Goal: Task Accomplishment & Management: Manage account settings

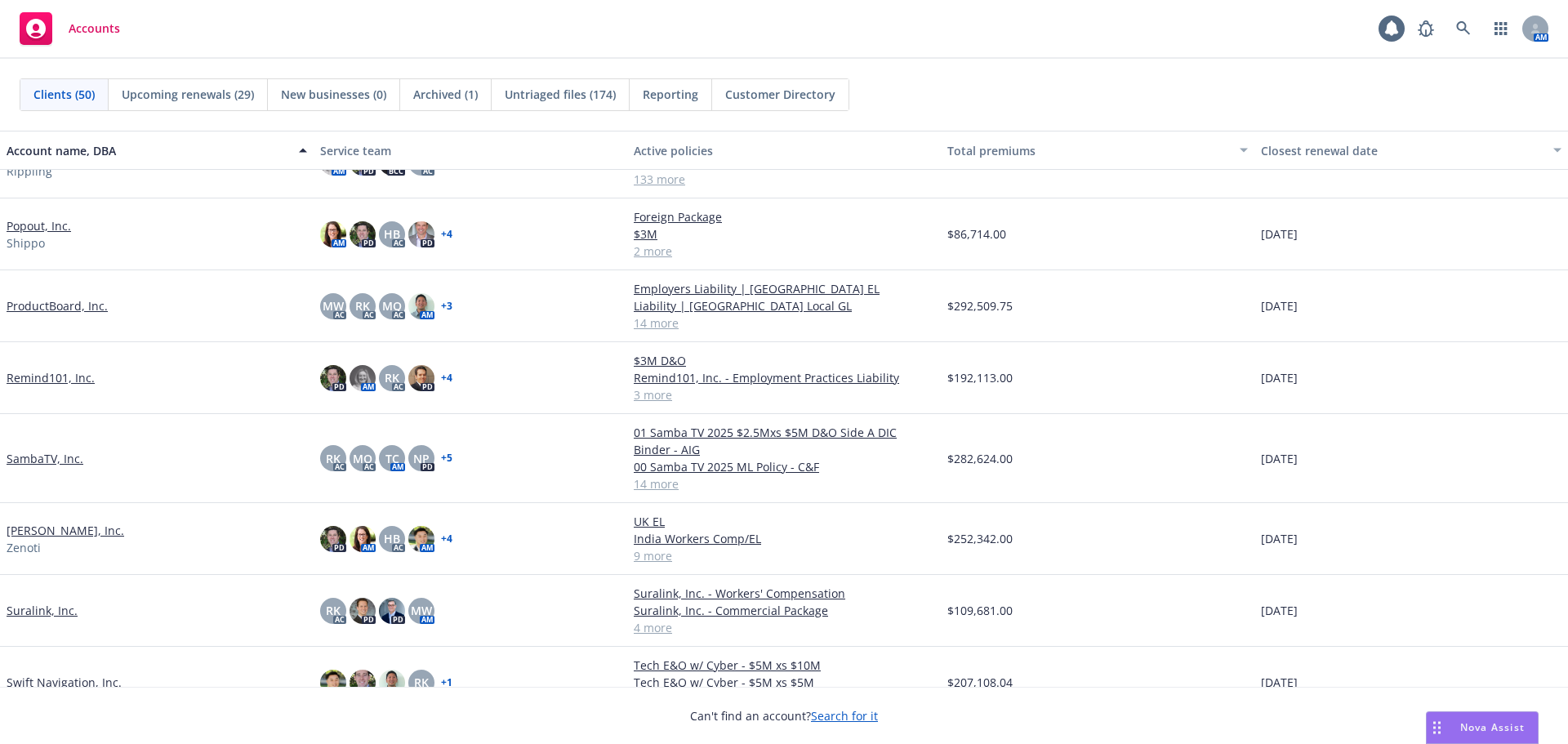
scroll to position [2286, 0]
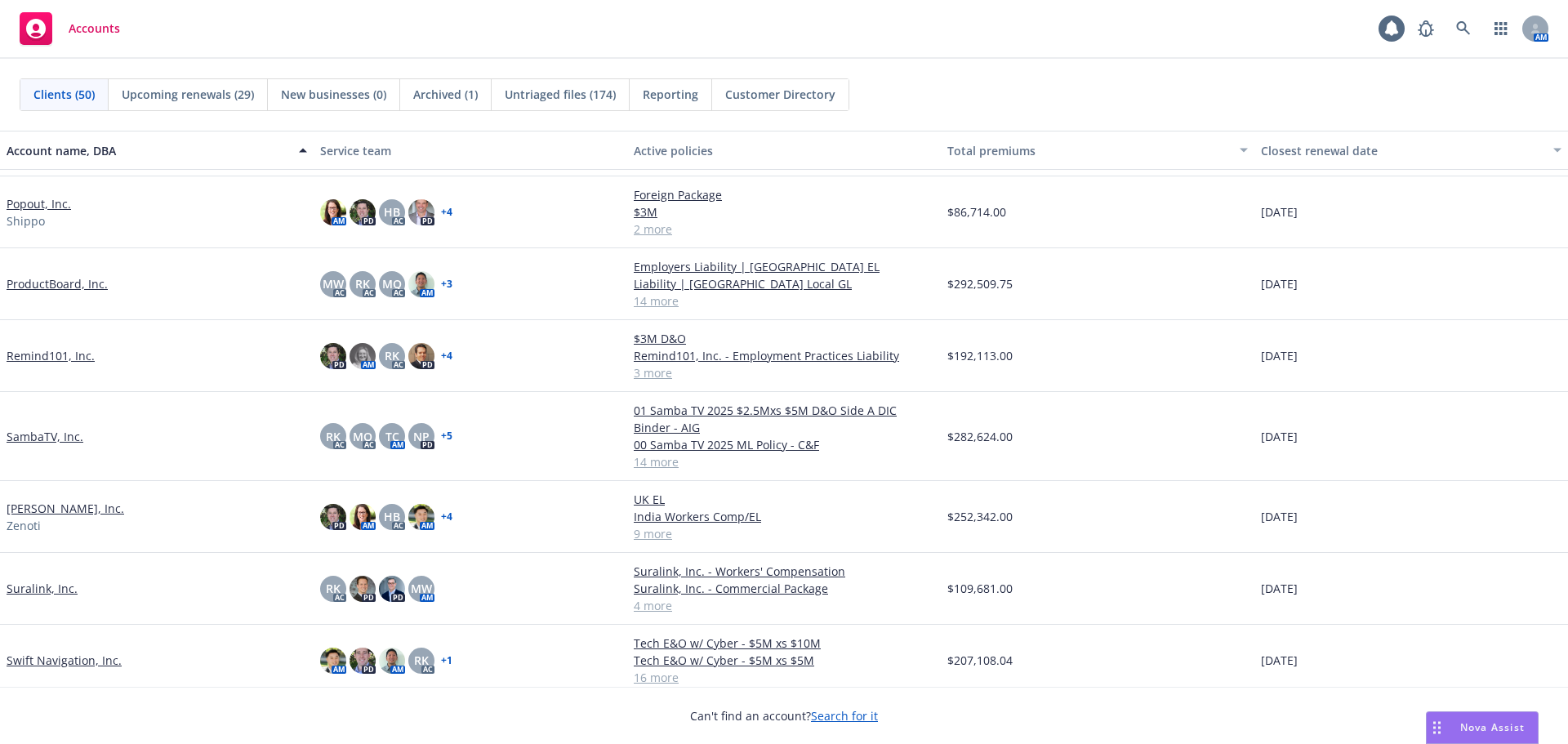
click at [55, 431] on link "SambaTV, Inc." at bounding box center [45, 436] width 77 height 17
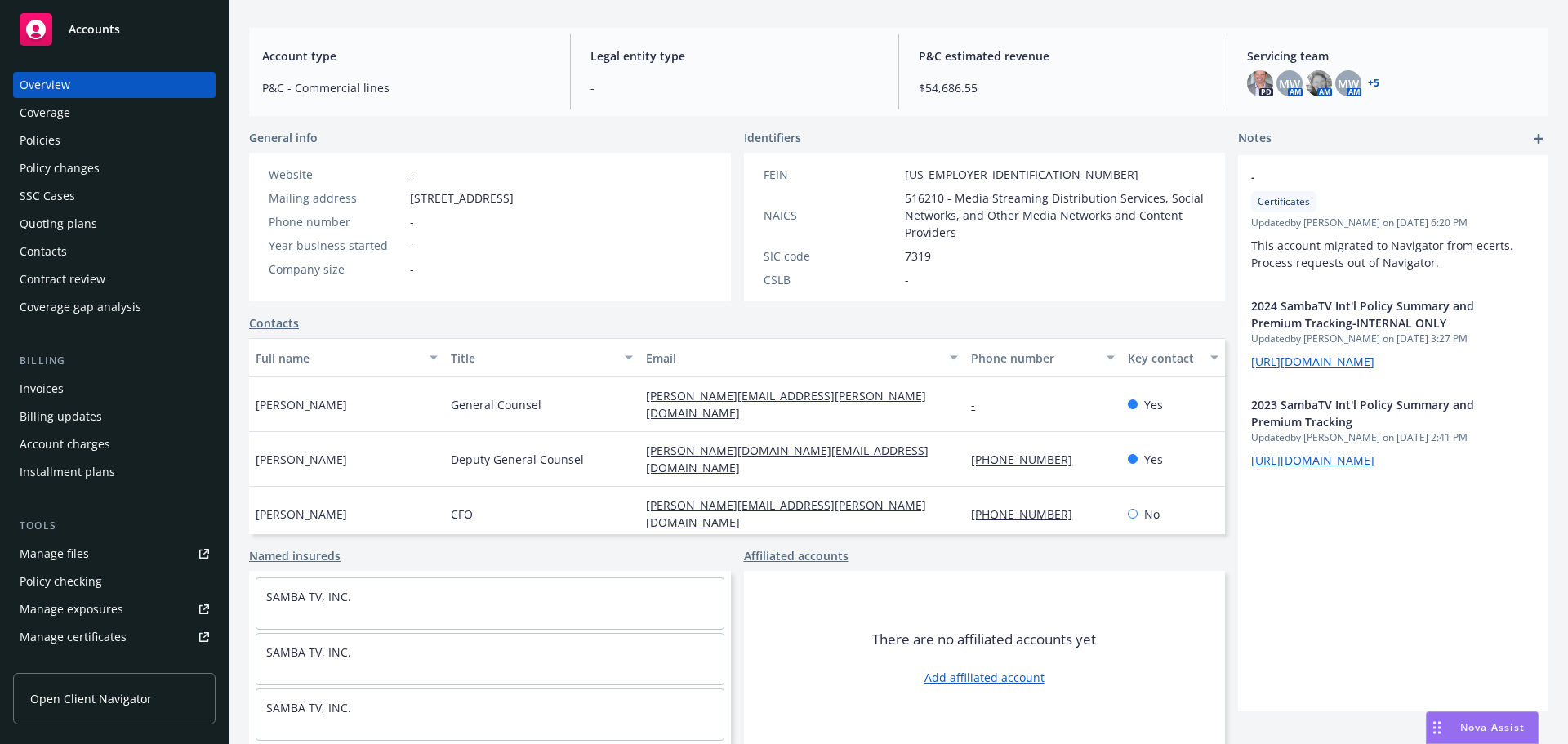
click at [54, 132] on div "Policies" at bounding box center [40, 140] width 40 height 26
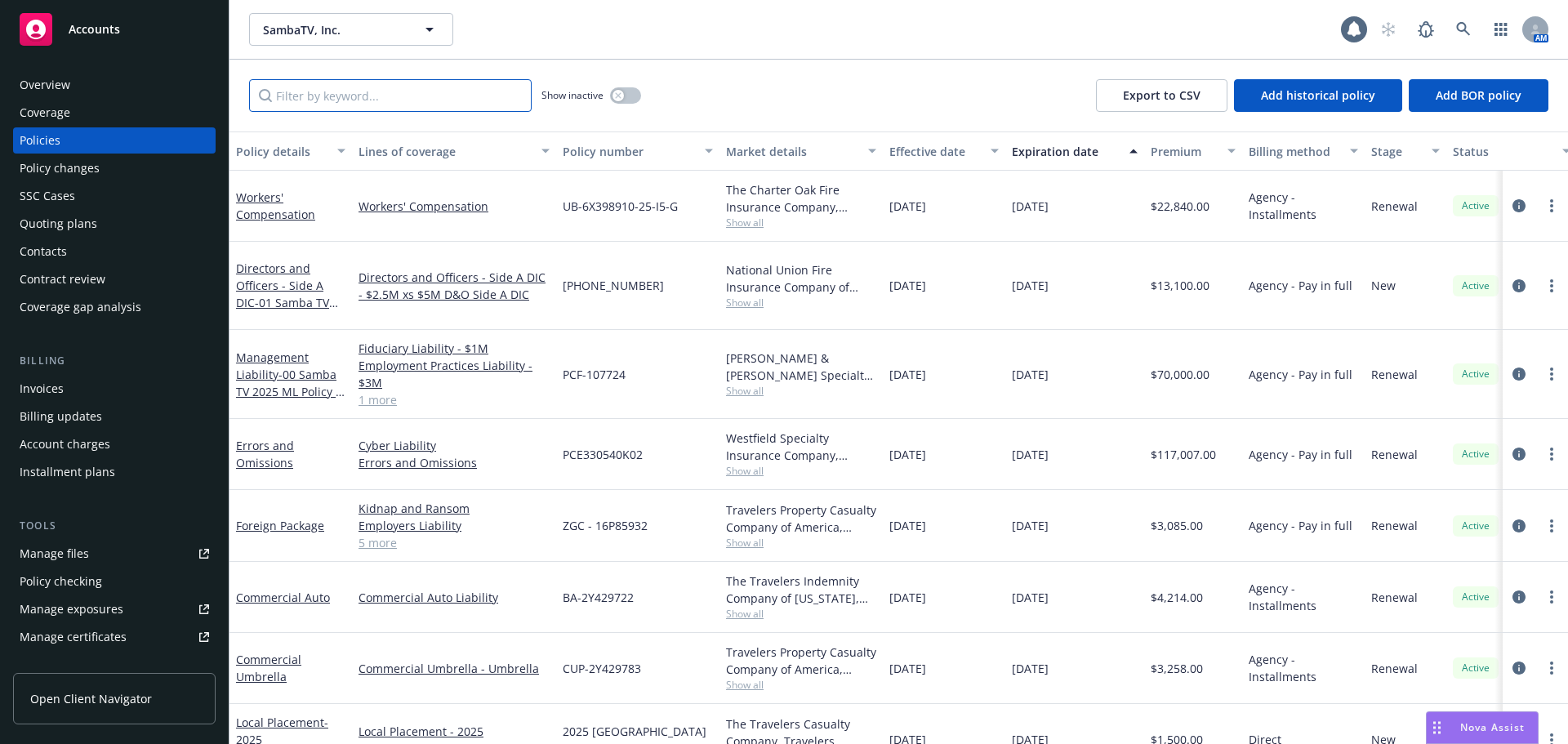
click at [352, 88] on input "Filter by keyword..." at bounding box center [391, 96] width 282 height 33
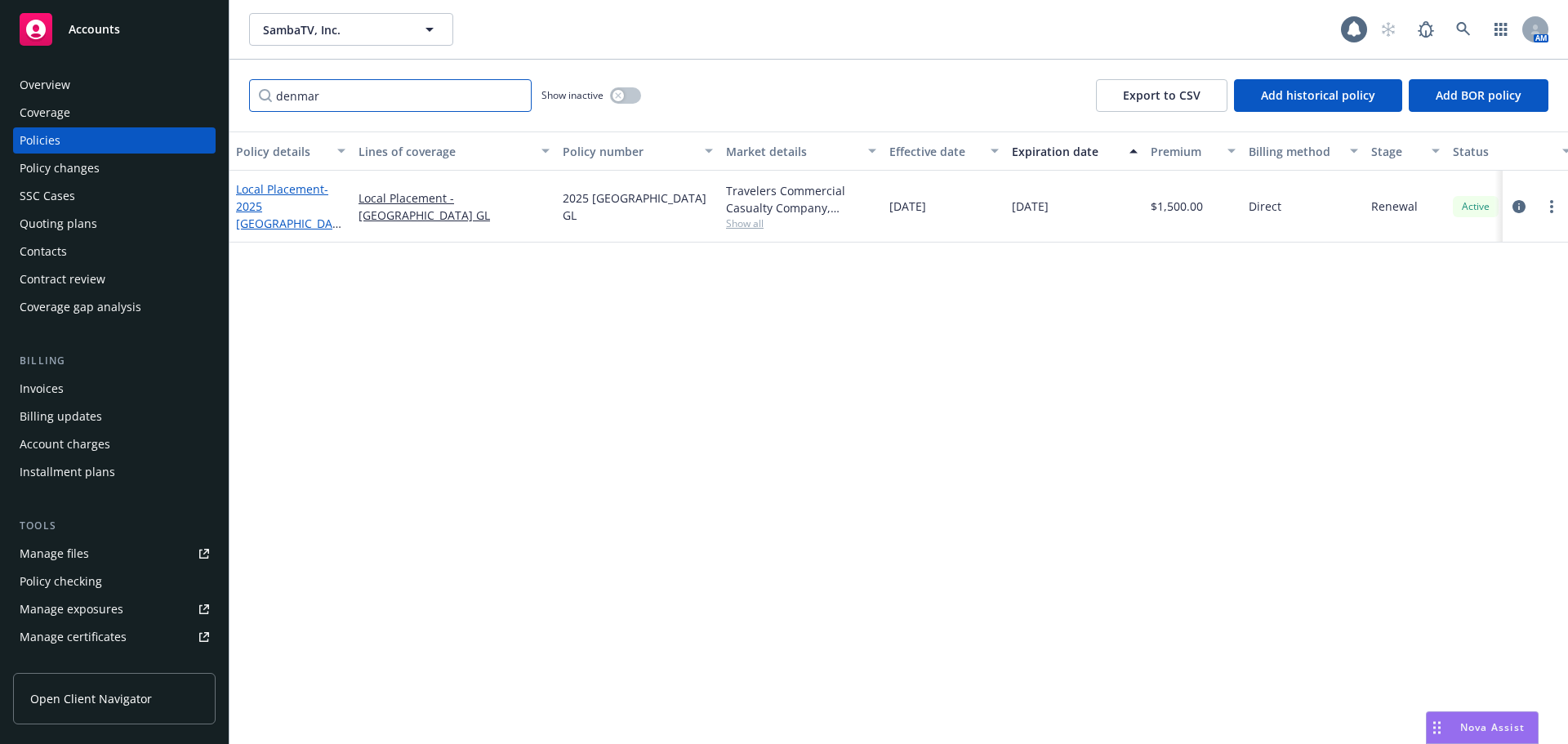
type input "denmar"
click at [273, 201] on link "Local Placement - 2025 Denmark GL" at bounding box center [287, 215] width 103 height 67
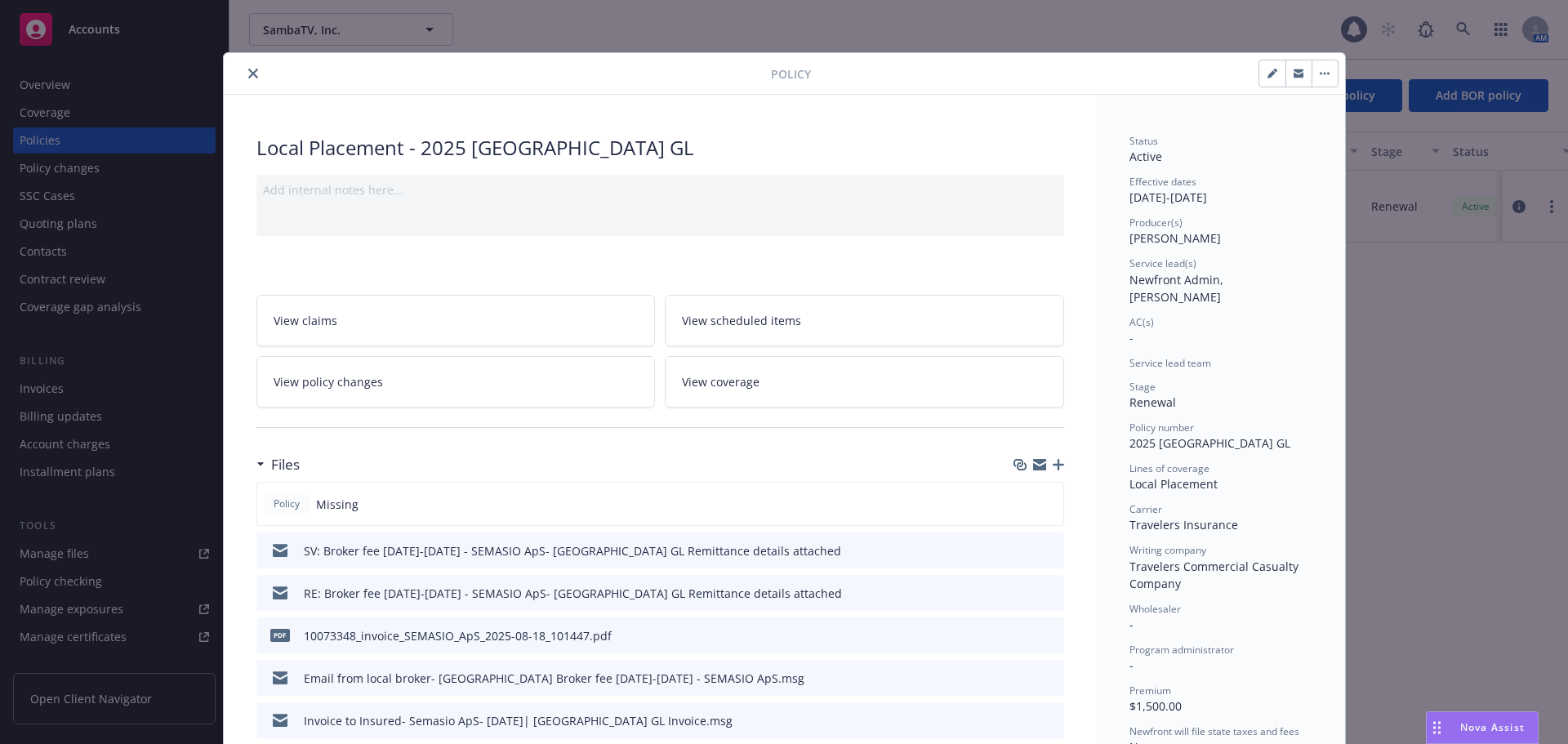
click at [1053, 467] on icon "button" at bounding box center [1059, 465] width 12 height 12
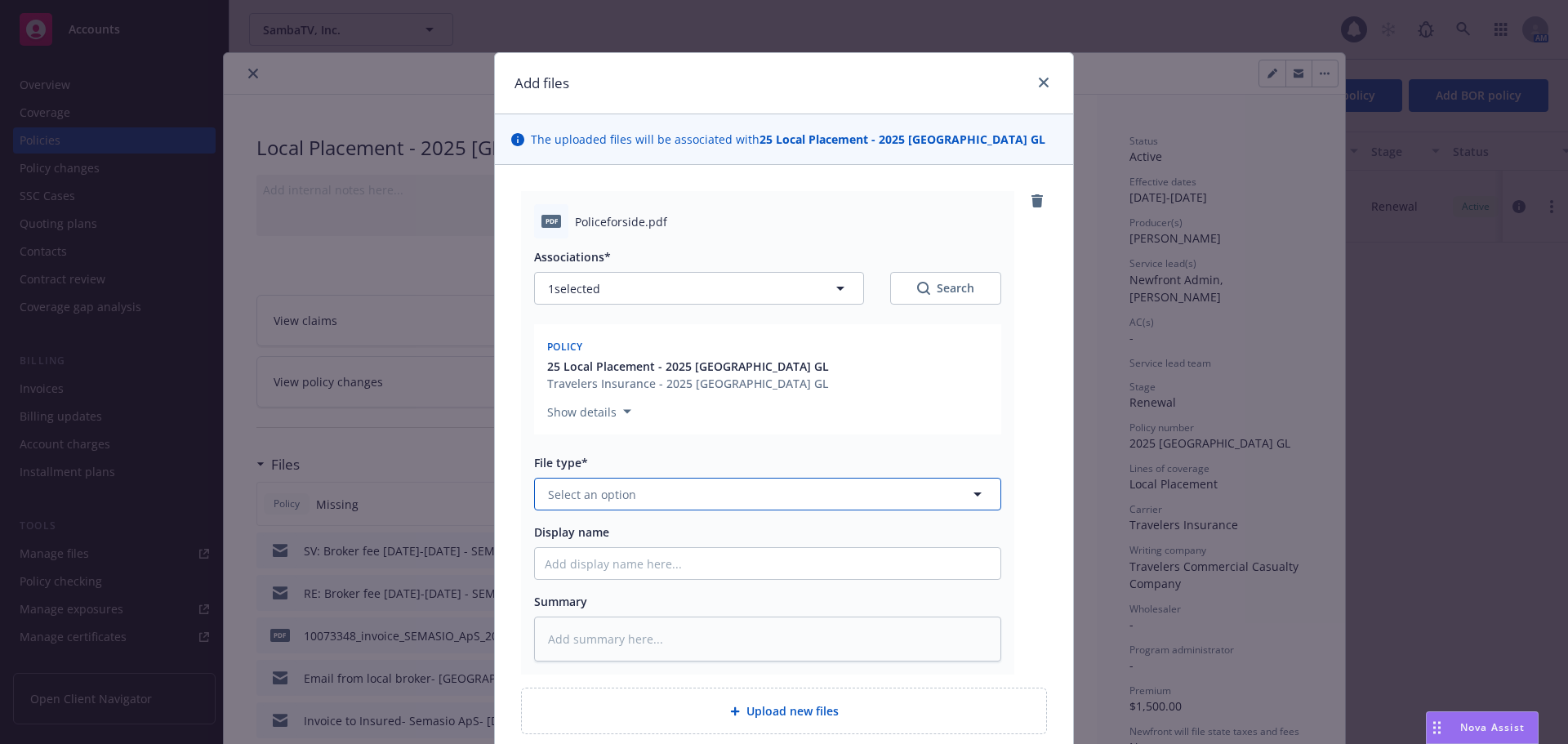
click at [738, 500] on button "Select an option" at bounding box center [768, 495] width 467 height 33
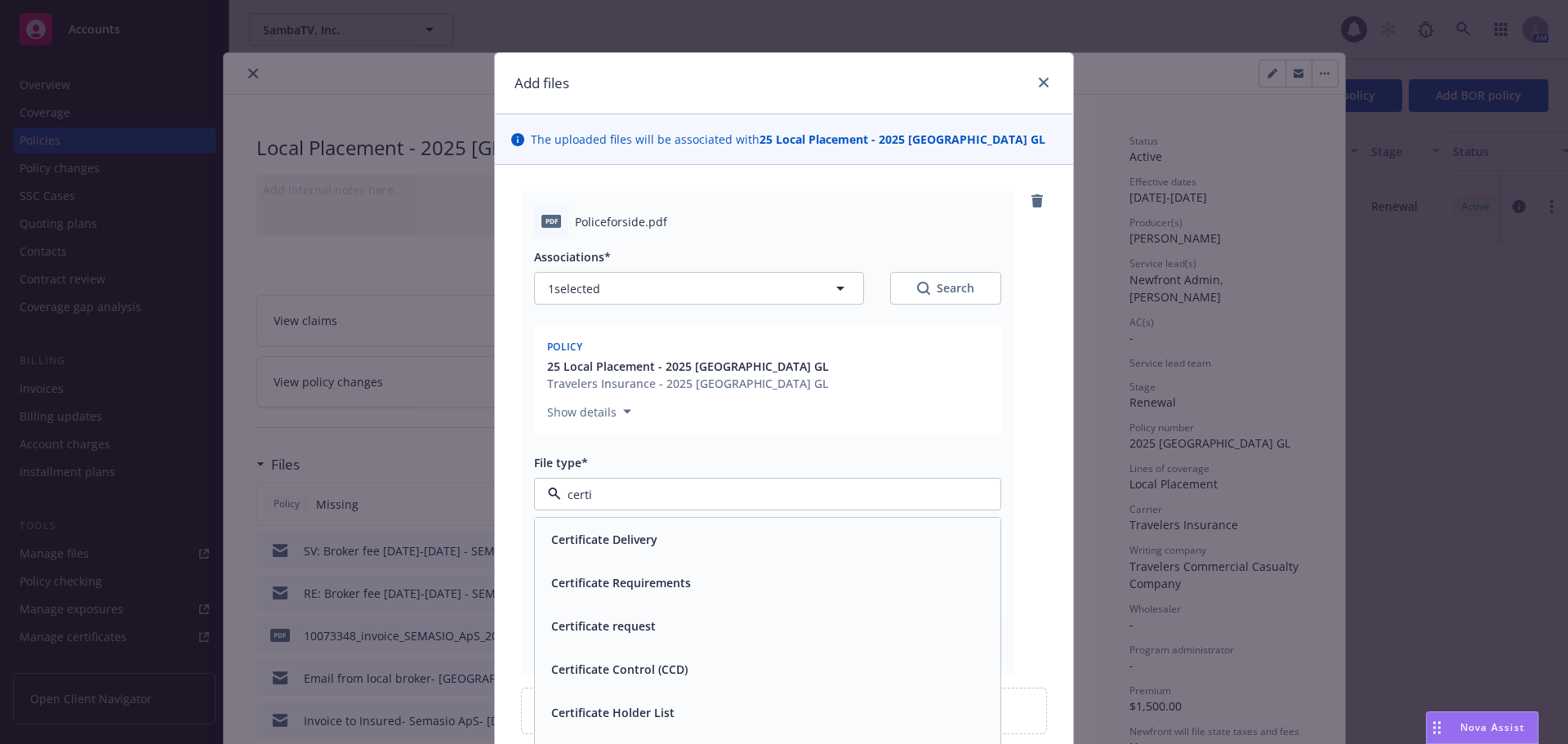
type input "certif"
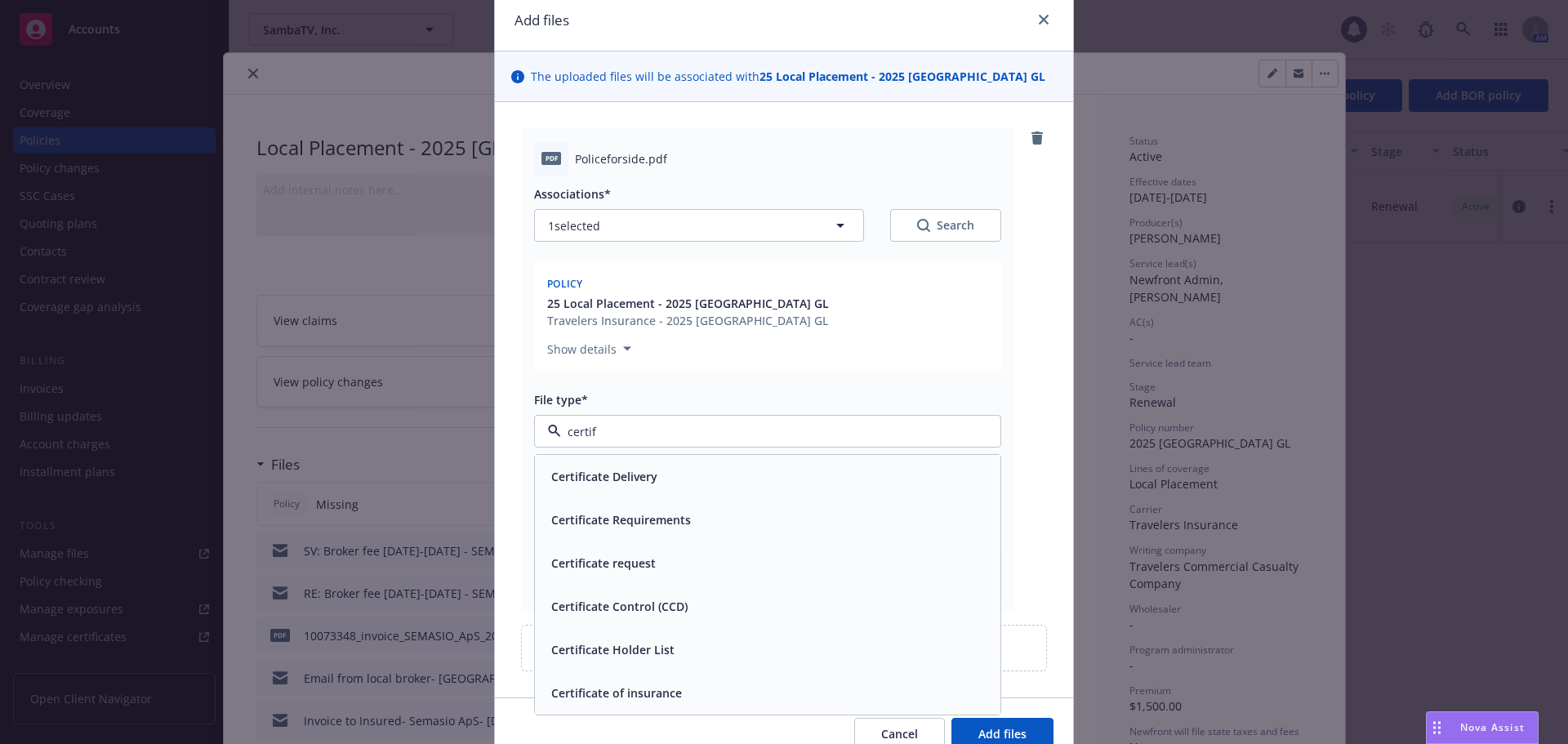
scroll to position [142, 0]
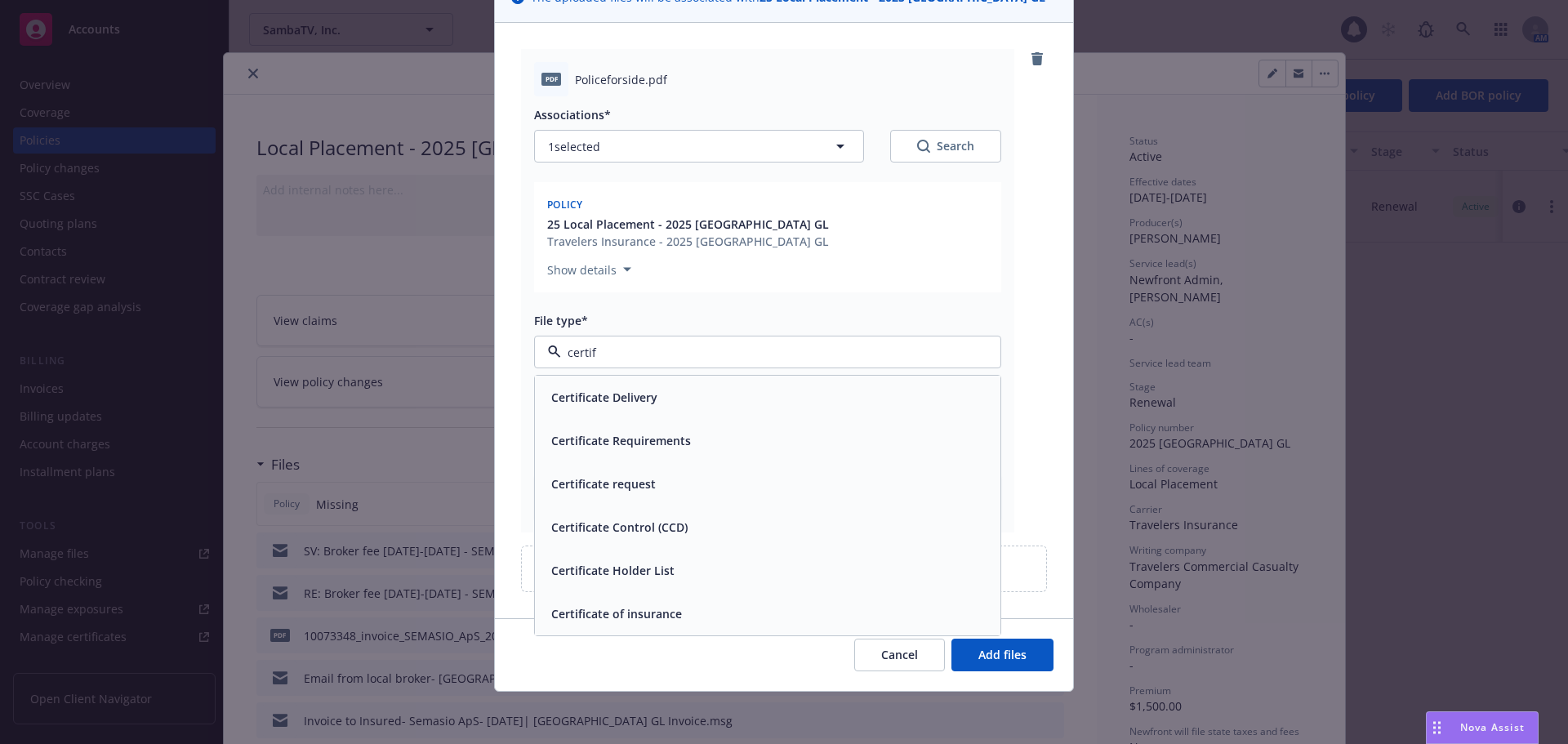
click at [713, 619] on div "Certificate of insurance" at bounding box center [768, 614] width 446 height 24
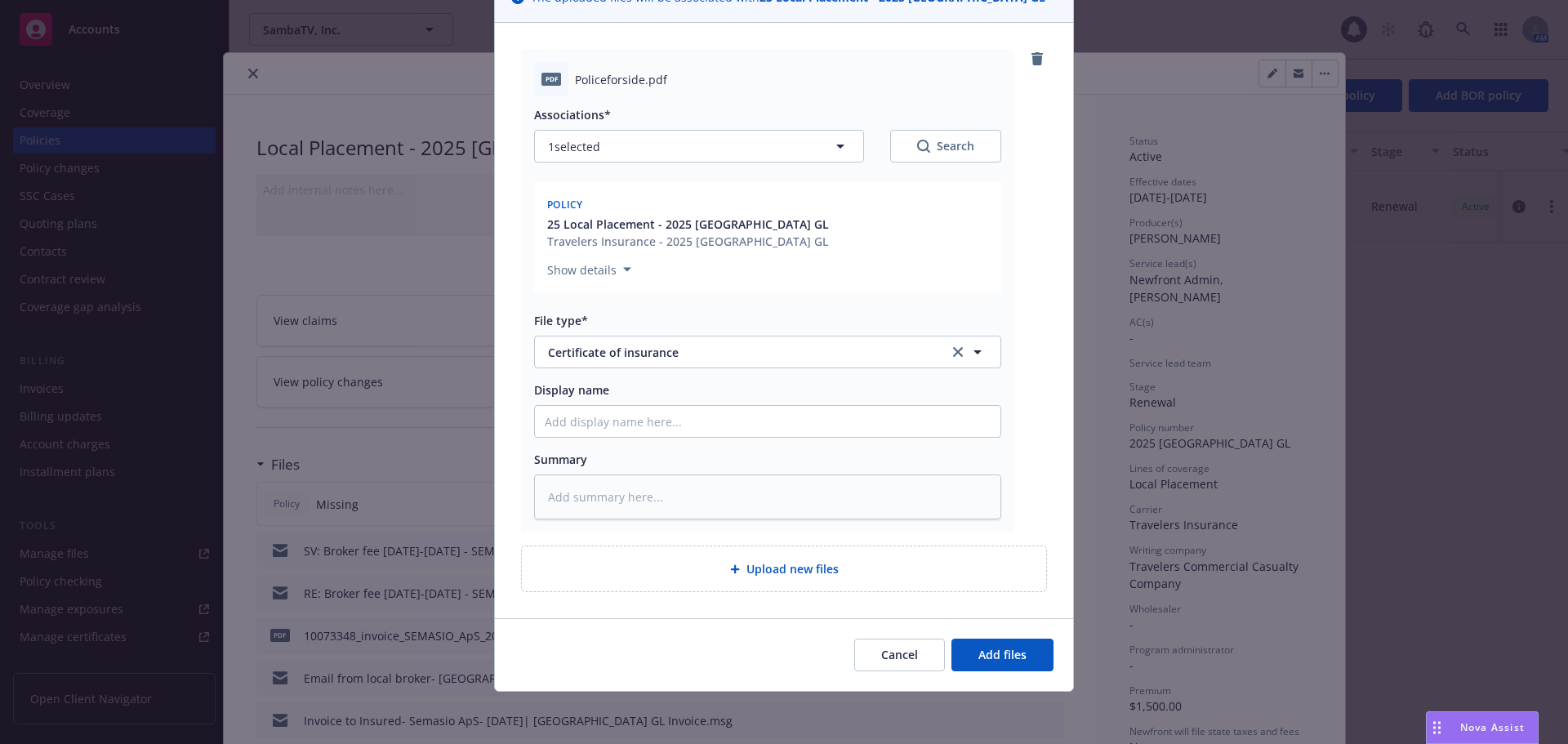
type textarea "x"
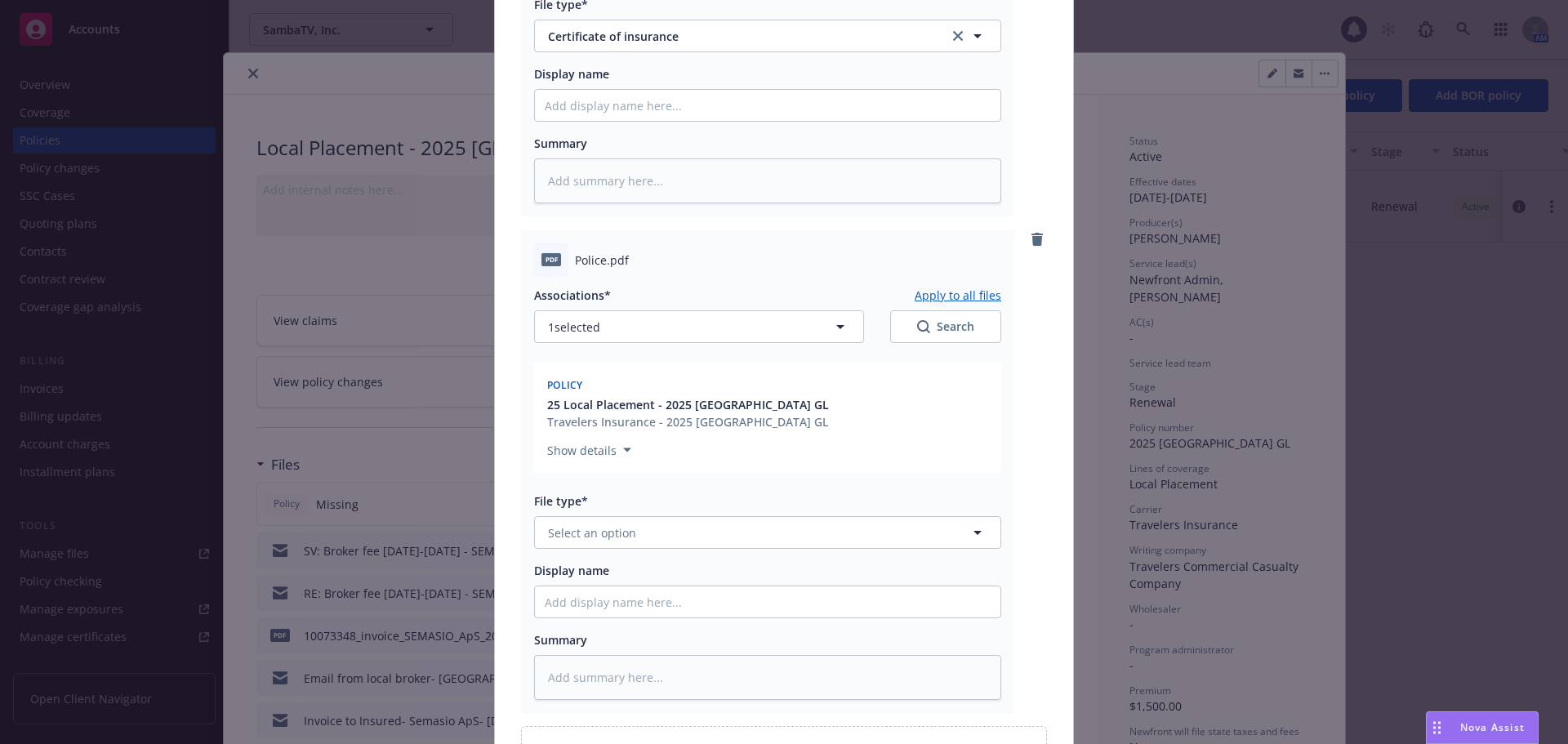
scroll to position [469, 0]
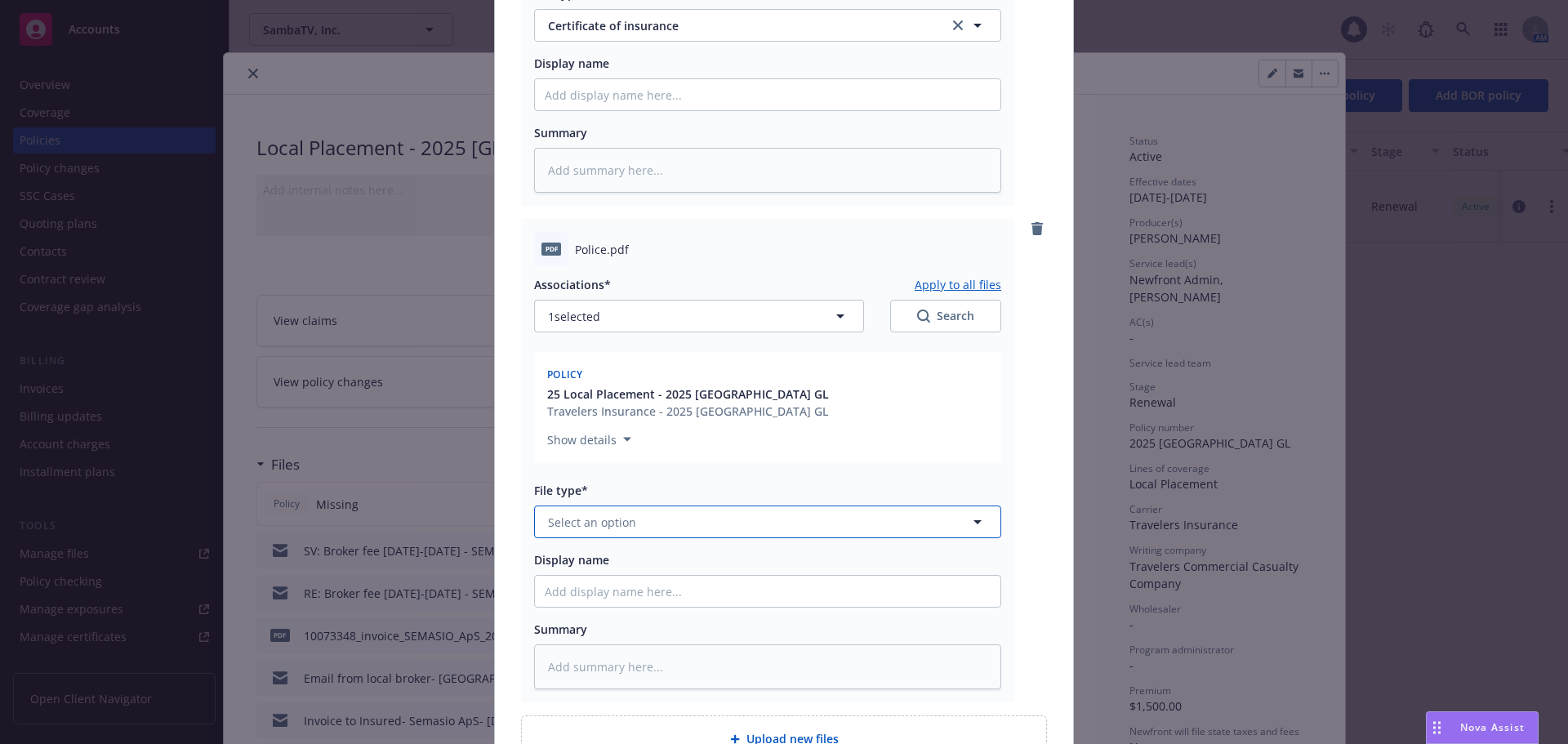
click at [713, 528] on button "Select an option" at bounding box center [768, 522] width 467 height 33
type input "pol"
click at [708, 566] on div "Policy" at bounding box center [768, 567] width 446 height 24
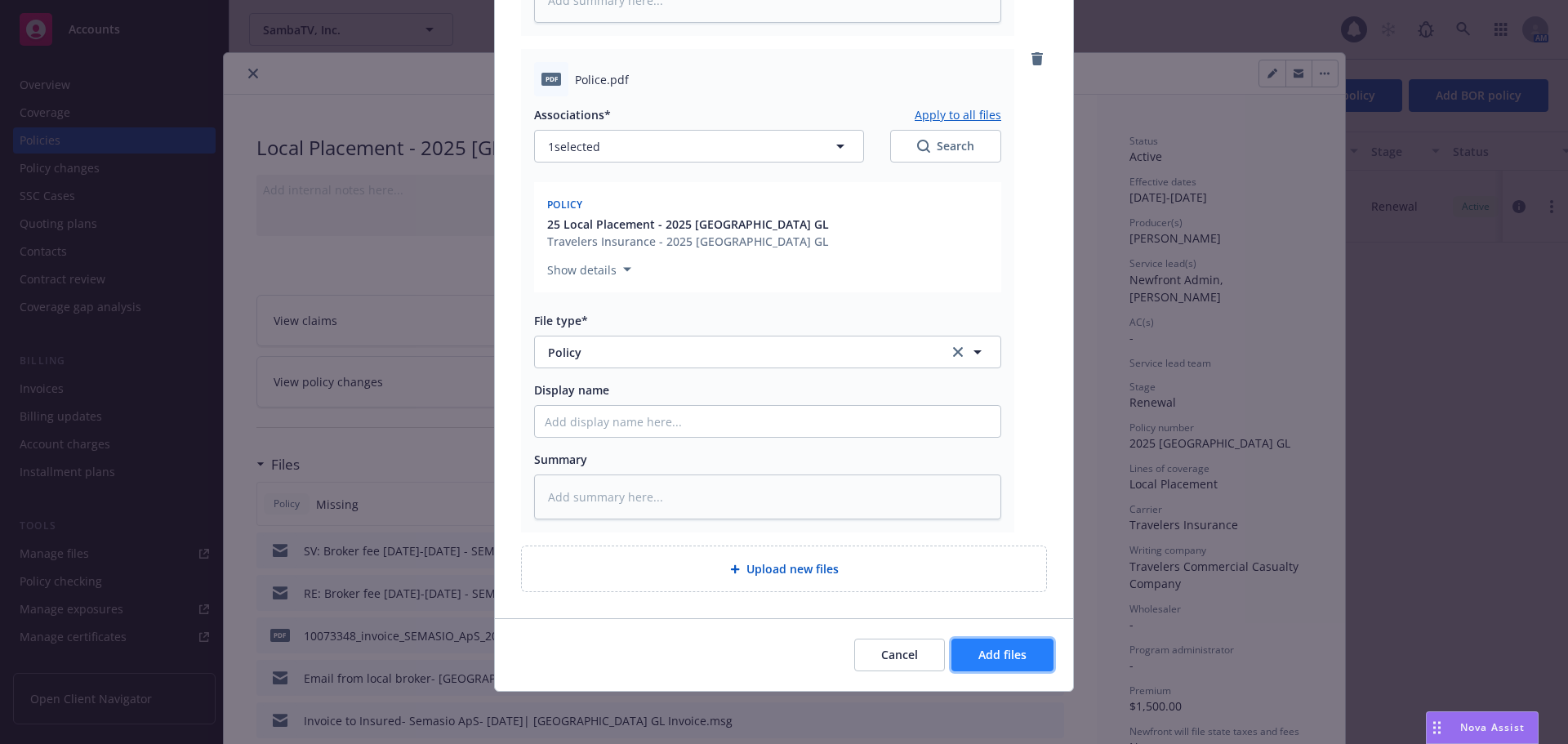
click at [1030, 651] on button "Add files" at bounding box center [1002, 655] width 102 height 33
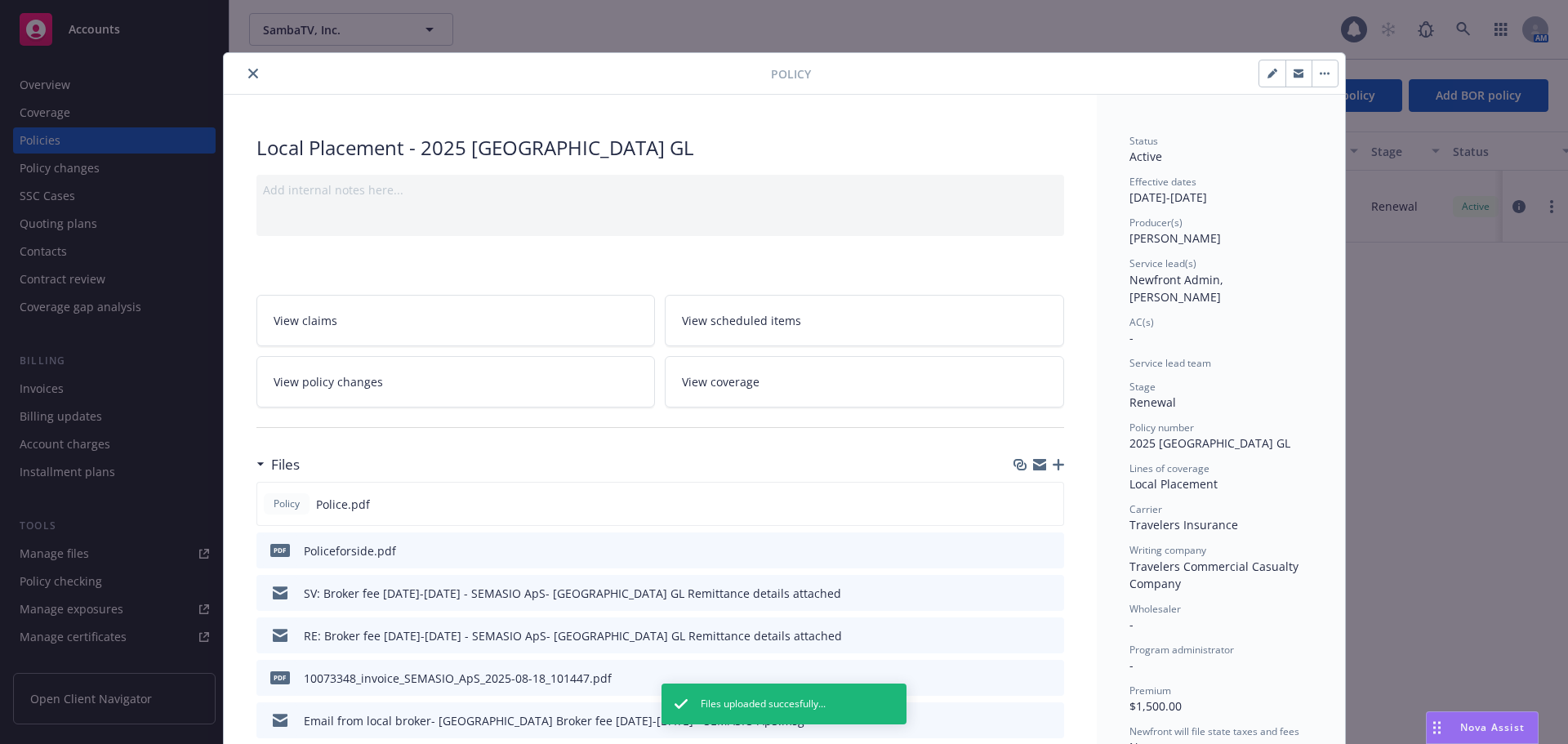
click at [249, 73] on icon "close" at bounding box center [253, 73] width 10 height 10
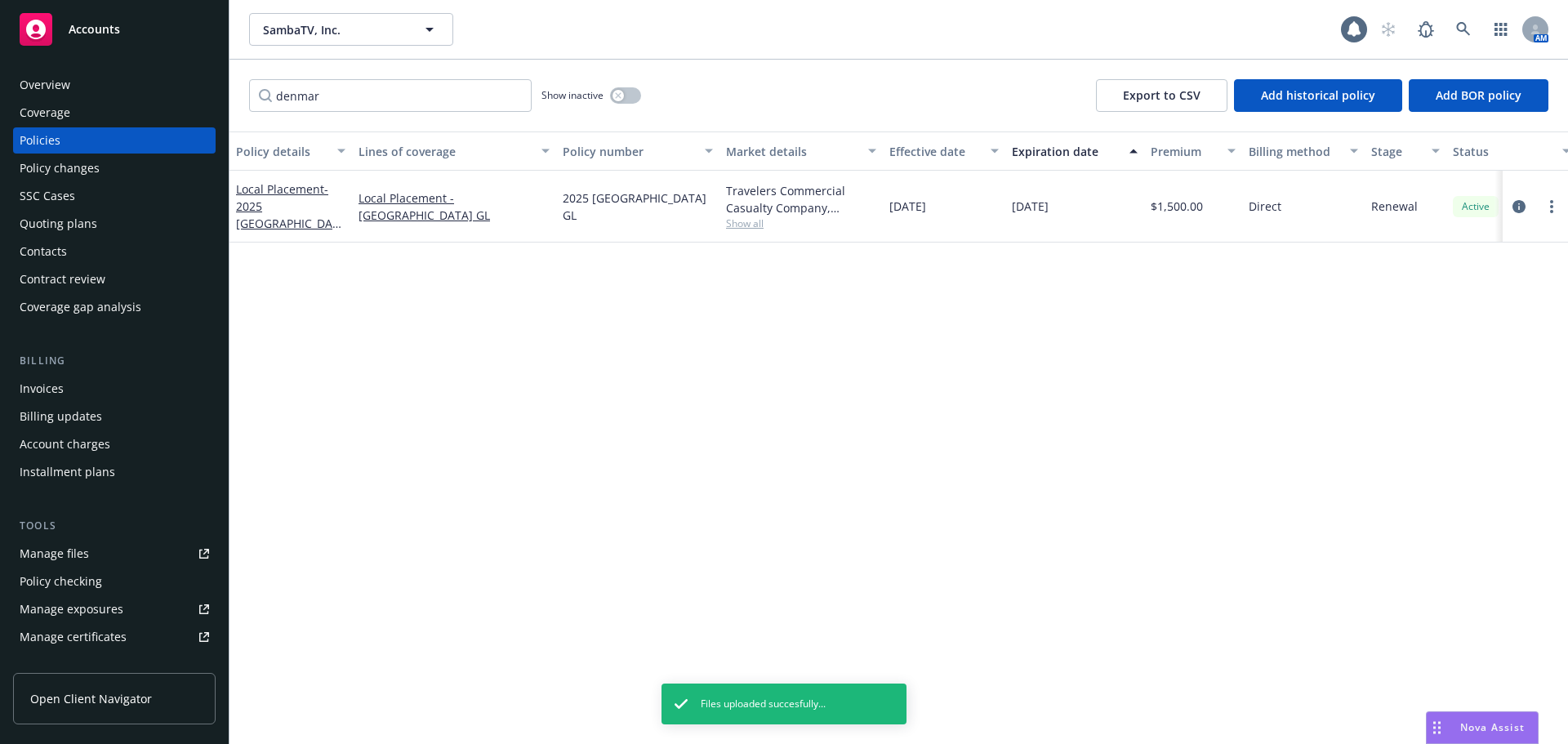
click at [88, 43] on div "Accounts" at bounding box center [114, 30] width 189 height 33
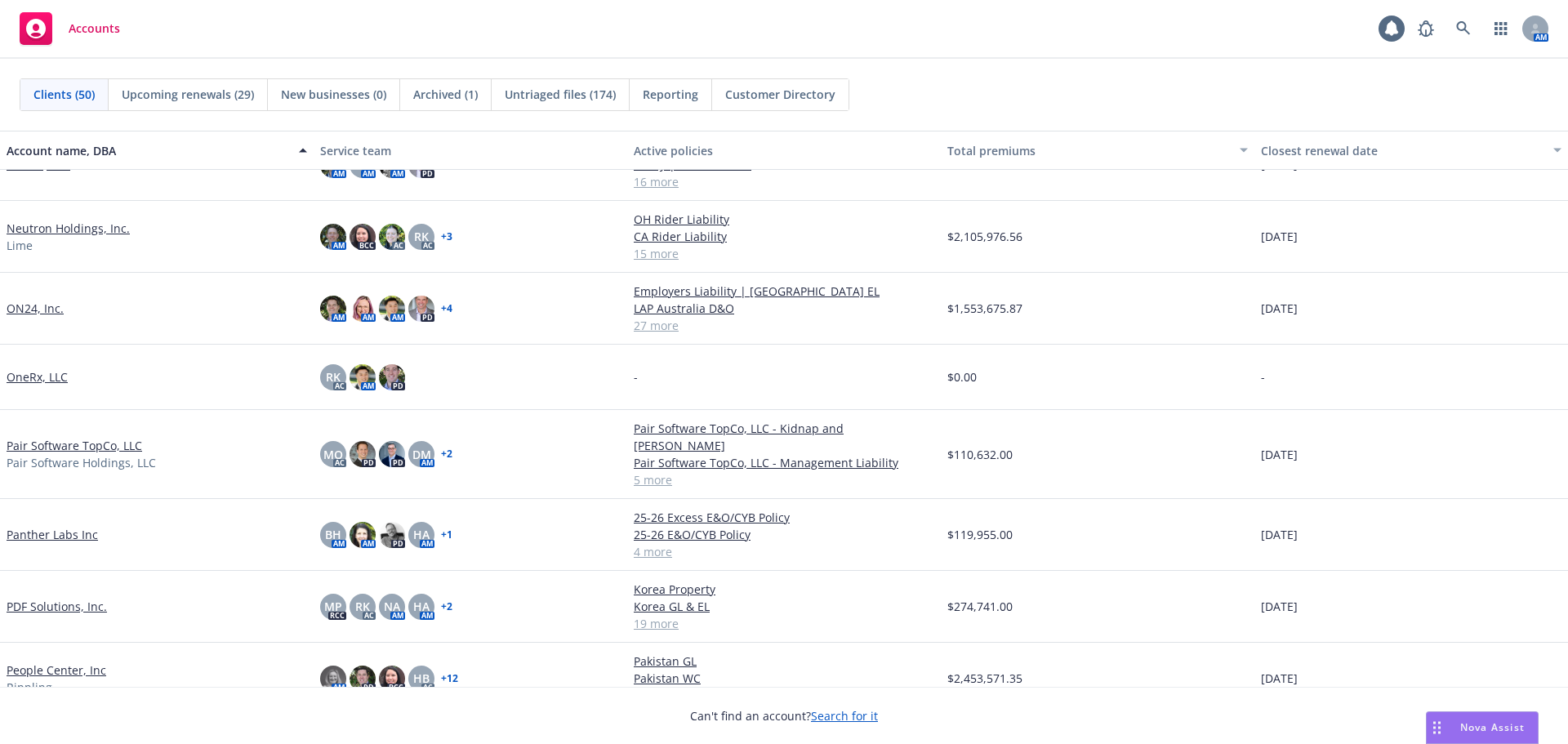
scroll to position [1879, 0]
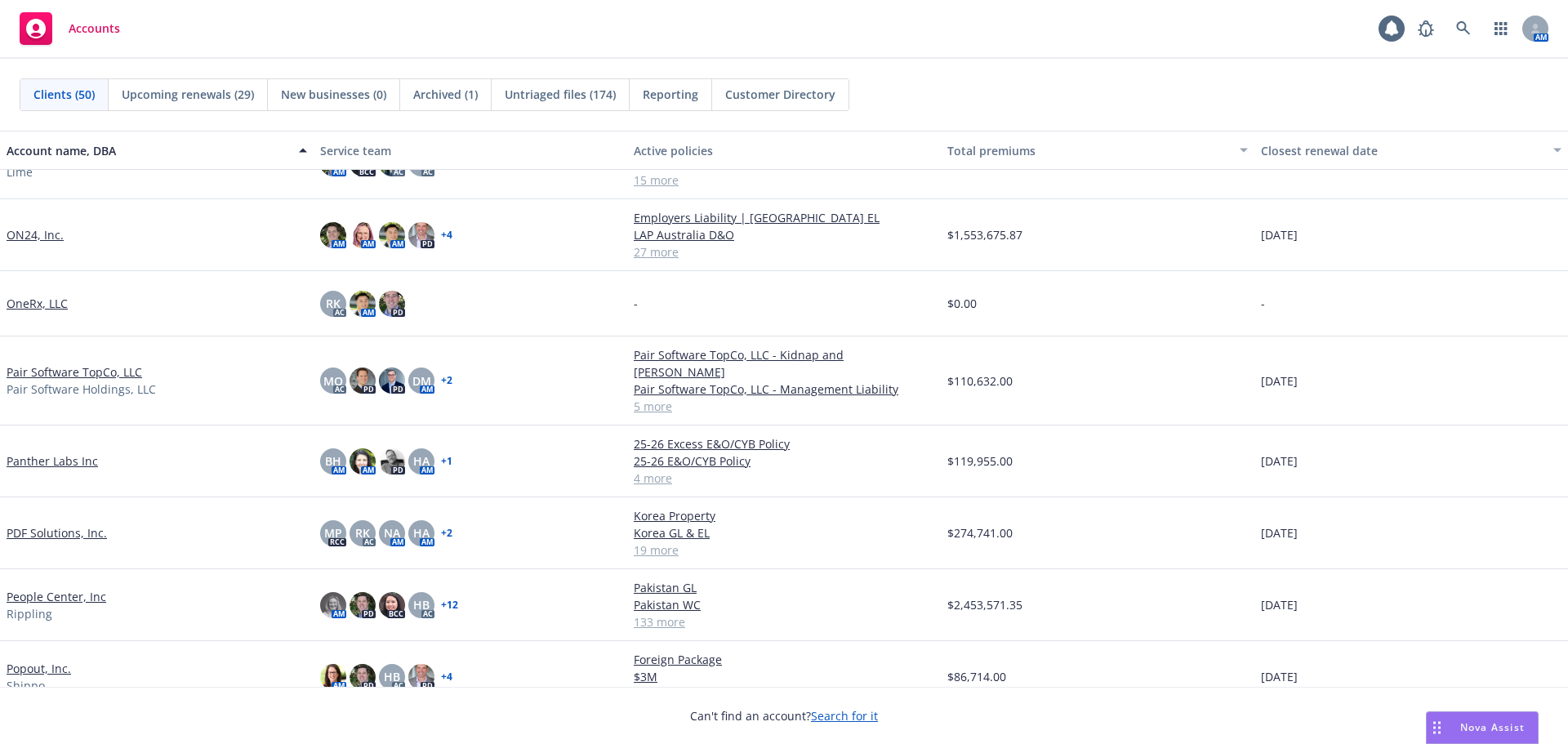
click at [50, 588] on link "People Center, Inc" at bounding box center [56, 596] width 100 height 17
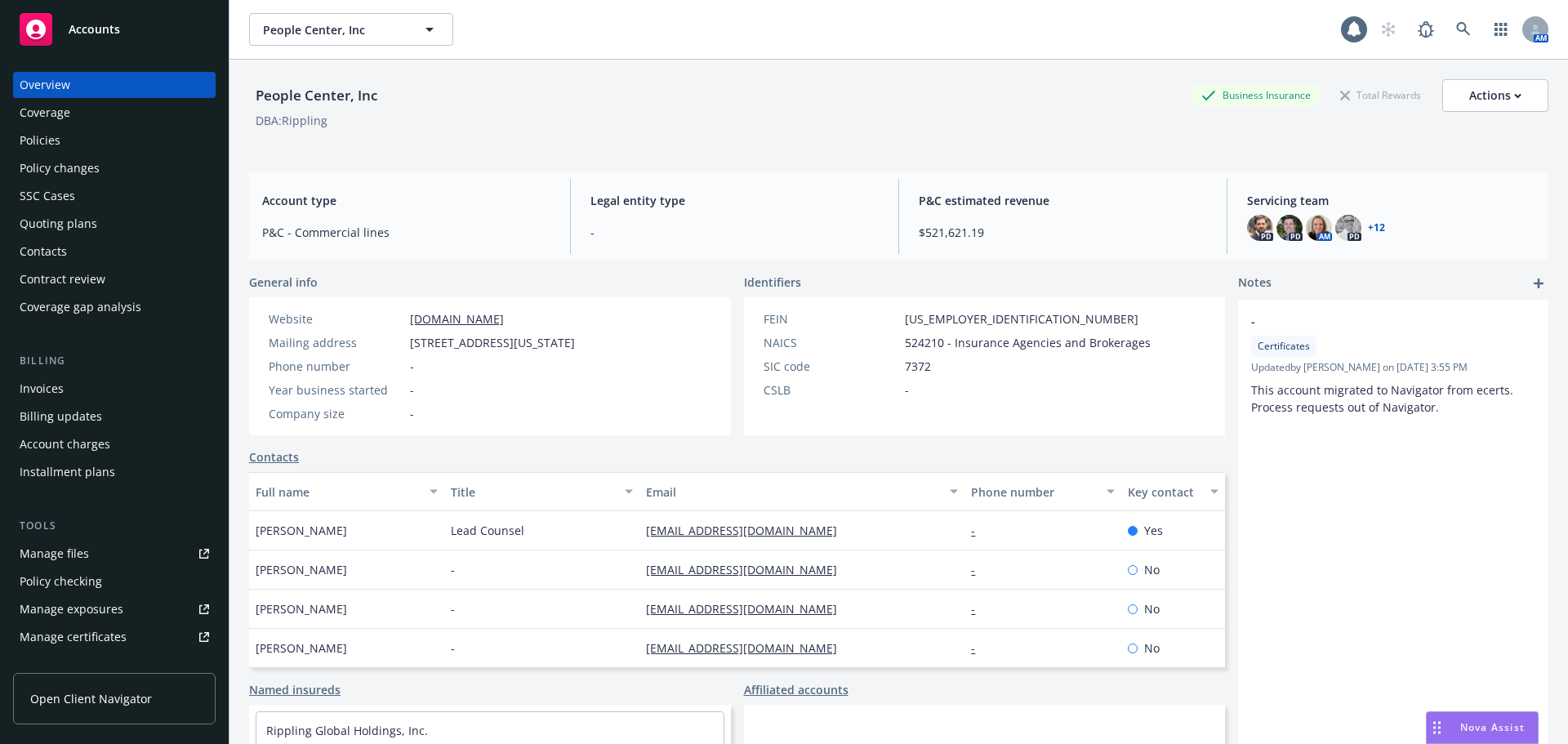
click at [160, 171] on div "Policy changes" at bounding box center [114, 168] width 189 height 26
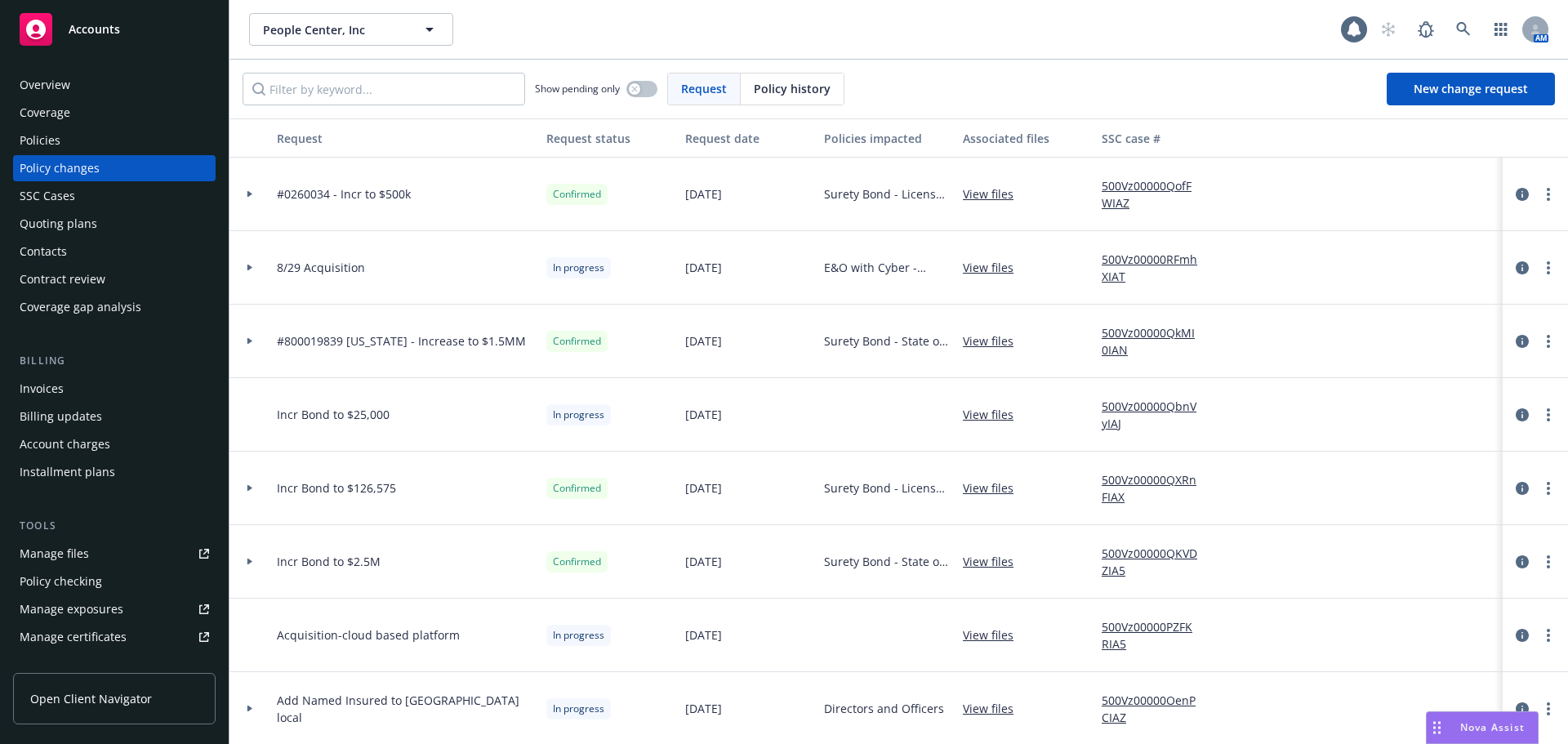
click at [249, 267] on icon at bounding box center [250, 268] width 5 height 7
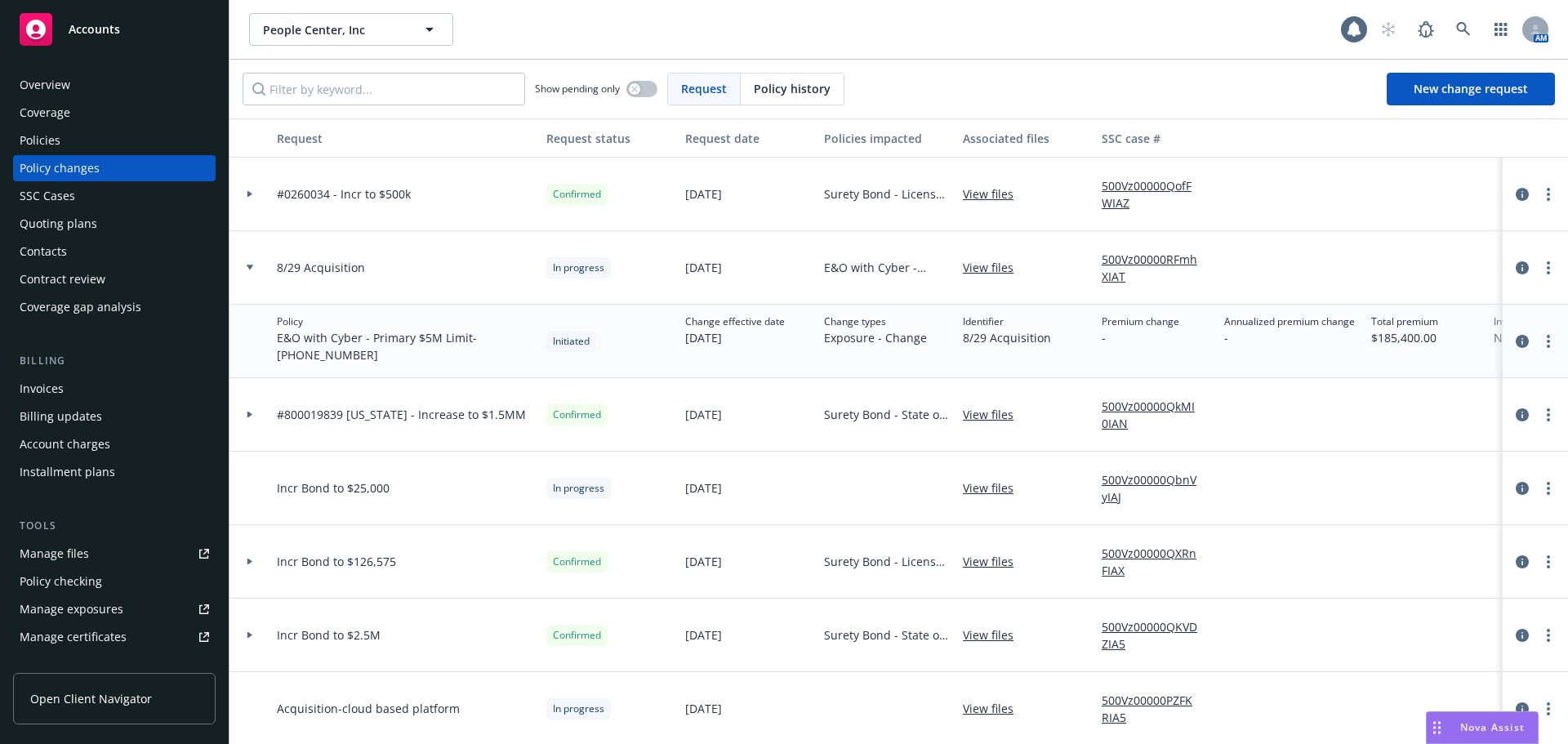
click at [249, 267] on icon at bounding box center [250, 267] width 7 height 5
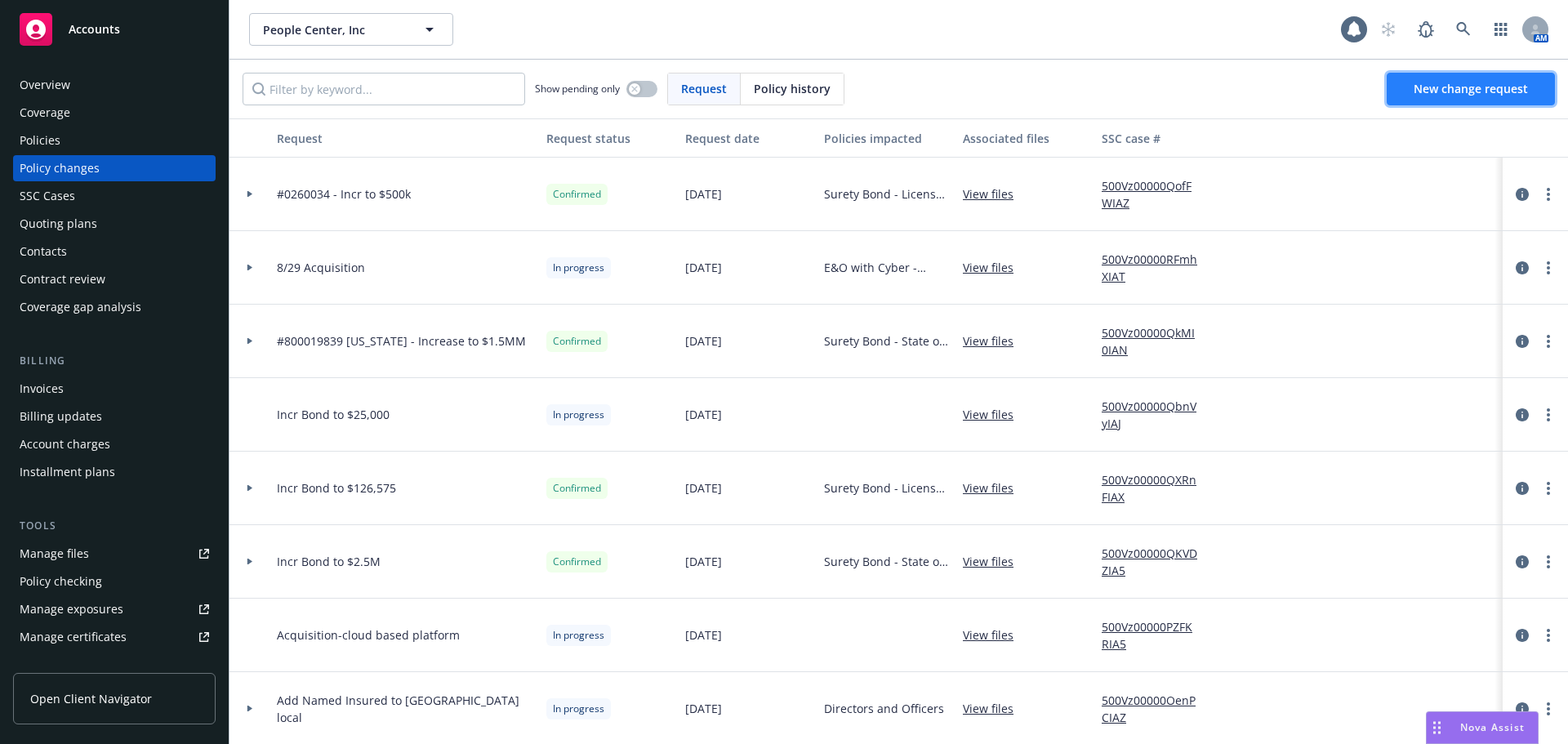
click at [1494, 89] on span "New change request" at bounding box center [1471, 88] width 114 height 16
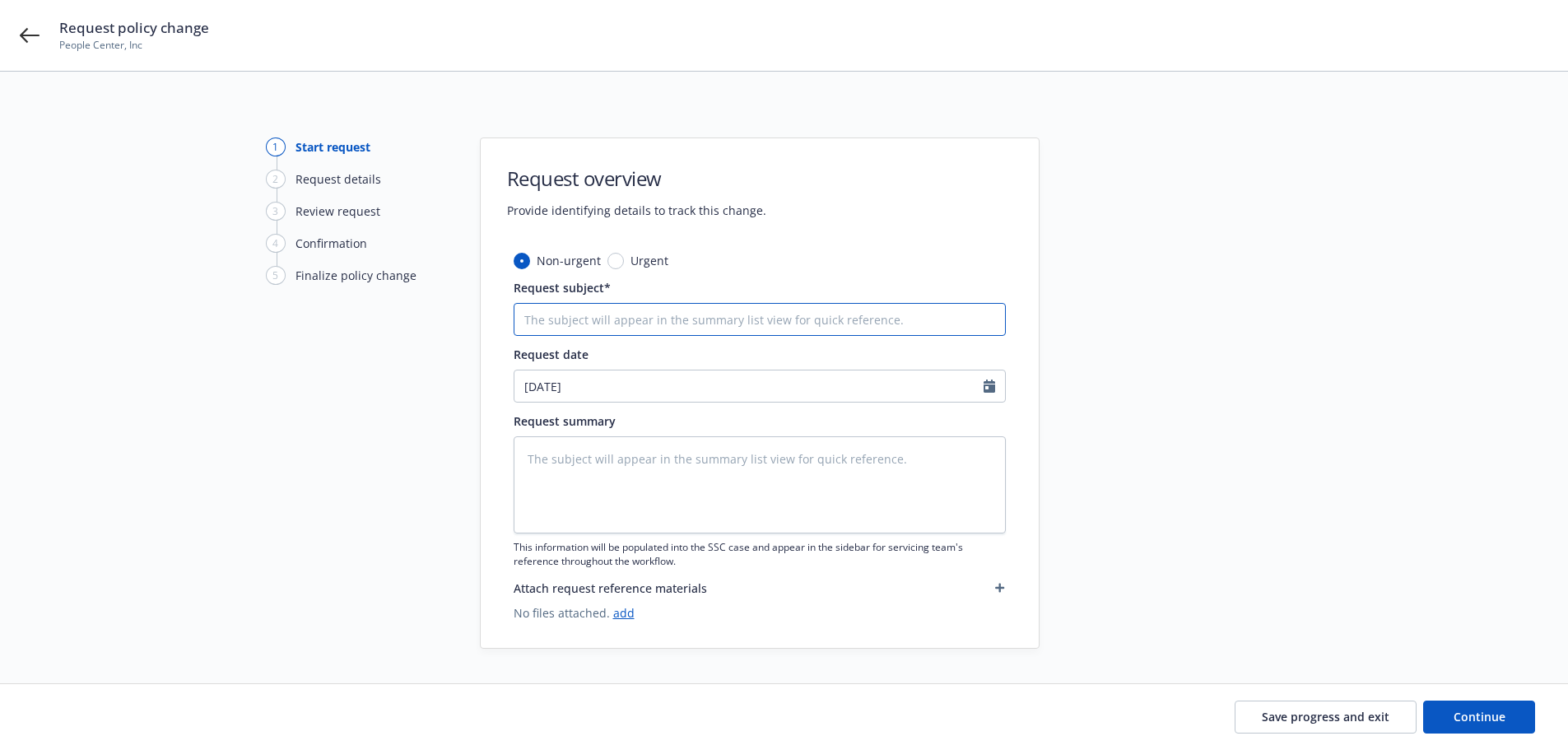
click at [816, 323] on input "Request subject*" at bounding box center [759, 320] width 492 height 33
type textarea "x"
type input "A"
type textarea "x"
type input "Ad"
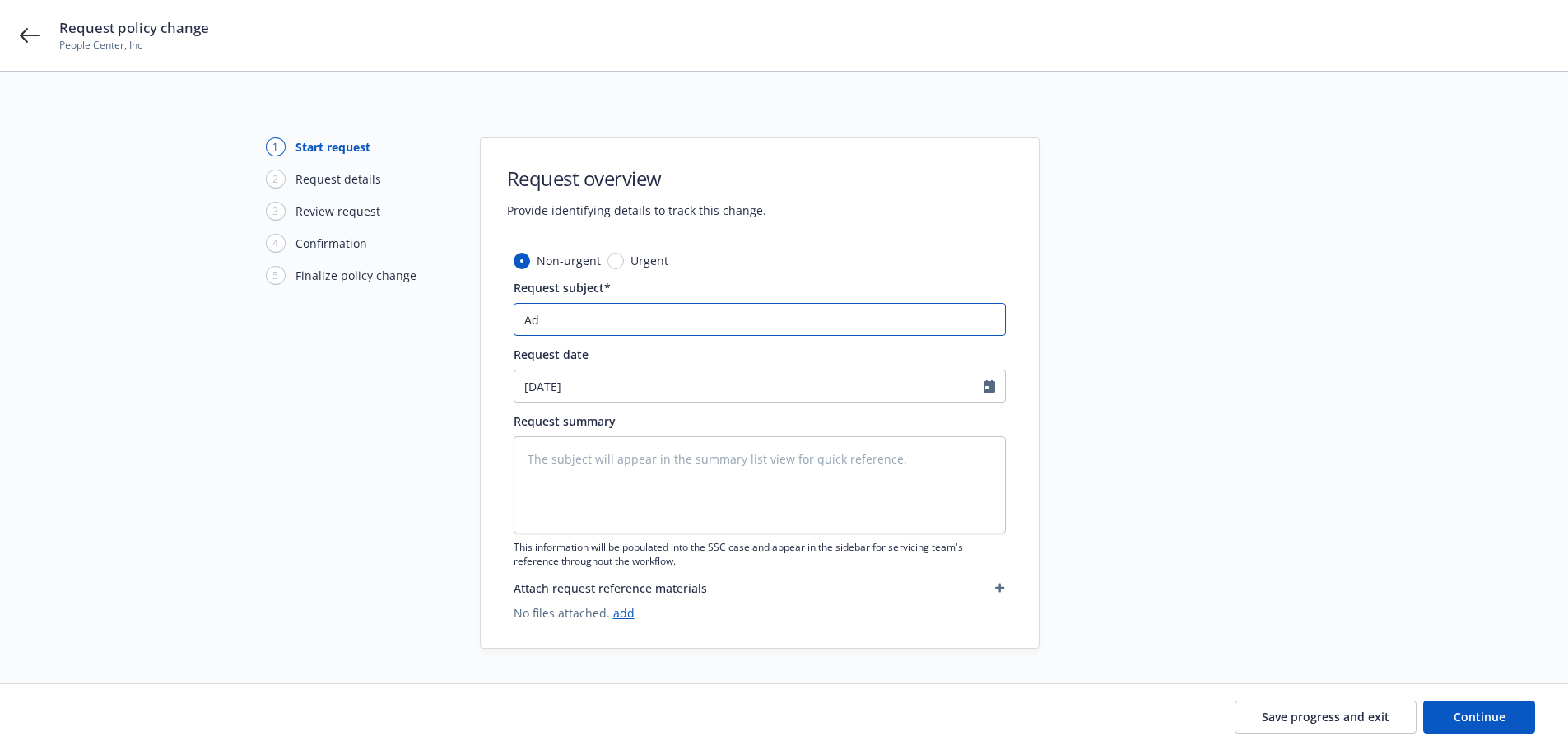
type textarea "x"
type input "Adj"
type textarea "x"
type input "Adju"
type textarea "x"
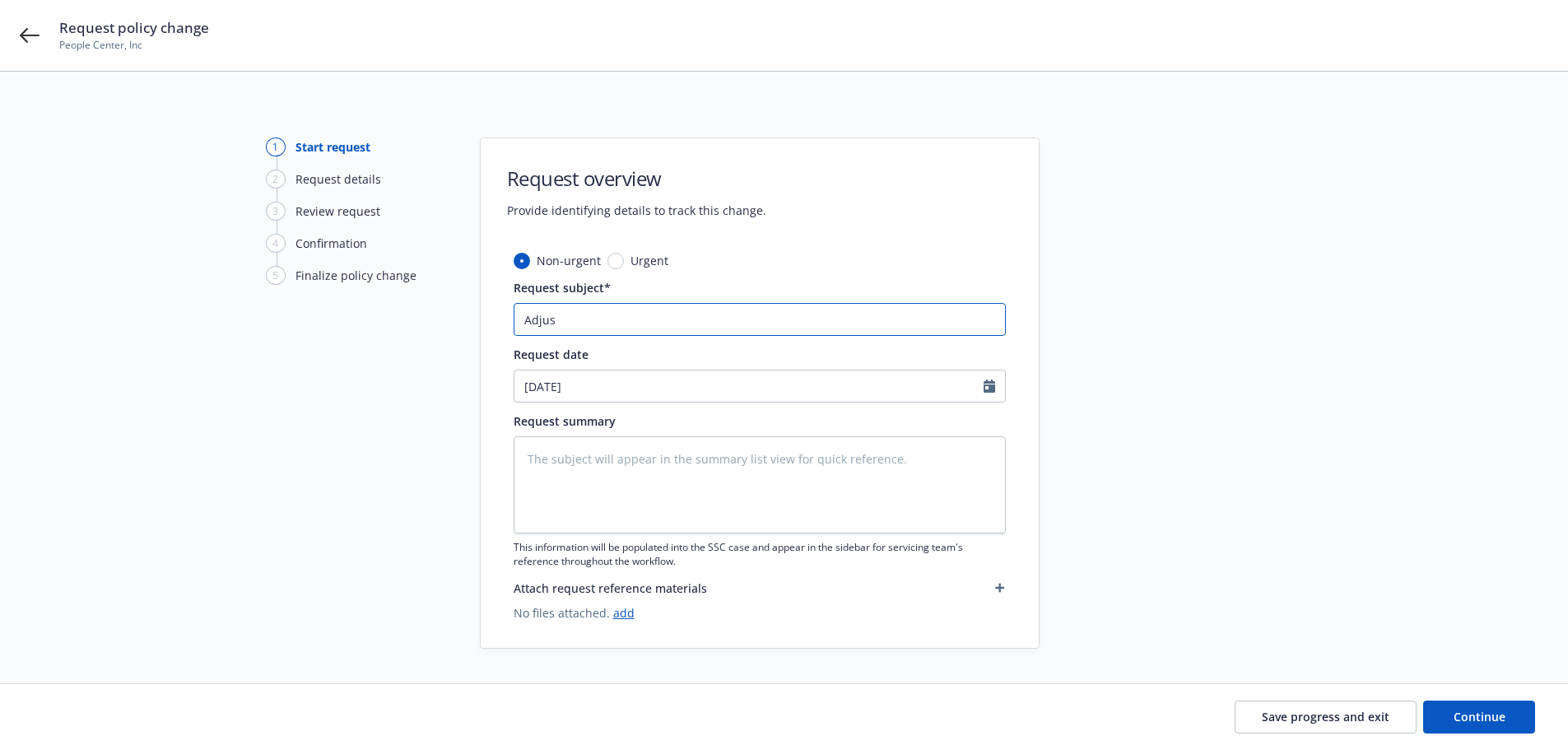
type input "Adjust"
type textarea "x"
type input "Adjust"
type textarea "x"
type input "Adjust M"
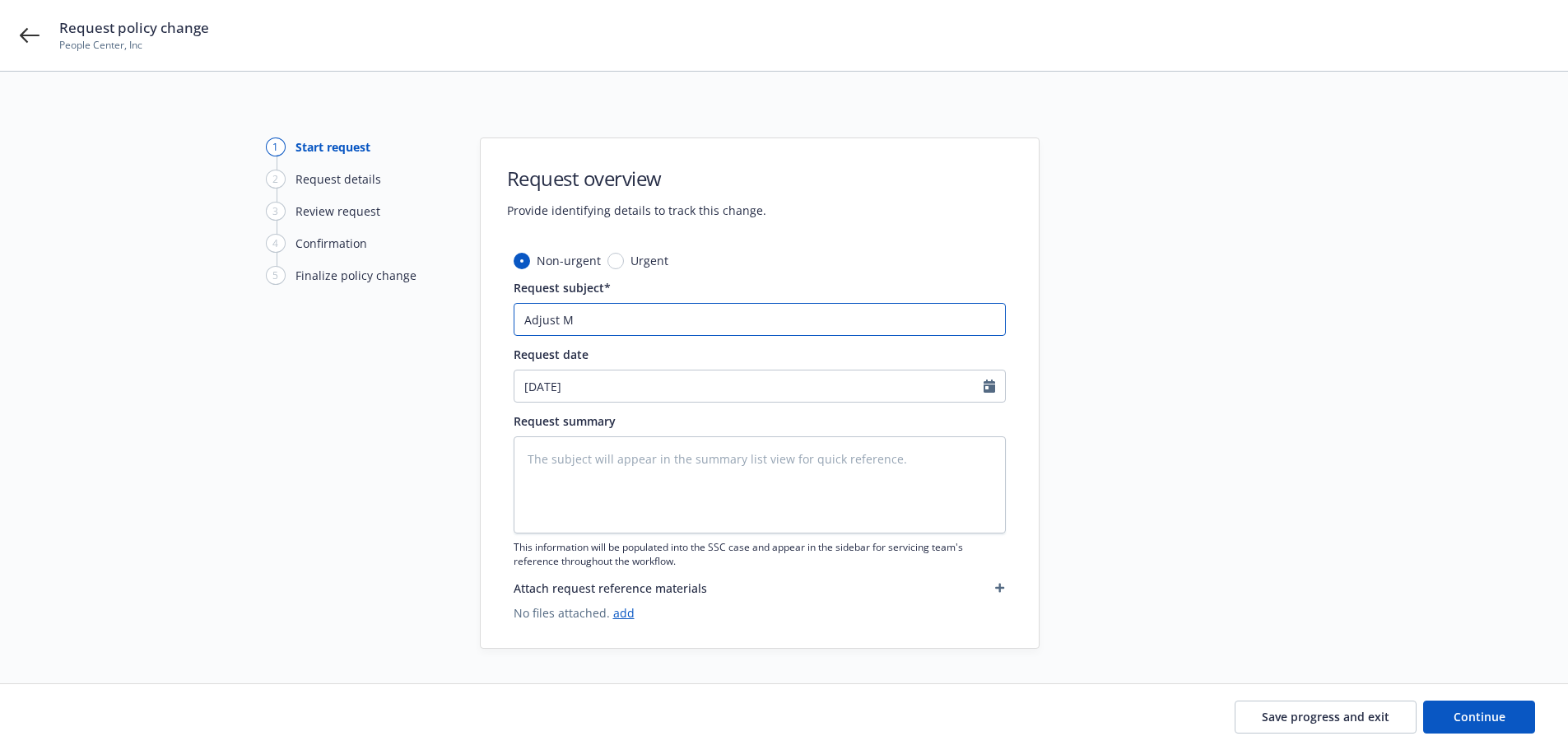
type textarea "x"
type input "Adjust Mu"
type textarea "x"
type input "Adjust Mul"
type textarea "x"
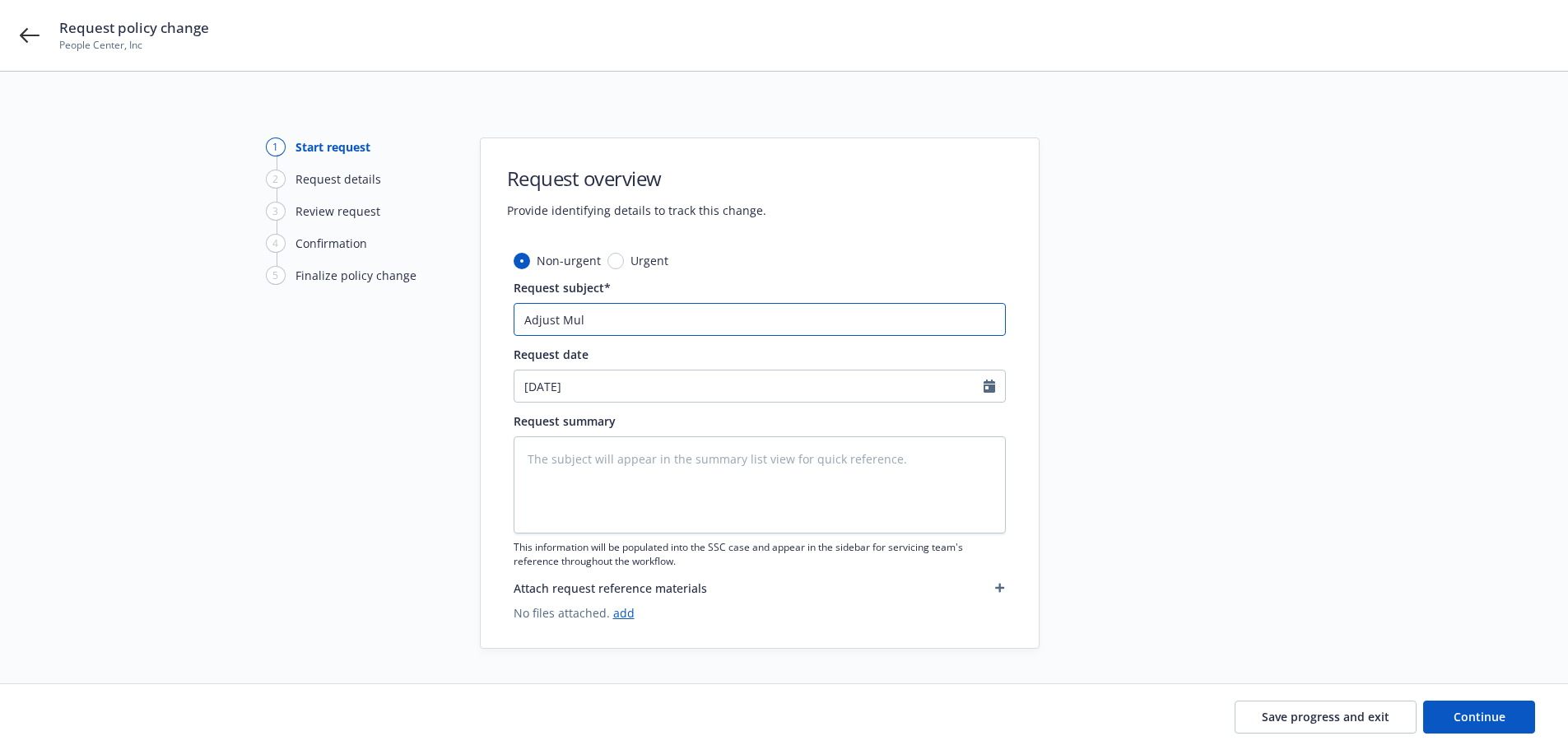
type input "Adjust Mult"
type textarea "x"
type input "Adjust Multi"
type textarea "x"
type input "Adjust Multip"
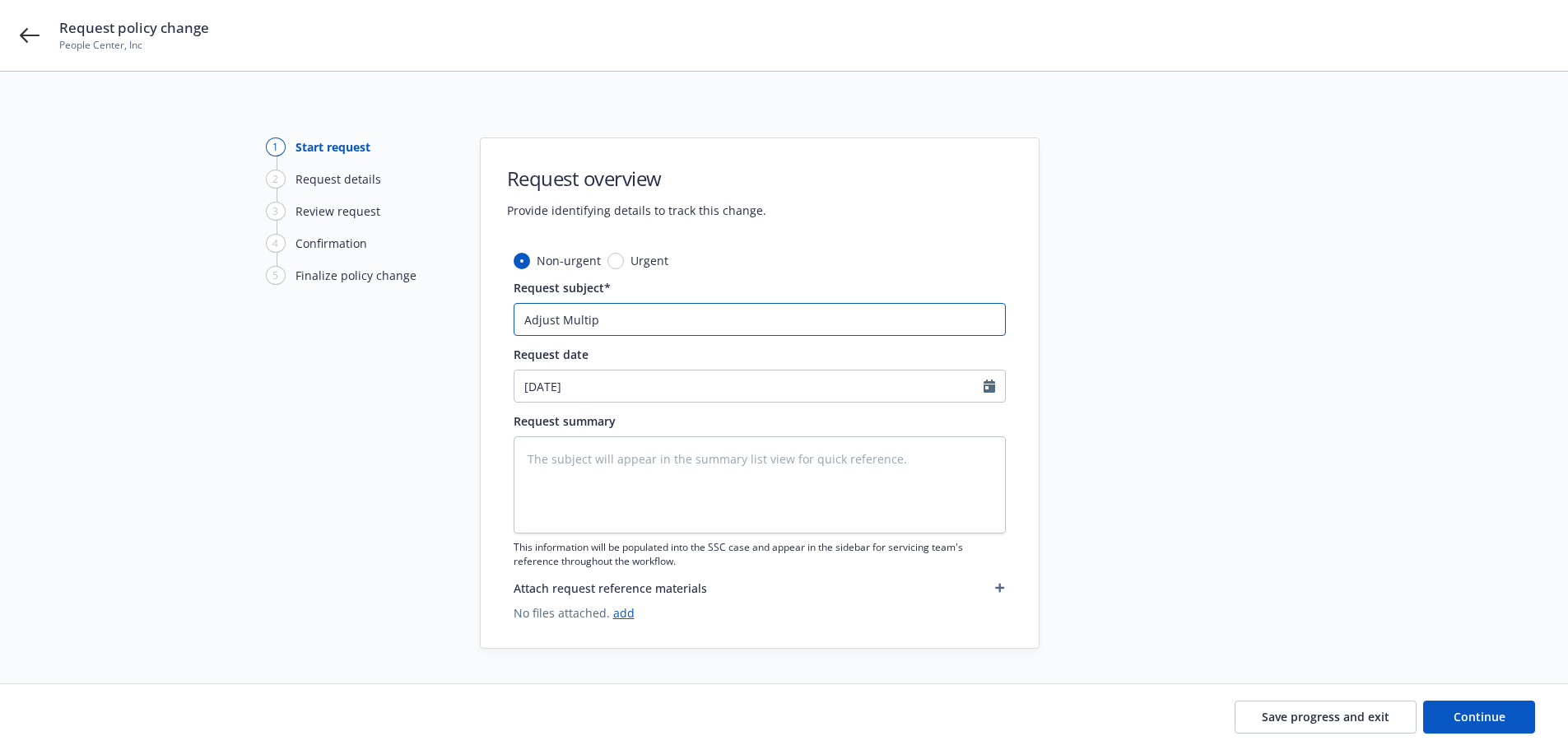
type textarea "x"
type input "Adjust Multipl"
type textarea "x"
type input "Adjust Multiple"
type textarea "x"
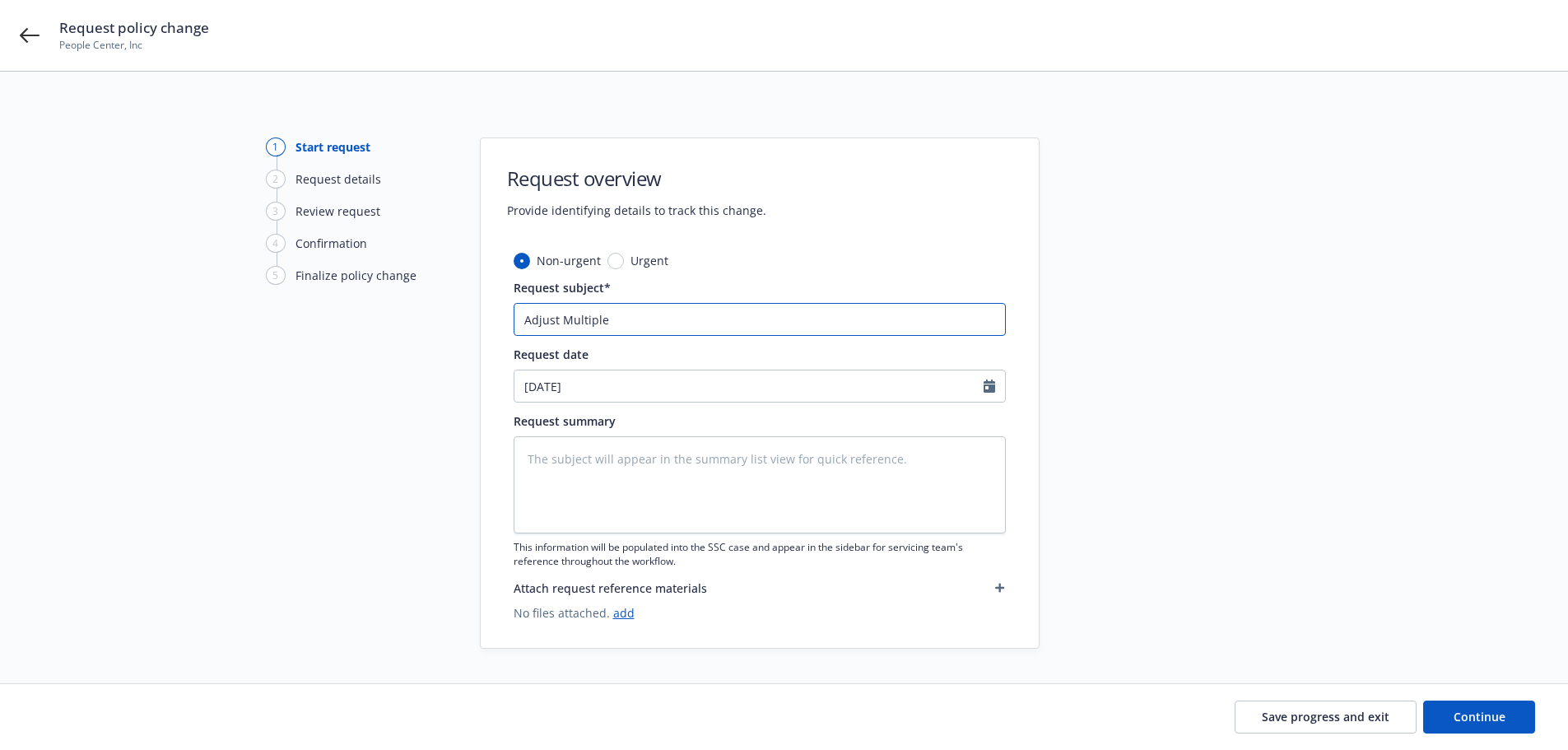
type input "Adjust Multiple"
type textarea "x"
type input "Adjust Multiple L"
type textarea "x"
type input "Adjust Multiple Li"
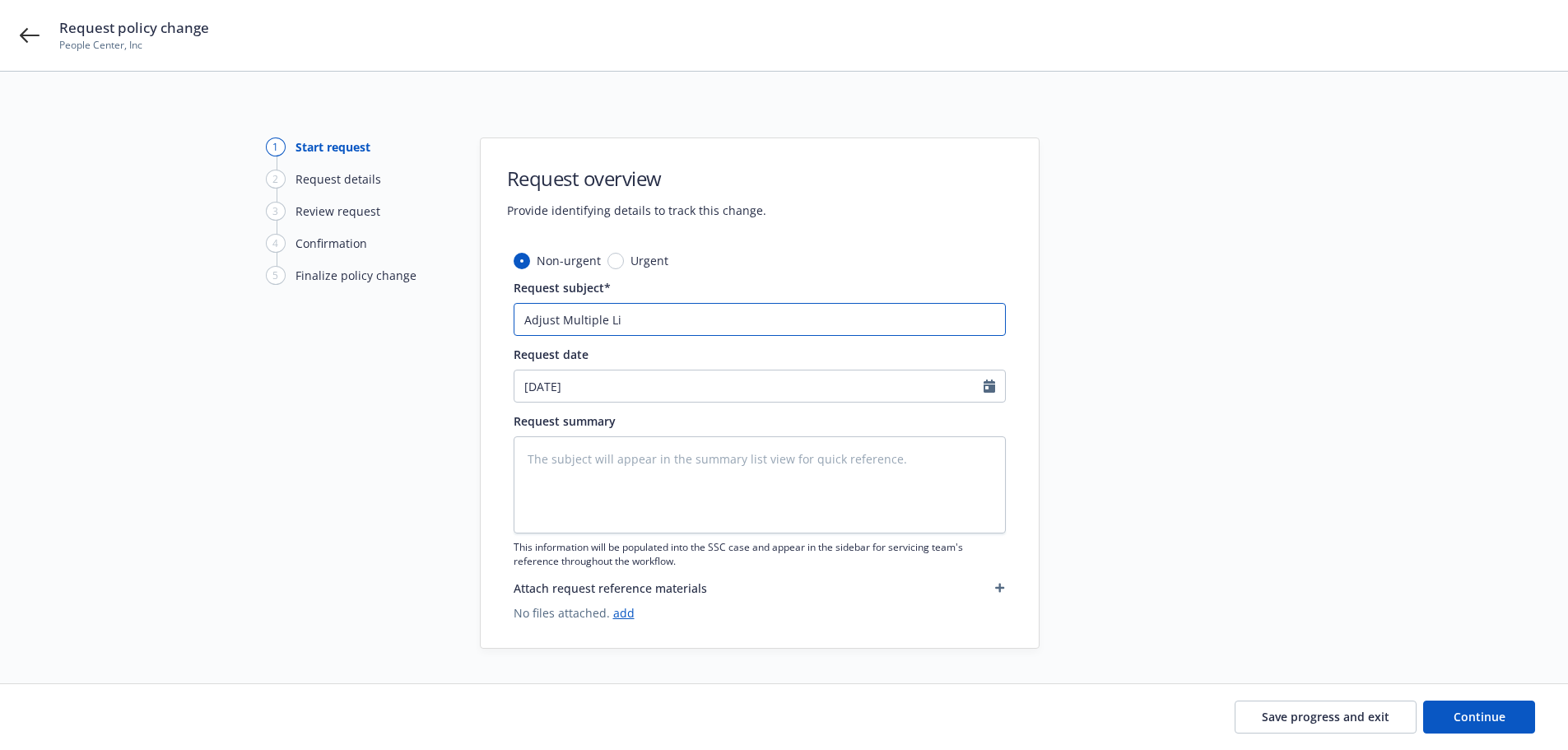
type textarea "x"
type input "Adjust Multiple Lim"
type textarea "x"
type input "Adjust Multiple Limi"
type textarea "x"
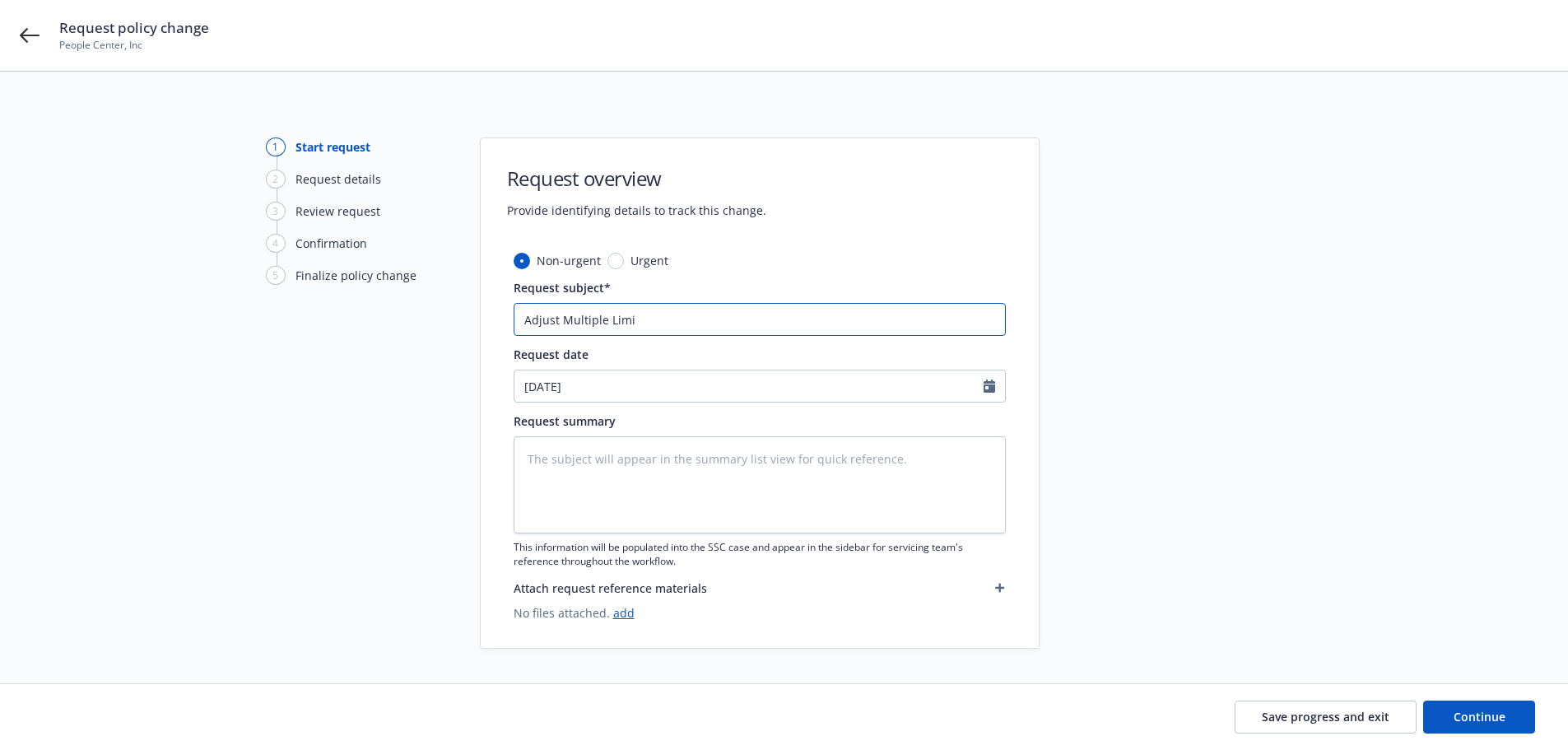
type input "Adjust Multiple Limit"
type textarea "x"
type input "Adjust Multiple Limits"
type textarea "x"
type input "Adjust Multiple Limits/"
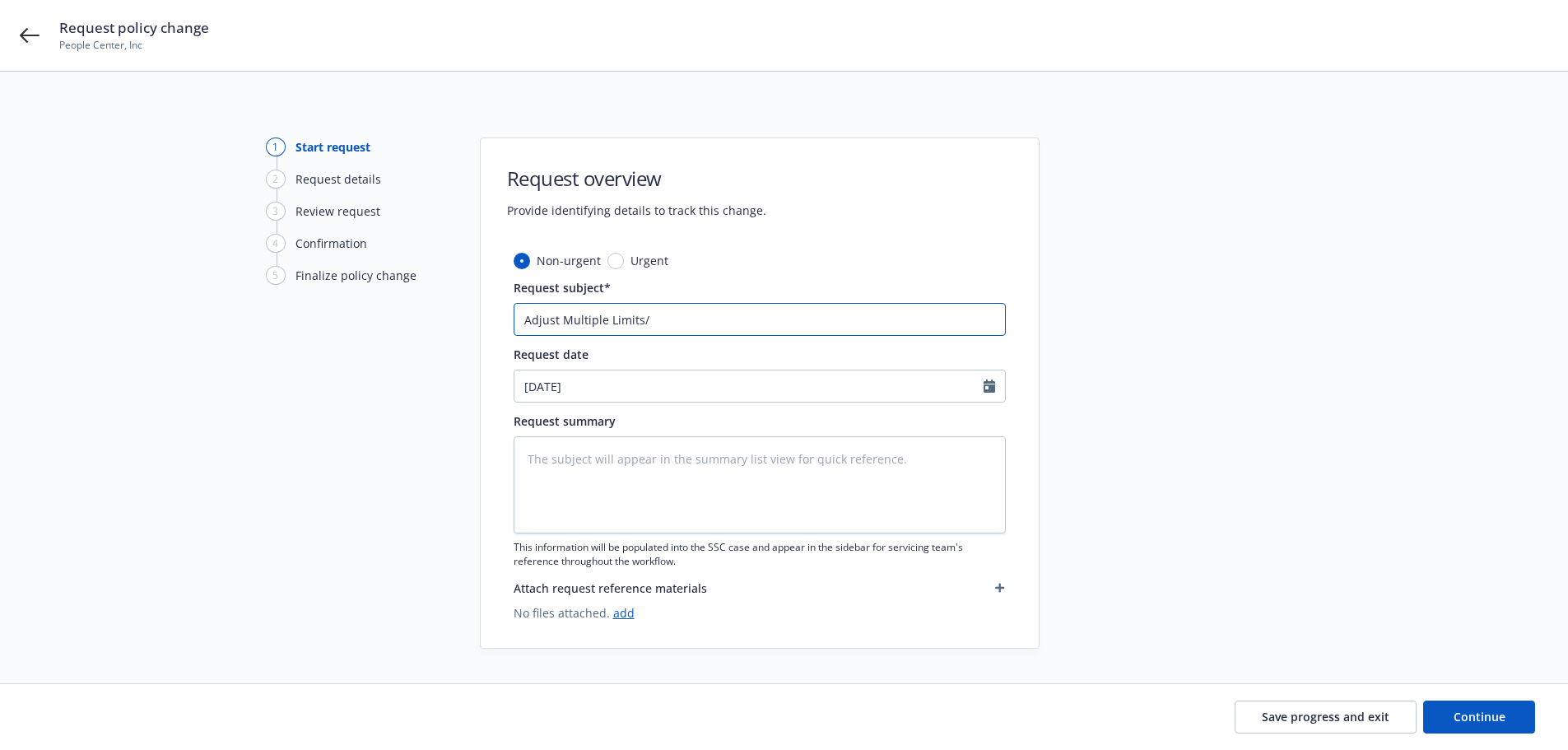
type textarea "x"
type input "Adjust Multiple Limits/E"
type textarea "x"
type input "Adjust Multiple Limits/Ex"
type textarea "x"
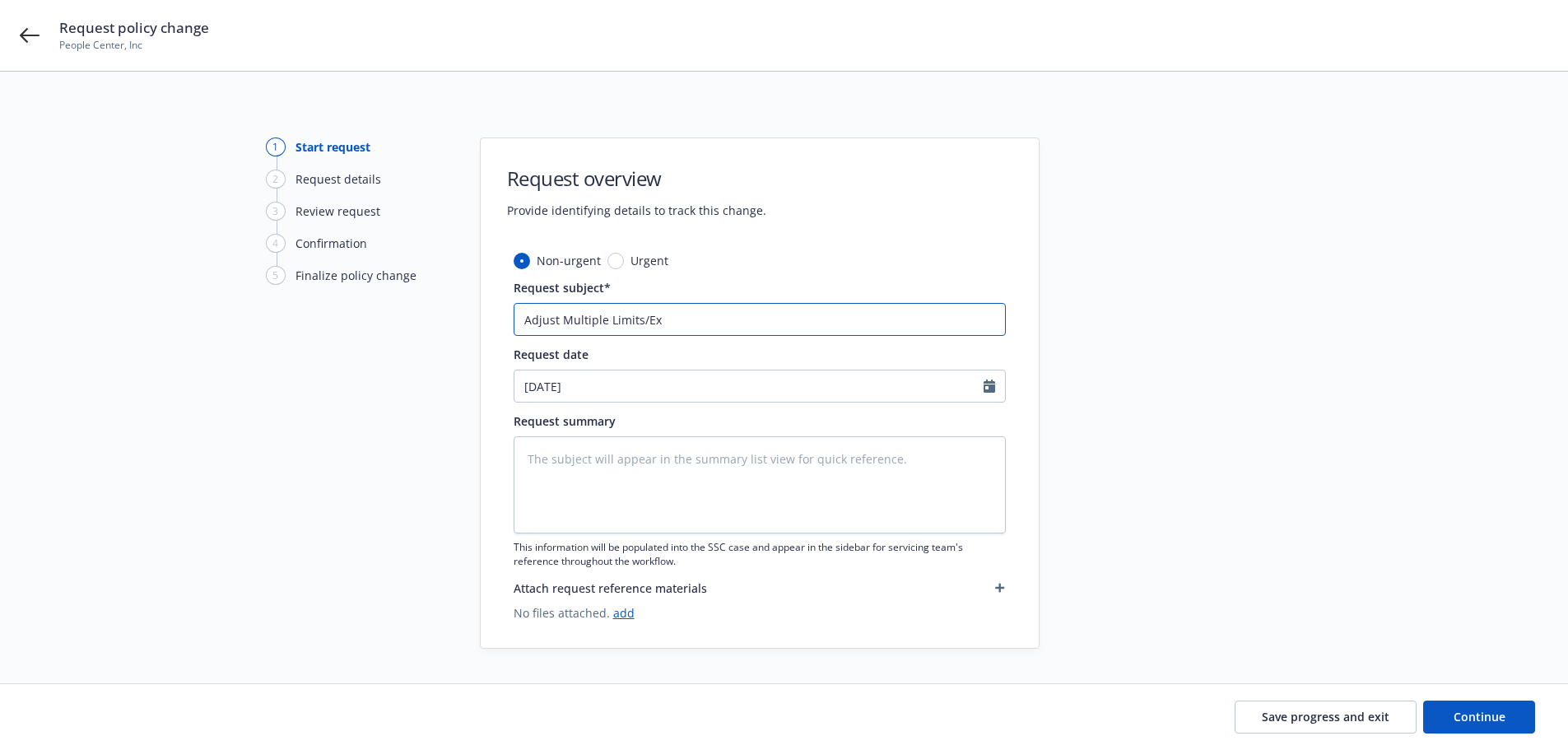
type input "Adjust Multiple Limits/Exp"
type textarea "x"
type input "Adjust Multiple Limits/Expo"
type textarea "x"
type input "Adjust Multiple Limits/Expos"
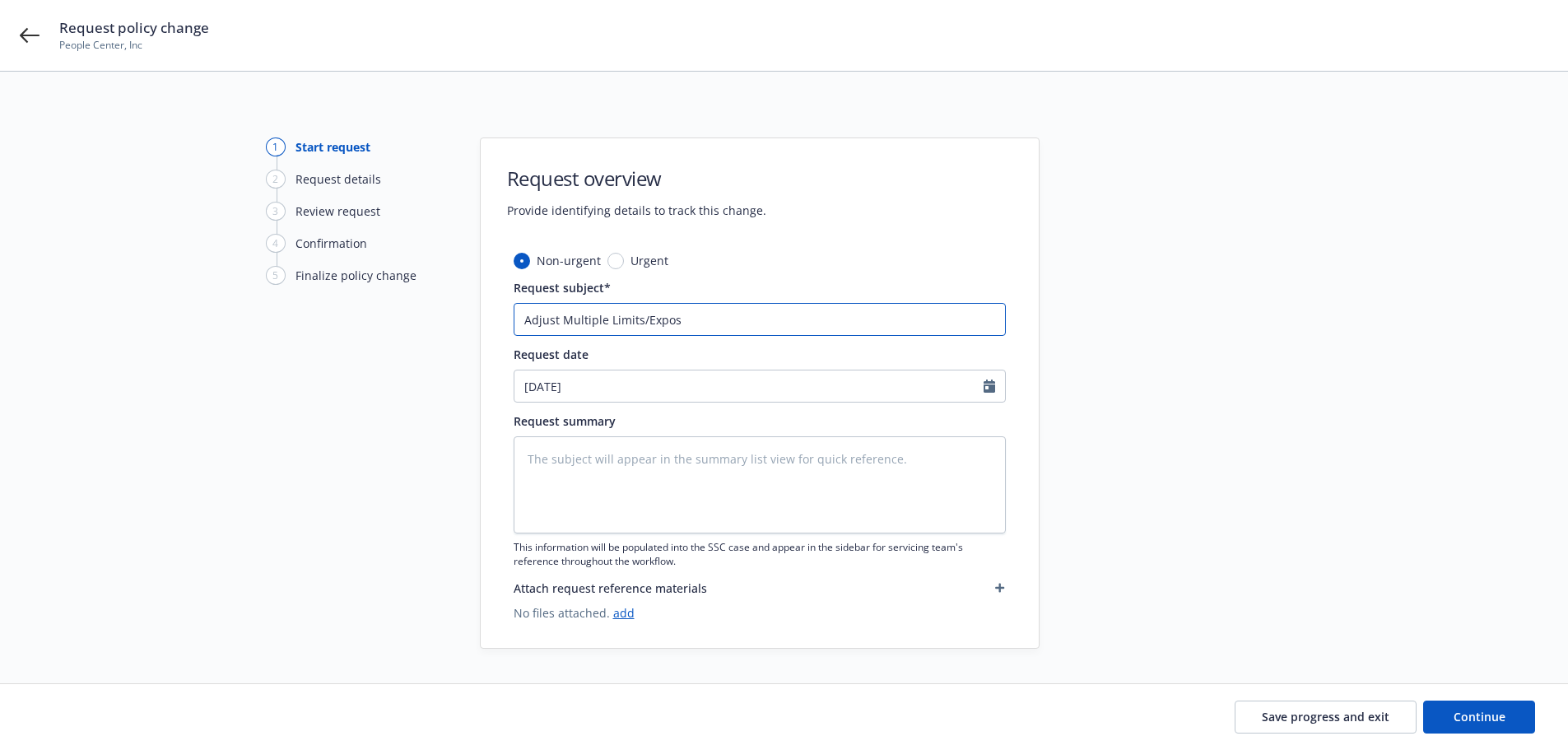
type textarea "x"
type input "Adjust Multiple Limits/Exposu"
type textarea "x"
type input "Adjust Multiple Limits/Exposur"
type textarea "x"
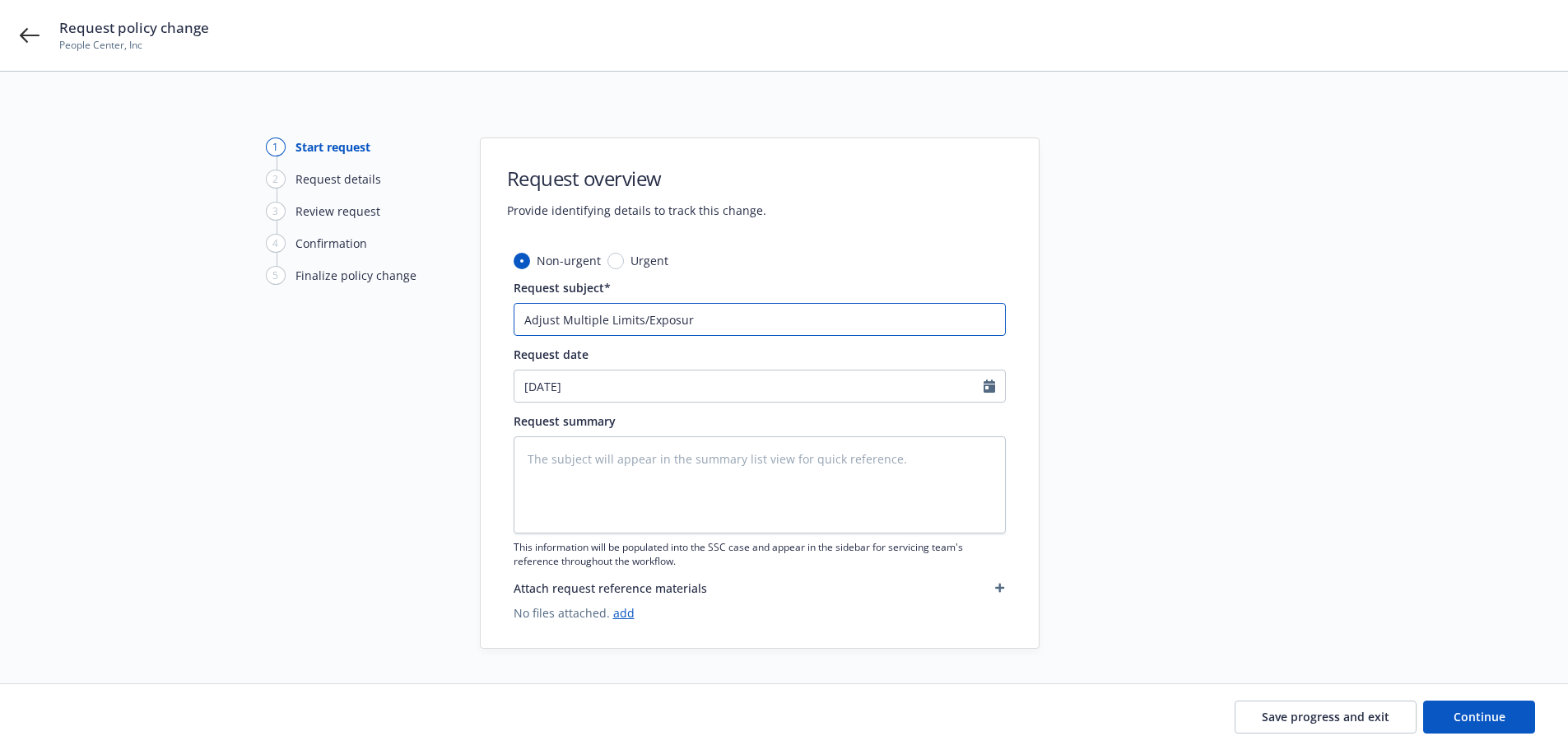
type input "Adjust Multiple Limits/Exposure"
type textarea "x"
type input "Adjust Multiple Limits/Exposures"
type textarea "x"
type input "Adjust Multiple Limits/Exposures/"
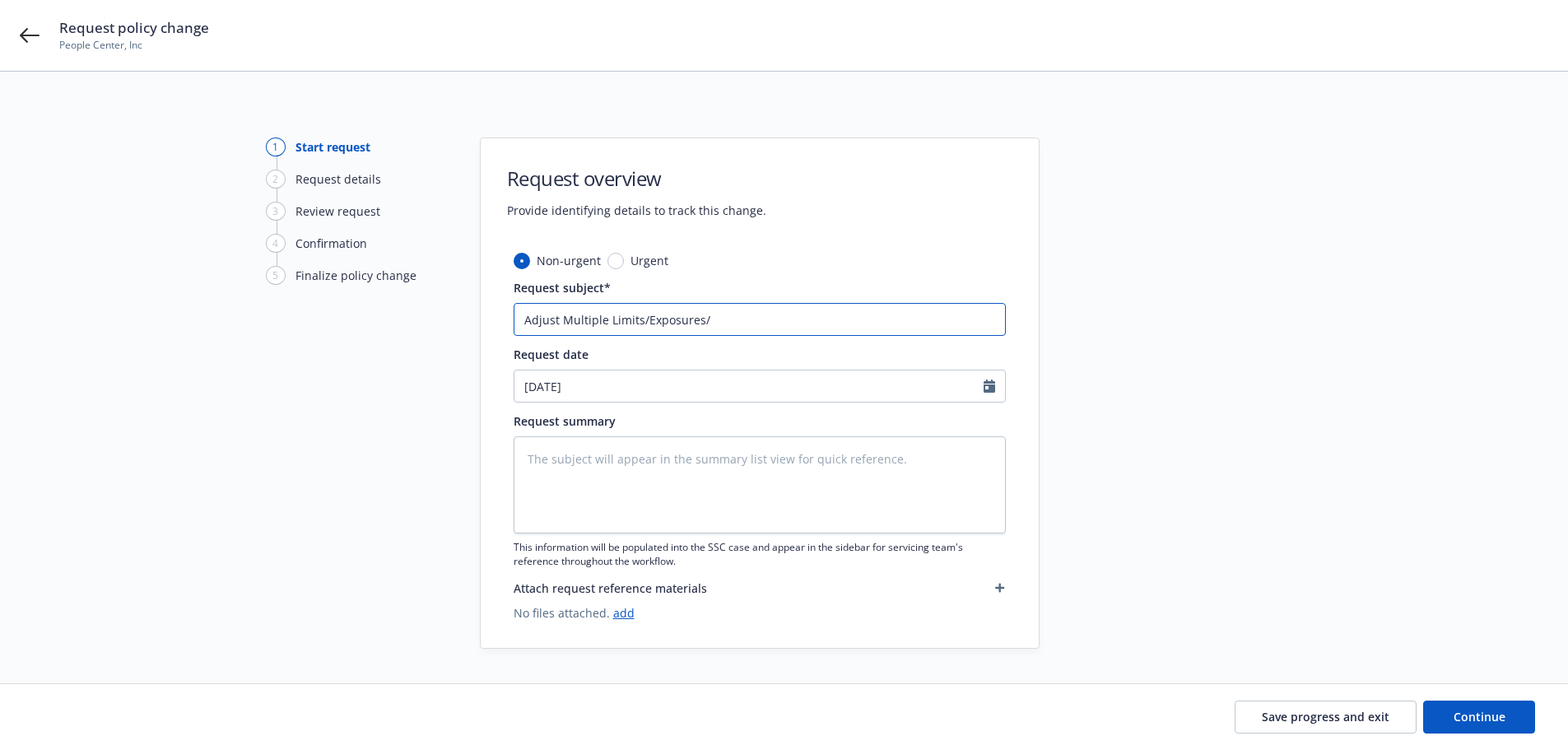
type textarea "x"
type input "Adjust Multiple Limits/Exposures"
type textarea "x"
type input "Adjust Multiple Limits/Exposures,"
type textarea "x"
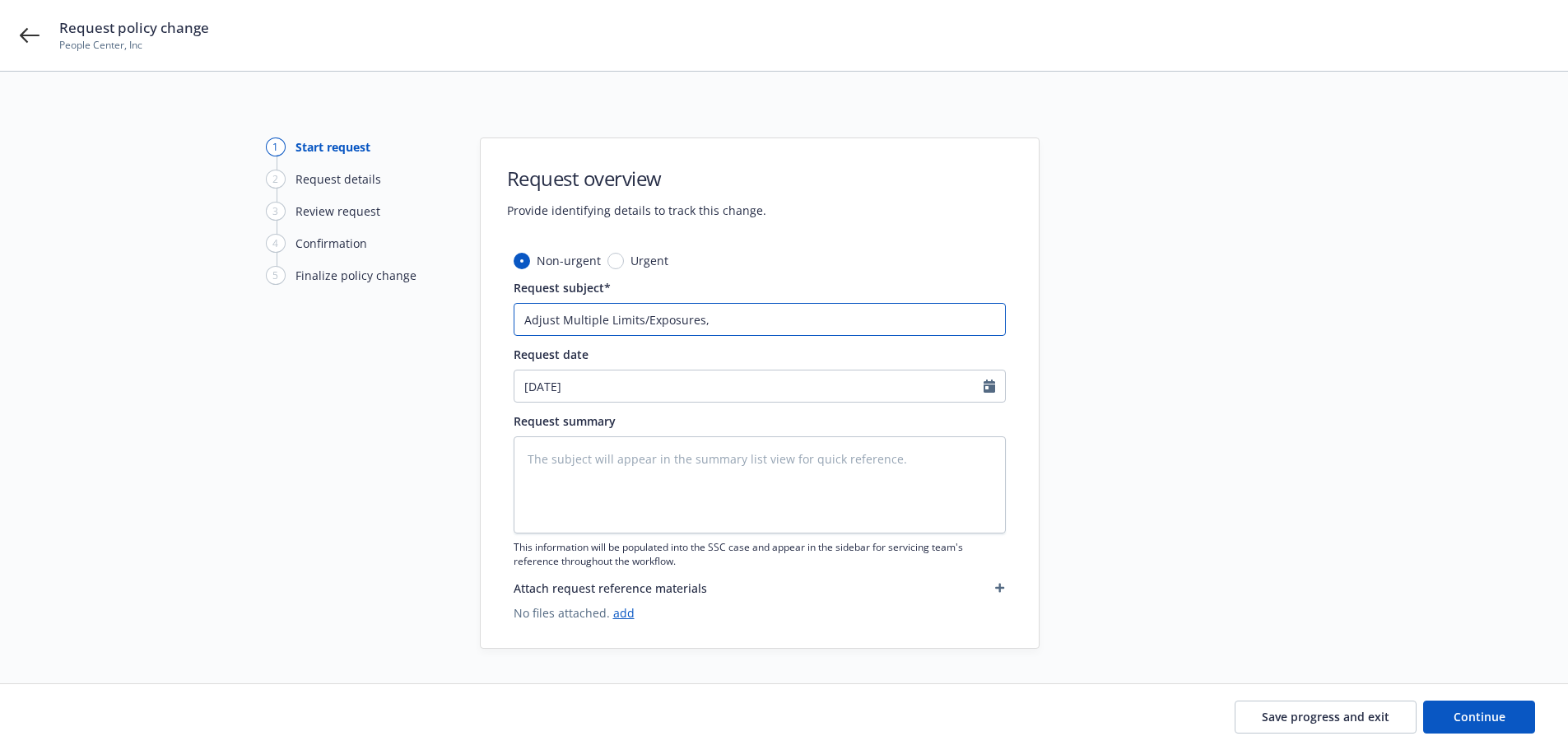
type input "Adjust Multiple Limits/Exposures,"
type textarea "x"
type input "Adjust Multiple Limits/Exposures, P"
type textarea "x"
type input "Adjust Multiple Limits/Exposures, Pr"
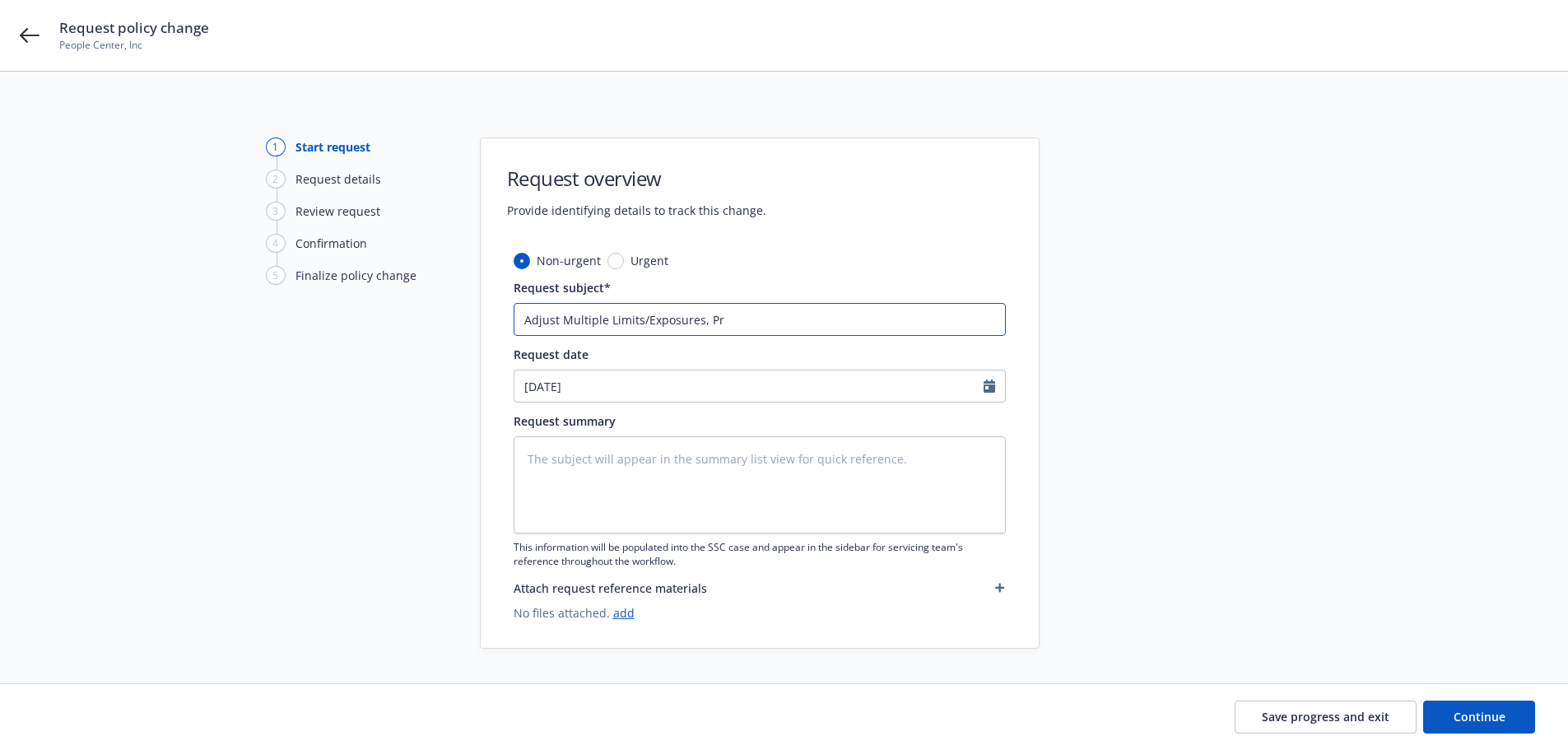
type textarea "x"
type input "Adjust Multiple Limits/Exposures, Pro"
type textarea "x"
type input "Adjust Multiple Limits/Exposures, Prop"
type textarea "x"
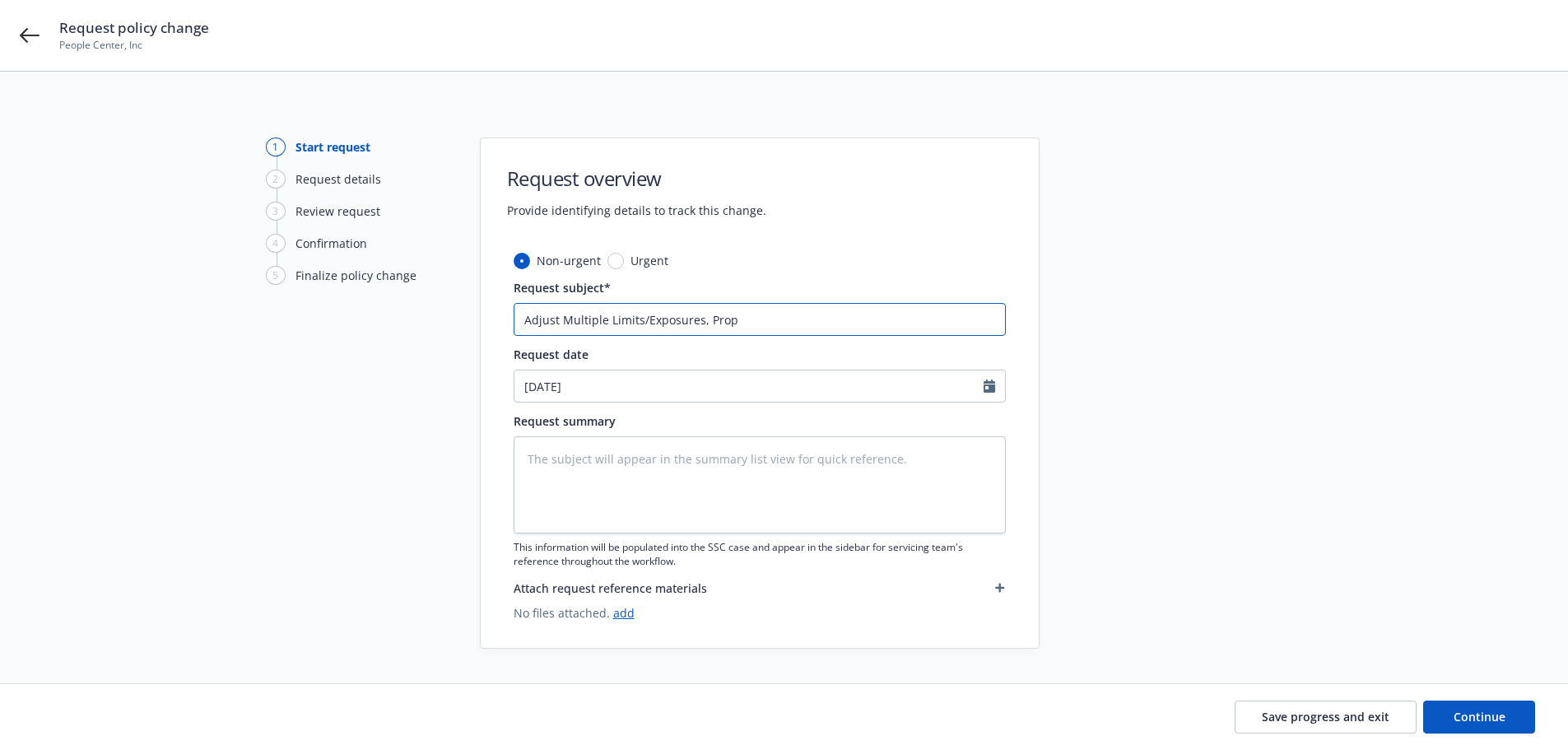
type input "Adjust Multiple Limits/Exposures, Prope"
type textarea "x"
type input "Adjust Multiple Limits/Exposures, Proper"
type textarea "x"
type input "Adjust Multiple Limits/Exposures, Propert"
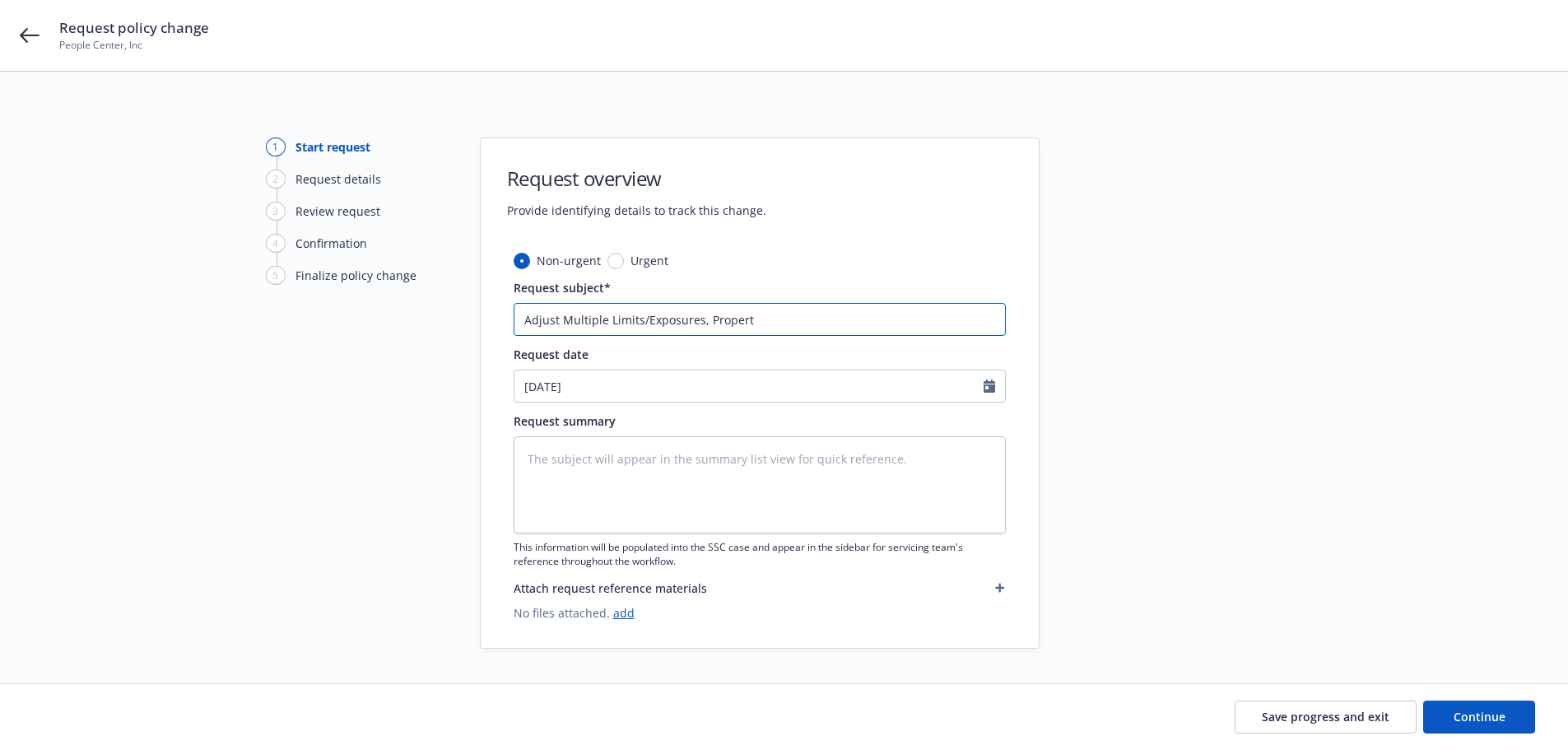
type textarea "x"
type input "Adjust Multiple Limits/Exposures, Property"
type textarea "x"
type input "Adjust Multiple Limits/Exposures, Propert"
type textarea "x"
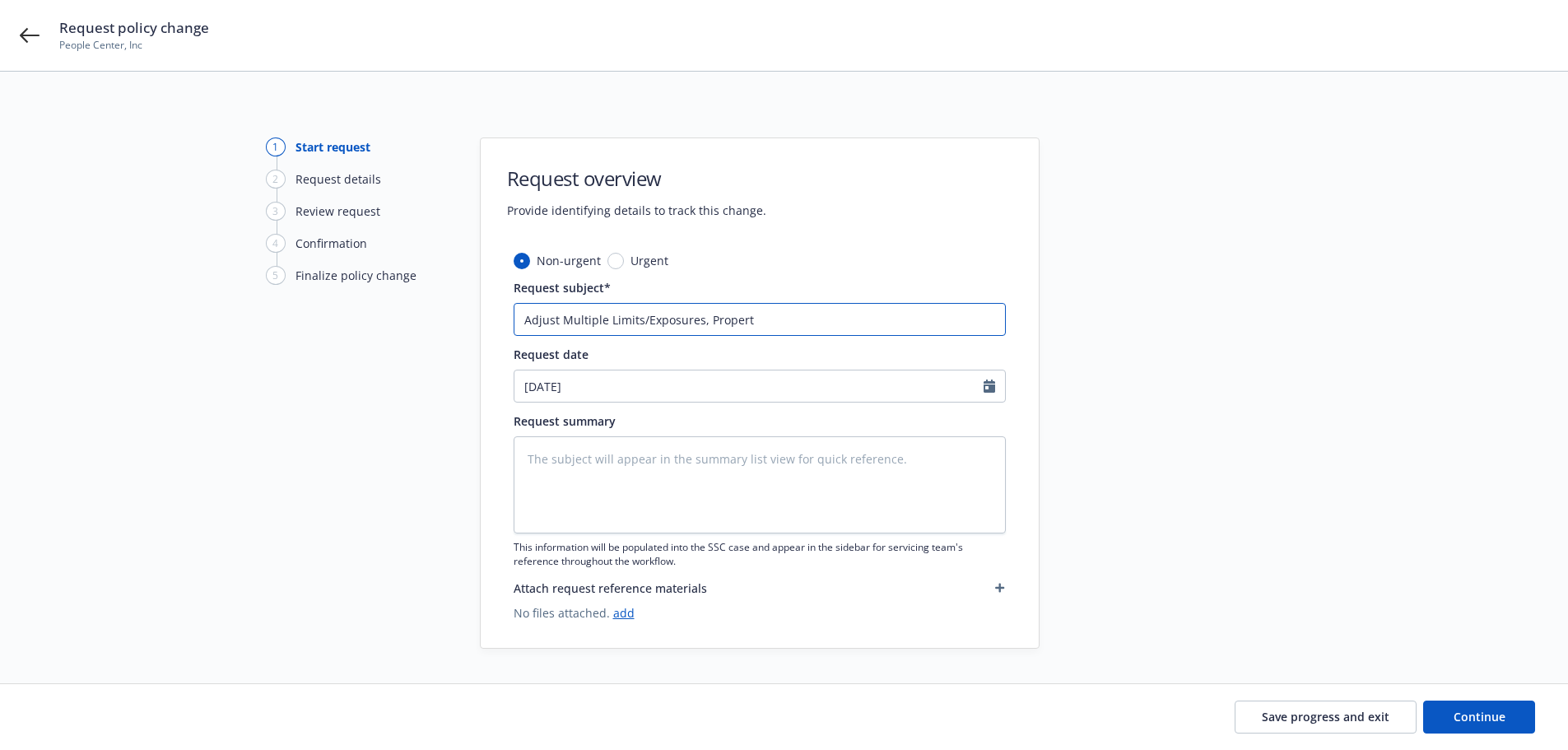
type input "Adjust Multiple Limits/Exposures, Proper"
type textarea "x"
type input "Adjust Multiple Limits/Exposures, Prope"
type textarea "x"
type input "Adjust Multiple Limits/Exposures, Prop"
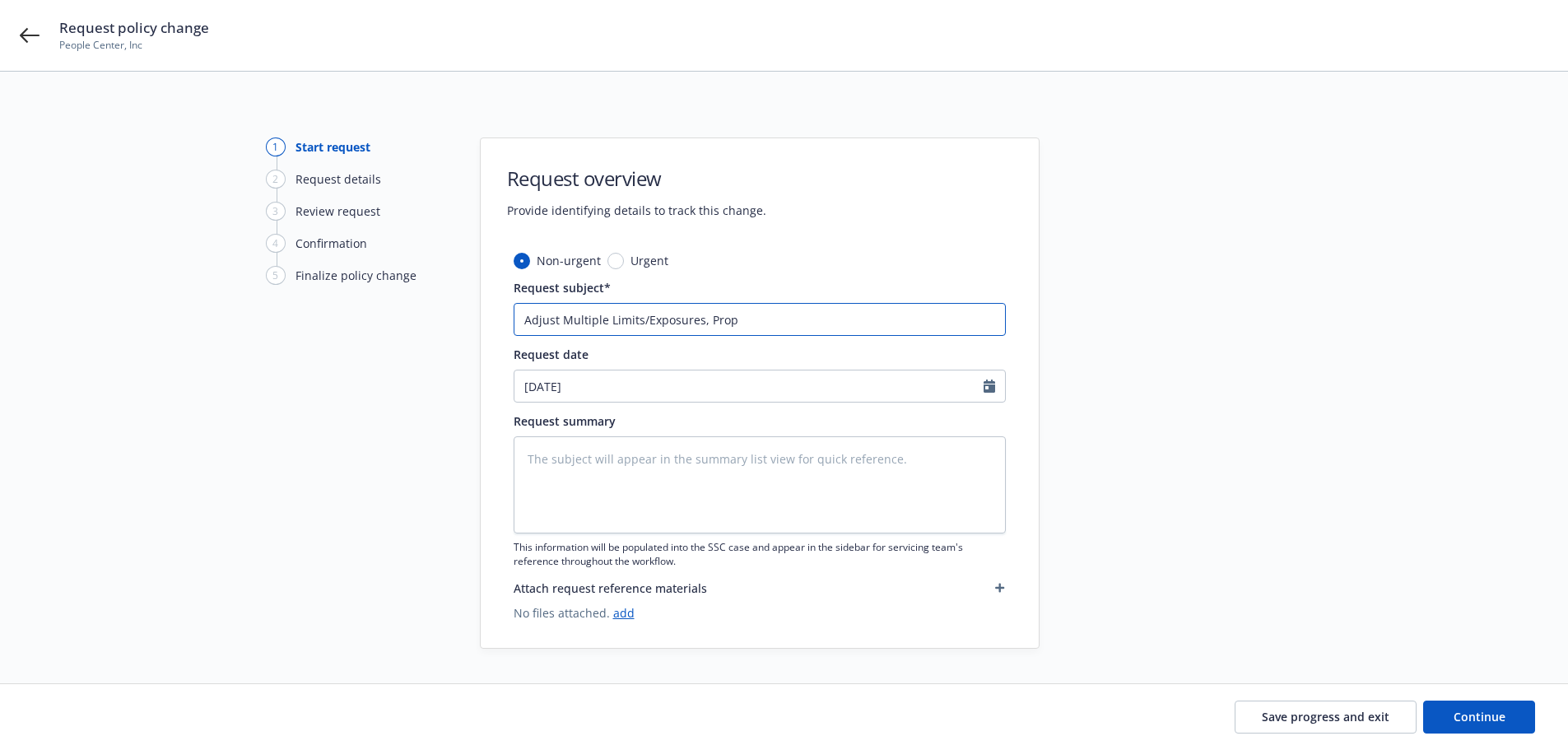
type textarea "x"
type input "Adjust Multiple Limits/Exposures, Pr"
type textarea "x"
type input "Adjust Multiple Limits/Exposures, Pro"
type textarea "x"
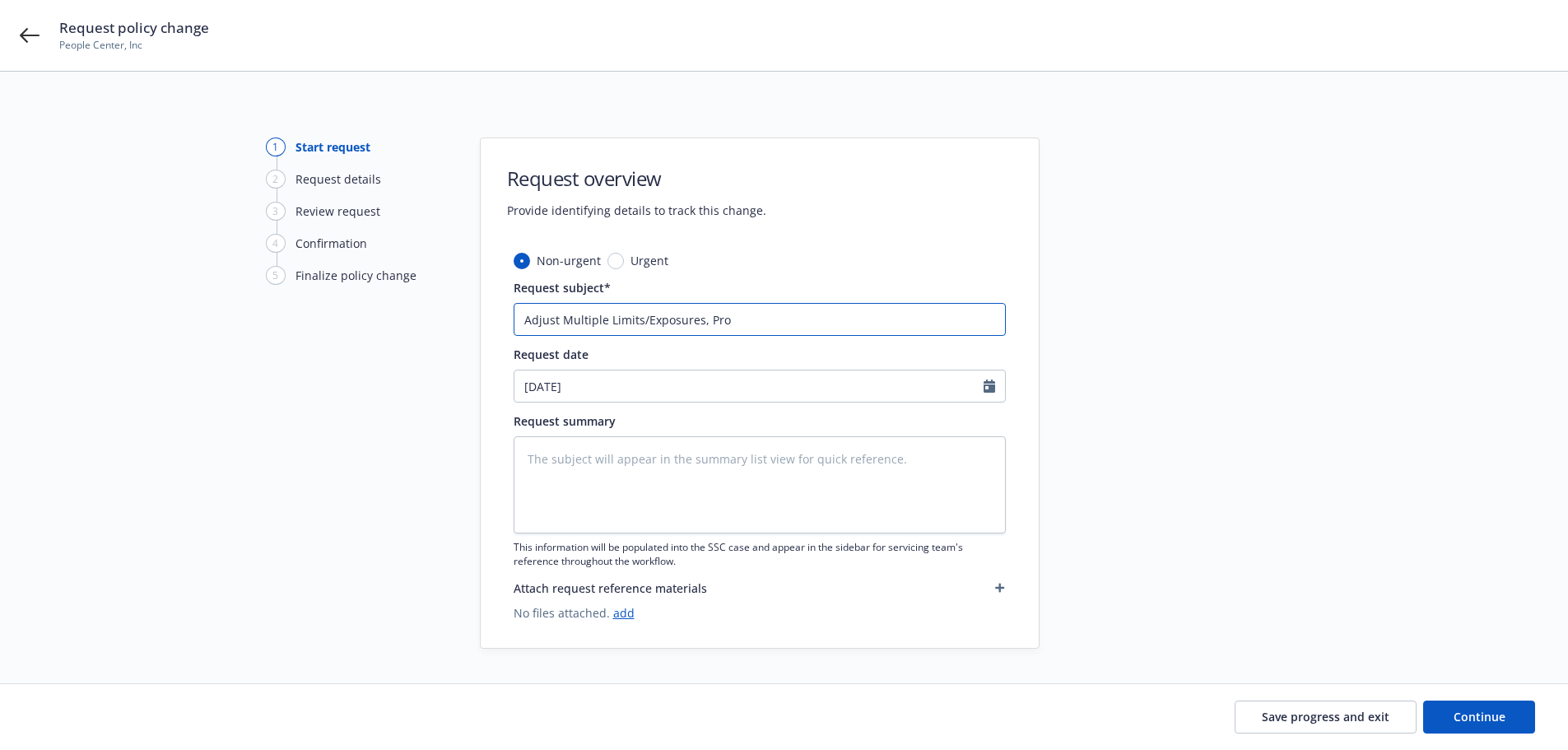
type input "Adjust Multiple Limits/Exposures, Prop"
type textarea "x"
type input "Adjust Multiple Limits/Exposures, Prope"
type textarea "x"
type input "Adjust Multiple Limits/Exposures, Proper"
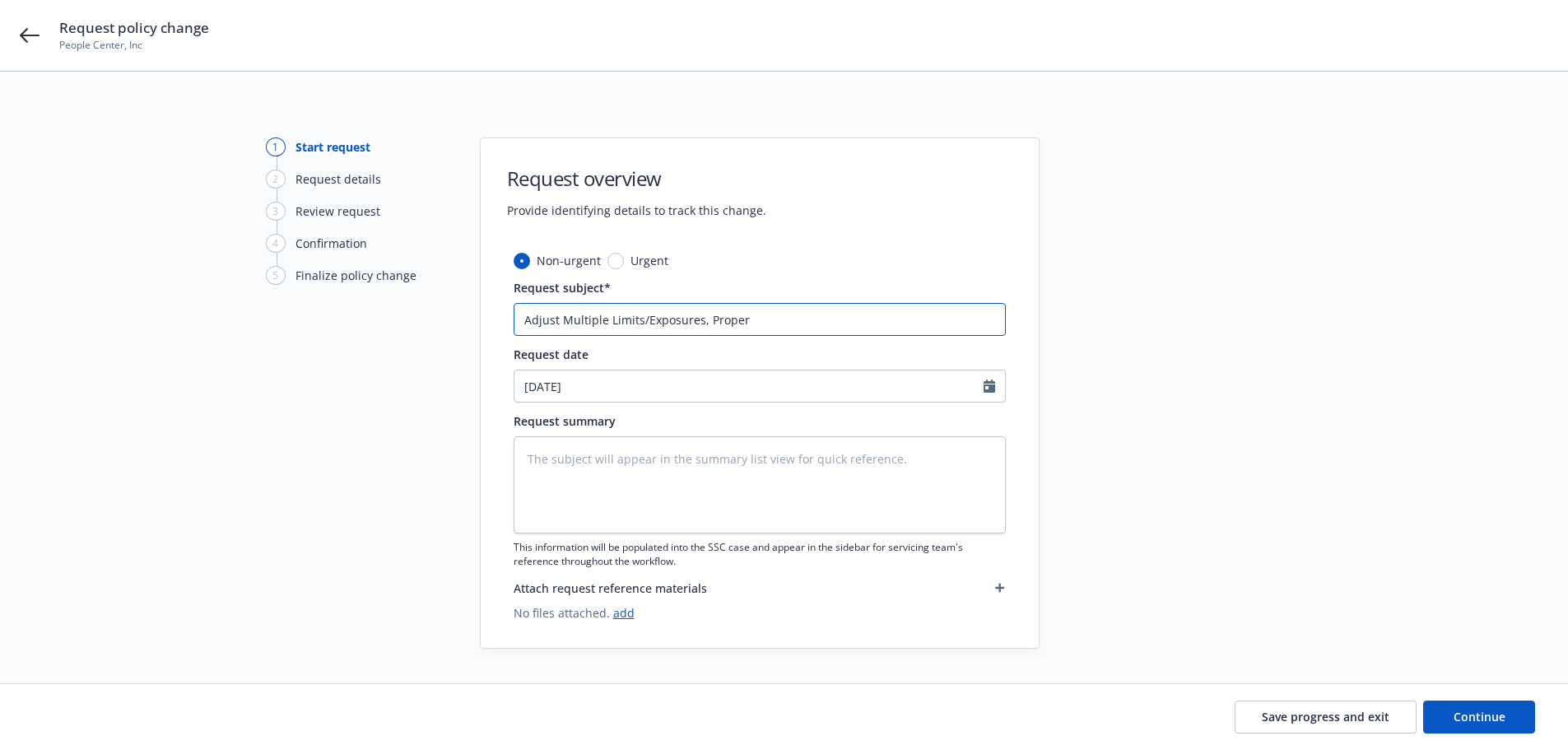
type textarea "x"
type input "Adjust Multiple Limits/Exposures, Propert"
type textarea "x"
type input "Adjust Multiple Limits/Exposures, Property"
type textarea "x"
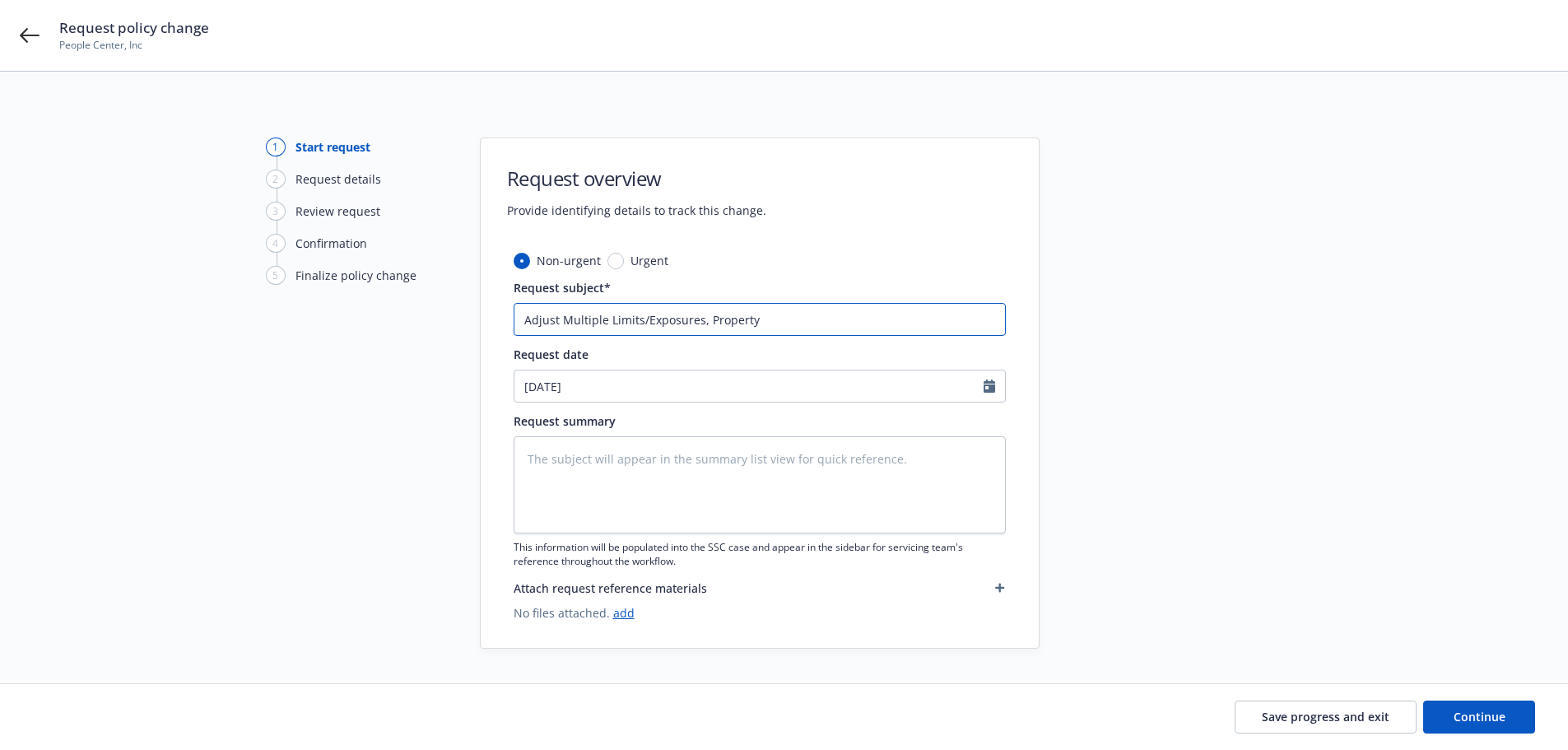
type input "Adjust Multiple Limits/Exposures, Property"
type textarea "x"
type input "Adjust Multiple Limits/Exposures, Property L"
type textarea "x"
type input "Adjust Multiple Limits/Exposures, Property Lo"
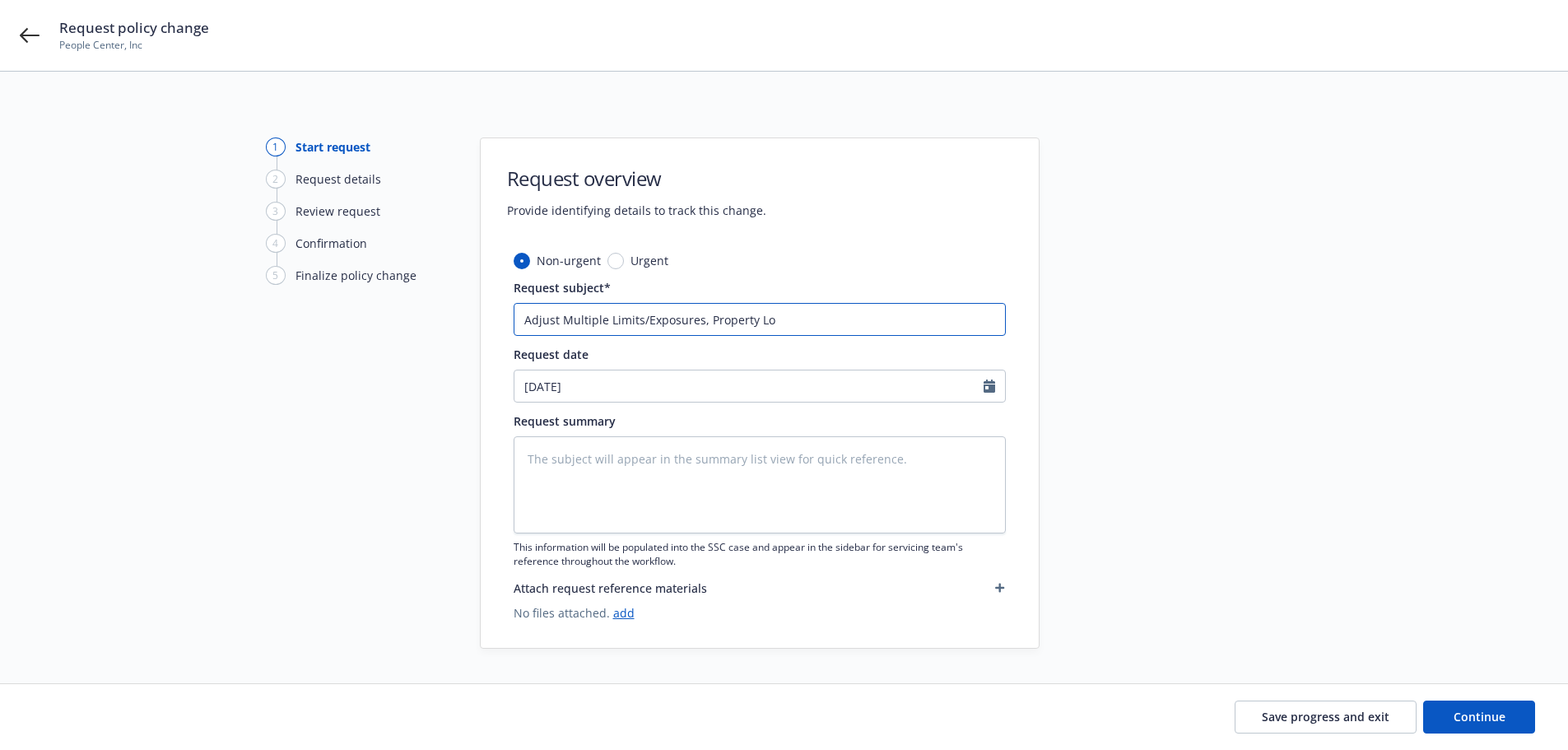
type textarea "x"
type input "Adjust Multiple Limits/Exposures, Property Loc"
type textarea "x"
type input "Adjust Multiple Limits/Exposures, Property Loca"
type textarea "x"
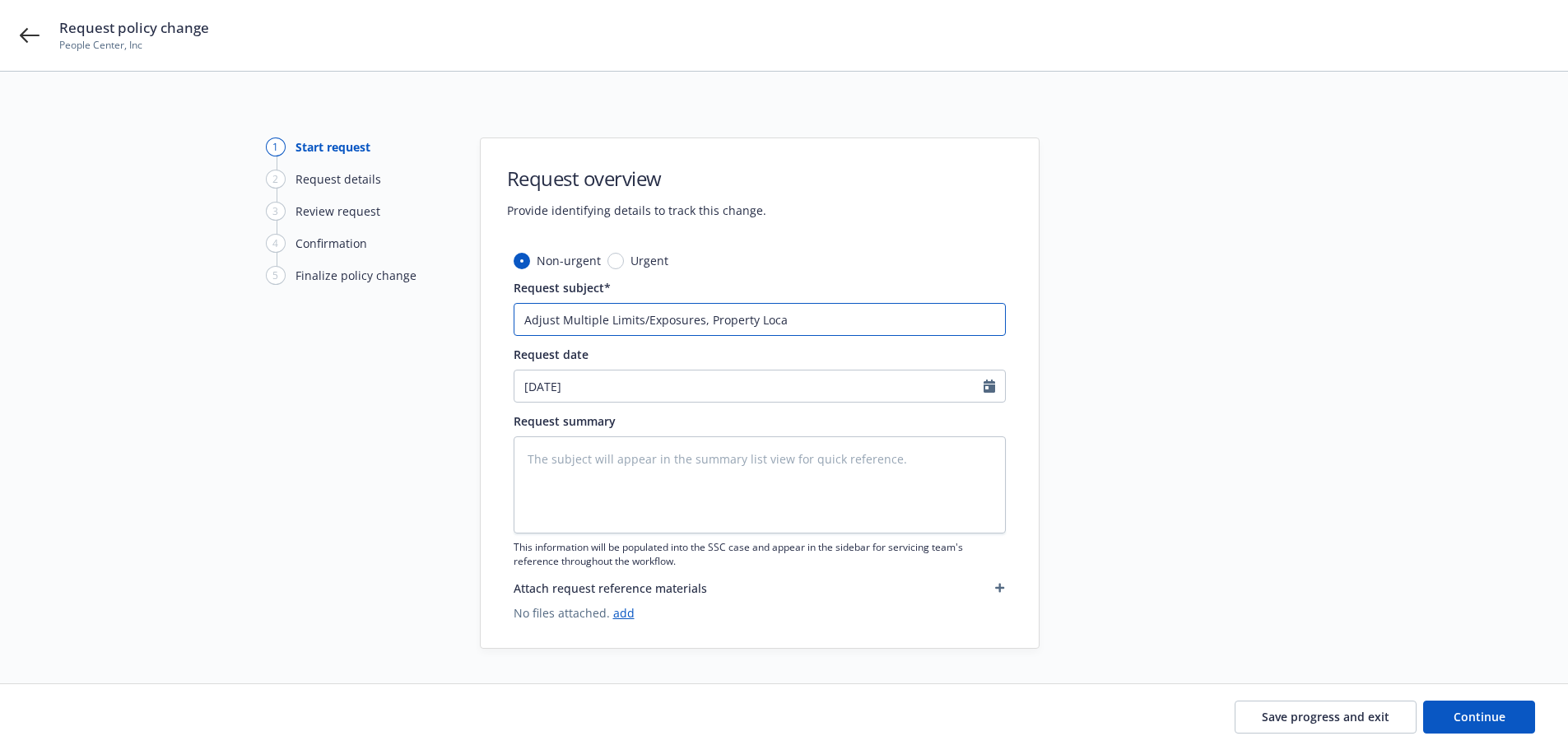
type input "Adjust Multiple Limits/Exposures, Property Locat"
type textarea "x"
type input "Adjust Multiple Limits/Exposures, Property Locati"
type textarea "x"
type input "Adjust Multiple Limits/Exposures, Property Locatio"
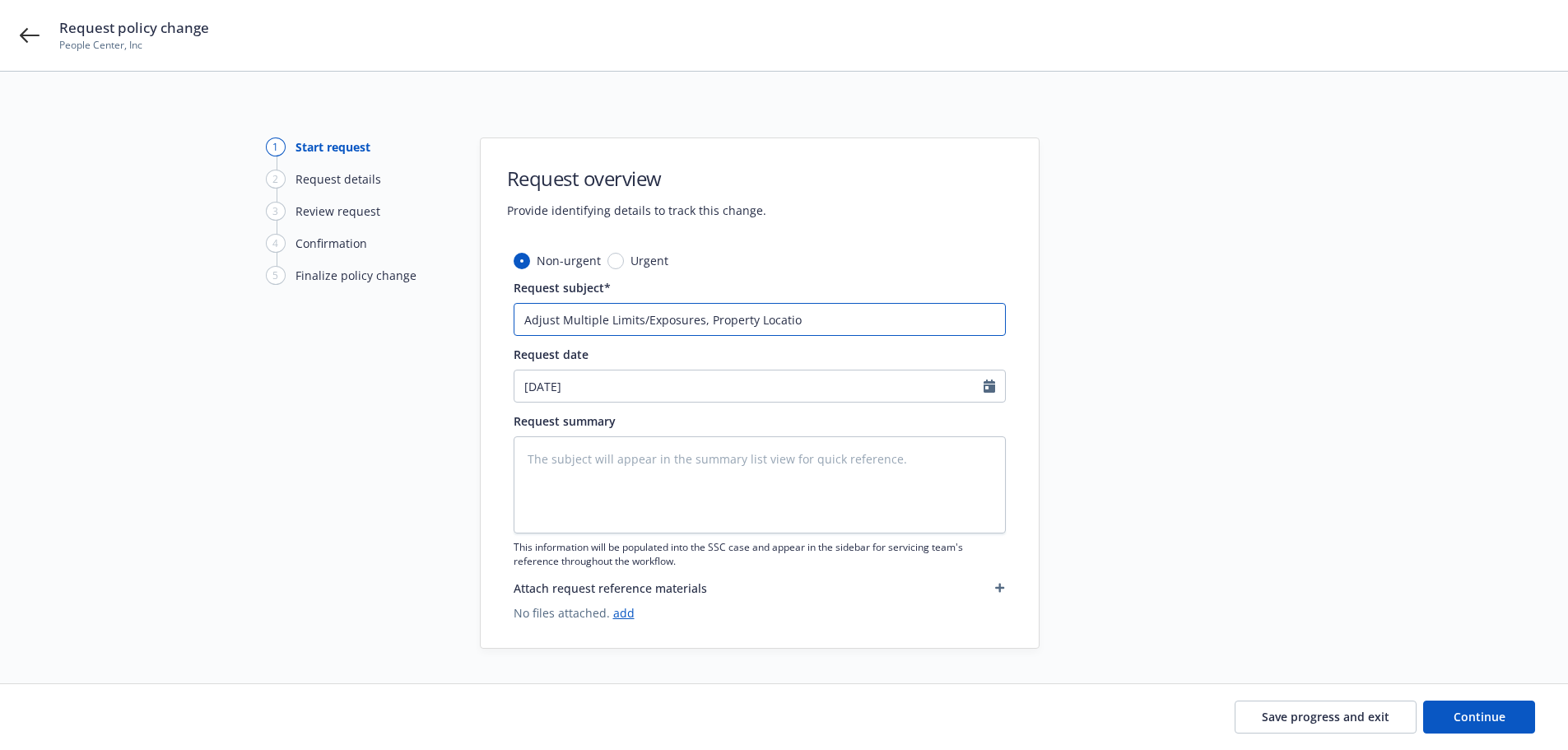
type textarea "x"
type input "Adjust Multiple Limits/Exposures, Property Location"
type textarea "x"
type input "Adjust Multiple Limits/Exposures, Property Locations"
type textarea "x"
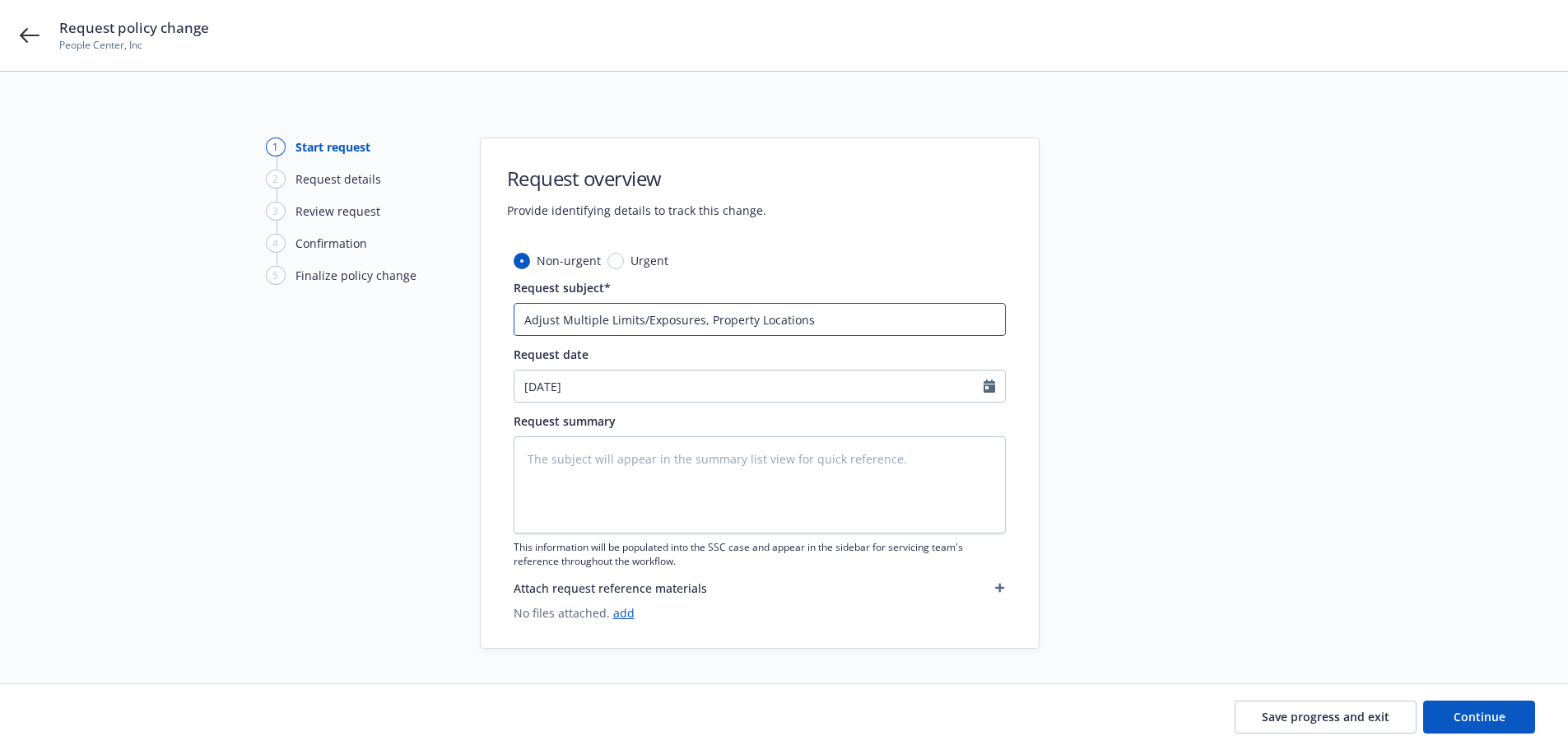
type input "Adjust Multiple Limits/Exposures, Property Locations,"
type textarea "x"
type input "Adjust Multiple Limits/Exposures, Property Locations,"
type textarea "x"
type input "Adjust Multiple Limits/Exposures, Property Locations, a"
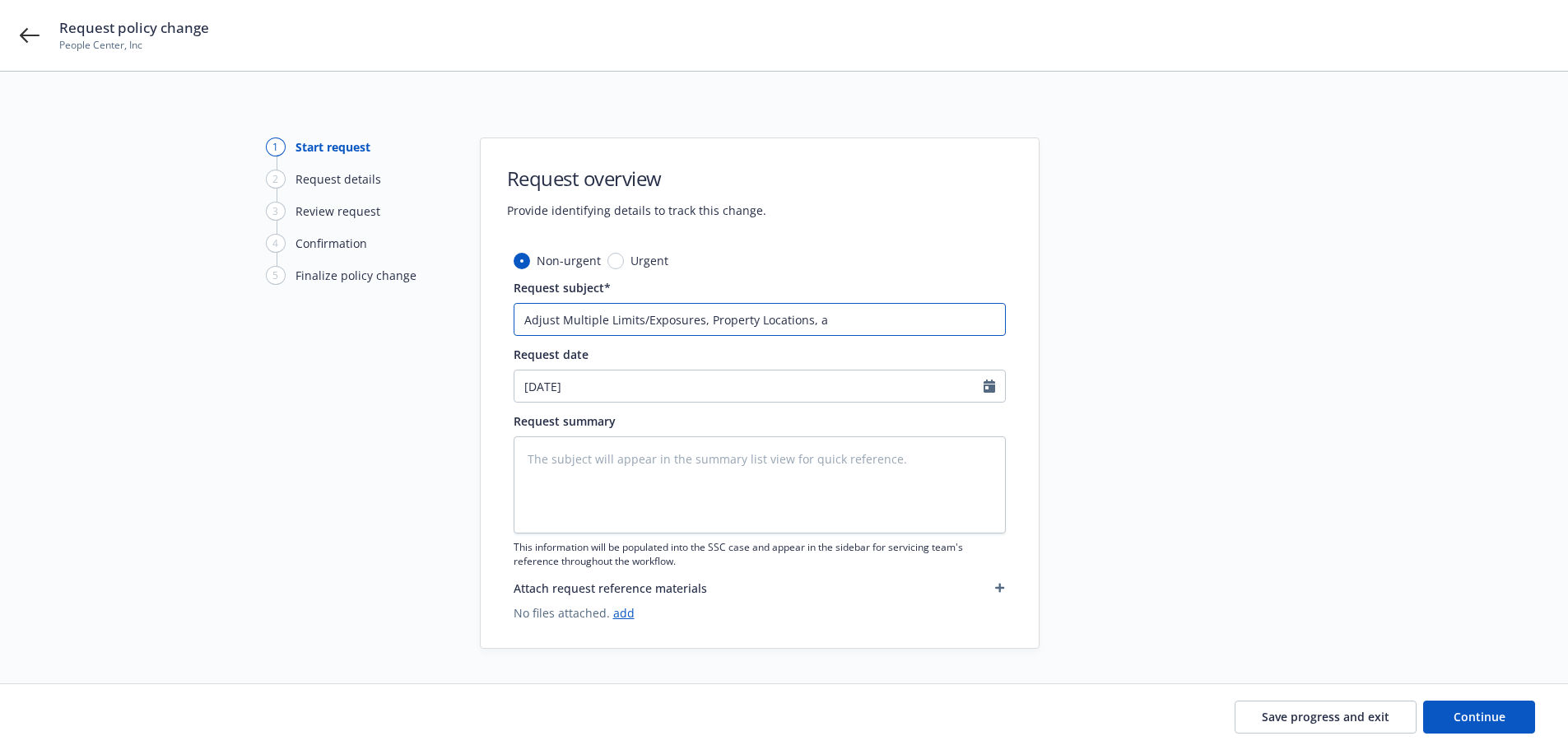
type textarea "x"
type input "Adjust Multiple Limits/Exposures, Property Locations, an"
type textarea "x"
type input "Adjust Multiple Limits/Exposures, Property Locations, and"
type textarea "x"
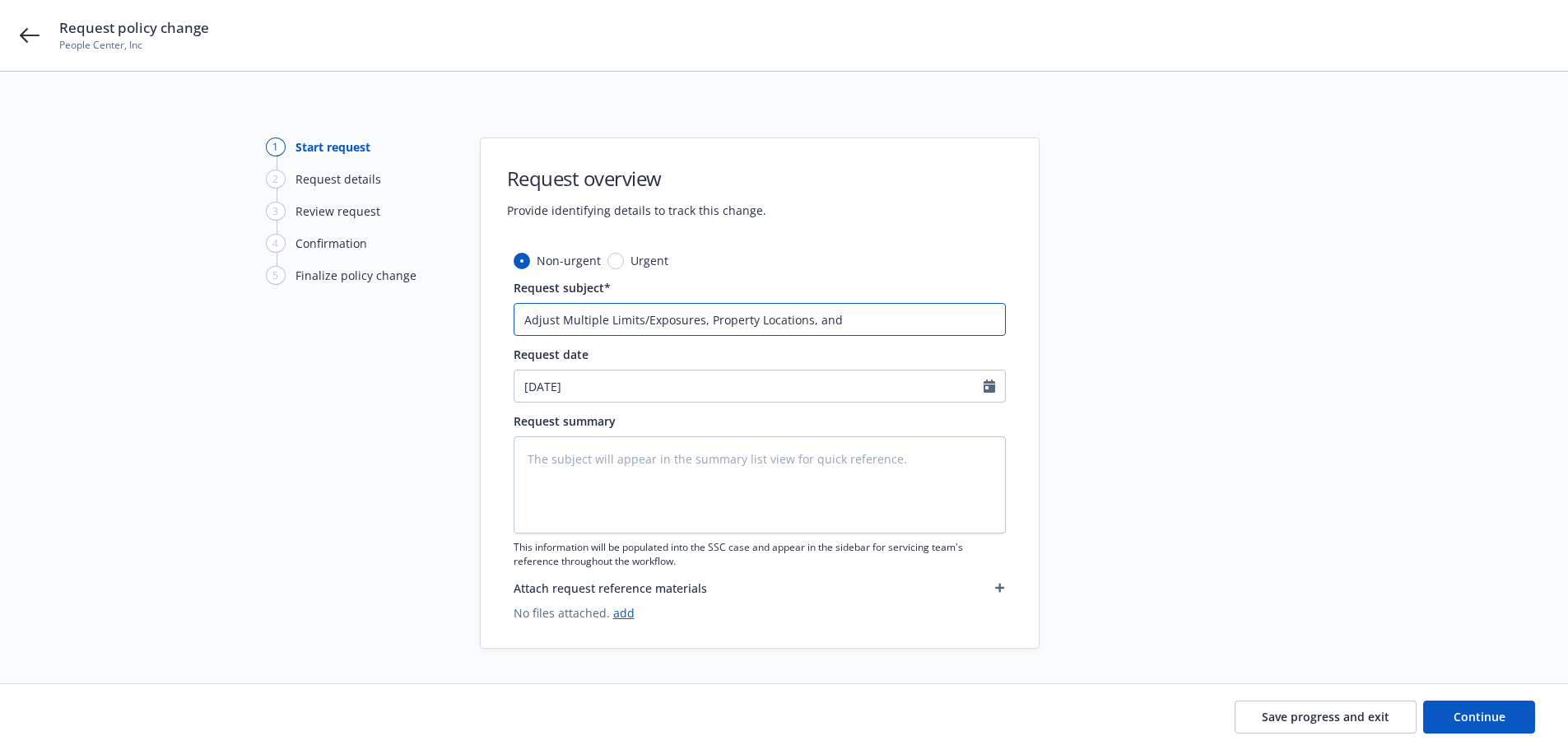
type input "Adjust Multiple Limits/Exposures, Property Locations, and"
type textarea "x"
type input "Adjust Multiple Limits/Exposures, Property Locations, and A"
type textarea "x"
type input "Adjust Multiple Limits/Exposures, Property Locations, and Ad"
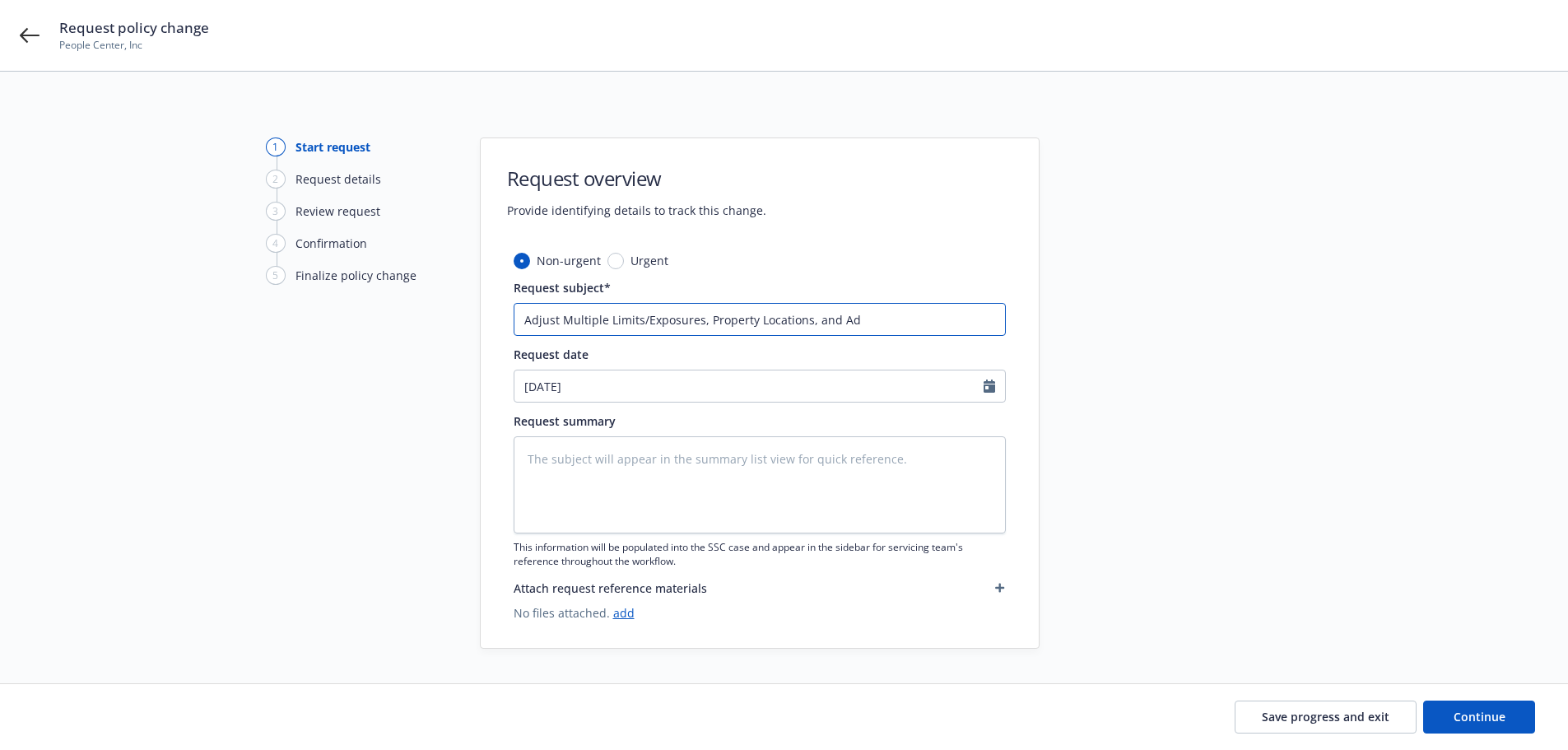
type textarea "x"
type input "Adjust Multiple Limits/Exposures, Property Locations, and Add"
type textarea "x"
type input "Adjust Multiple Limits/Exposures, Property Locations, and Addi"
type textarea "x"
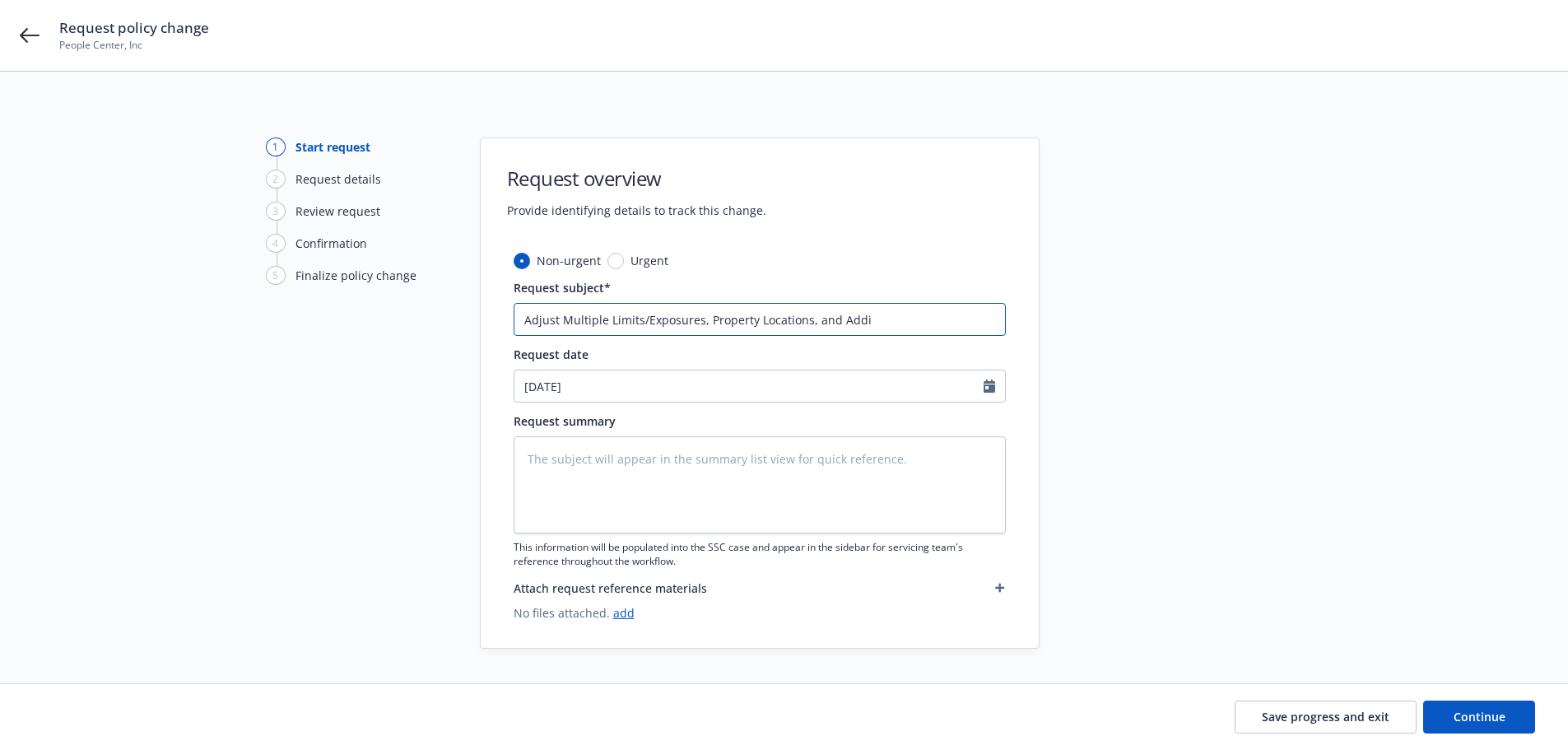
type input "Adjust Multiple Limits/Exposures, Property Locations, and Addit"
type textarea "x"
type input "Adjust Multiple Limits/Exposures, Property Locations, and Additi"
type textarea "x"
type input "Adjust Multiple Limits/Exposures, Property Locations, and Additio"
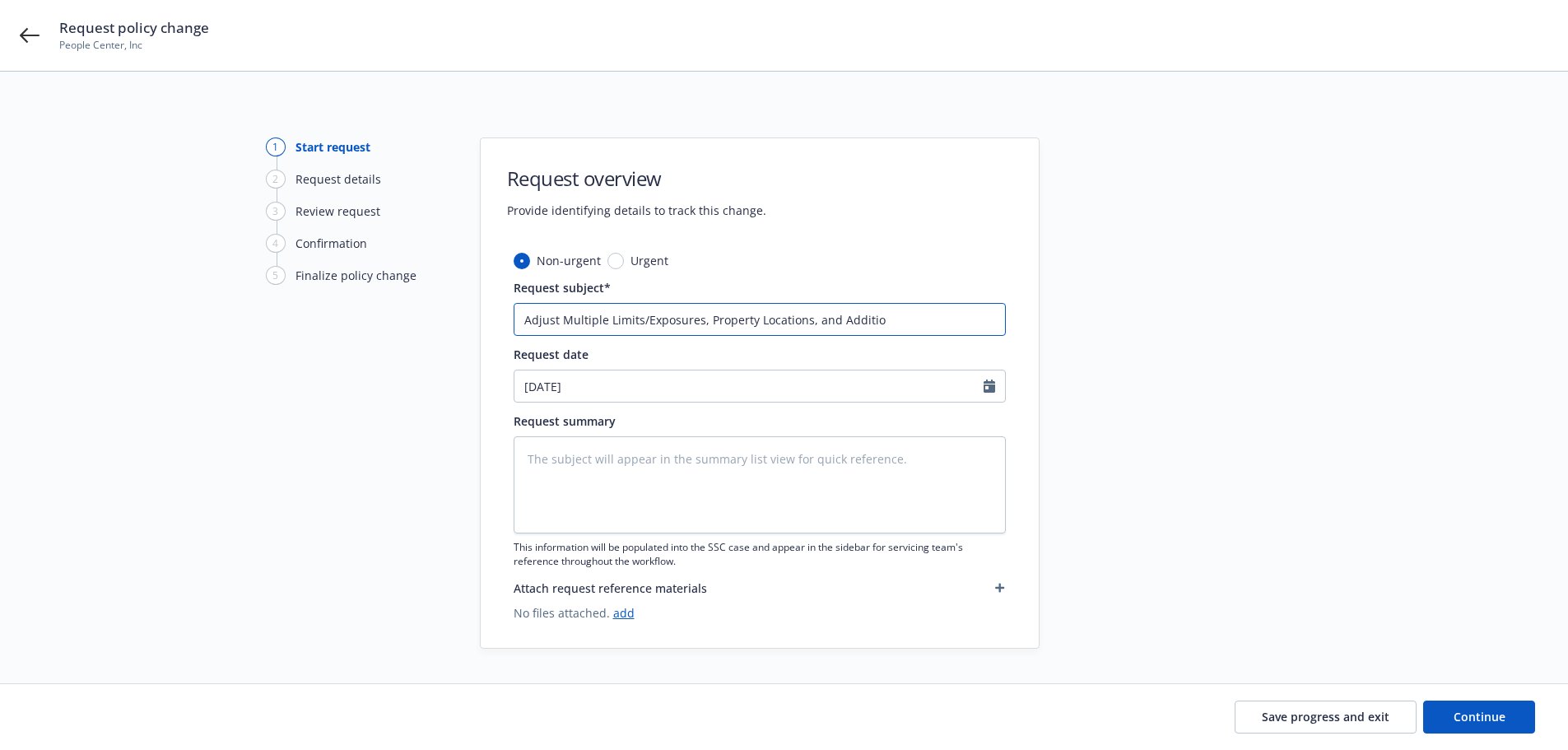
type textarea "x"
type input "Adjust Multiple Limits/Exposures, Property Locations, and Addition"
type textarea "x"
type input "Adjust Multiple Limits/Exposures, Property Locations, and Additiona"
type textarea "x"
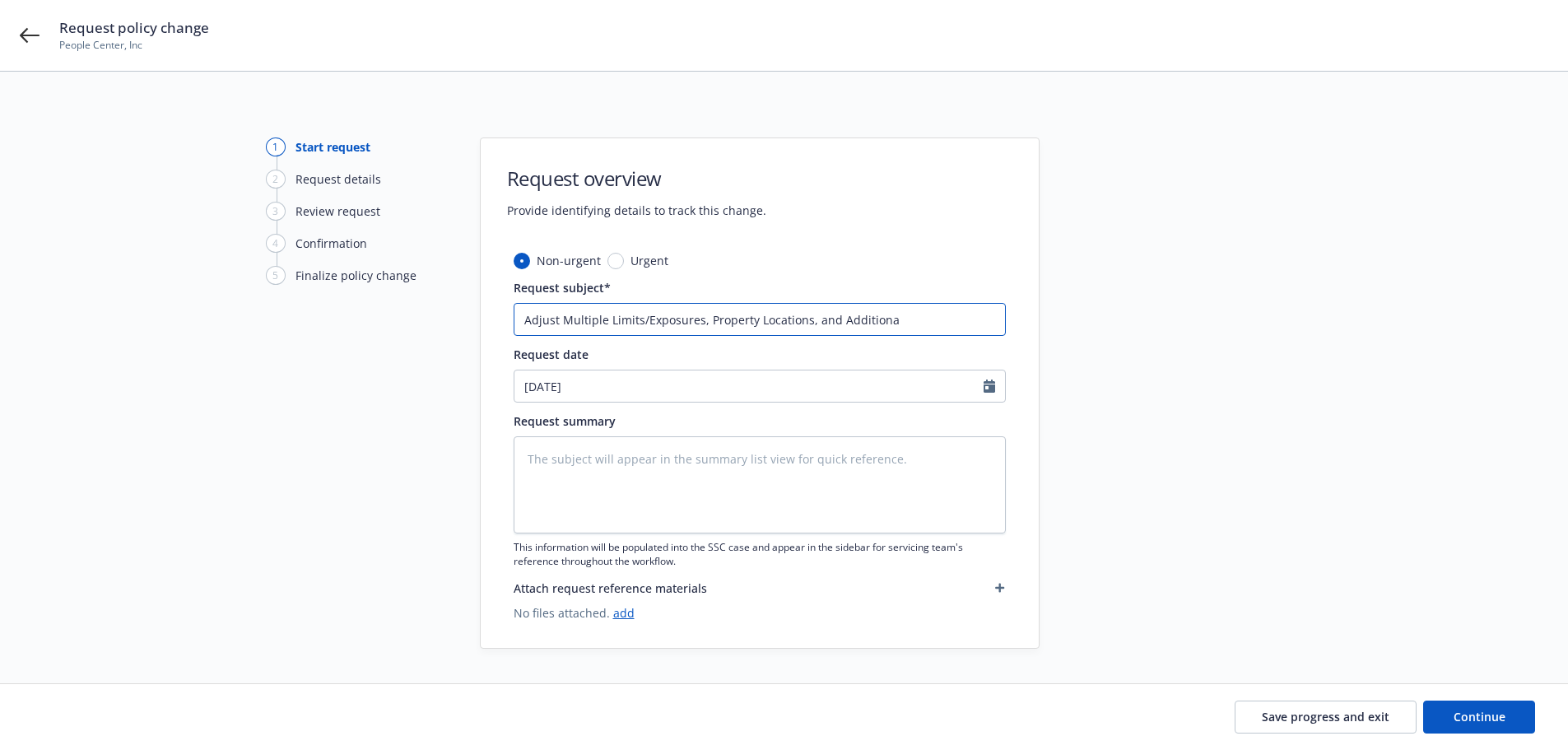
type input "Adjust Multiple Limits/Exposures, Property Locations, and Additional"
type textarea "x"
type input "Adjust Multiple Limits/Exposures, Property Locations, and Additional"
type textarea "x"
type input "Adjust Multiple Limits/Exposures, Property Locations, and Additional I"
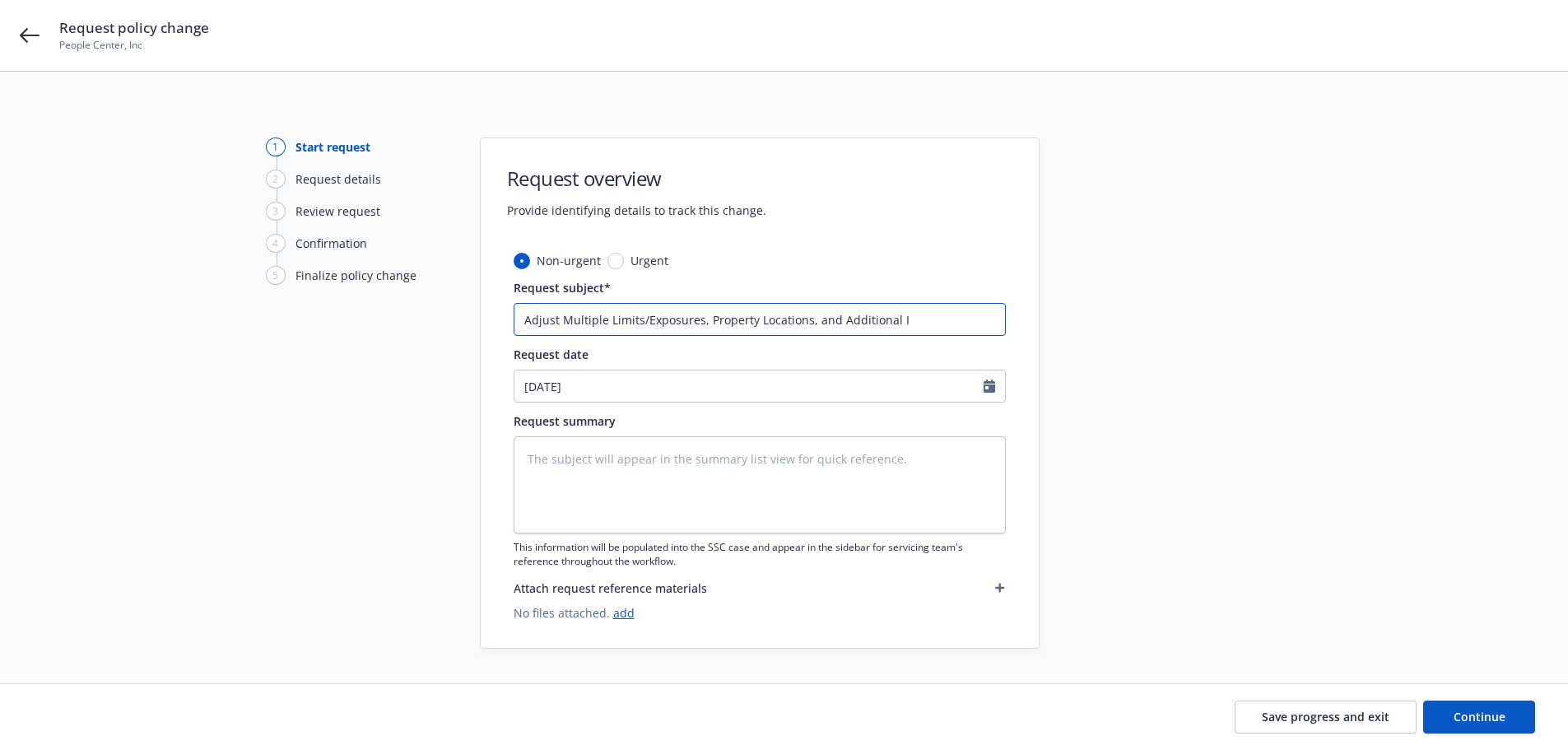
type textarea "x"
type input "Adjust Multiple Limits/Exposures, Property Locations, and Additional In"
type textarea "x"
type input "Adjust Multiple Limits/Exposures, Property Locations, and Additional Ins"
type textarea "x"
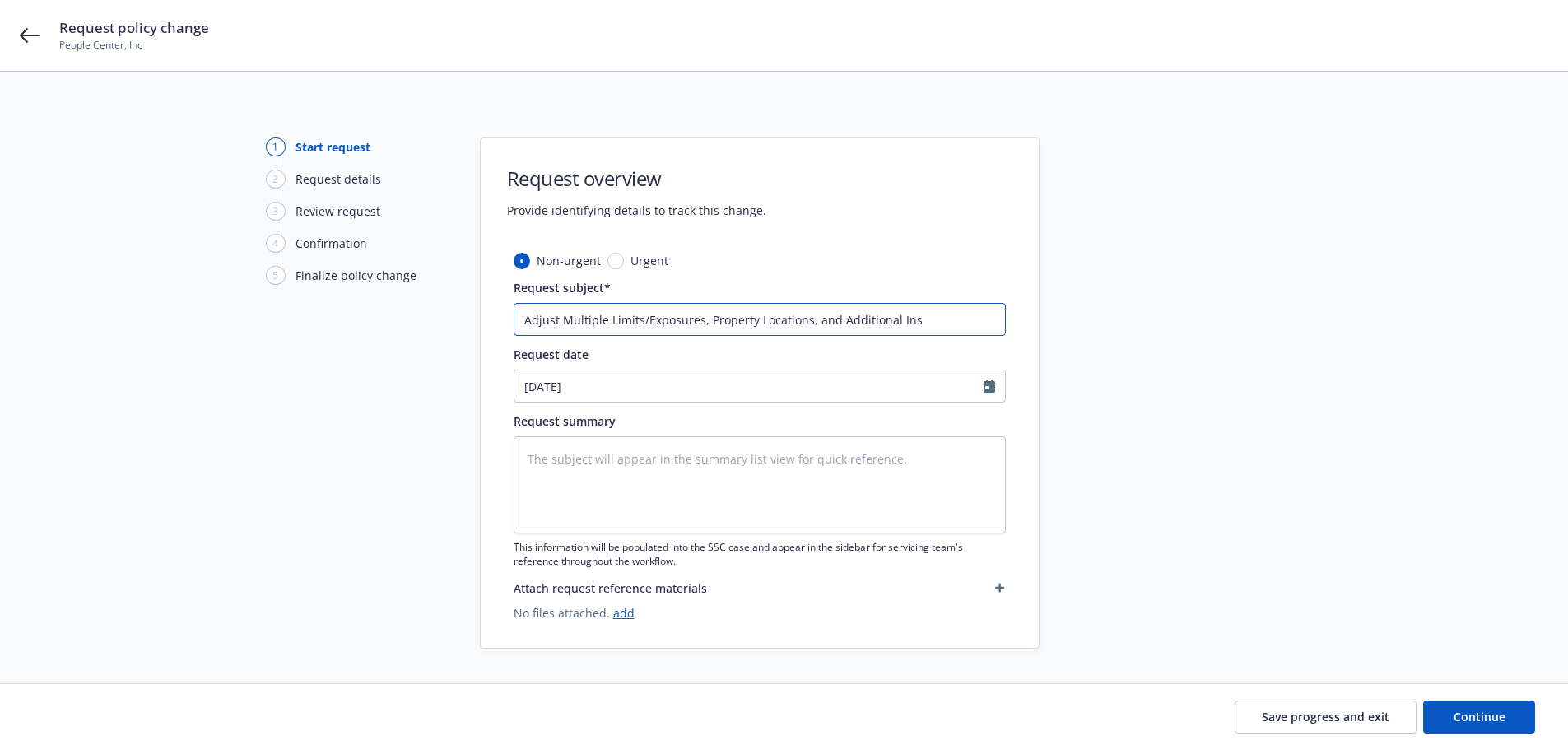
type input "Adjust Multiple Limits/Exposures, Property Locations, and Additional Insu"
type textarea "x"
type input "Adjust Multiple Limits/Exposures, Property Locations, and Additional Insur"
type textarea "x"
type input "Adjust Multiple Limits/Exposures, Property Locations, and Additional Insure"
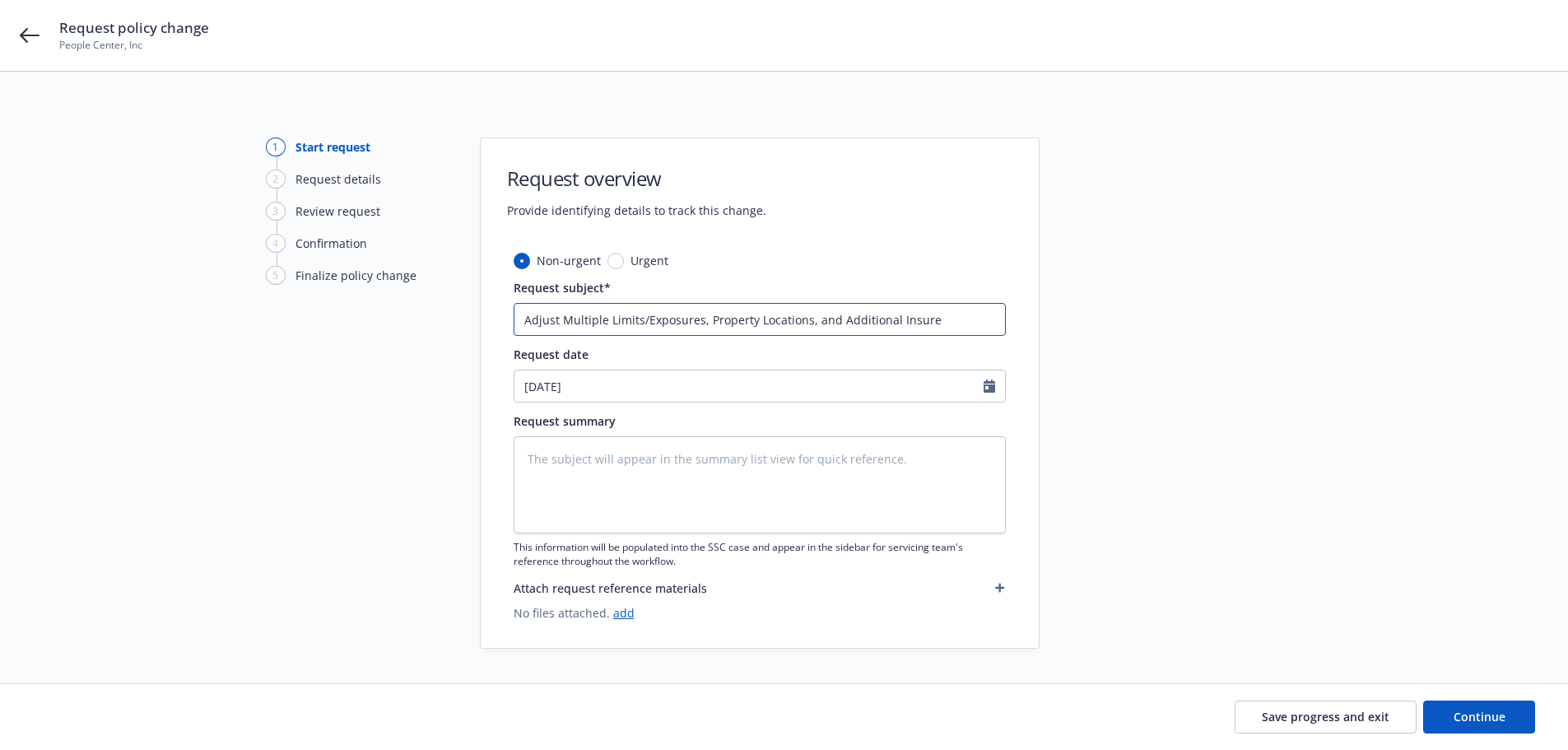
type textarea "x"
type input "Adjust Multiple Limits/Exposures, Property Locations, and Additional Insured"
type textarea "x"
type input "Adjust Multiple Limits/Exposures, Property Locations, and Additional Insureds"
click at [1182, 251] on div at bounding box center [1188, 393] width 231 height 511
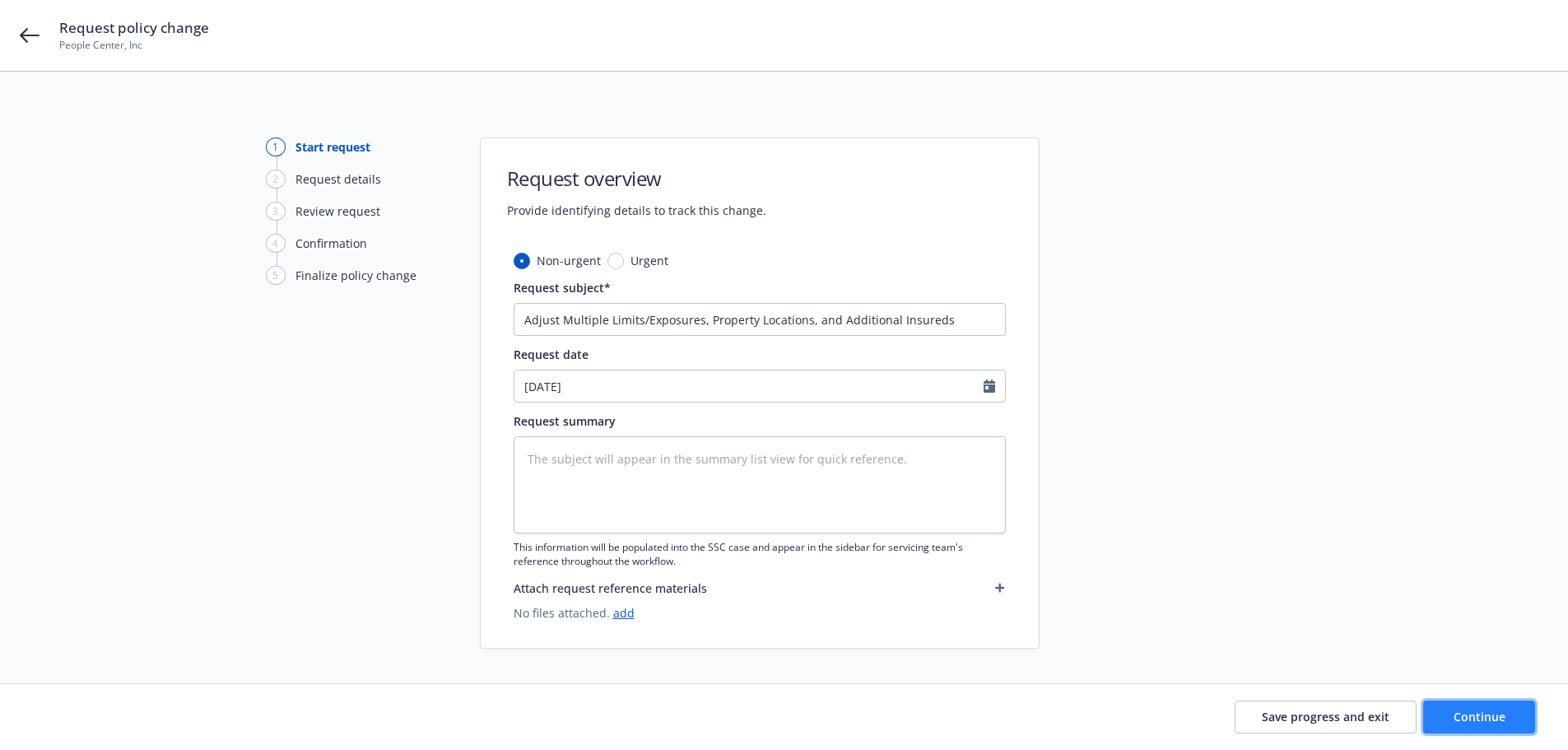
click at [1487, 708] on button "Continue" at bounding box center [1479, 718] width 112 height 33
type textarea "x"
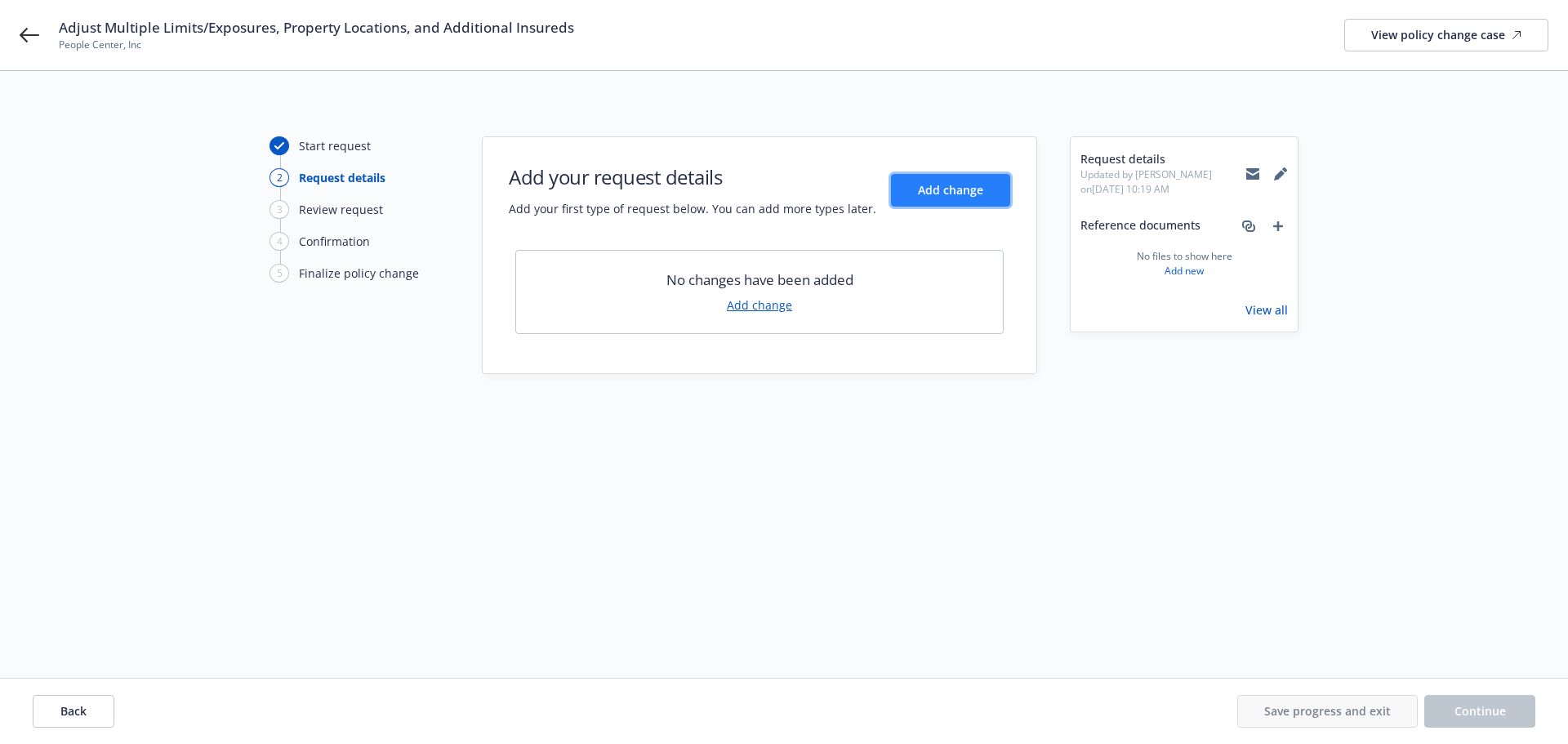
click at [974, 206] on button "Add change" at bounding box center [950, 191] width 119 height 33
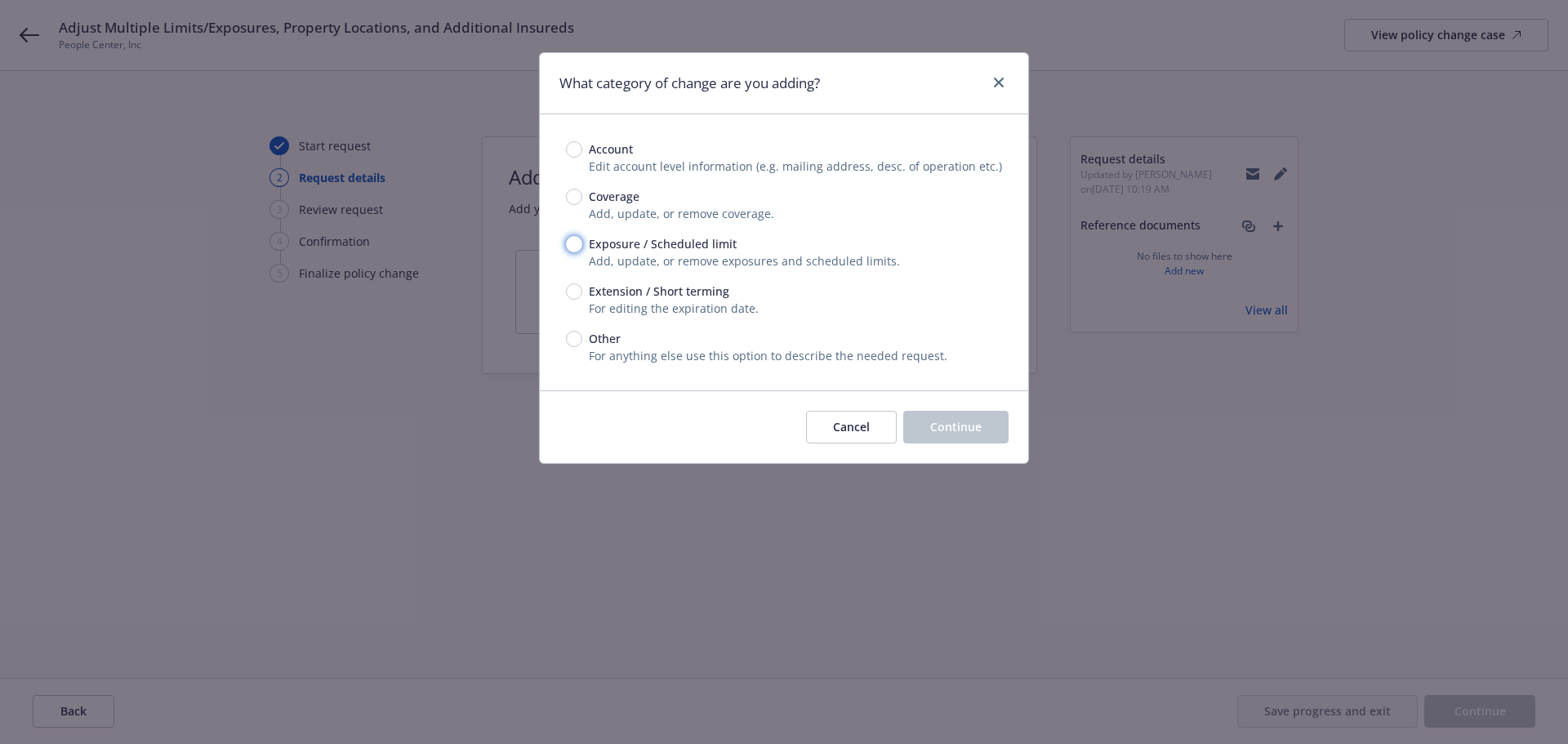
click at [572, 244] on input "Exposure / Scheduled limit" at bounding box center [574, 244] width 17 height 17
radio input "true"
click at [944, 438] on button "Continue" at bounding box center [956, 428] width 106 height 33
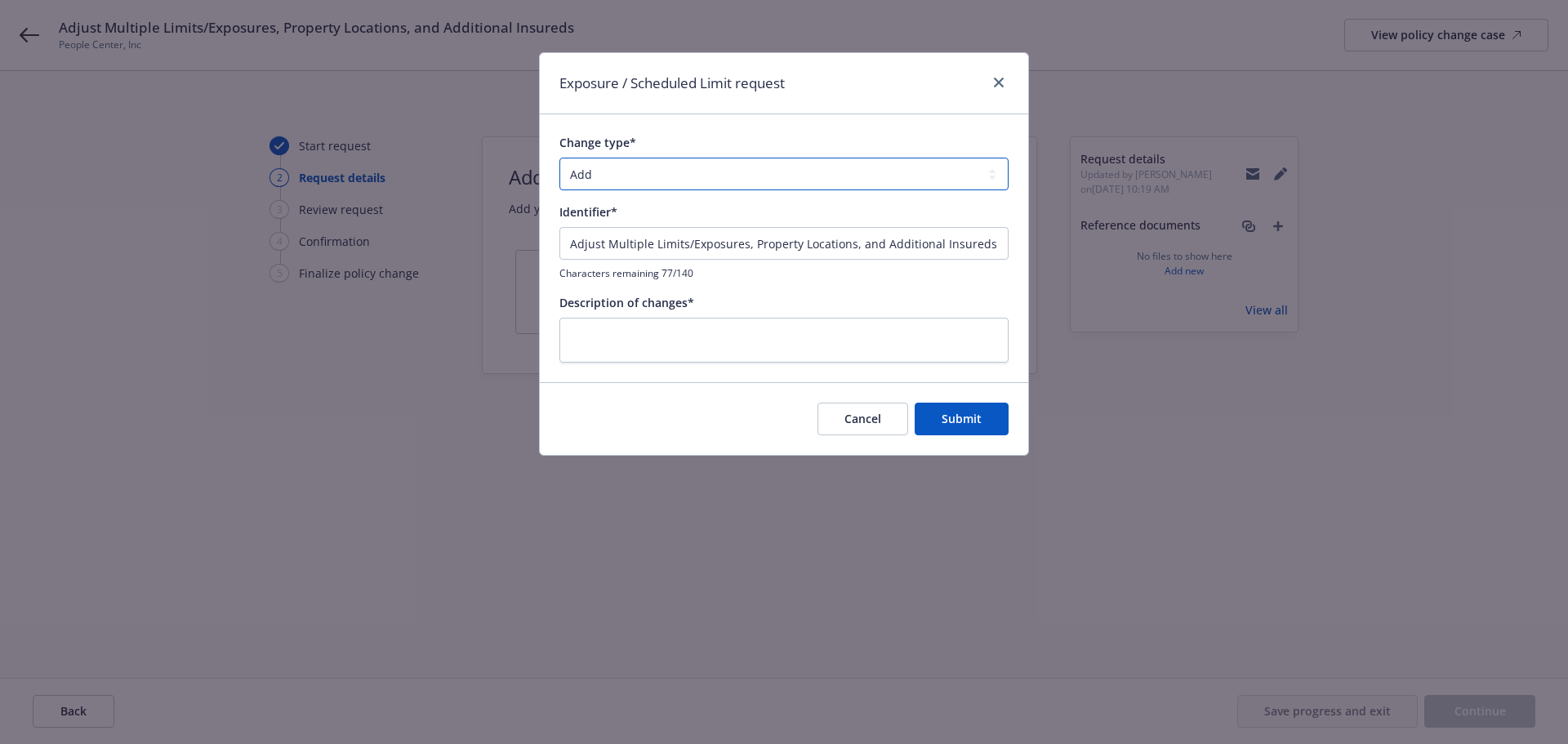
click at [641, 185] on select "Add Audit Change Remove" at bounding box center [784, 174] width 449 height 33
select select "CHANGE"
click at [560, 158] on select "Add Audit Change Remove" at bounding box center [784, 174] width 449 height 33
click at [655, 242] on input "Adjust Multiple Limits/Exposures, Property Locations, and Additional Insureds" at bounding box center [784, 244] width 449 height 33
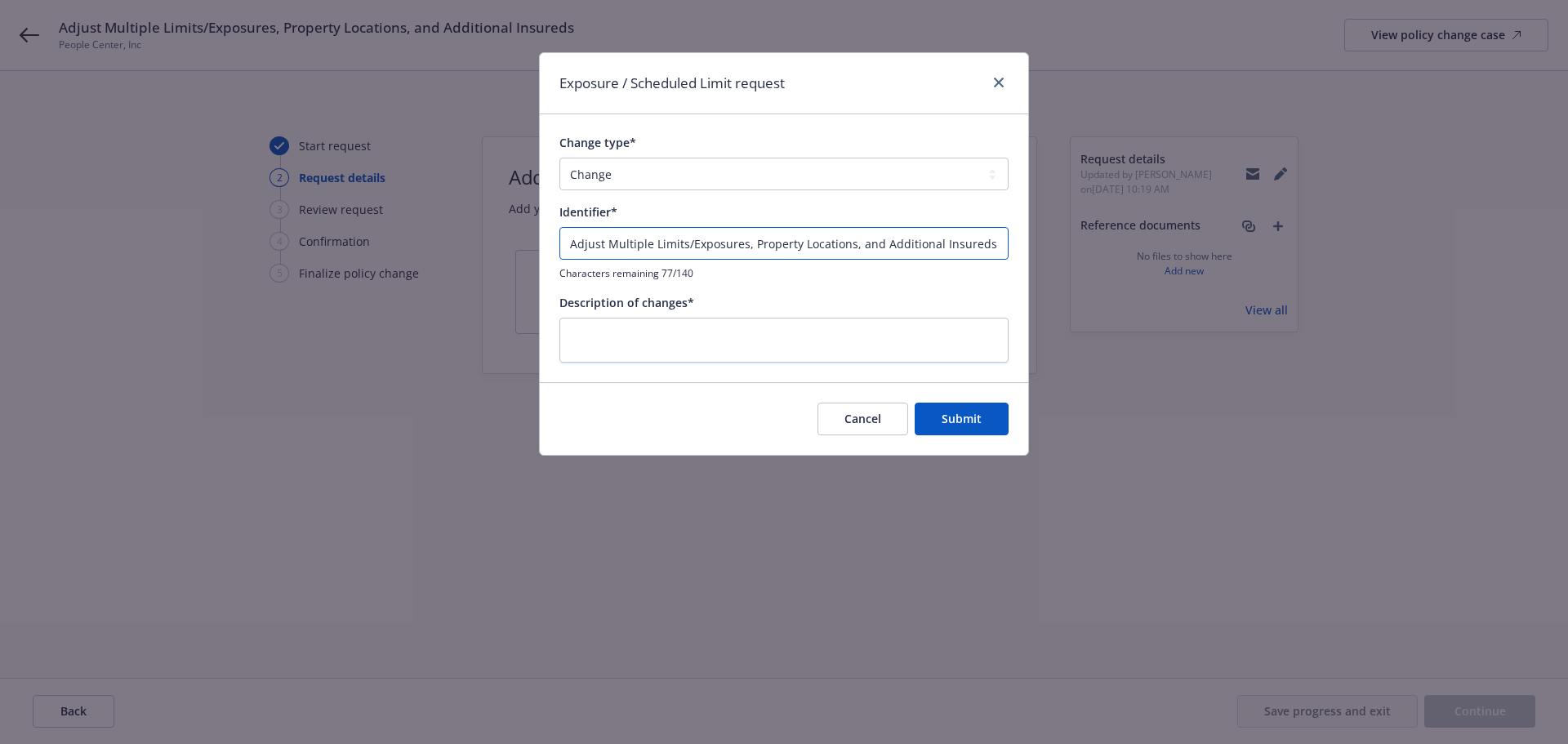
click at [655, 242] on input "Adjust Multiple Limits/Exposures, Property Locations, and Additional Insureds" at bounding box center [784, 244] width 449 height 33
click at [686, 334] on textarea at bounding box center [784, 340] width 449 height 45
paste textarea "Adjust Multiple Limits/Exposures, Property Locations, and Additional Insureds"
type textarea "x"
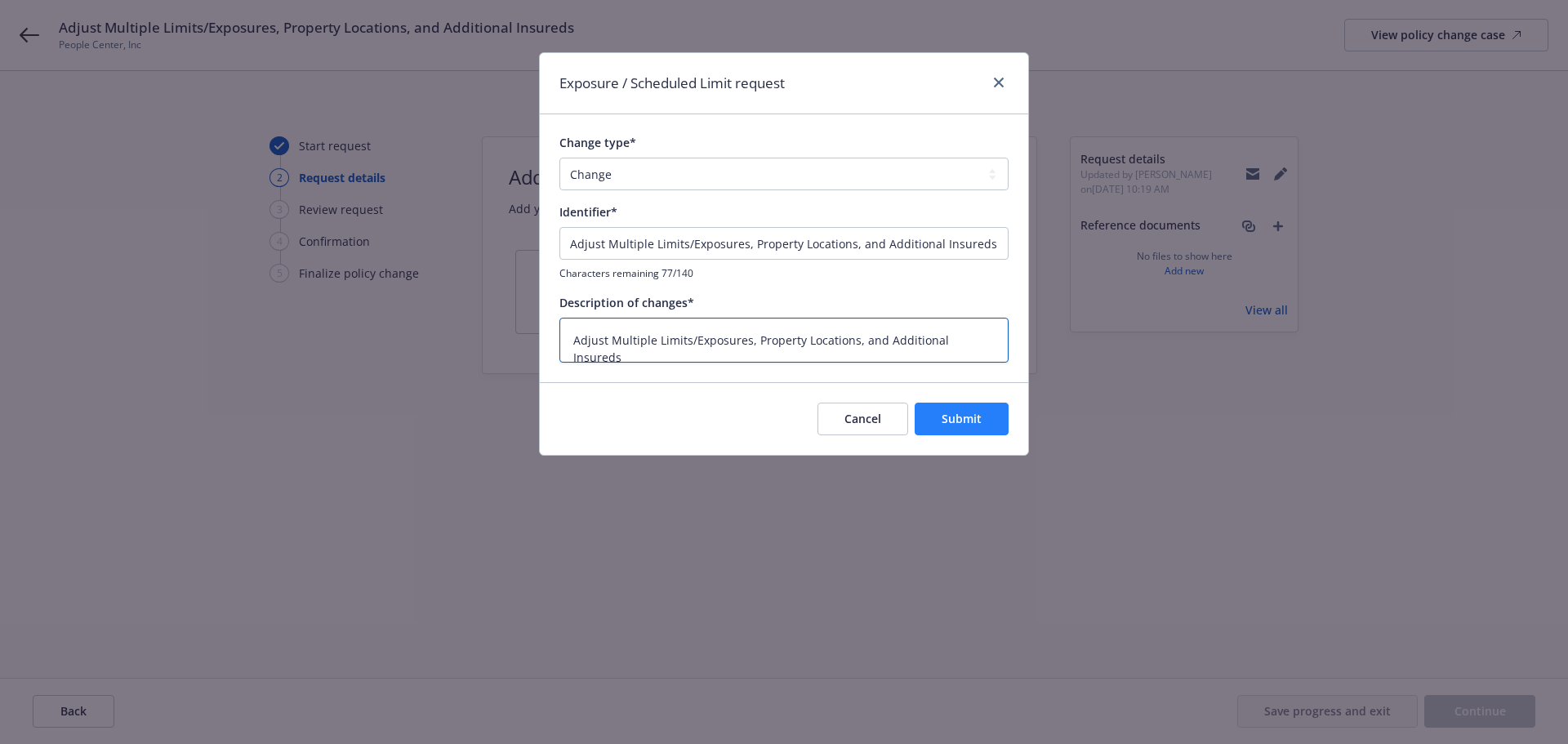
type textarea "Adjust Multiple Limits/Exposures, Property Locations, and Additional Insureds"
click at [961, 421] on span "Submit" at bounding box center [961, 419] width 40 height 16
type textarea "x"
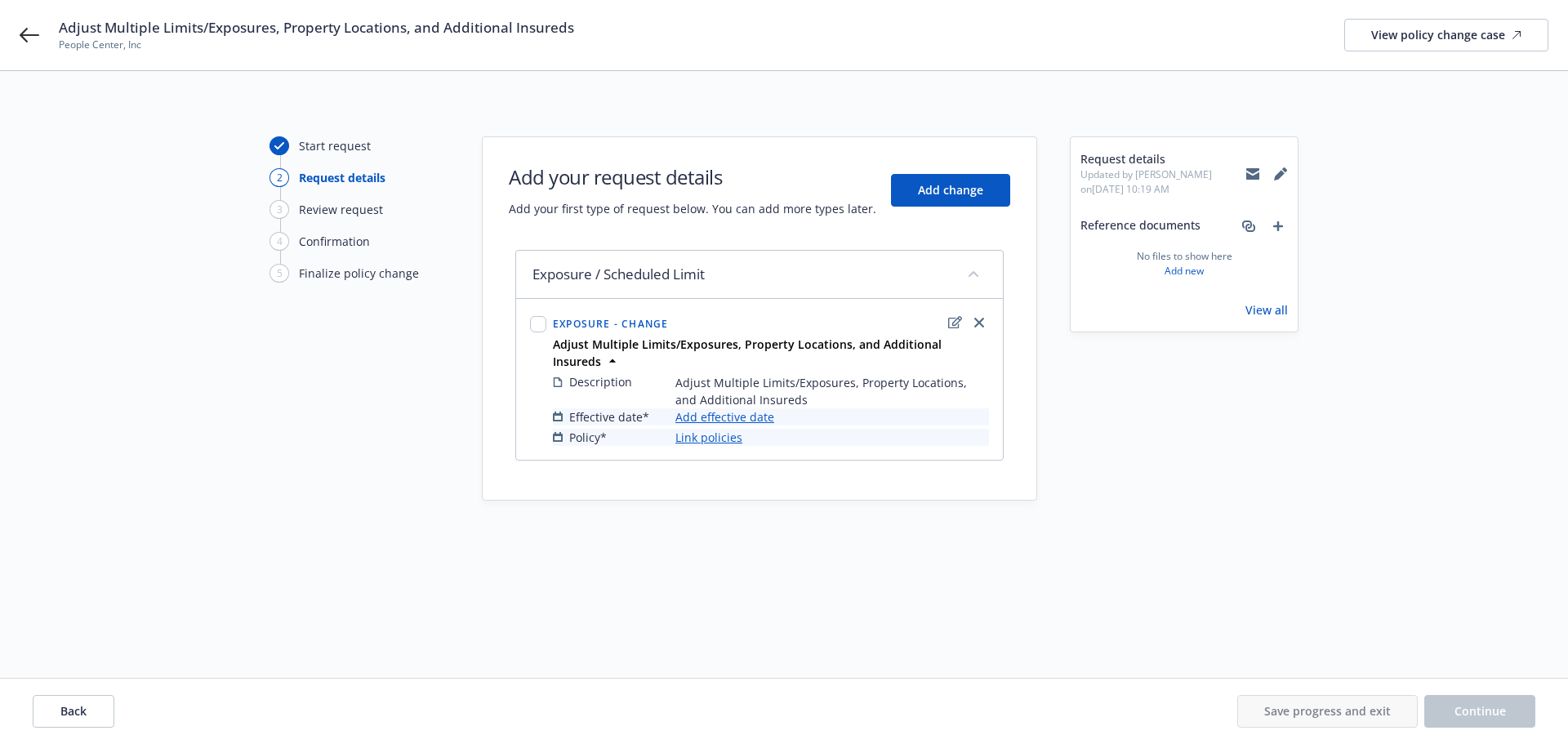
click at [739, 409] on link "Add effective date" at bounding box center [725, 417] width 99 height 17
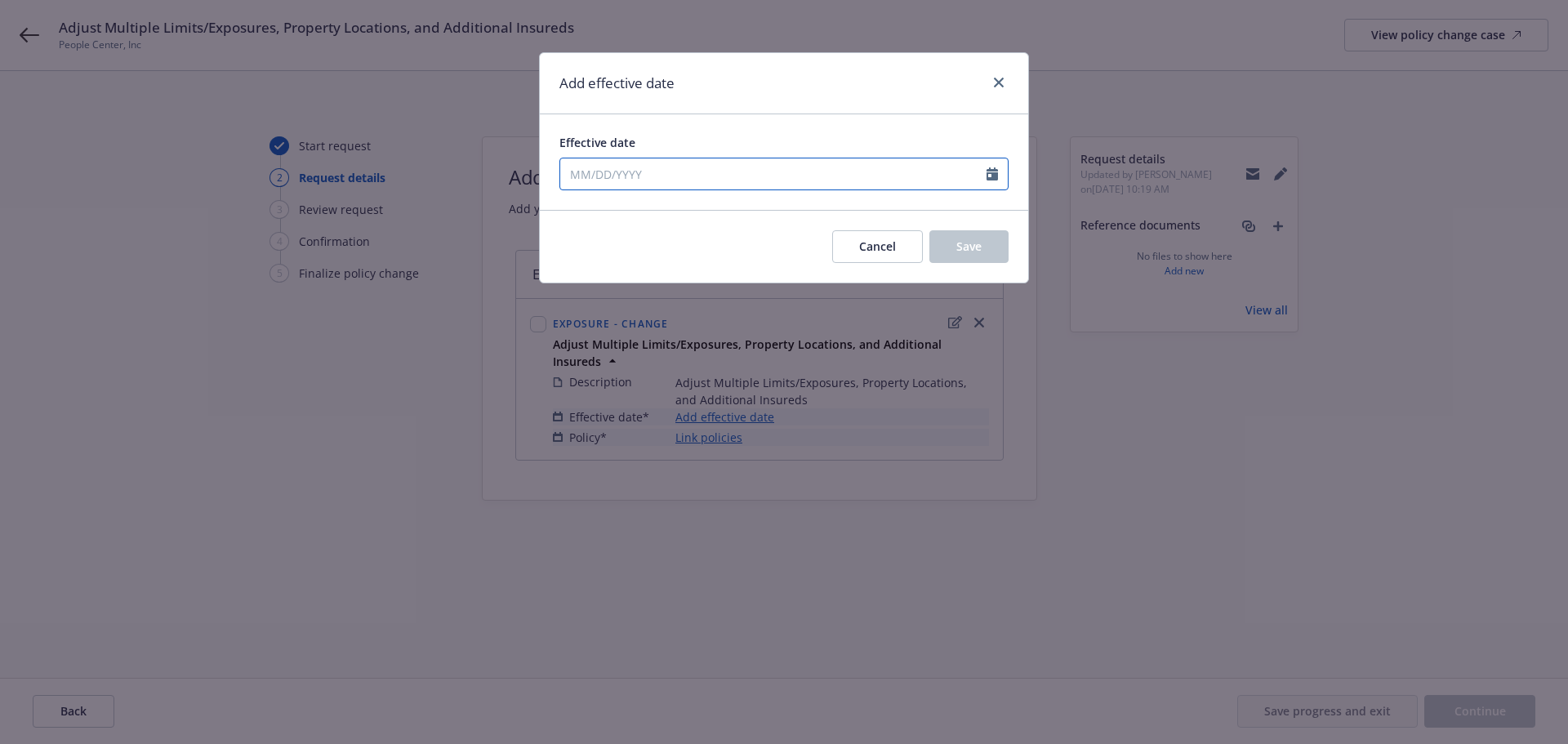
click at [993, 176] on icon "Calendar" at bounding box center [992, 174] width 12 height 13
select select "8"
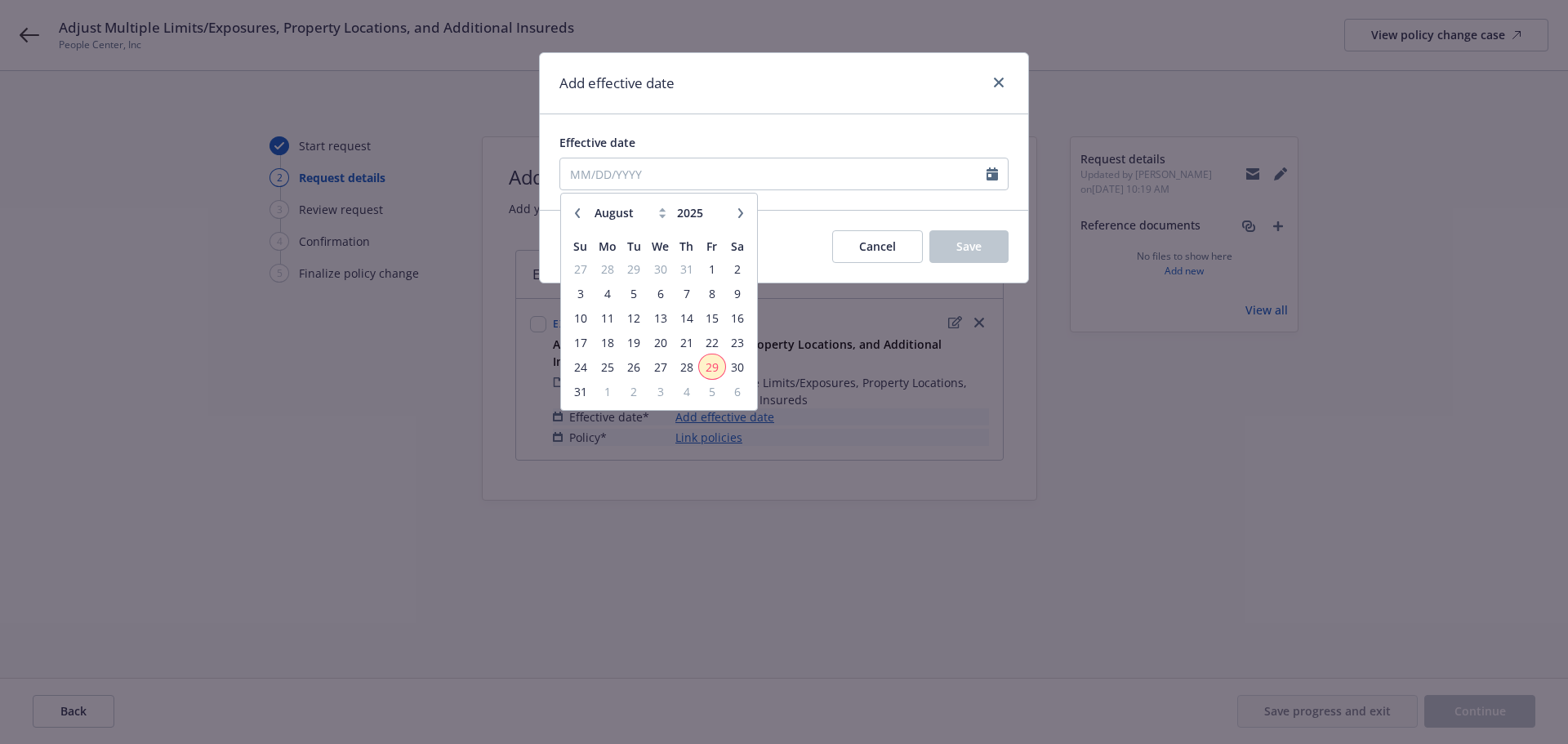
click at [713, 367] on span "29" at bounding box center [712, 367] width 22 height 21
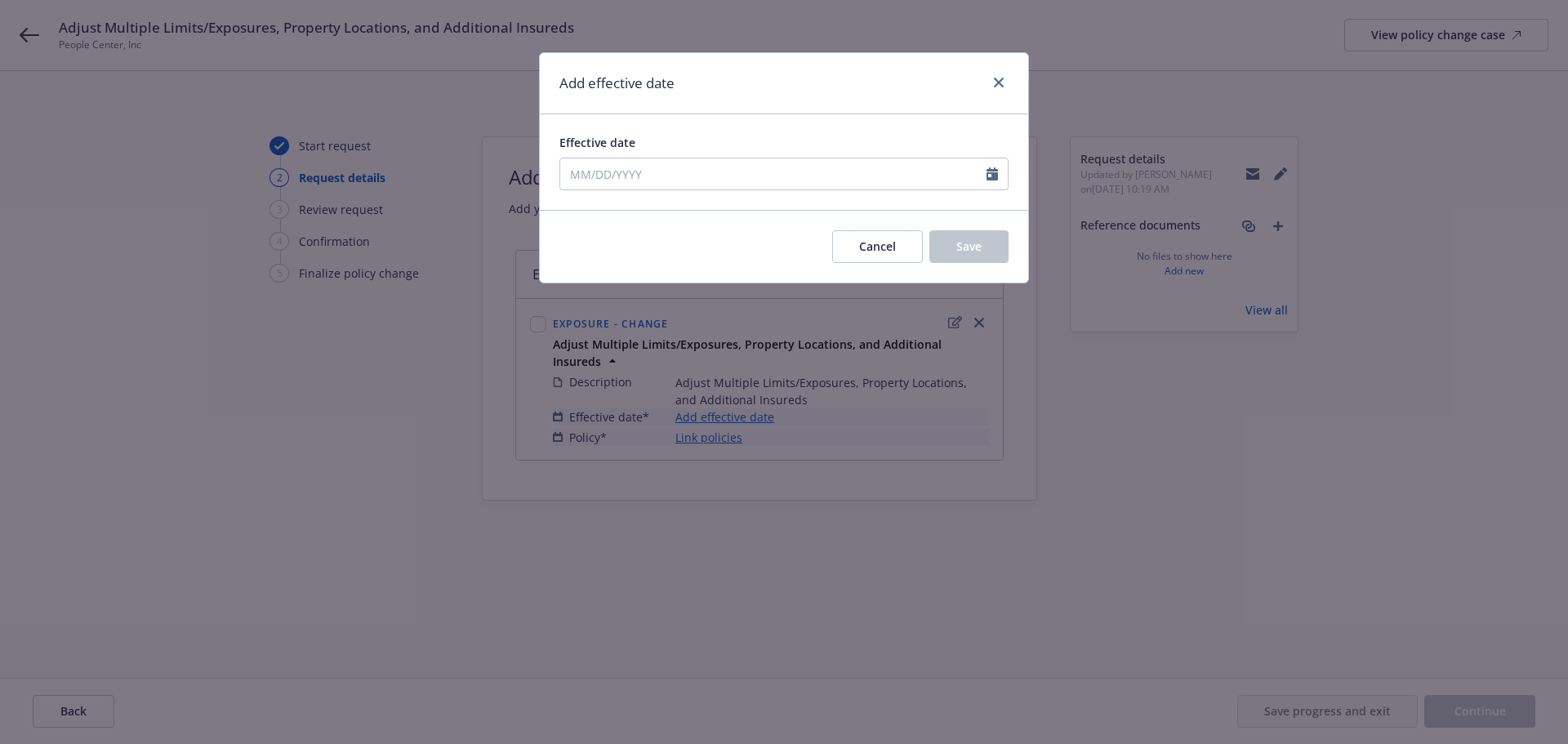
type input "08/29/2025"
click at [992, 249] on button "Save" at bounding box center [969, 247] width 79 height 33
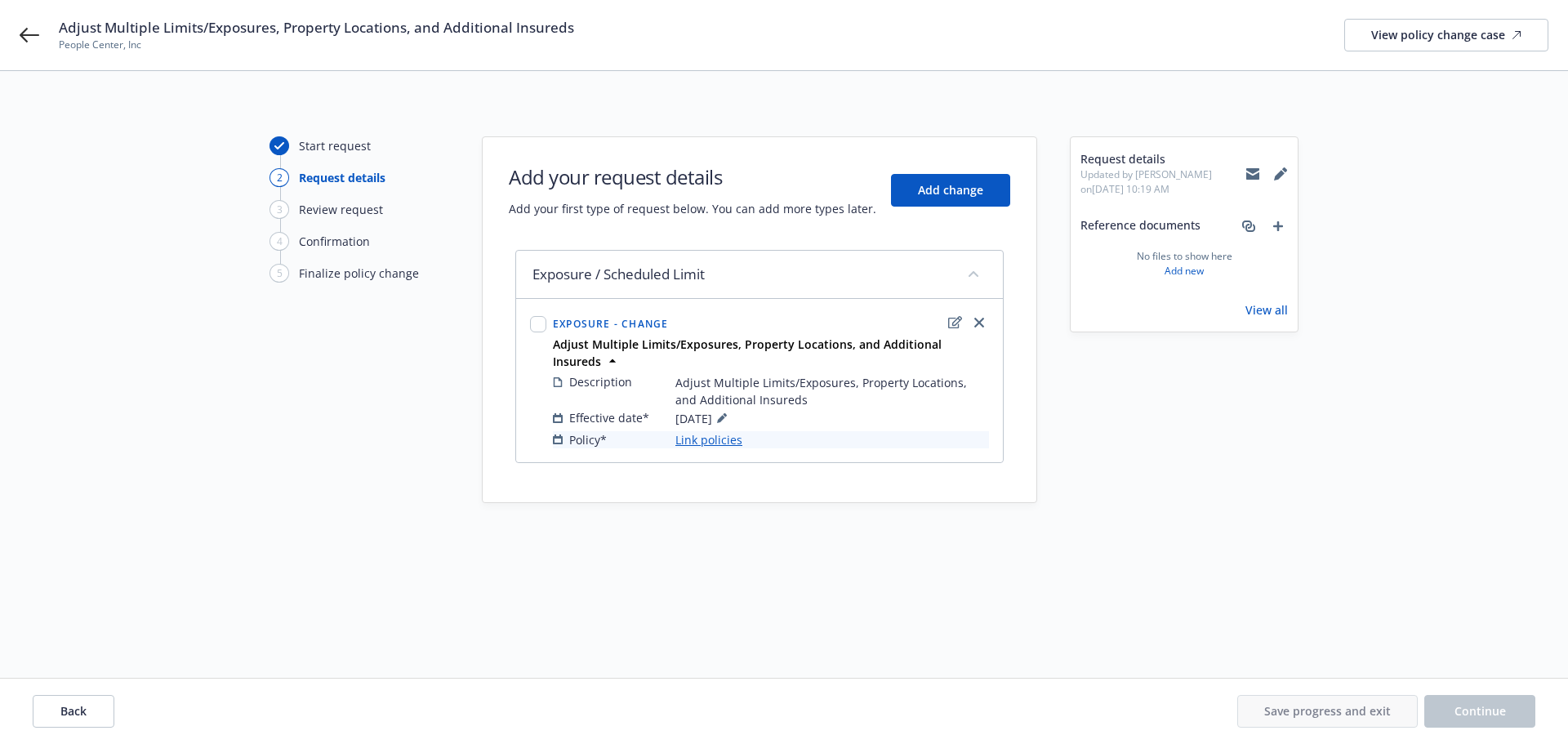
click at [722, 431] on link "Link policies" at bounding box center [708, 439] width 67 height 17
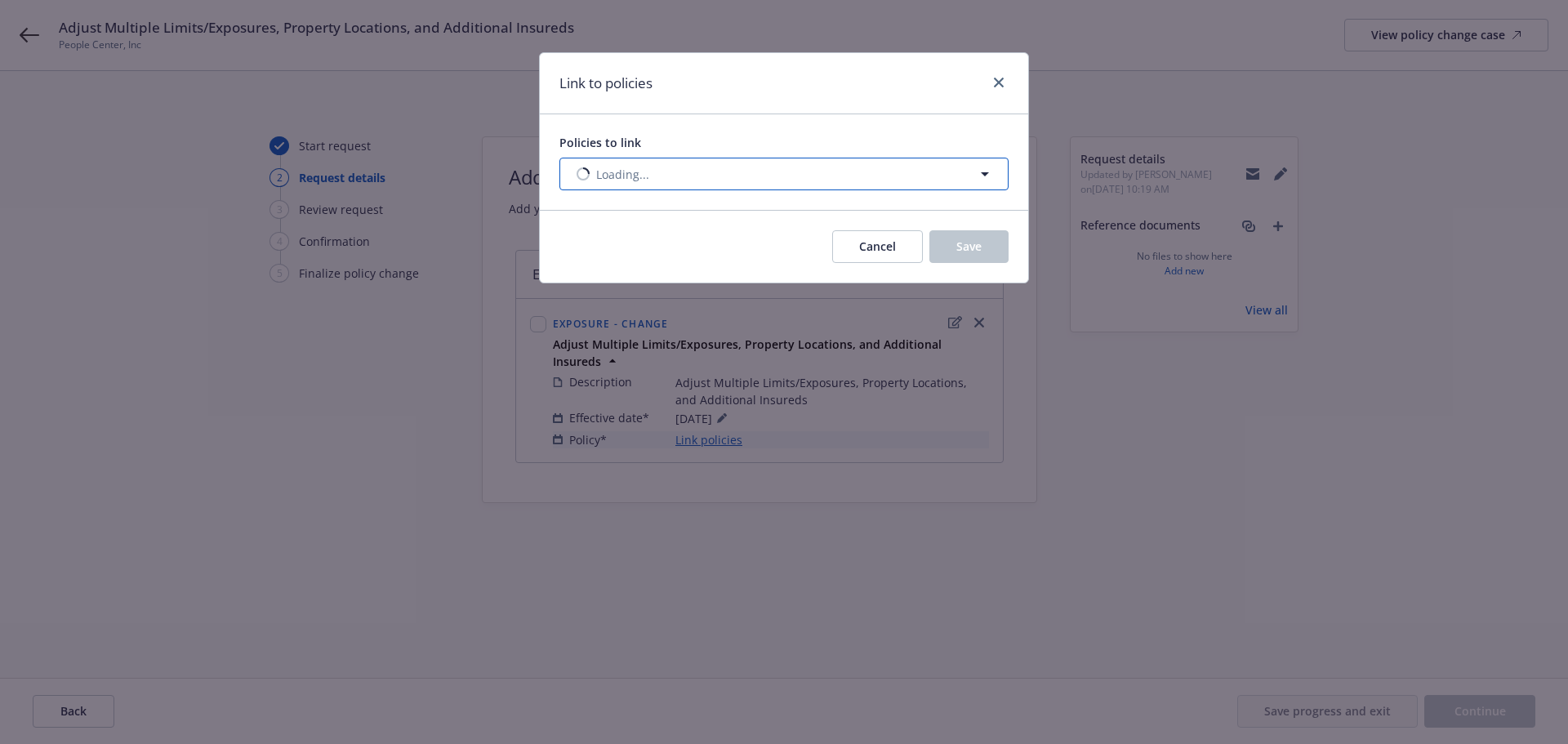
click at [745, 175] on button "Loading..." at bounding box center [784, 174] width 449 height 33
select select "ACTIVE"
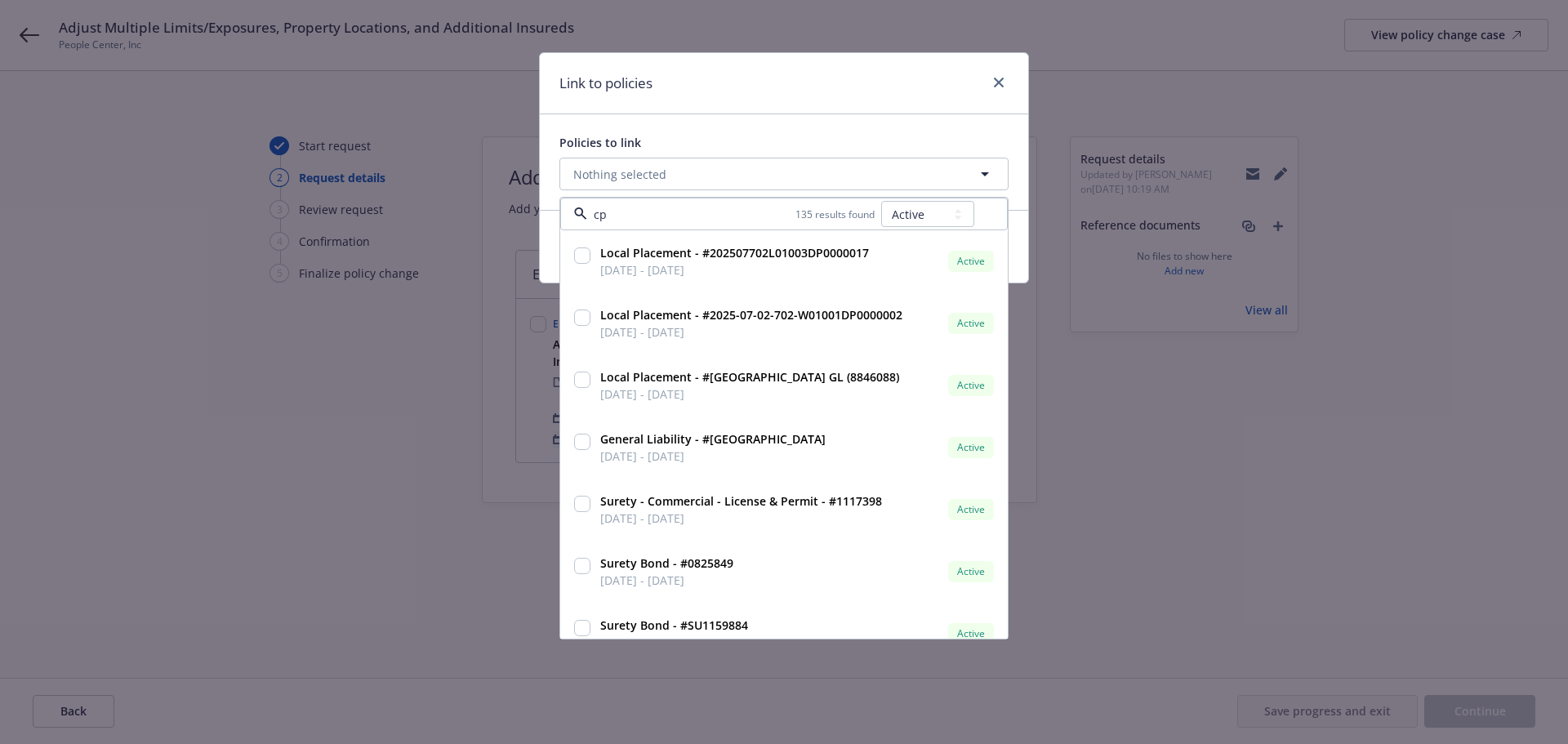
type input "cpo"
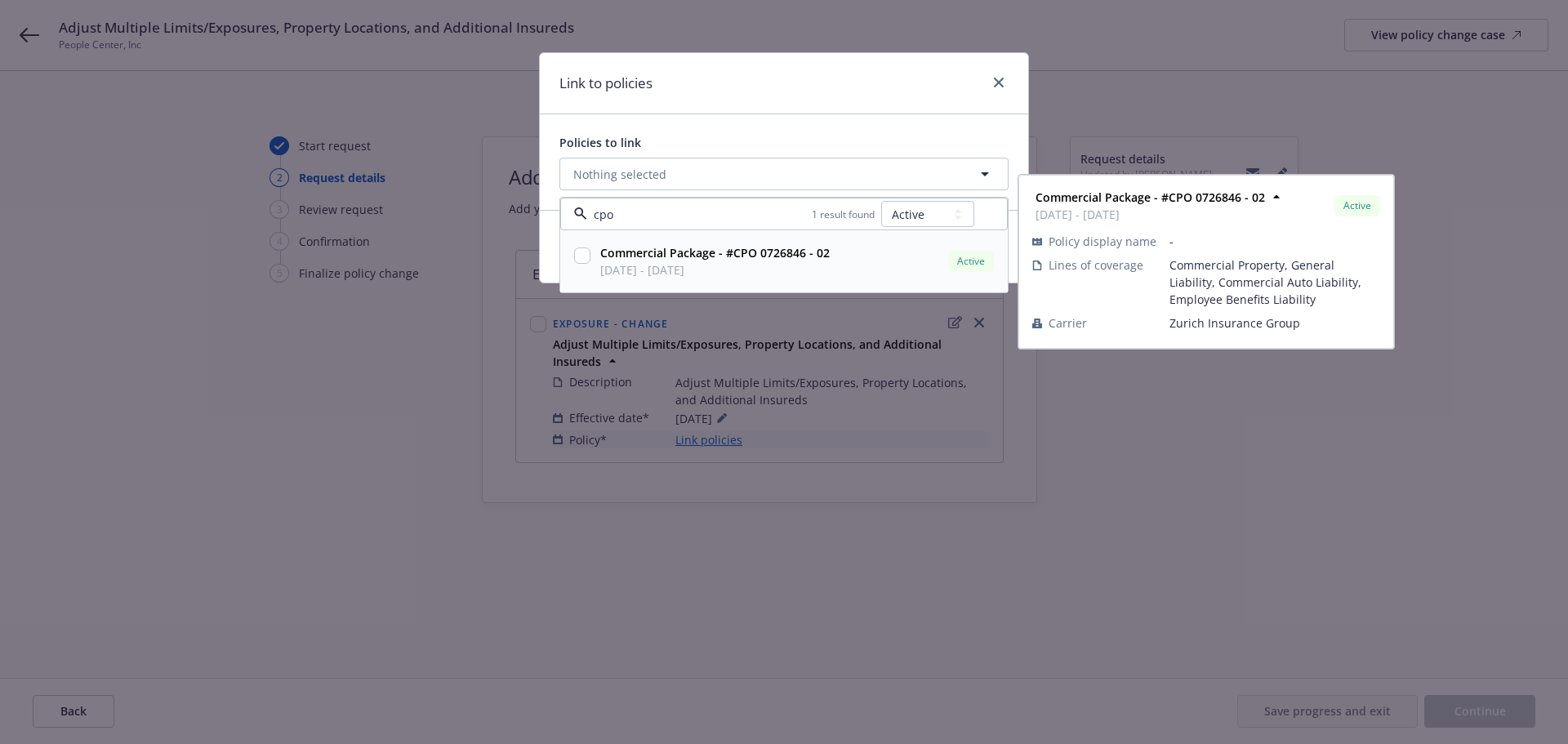
click at [586, 256] on input "checkbox" at bounding box center [582, 256] width 17 height 17
checkbox input "true"
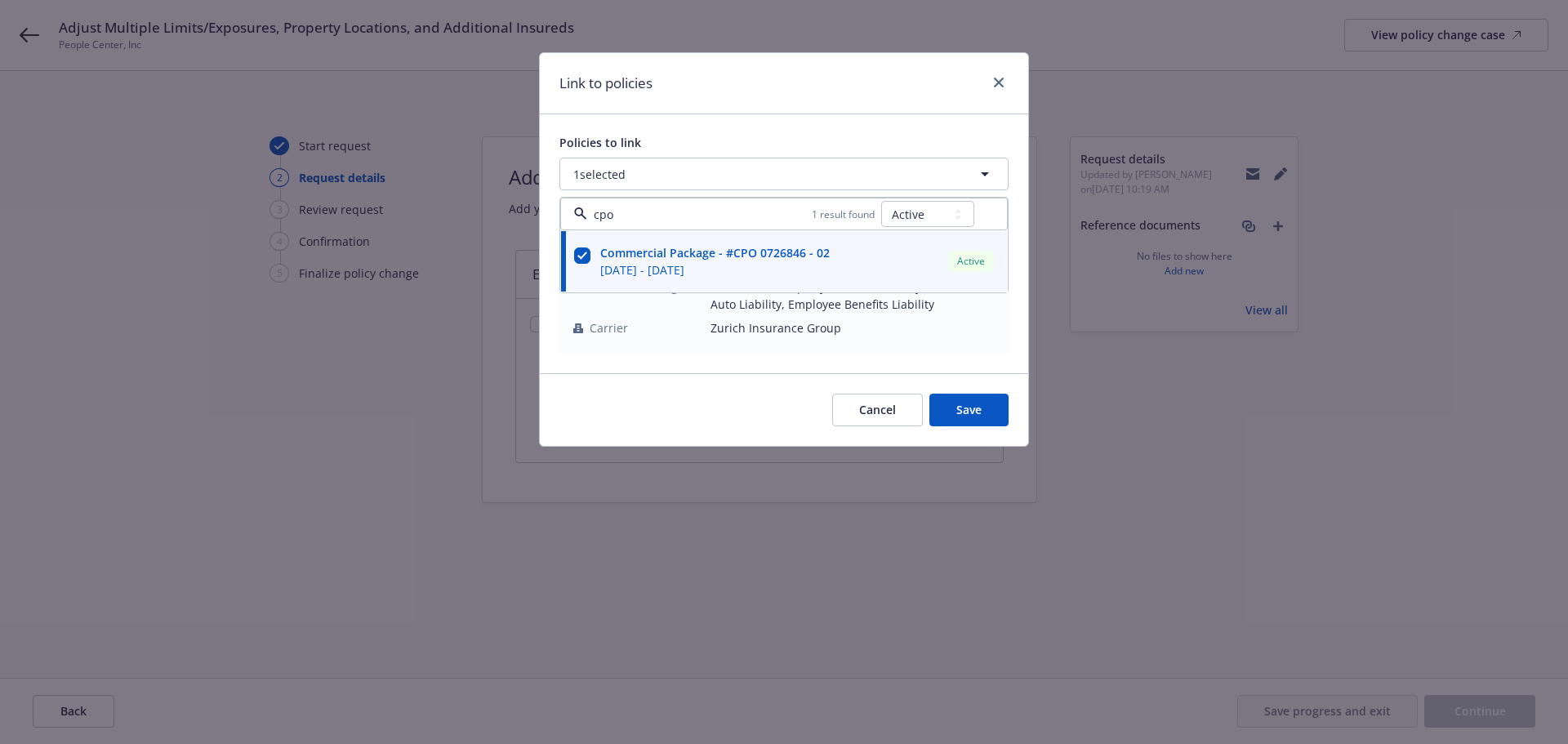
type input "cpo"
click at [718, 117] on div "Policies to link 1 selected cpo 1 result found All Active Upcoming Expired Canc…" at bounding box center [784, 244] width 488 height 259
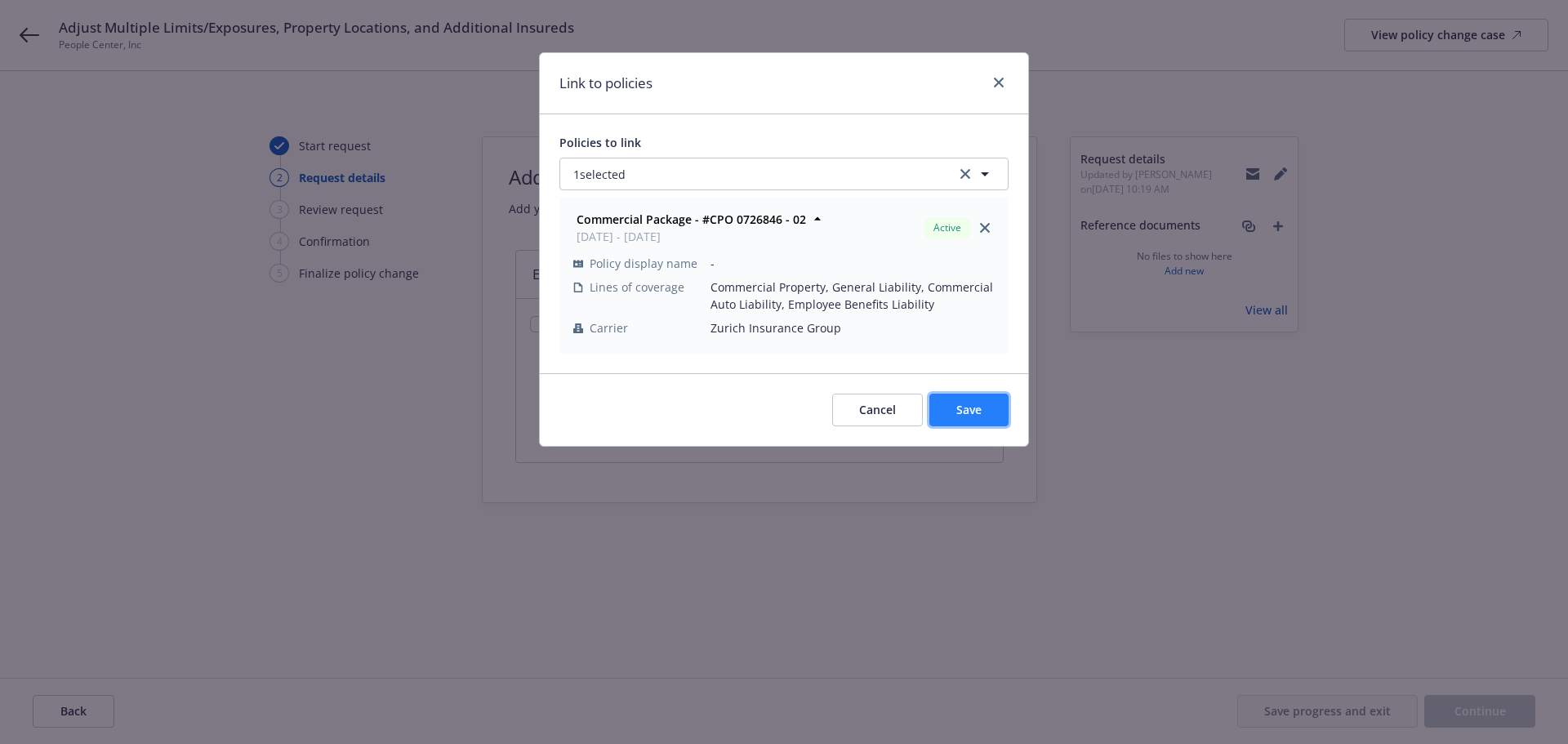
click at [962, 407] on span "Save" at bounding box center [969, 410] width 26 height 16
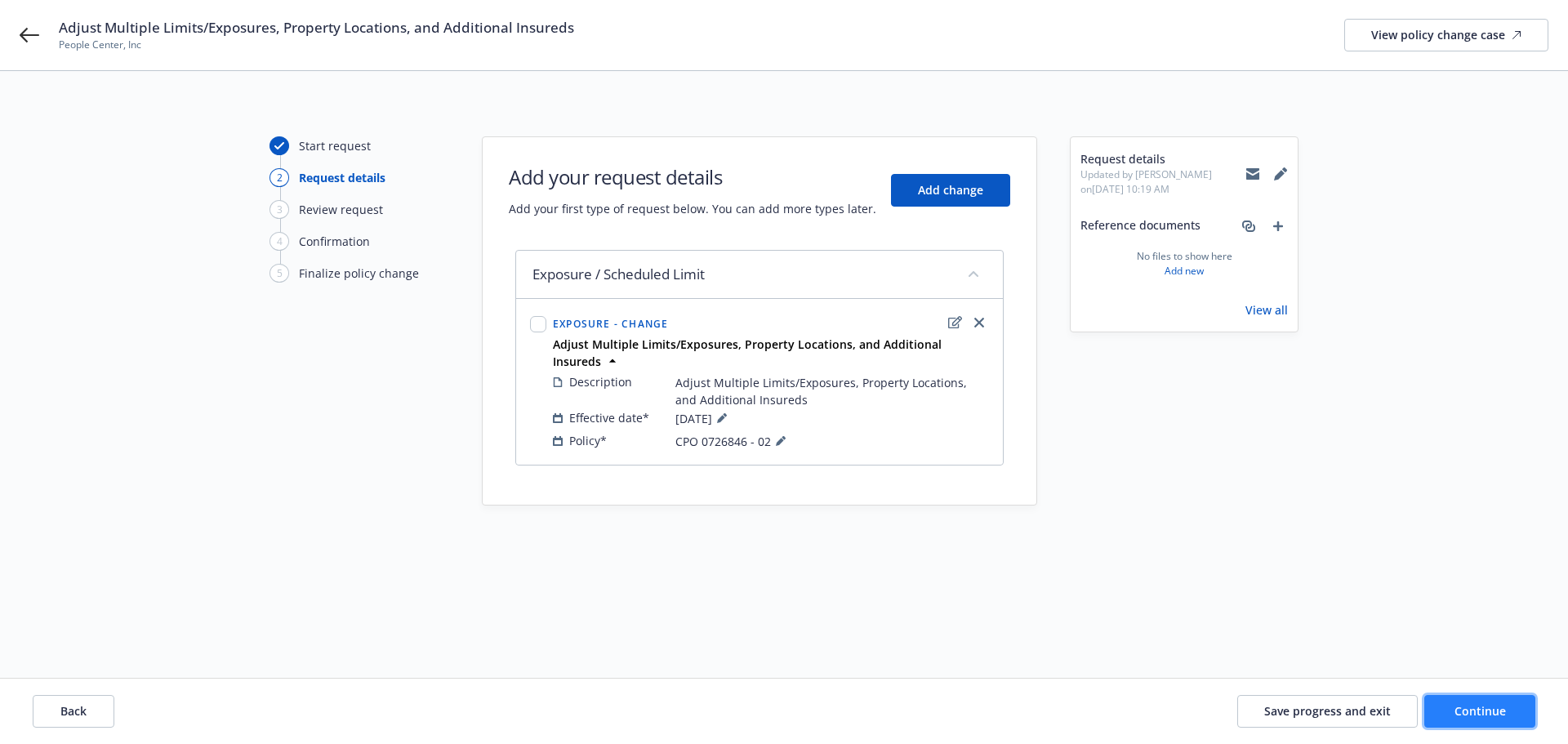
click at [1467, 708] on span "Continue" at bounding box center [1480, 711] width 51 height 16
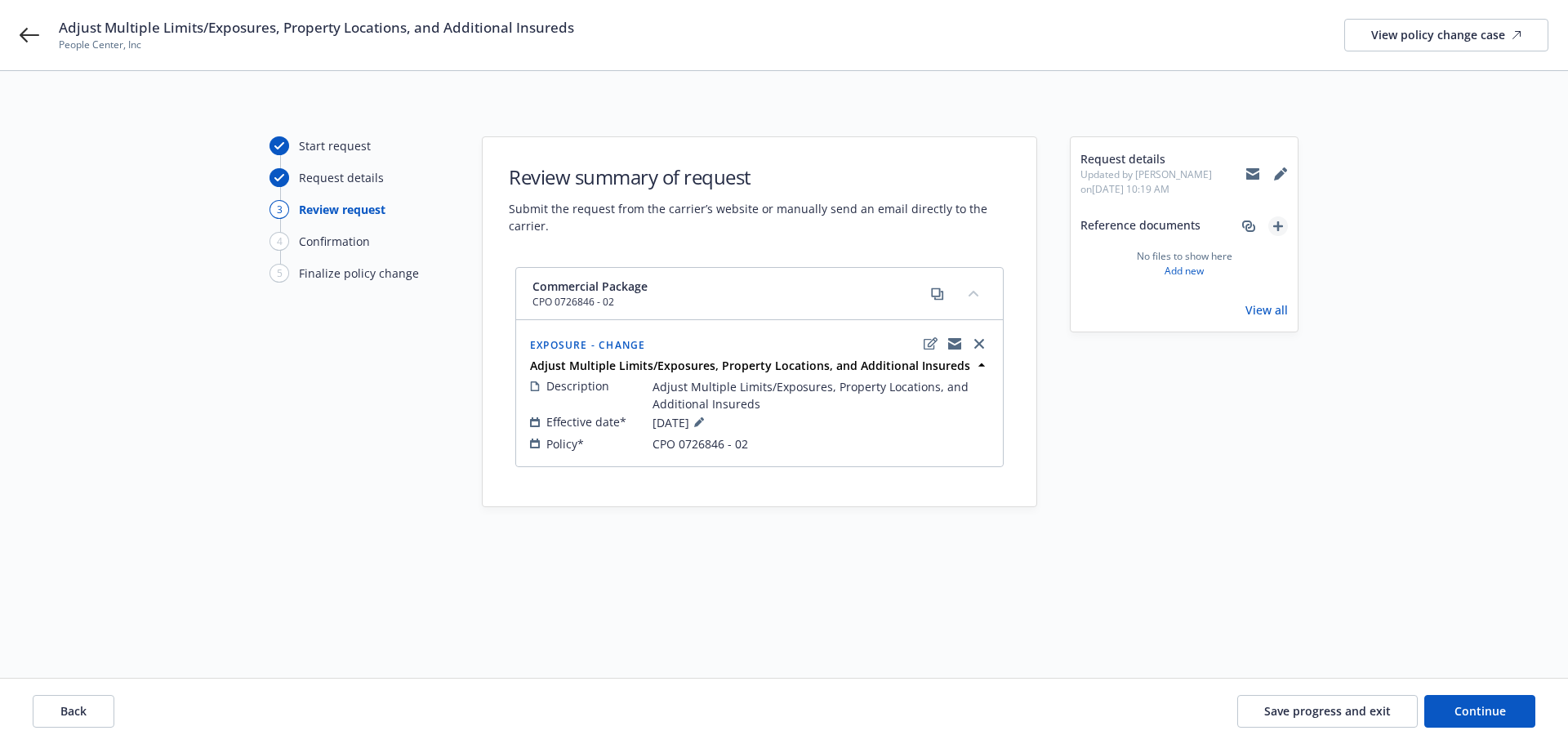
click at [1281, 227] on icon "add" at bounding box center [1278, 226] width 10 height 10
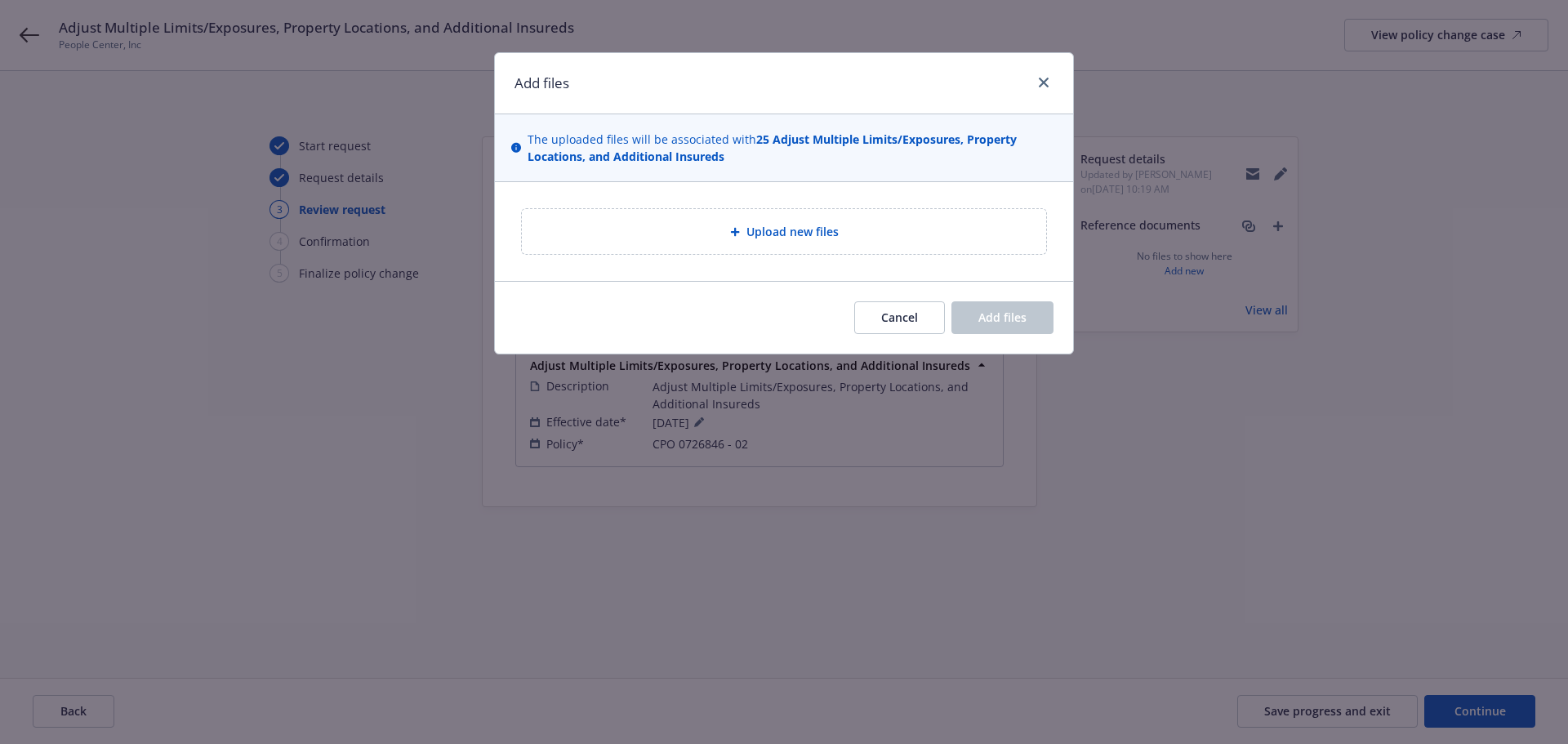
type textarea "x"
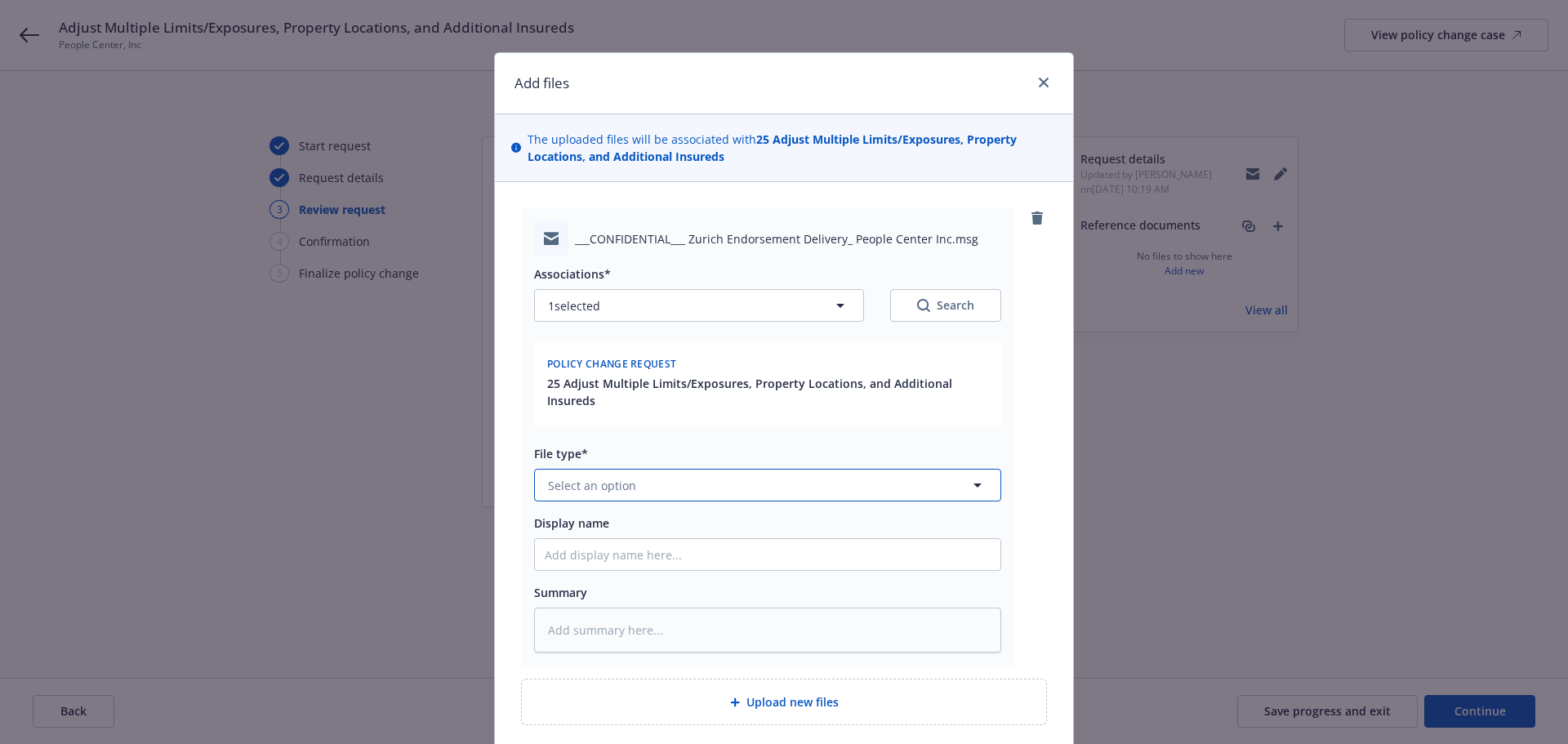
click at [586, 488] on span "Select an option" at bounding box center [592, 486] width 88 height 17
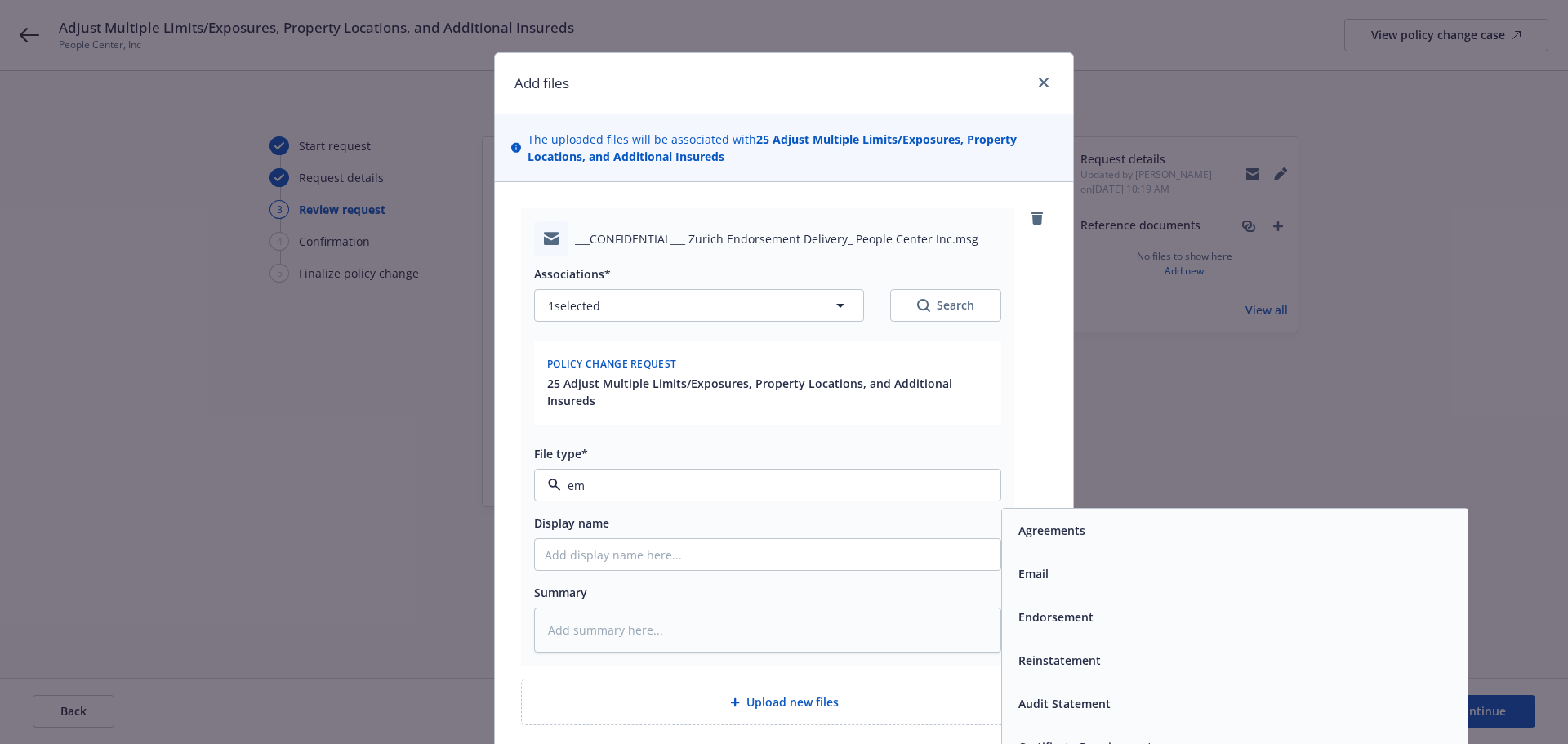
type input "ema"
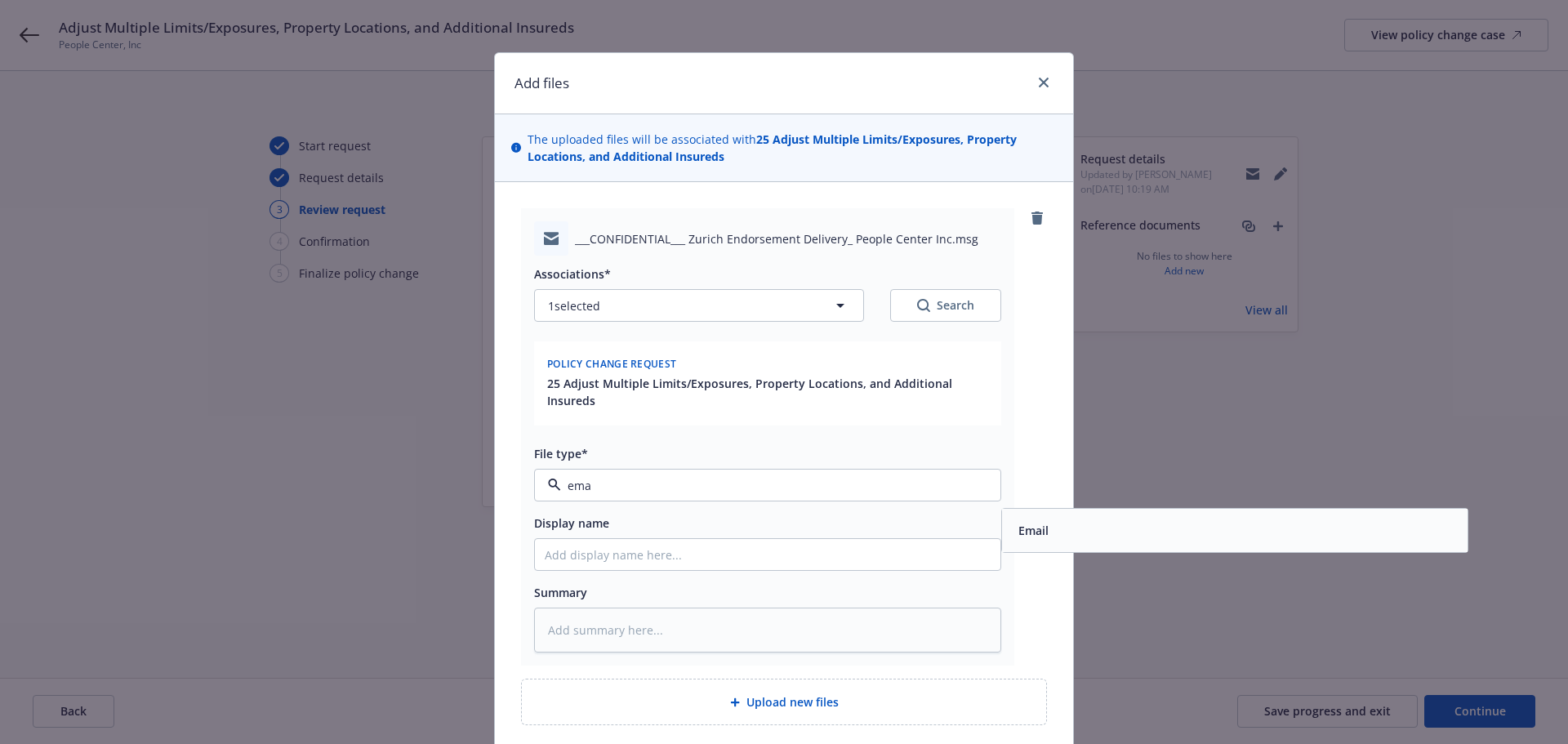
click at [1021, 539] on span "Email" at bounding box center [1033, 530] width 31 height 17
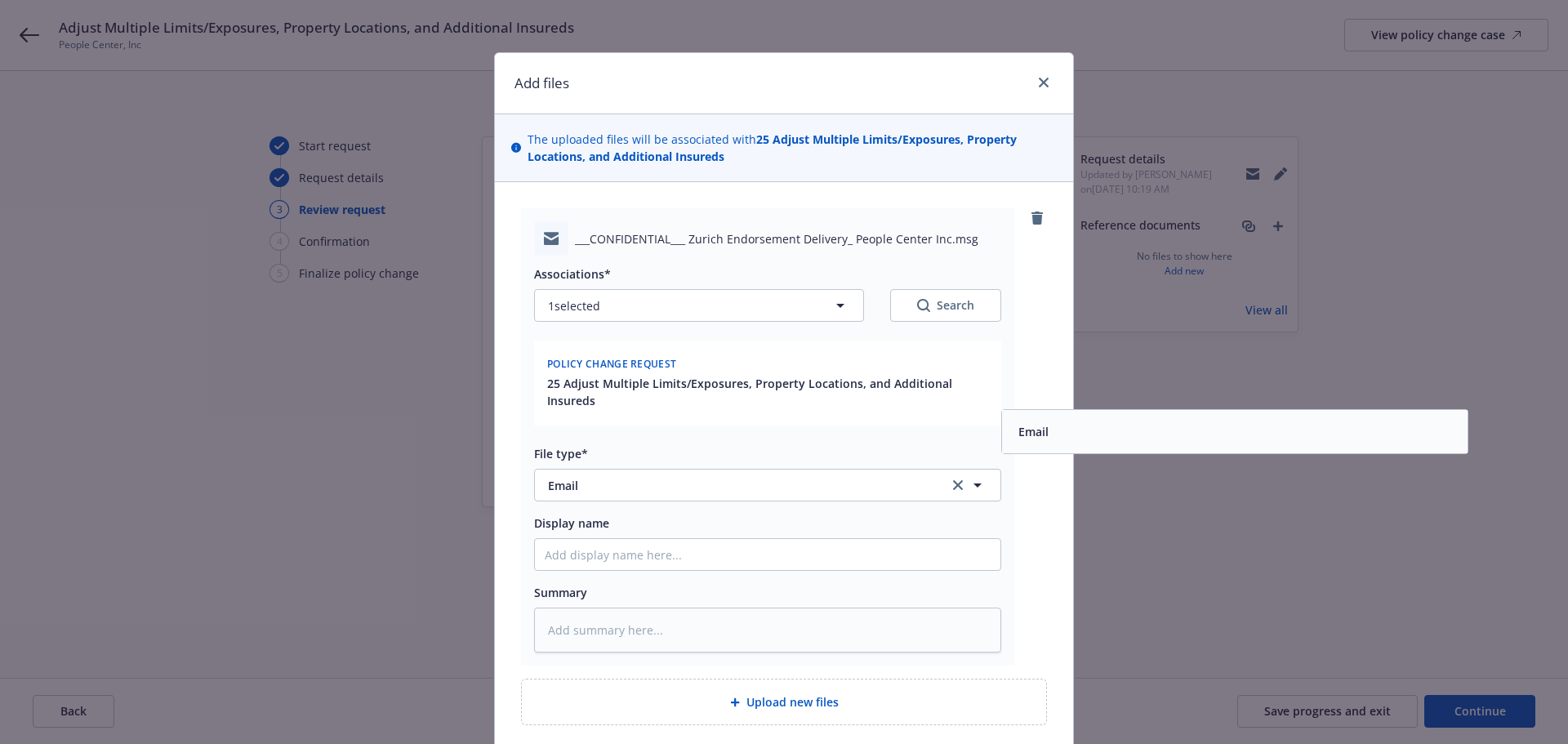
click at [1040, 583] on div "___CONFIDENTIAL___ Zurich Endorsement Delivery_ People Center Inc.msg Associati…" at bounding box center [784, 437] width 526 height 457
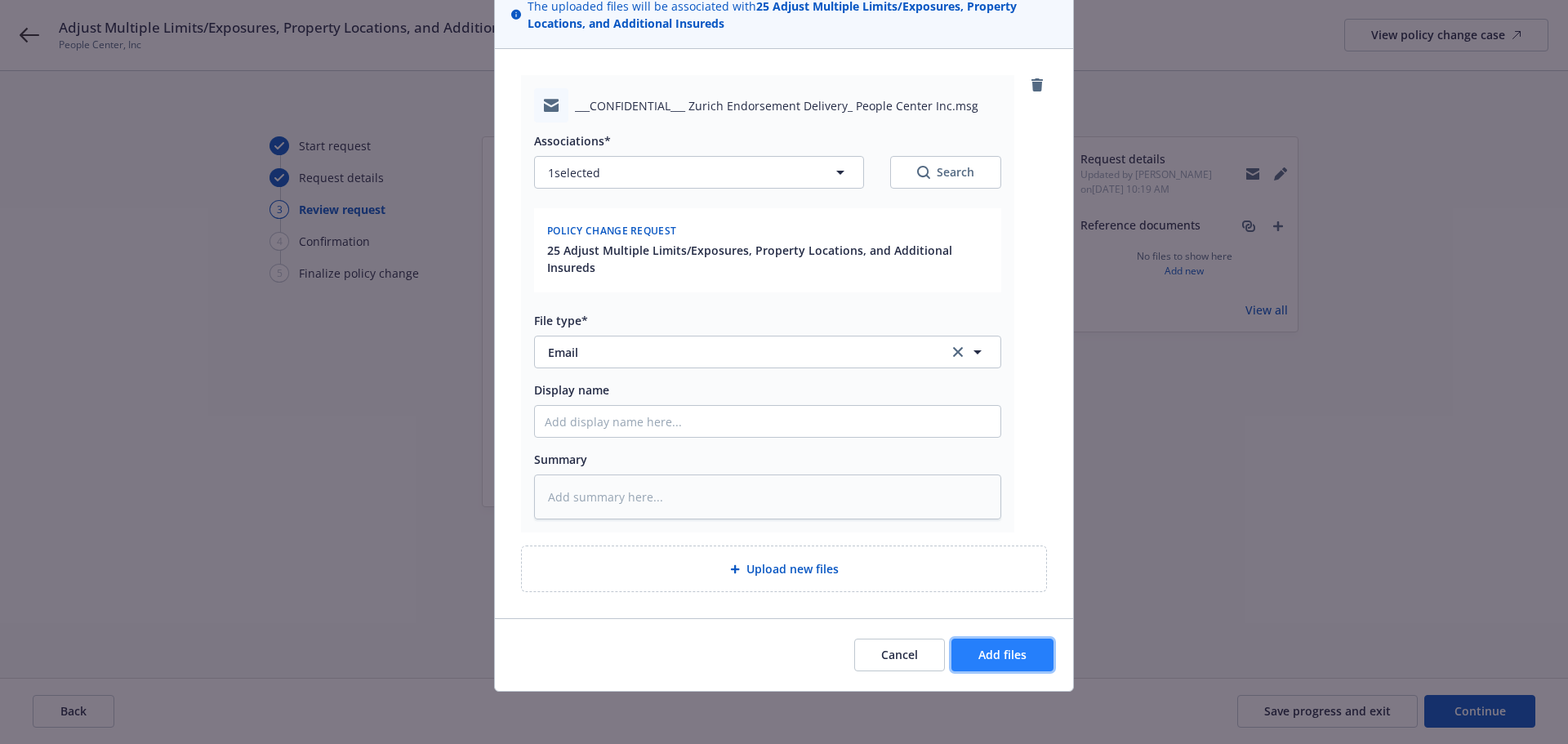
click at [1011, 658] on span "Add files" at bounding box center [1002, 654] width 48 height 16
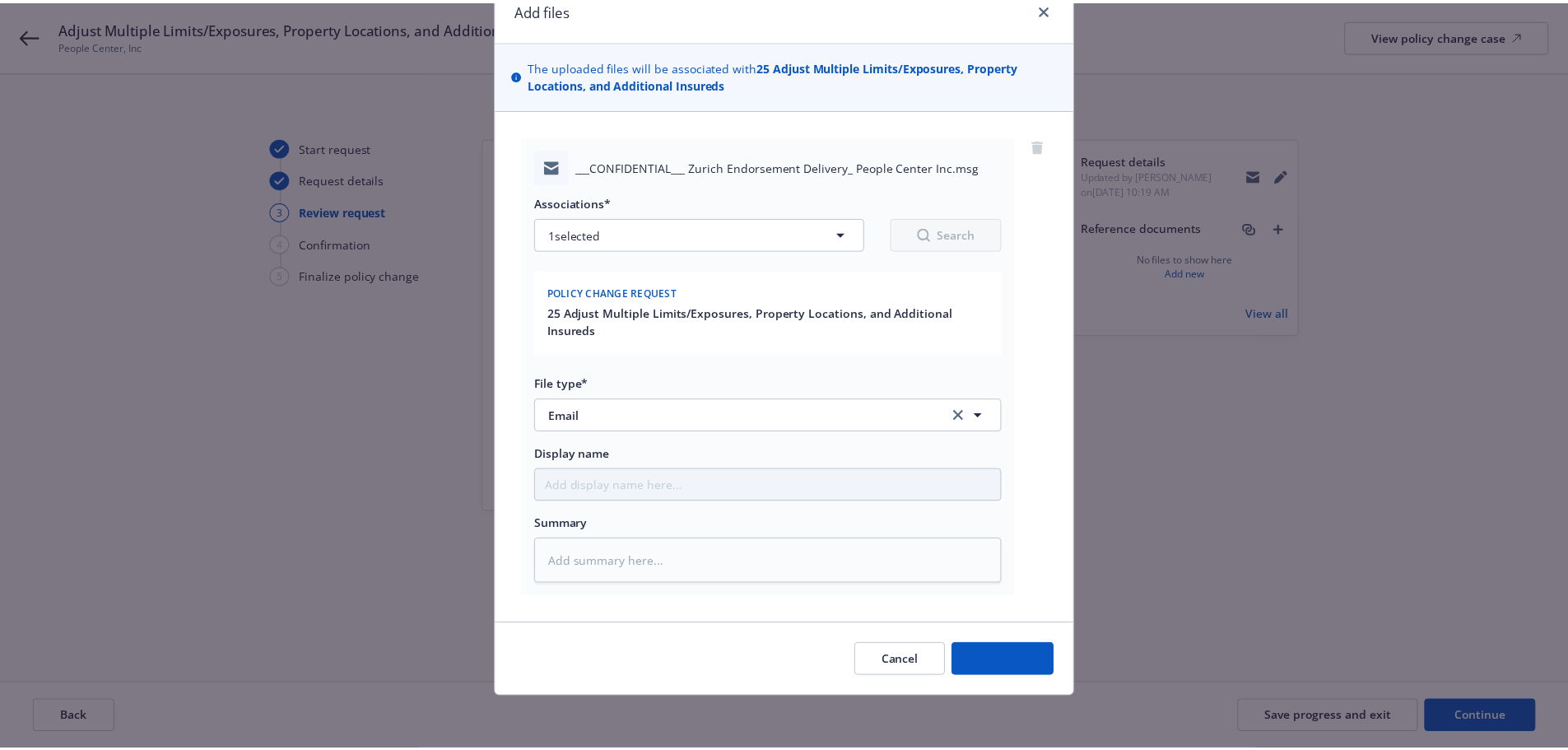
scroll to position [74, 0]
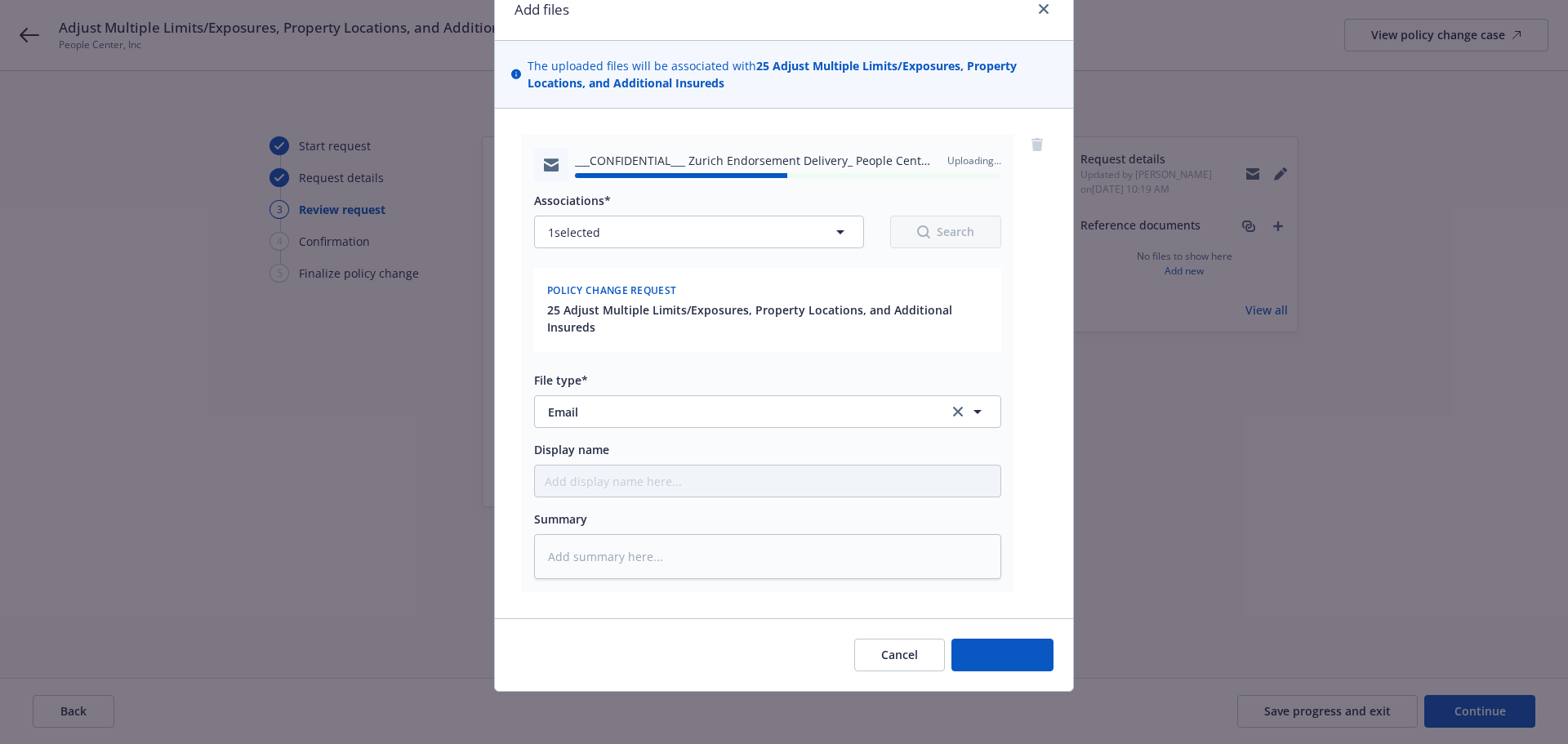
type textarea "x"
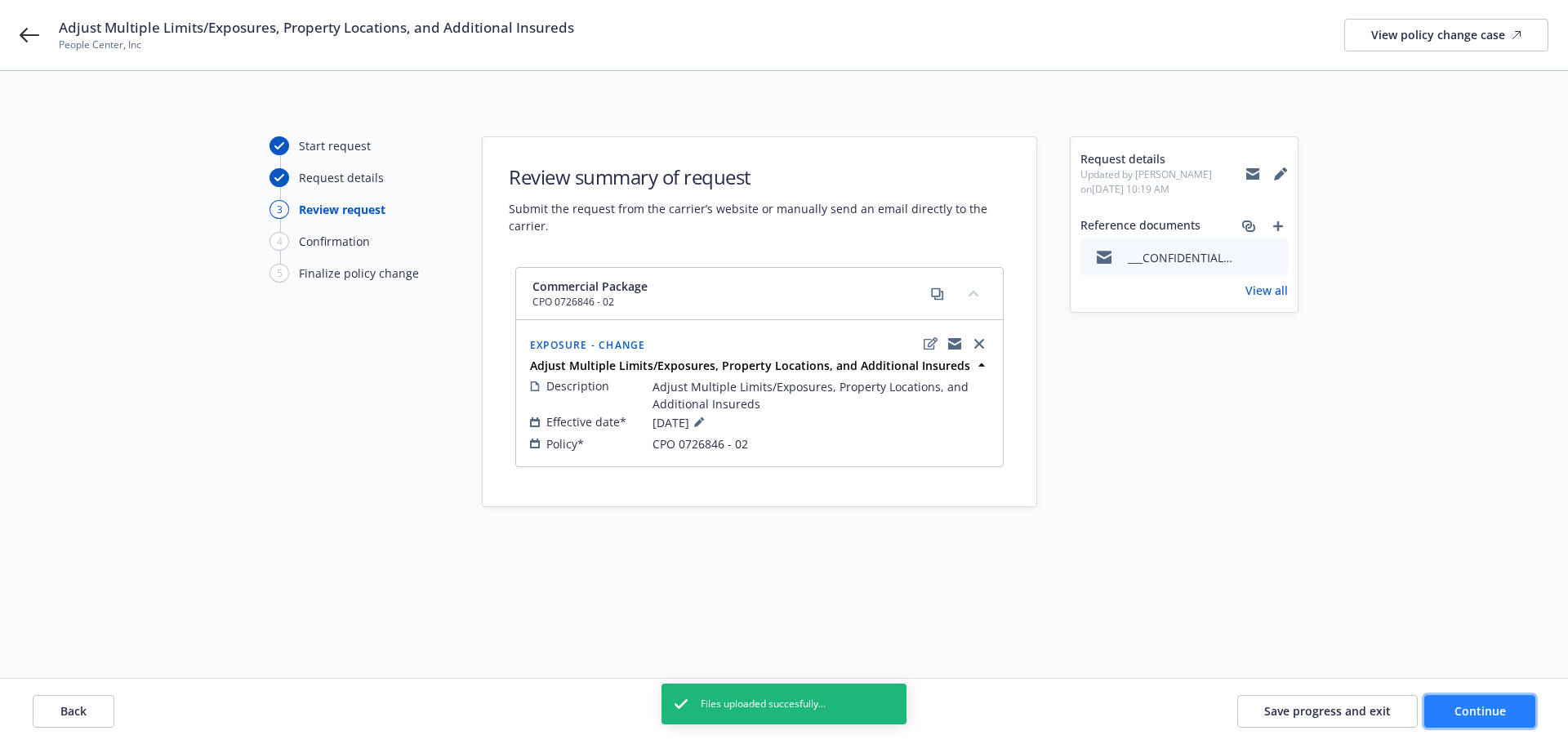
click at [1457, 717] on span "Continue" at bounding box center [1480, 711] width 51 height 16
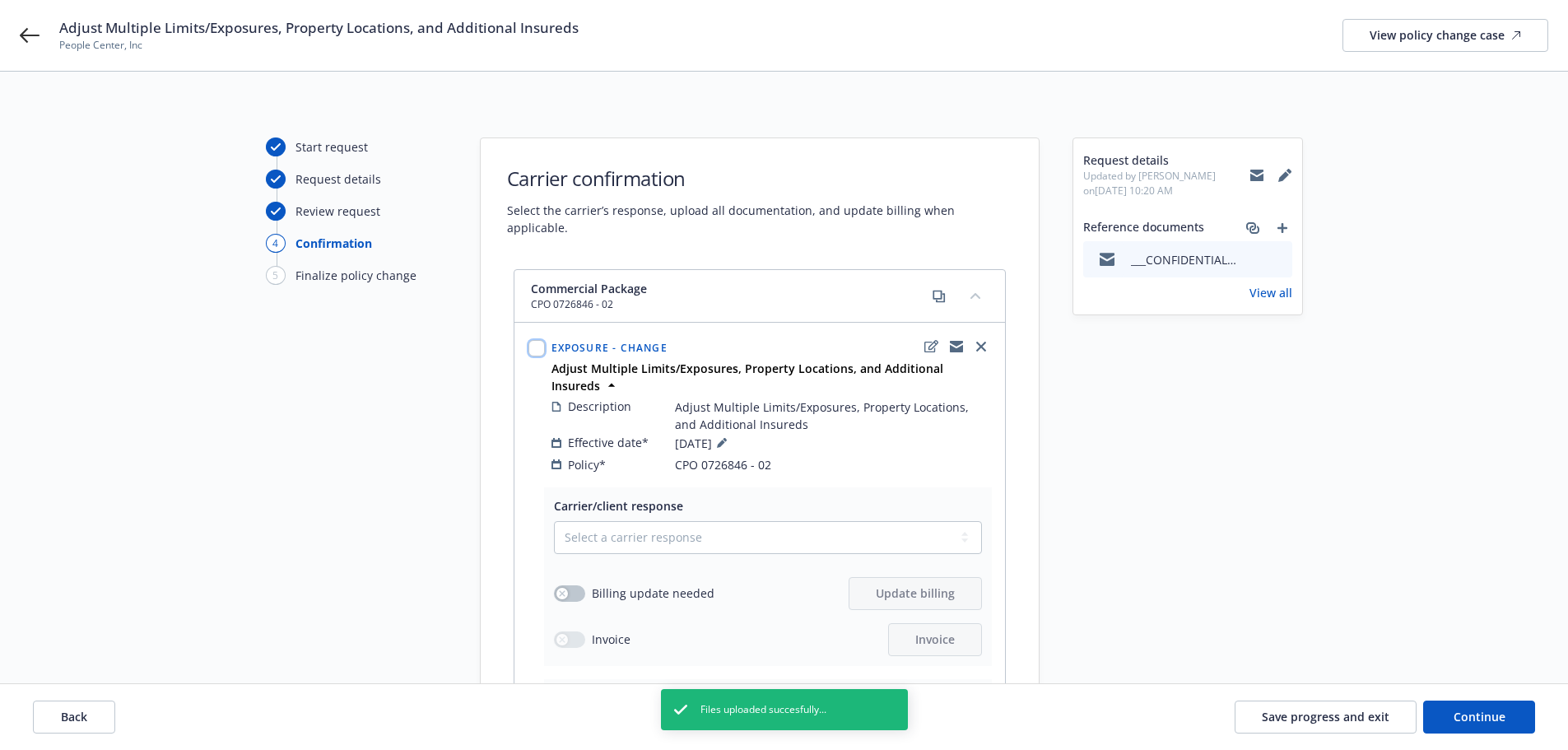
click at [540, 340] on input "checkbox" at bounding box center [537, 348] width 17 height 17
checkbox input "true"
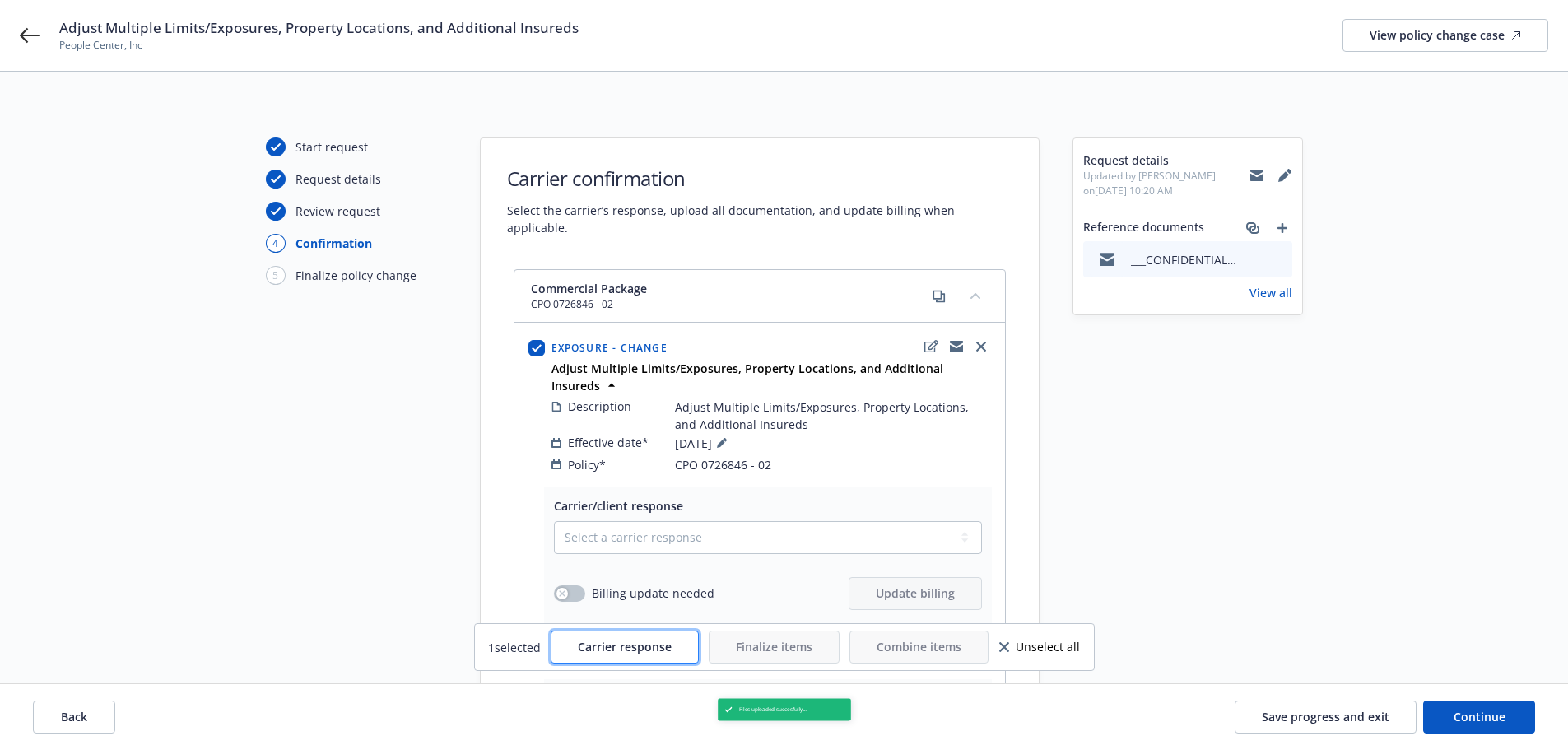
click at [656, 638] on button "Carrier response" at bounding box center [625, 648] width 148 height 33
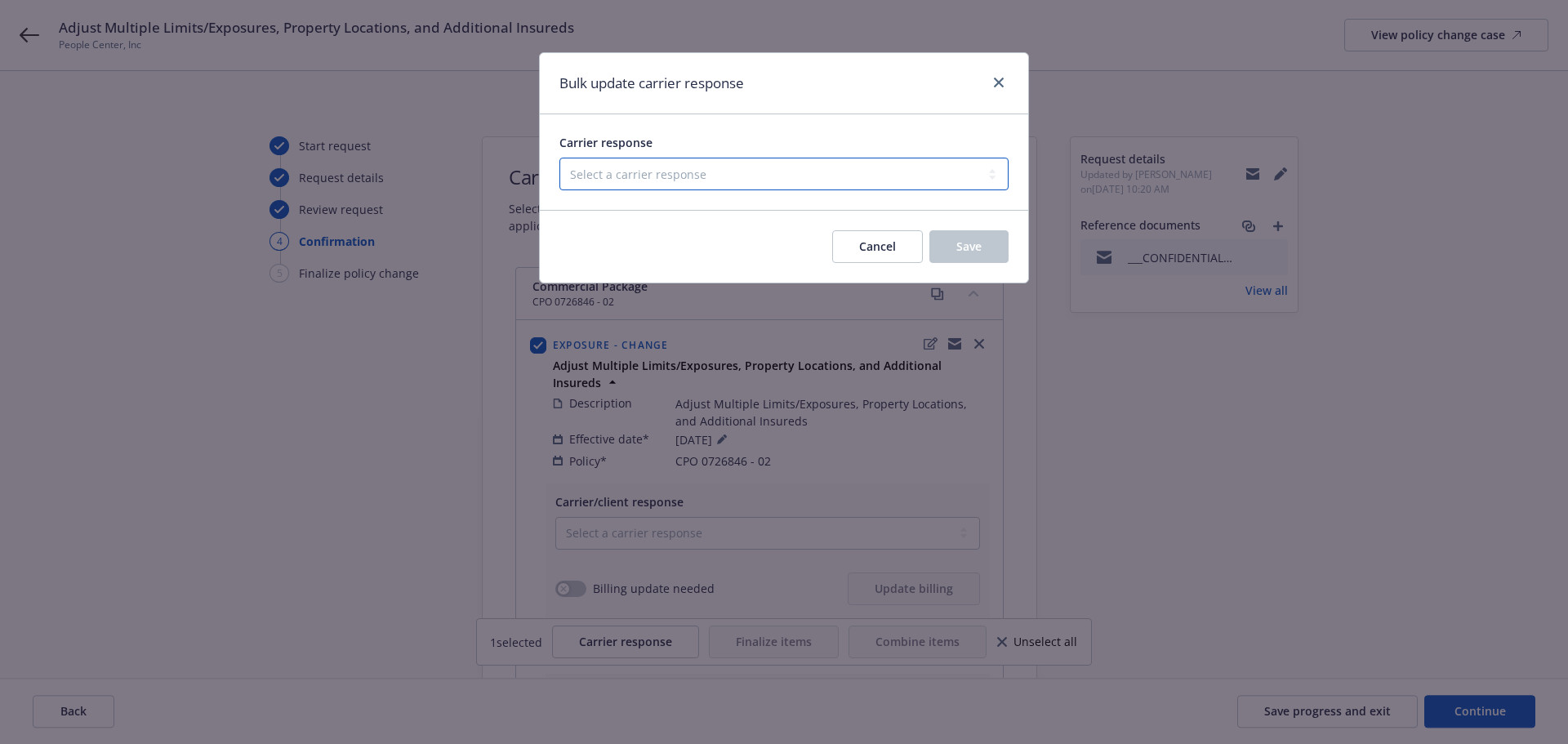
click at [654, 170] on select "Select a carrier response Accepted Accepted with revision No endorsement needed…" at bounding box center [784, 174] width 449 height 33
select select "ACCEPTED"
click at [560, 158] on select "Select a carrier response Accepted Accepted with revision No endorsement needed…" at bounding box center [784, 174] width 449 height 33
click at [963, 247] on span "Save" at bounding box center [969, 246] width 26 height 16
checkbox input "false"
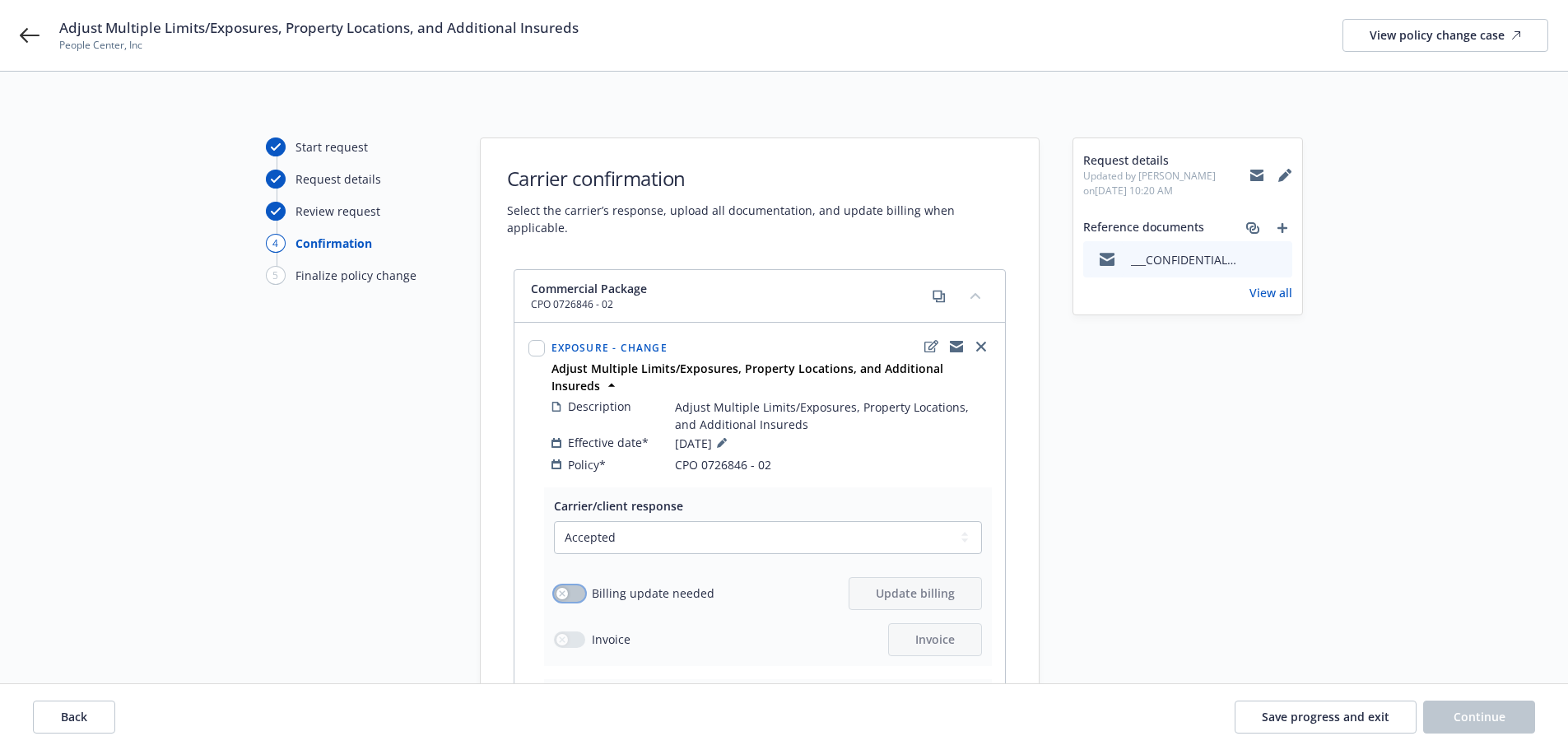
click at [565, 590] on icon "button" at bounding box center [563, 594] width 7 height 7
click at [872, 577] on button "Update billing" at bounding box center [915, 594] width 133 height 33
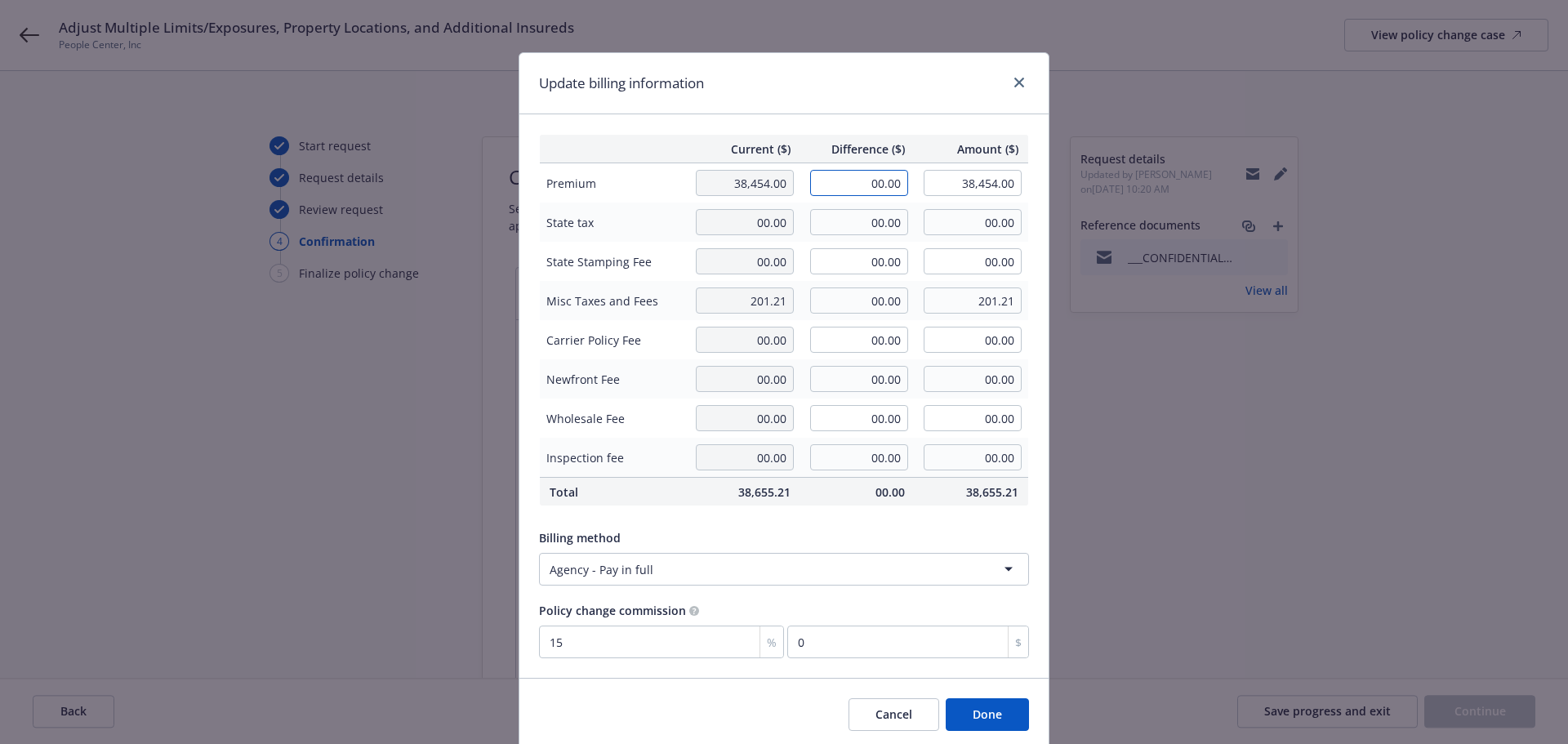
click at [850, 183] on input "00.00" at bounding box center [859, 183] width 98 height 26
click at [818, 296] on input "00.00" at bounding box center [859, 301] width 98 height 26
click at [852, 522] on div "Current ($) Difference ($) Amount ($) Premium 38,454.00 190.00 38,644.00 State …" at bounding box center [784, 396] width 529 height 563
click at [988, 723] on button "Done" at bounding box center [987, 715] width 83 height 33
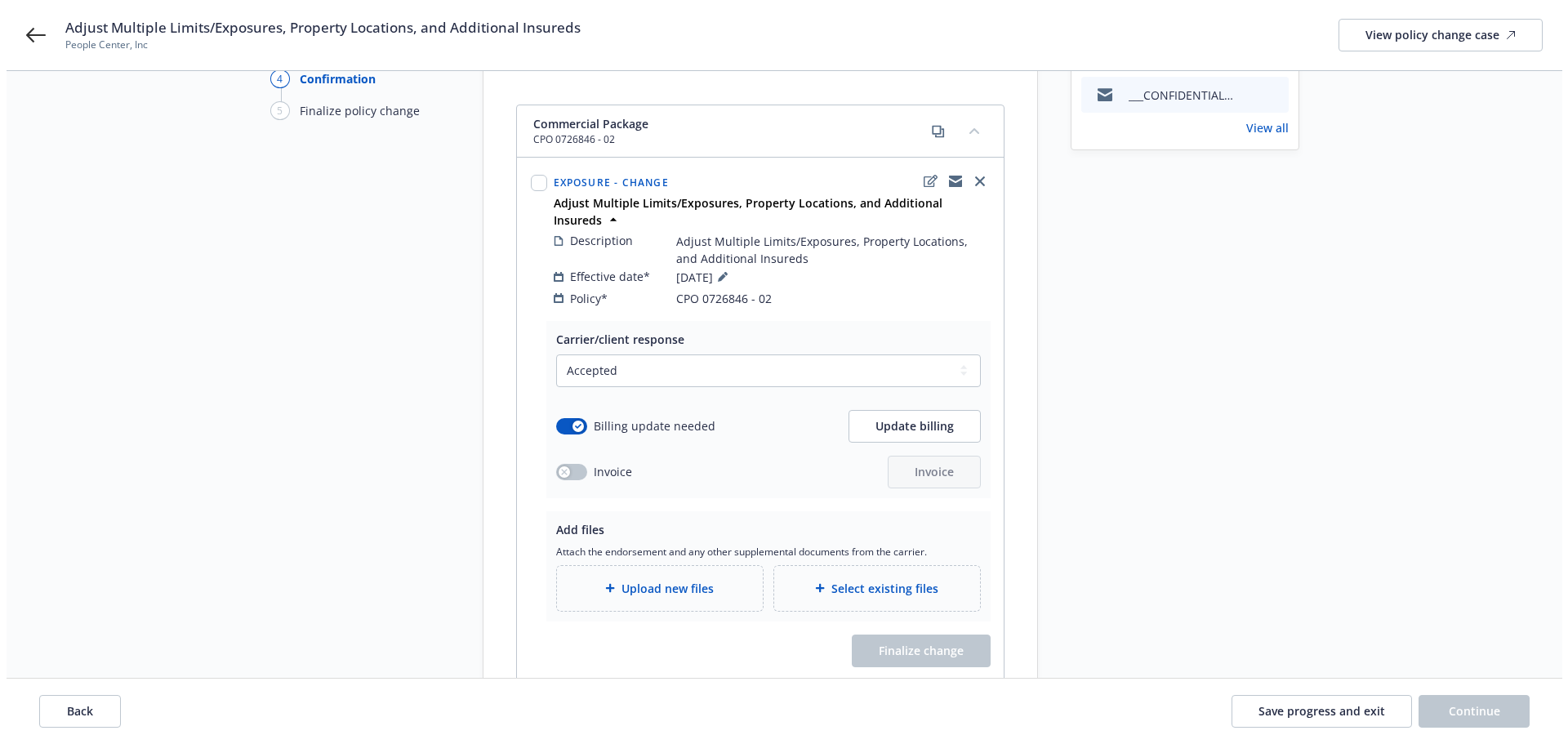
scroll to position [237, 0]
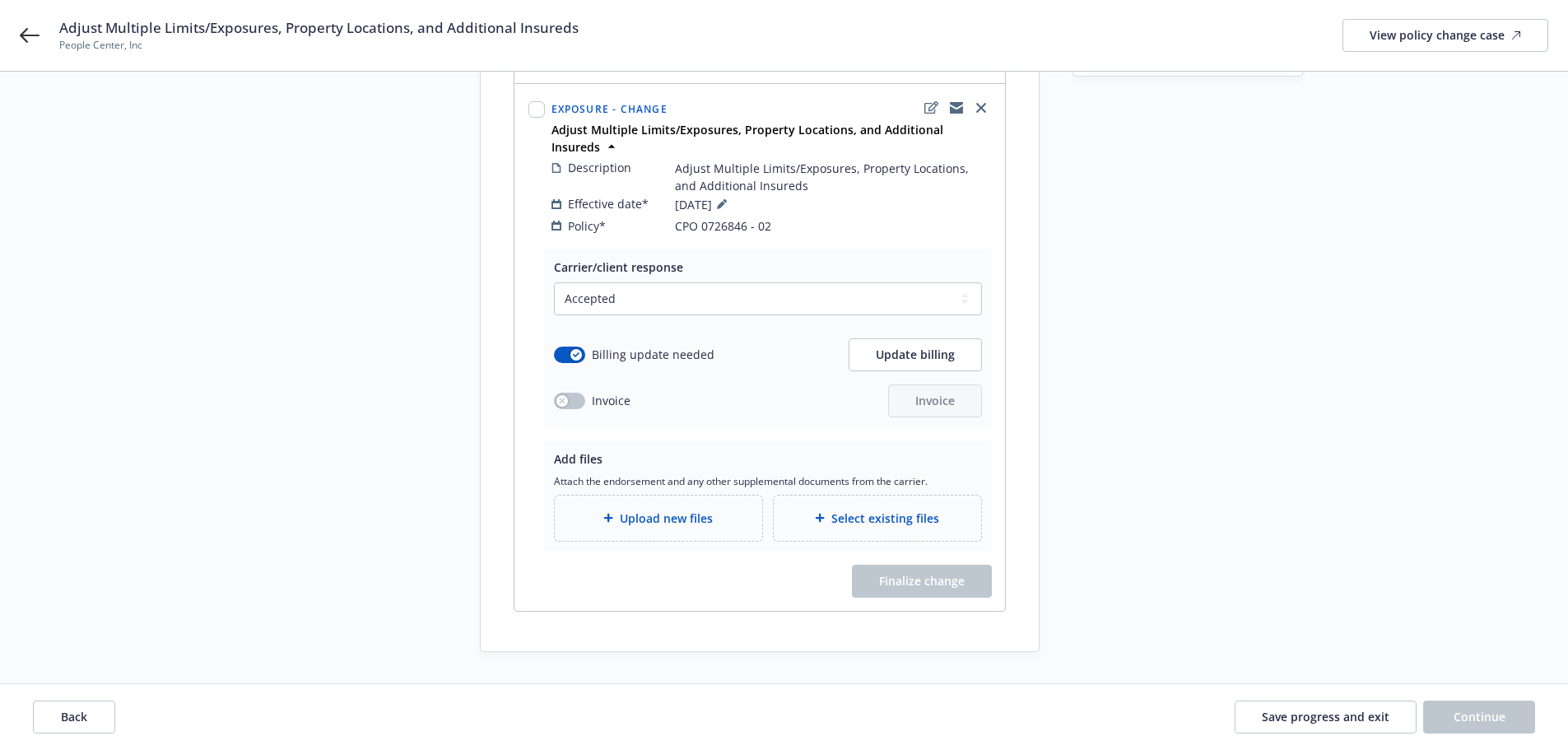
click at [687, 509] on span "Upload new files" at bounding box center [667, 518] width 93 height 17
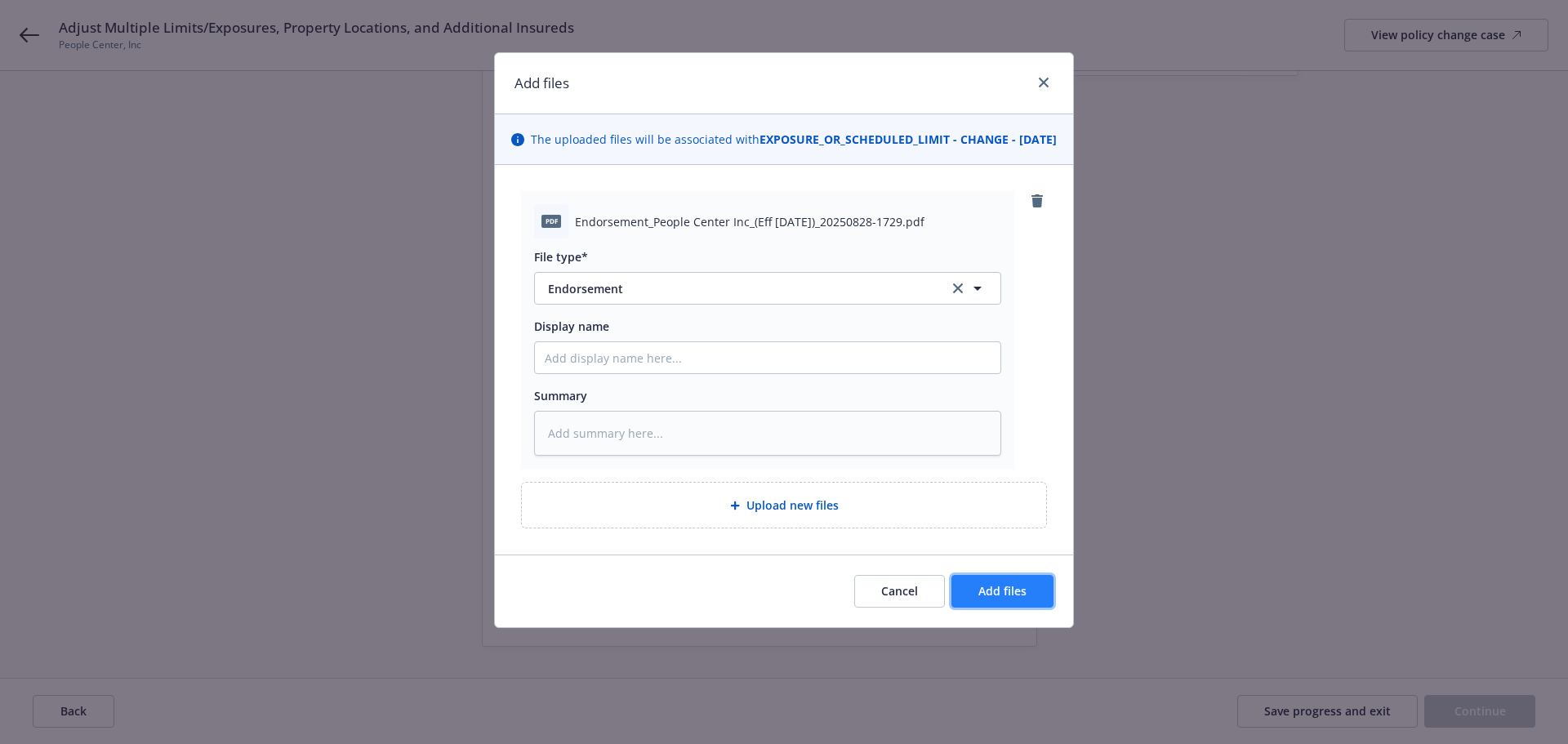
click at [1001, 599] on span "Add files" at bounding box center [1002, 590] width 48 height 16
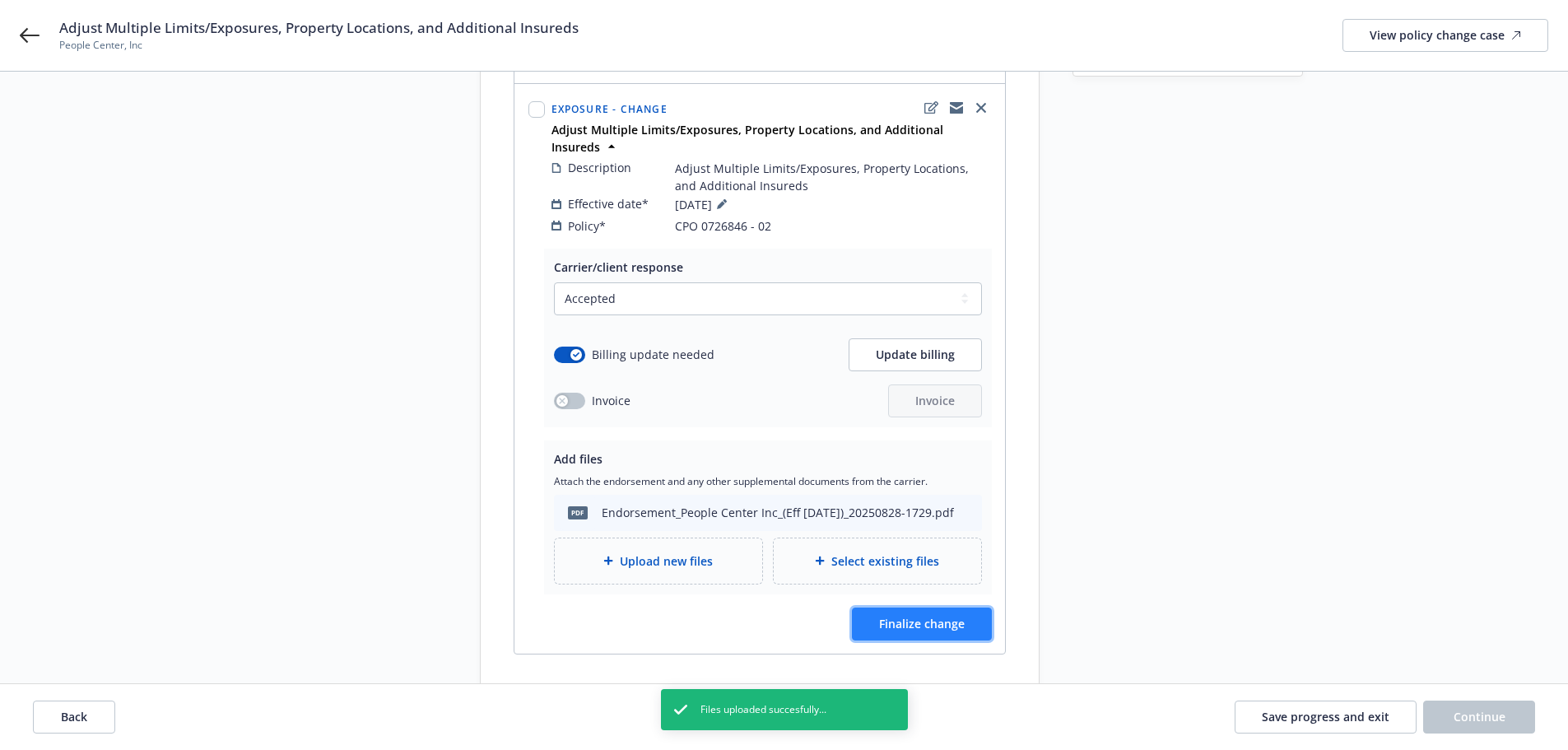
click at [960, 616] on span "Finalize change" at bounding box center [921, 623] width 86 height 16
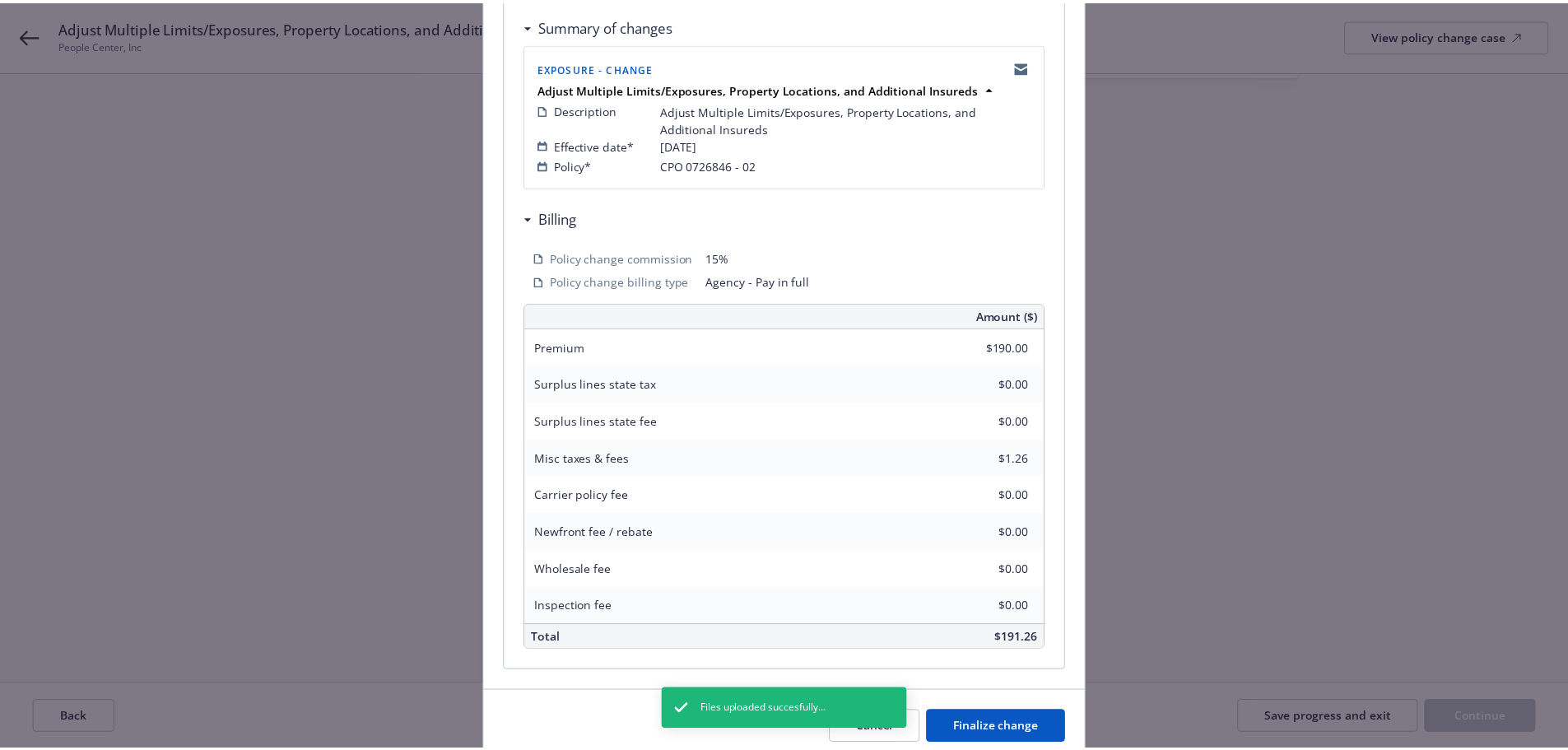
scroll to position [380, 0]
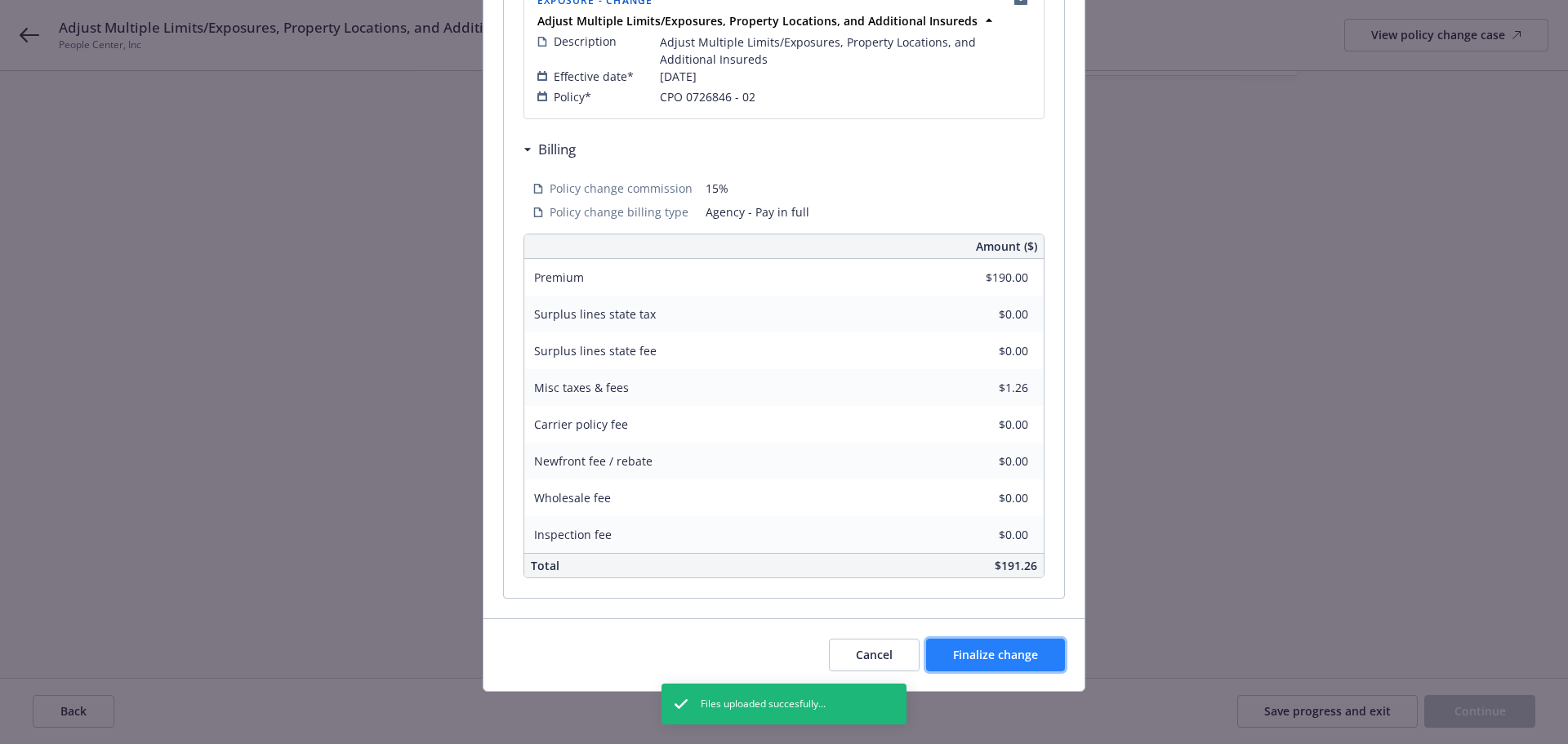
click at [1008, 662] on span "Finalize change" at bounding box center [995, 654] width 85 height 16
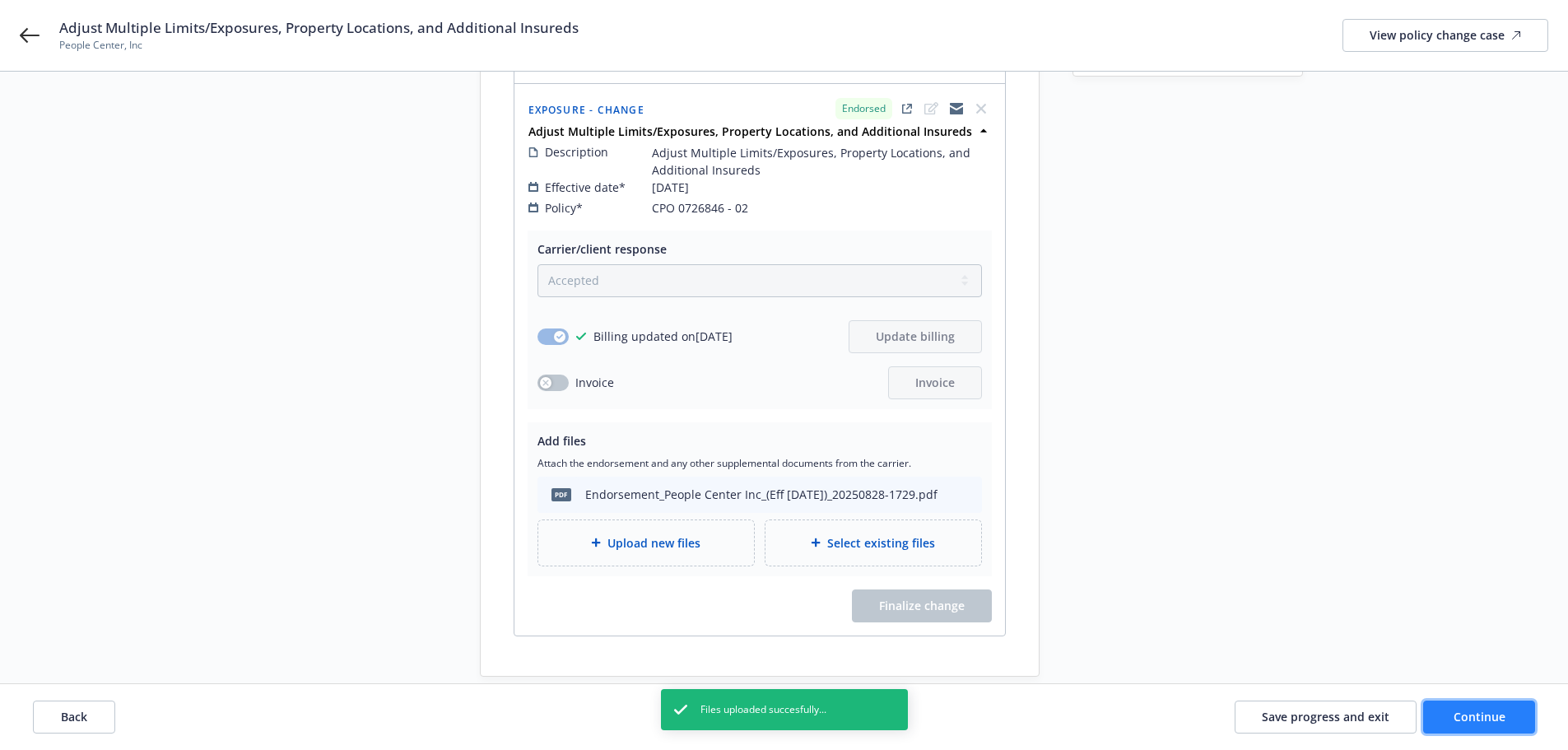
click at [1506, 722] on button "Continue" at bounding box center [1479, 718] width 112 height 33
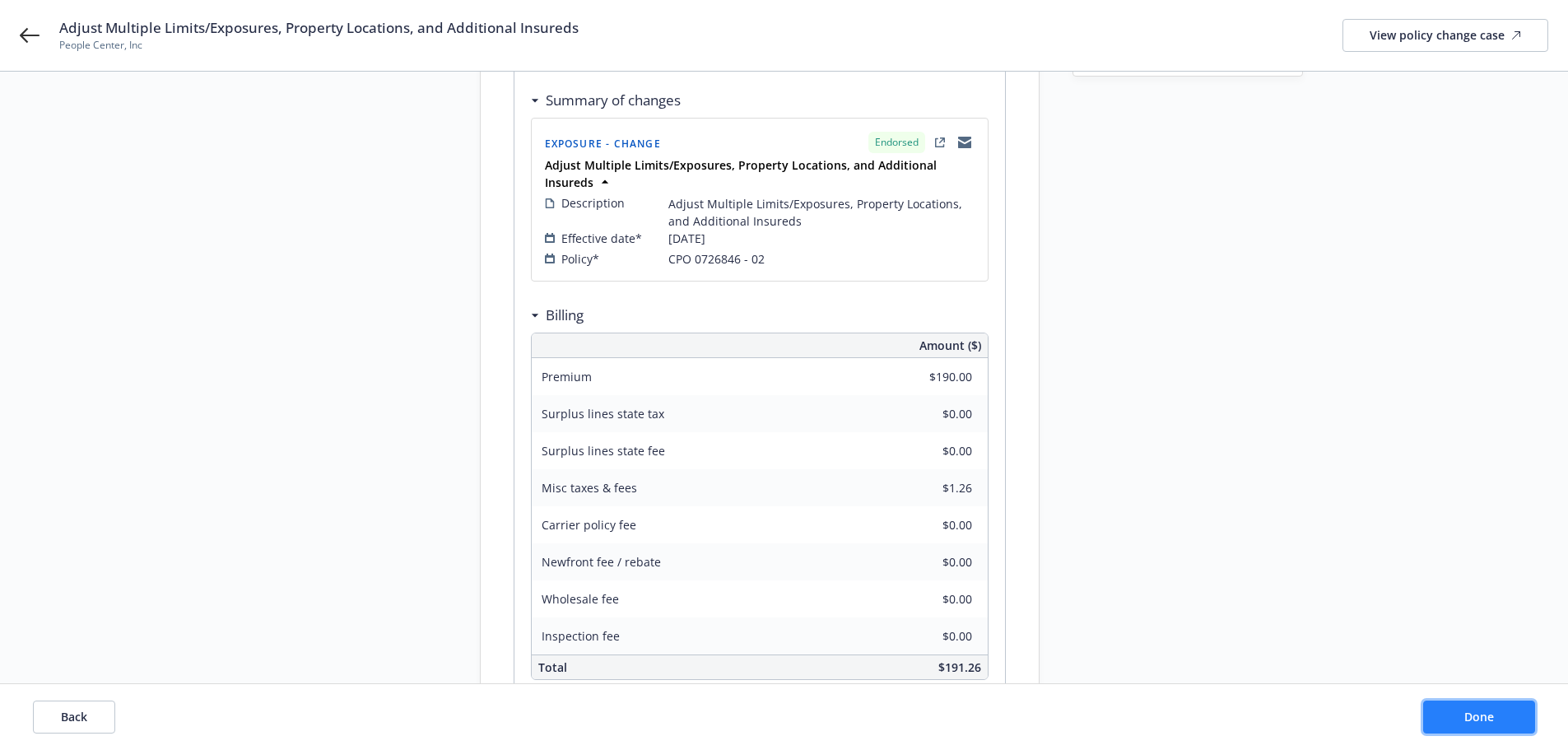
click at [1506, 722] on button "Done" at bounding box center [1479, 718] width 112 height 33
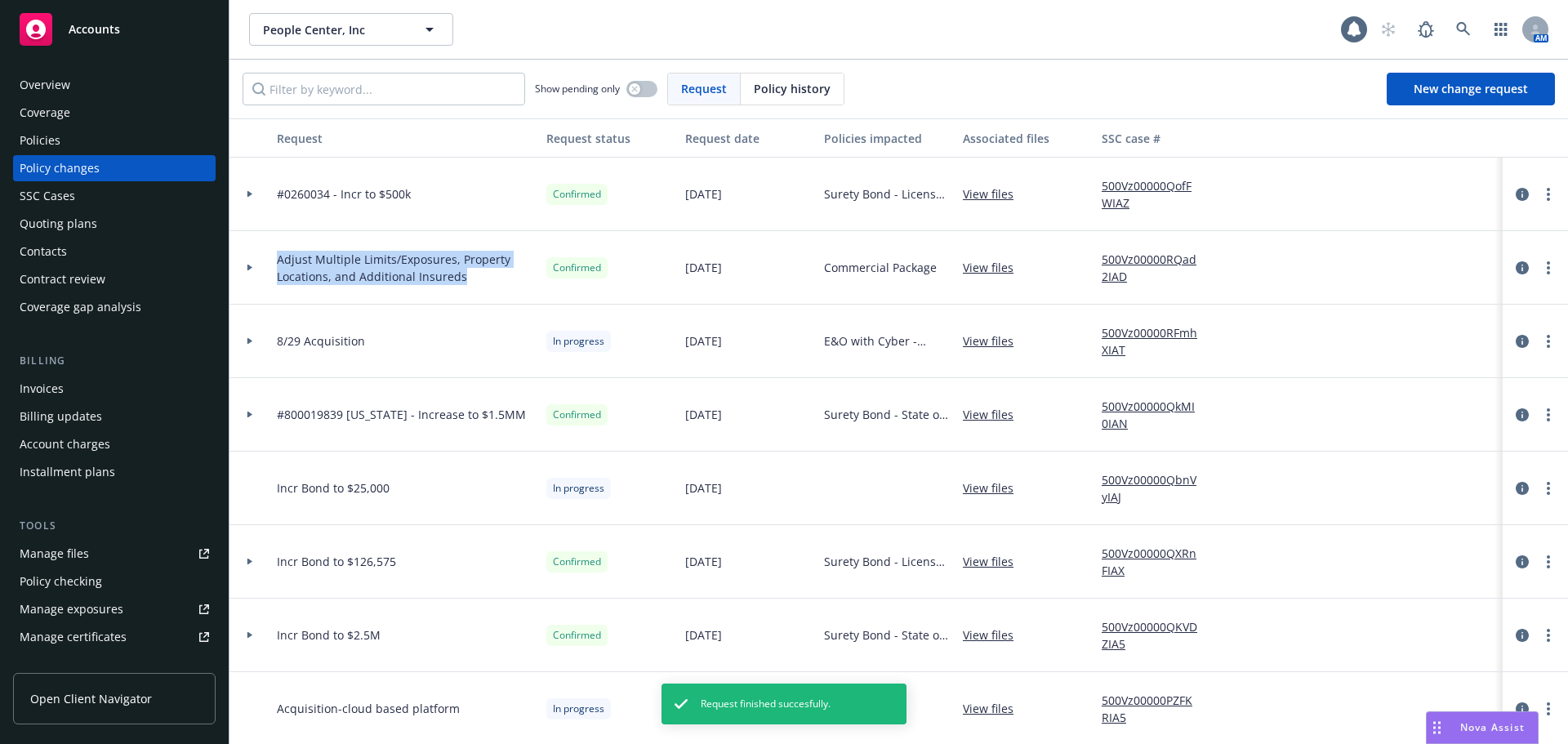
drag, startPoint x: 277, startPoint y: 259, endPoint x: 463, endPoint y: 277, distance: 186.9
click at [463, 277] on span "Adjust Multiple Limits/Exposures, Property Locations, and Additional Insureds" at bounding box center [405, 268] width 257 height 35
copy span "Adjust Multiple Limits/Exposures, Property Locations, and Additional Insureds"
click at [138, 391] on div "Invoices" at bounding box center [114, 389] width 189 height 26
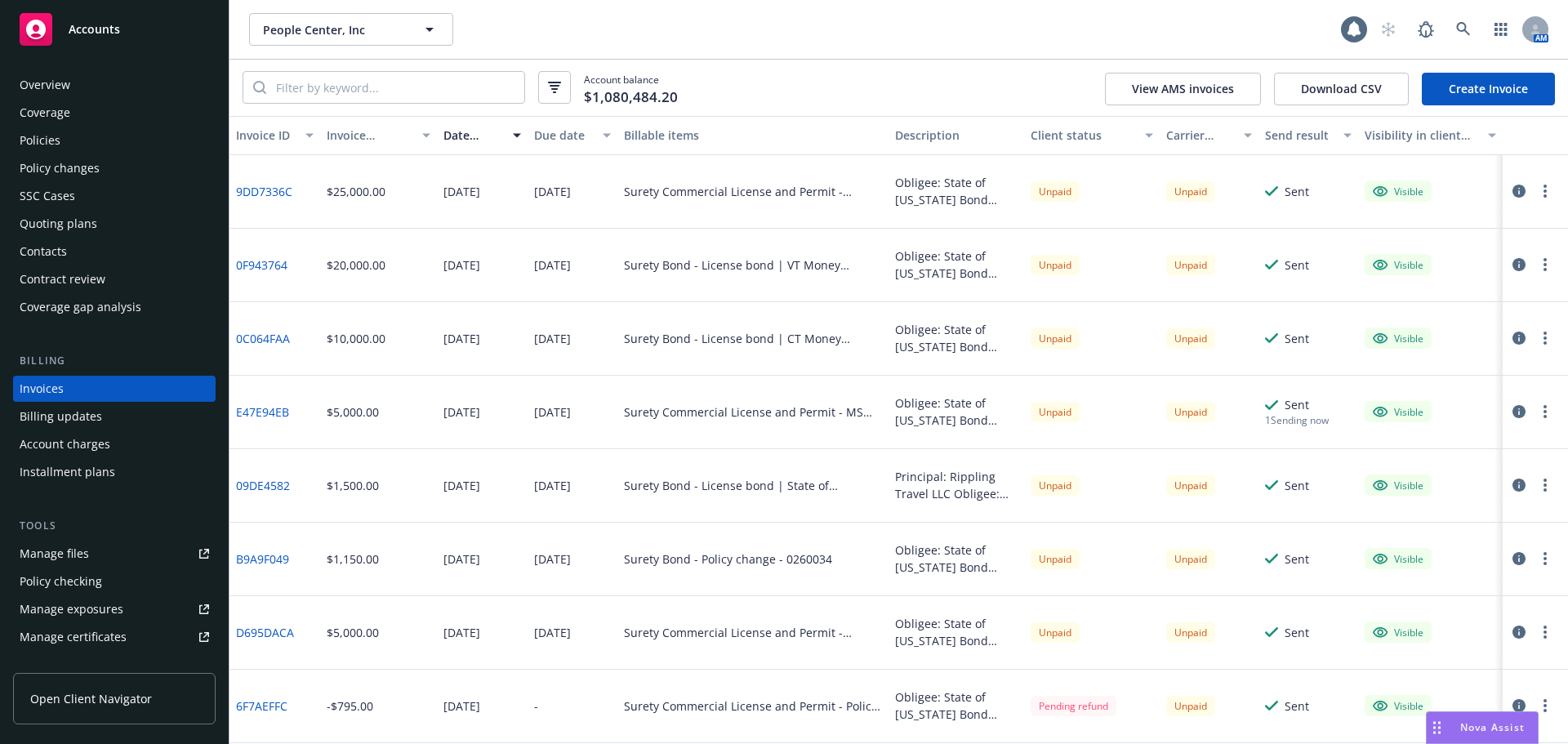
click at [1479, 83] on link "Create Invoice" at bounding box center [1488, 89] width 133 height 33
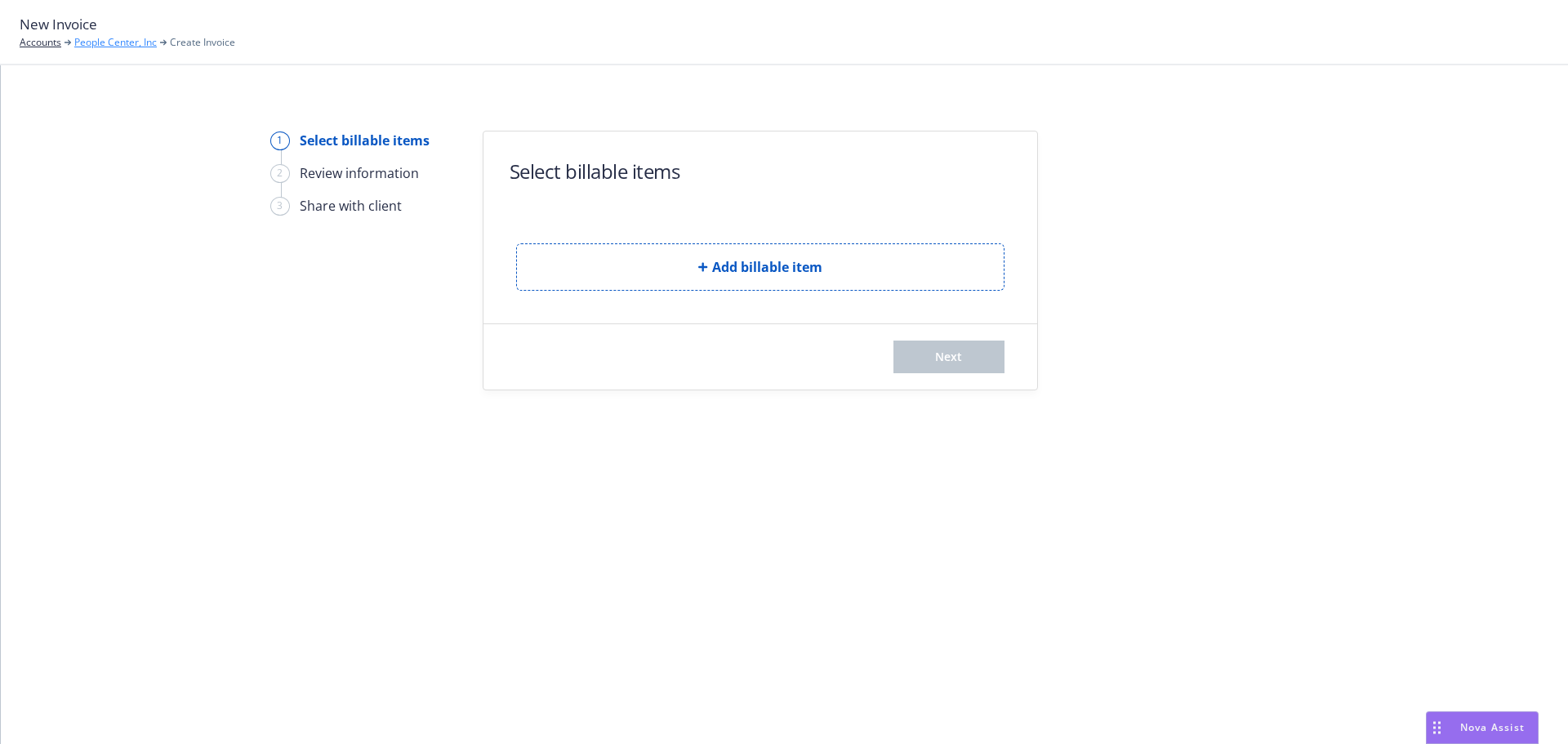
click at [126, 37] on link "People Center, Inc" at bounding box center [116, 43] width 83 height 15
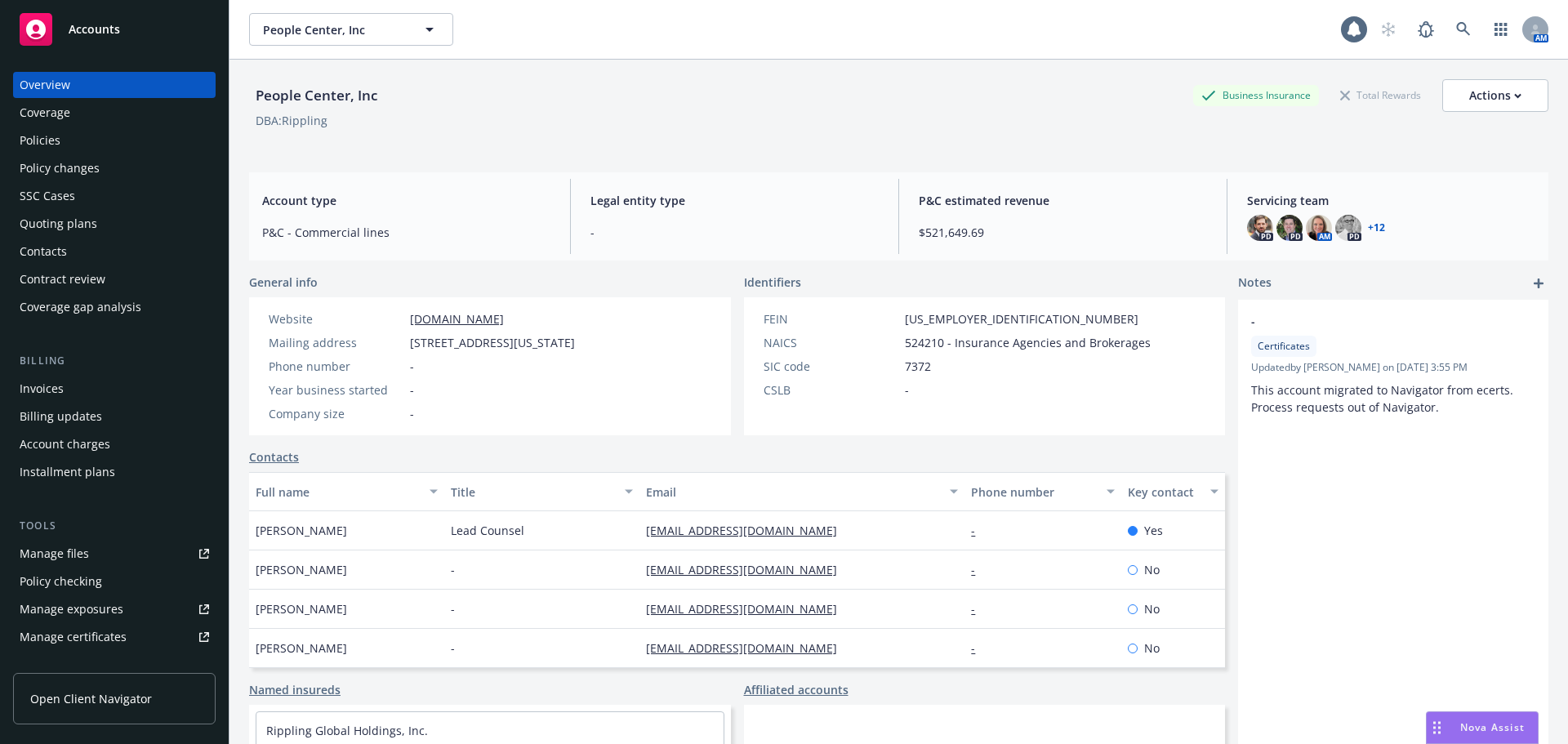
click at [50, 139] on div "Policies" at bounding box center [40, 140] width 40 height 26
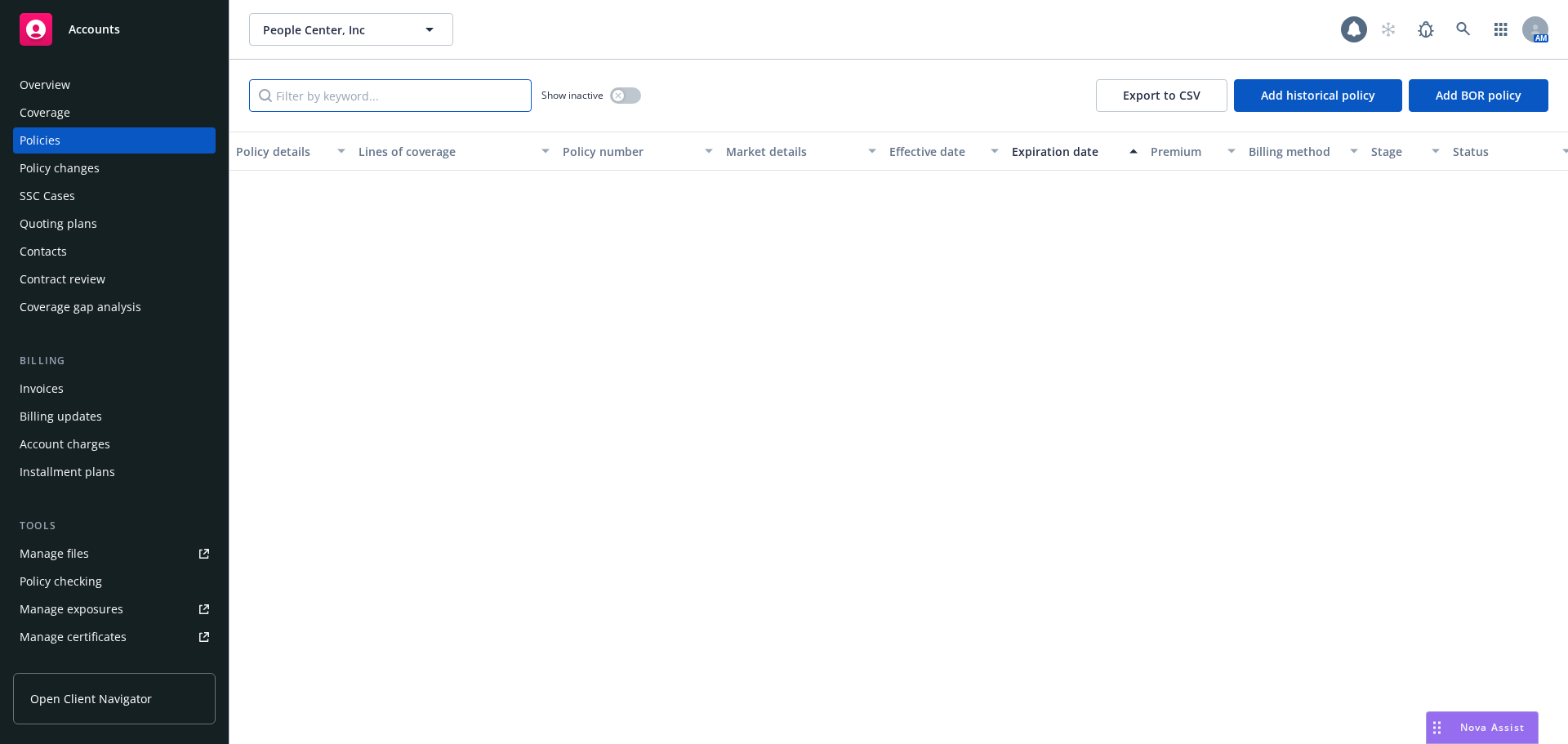
click at [330, 94] on input "Filter by keyword..." at bounding box center [391, 96] width 282 height 33
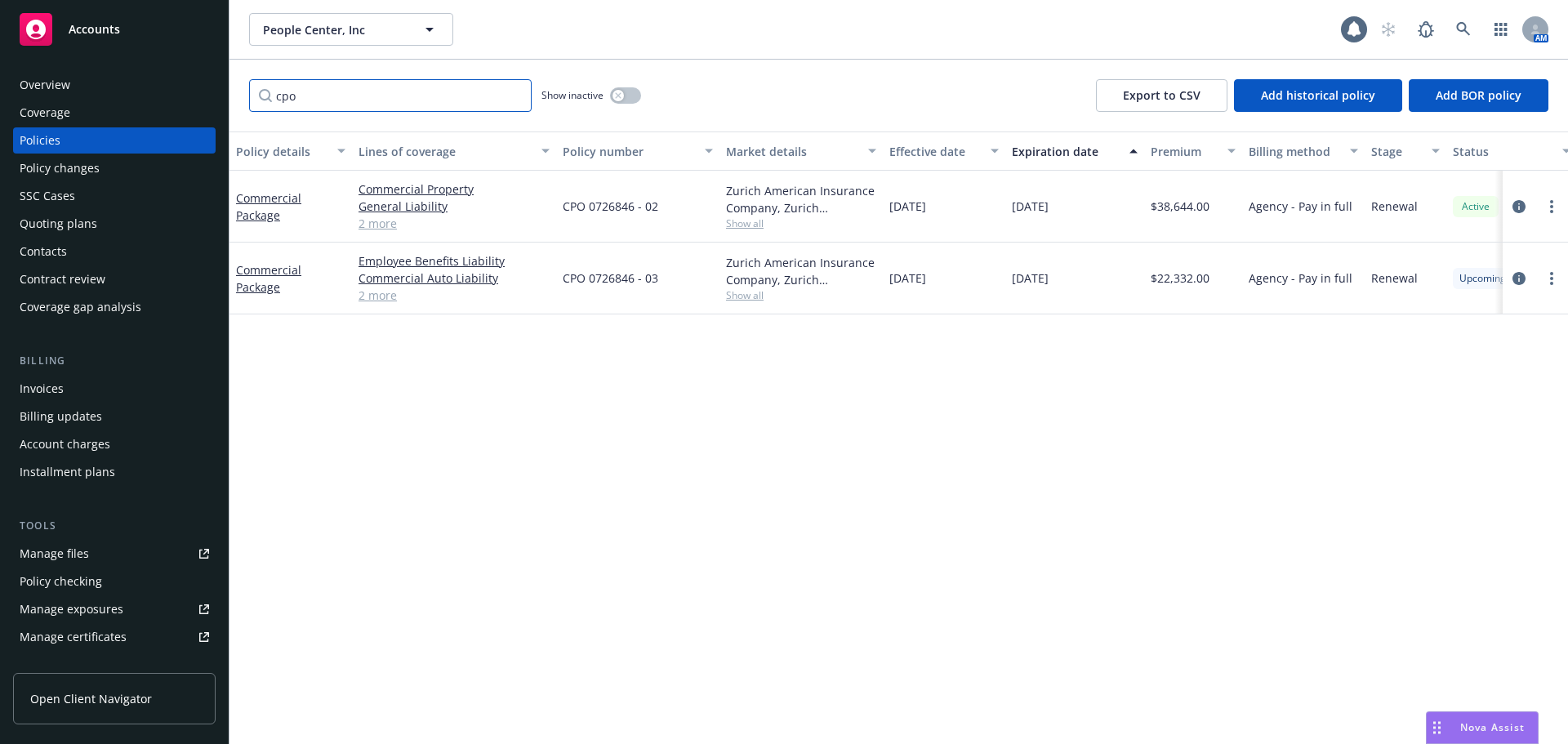
type input "cpo"
click at [144, 379] on div "Invoices" at bounding box center [114, 389] width 189 height 26
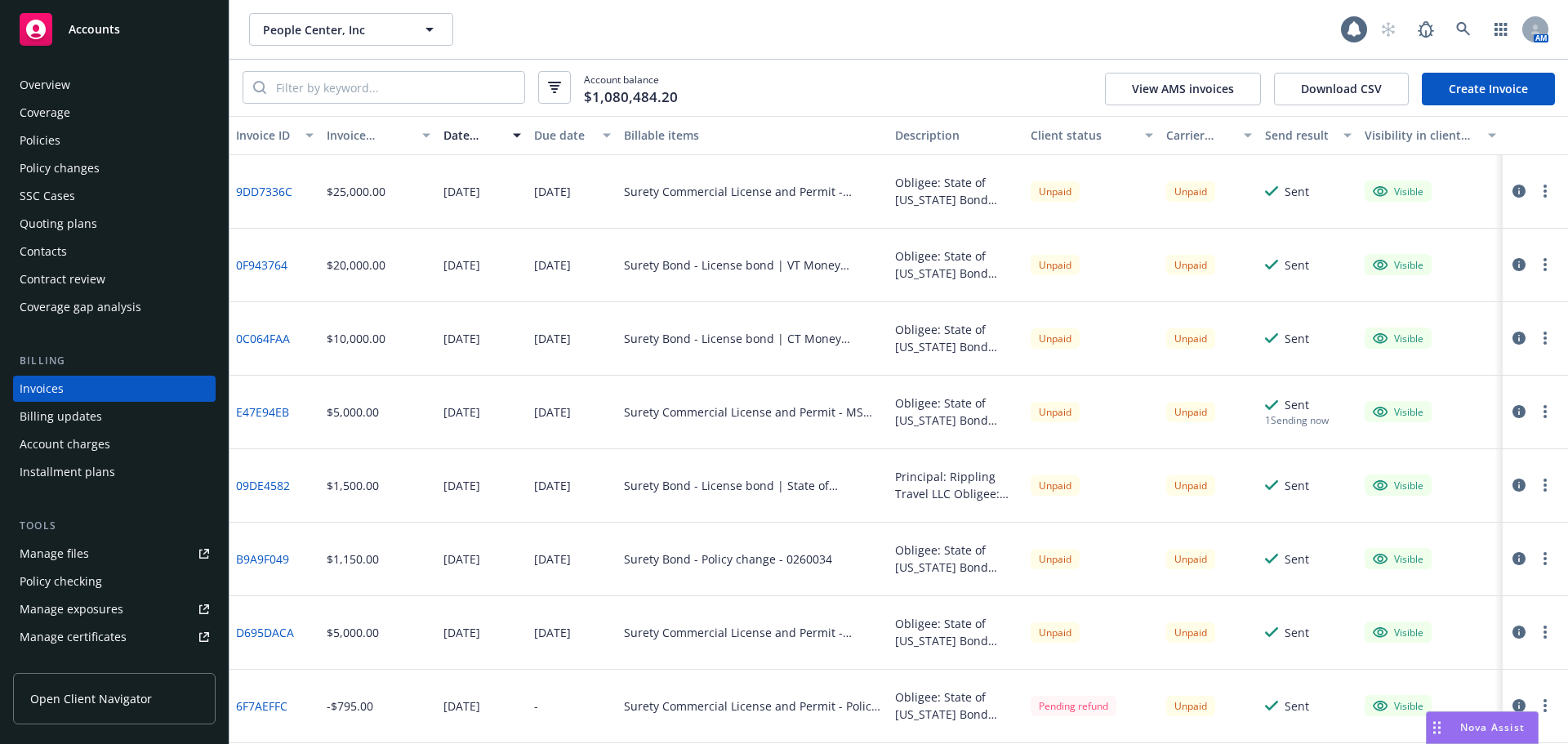
click at [1464, 78] on link "Create Invoice" at bounding box center [1488, 89] width 133 height 33
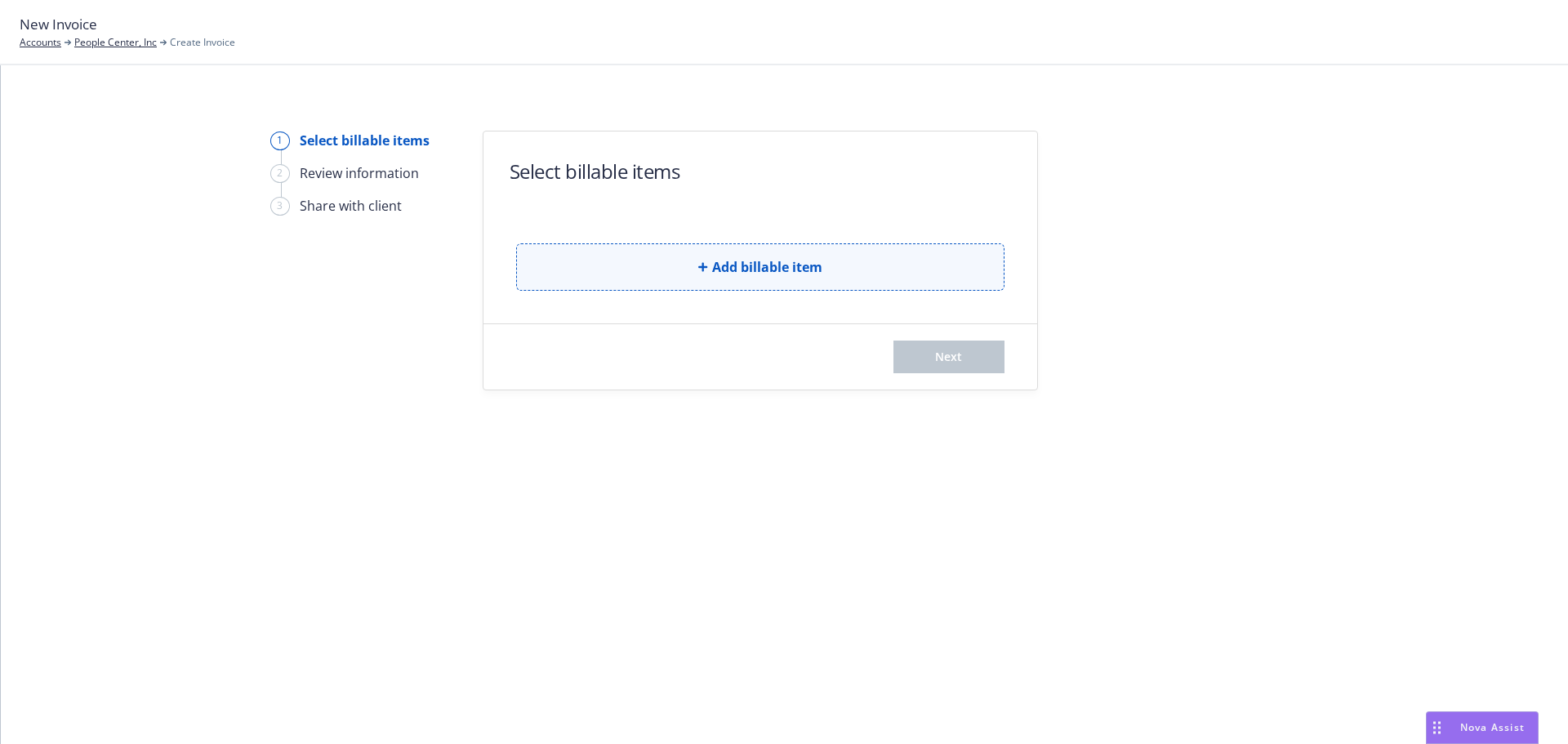
click at [773, 287] on button "Add billable item" at bounding box center [760, 267] width 488 height 47
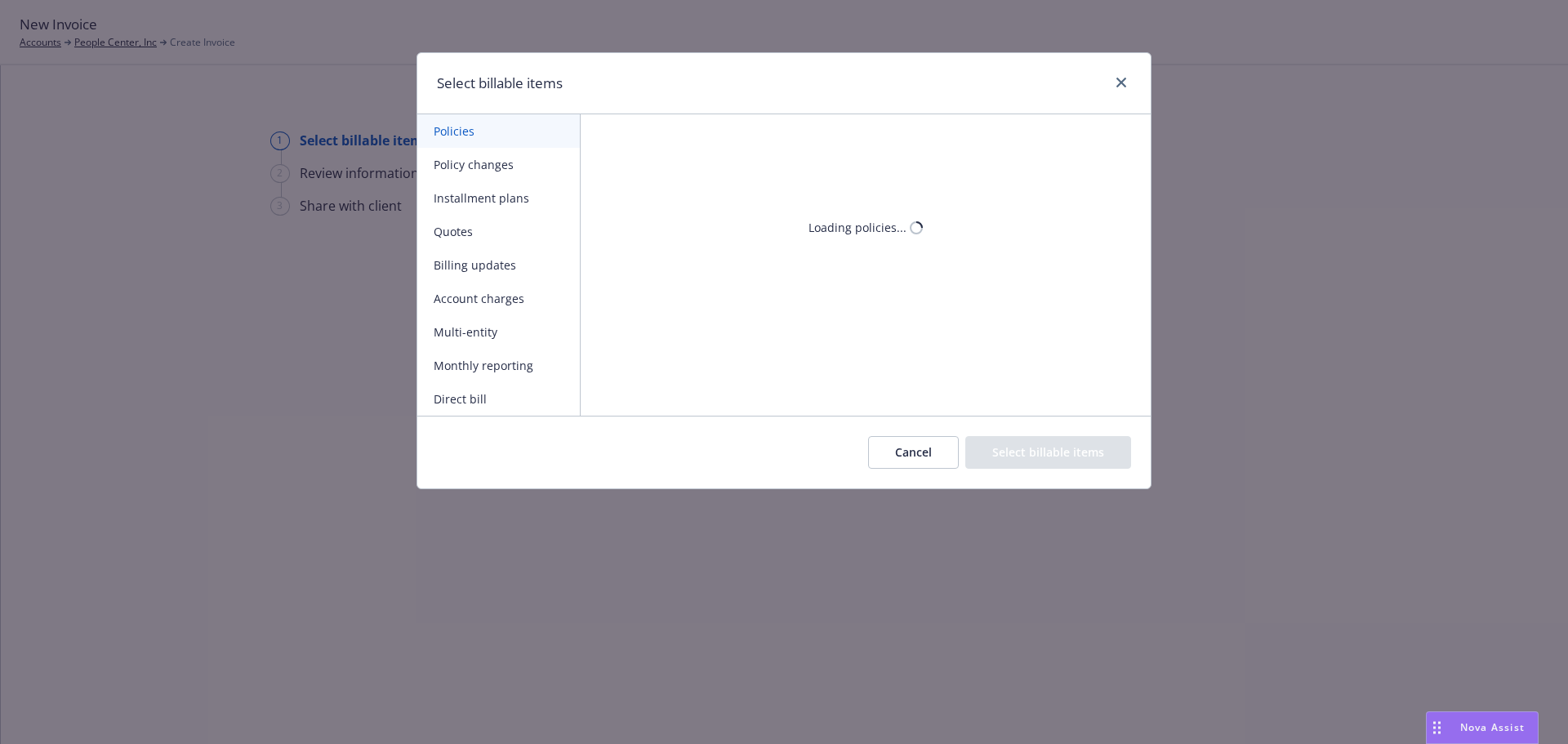
click at [492, 168] on button "Policy changes" at bounding box center [498, 164] width 163 height 34
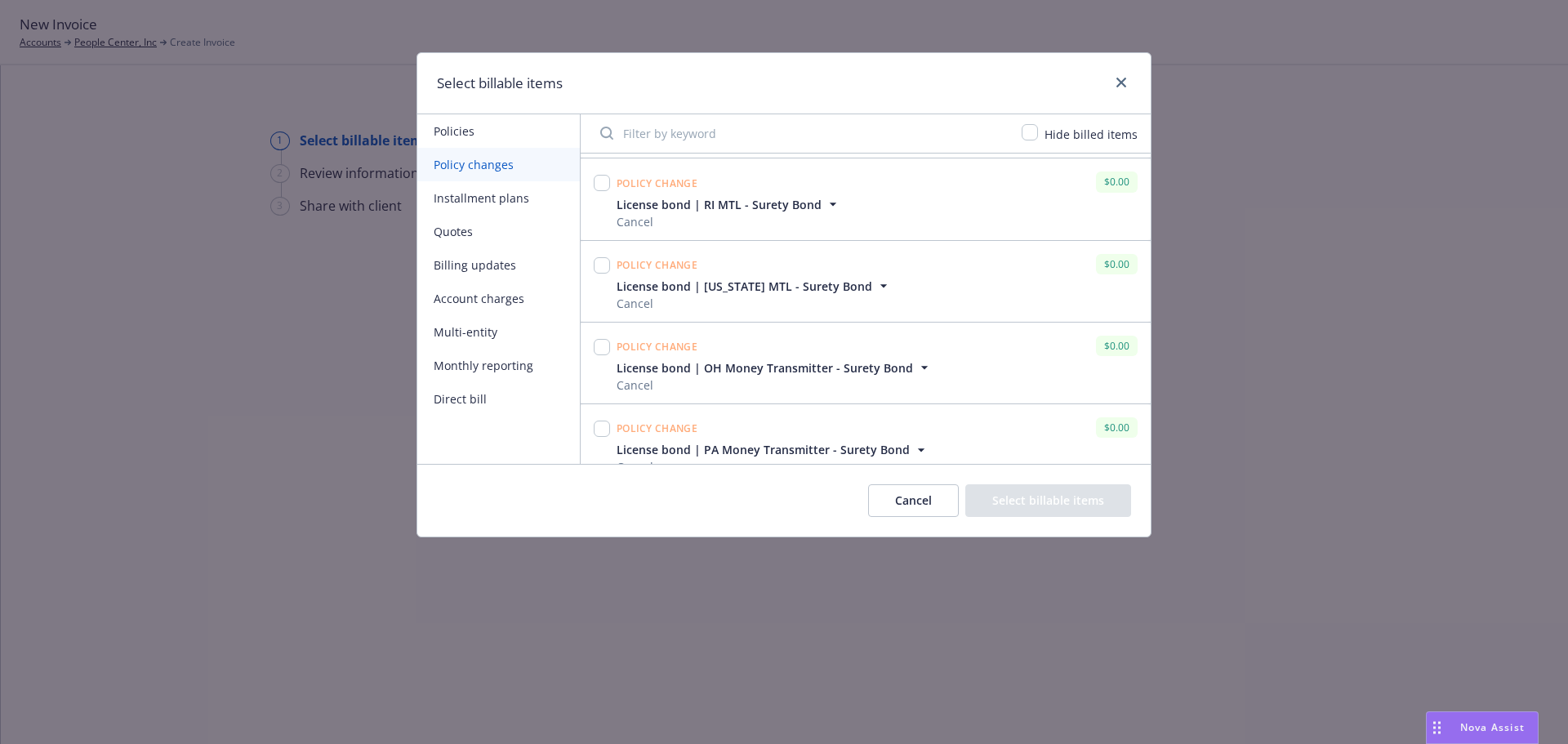
scroll to position [4485, 0]
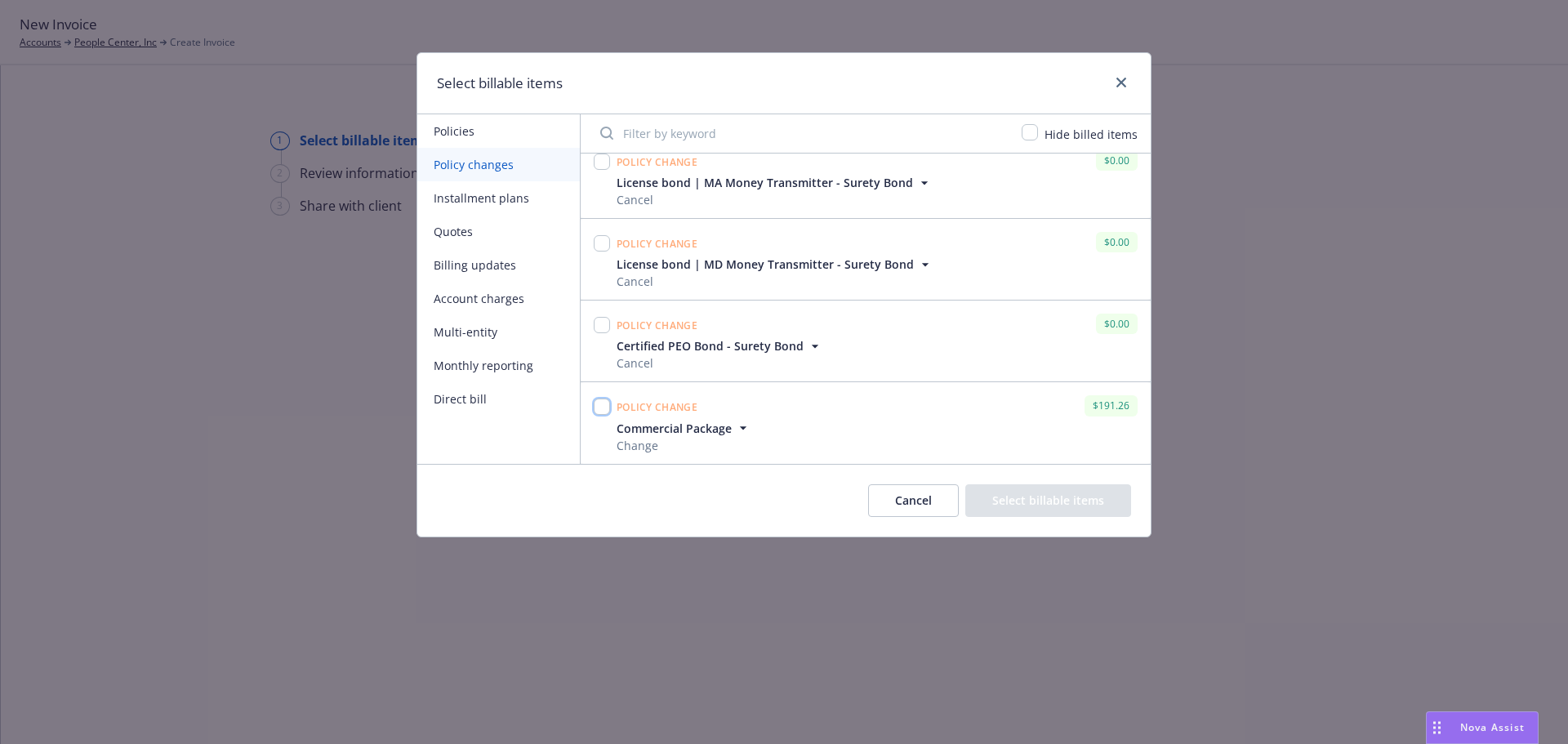
click at [603, 406] on input "checkbox" at bounding box center [602, 407] width 17 height 17
checkbox input "true"
click at [1048, 505] on button "Select billable items" at bounding box center [1048, 501] width 166 height 33
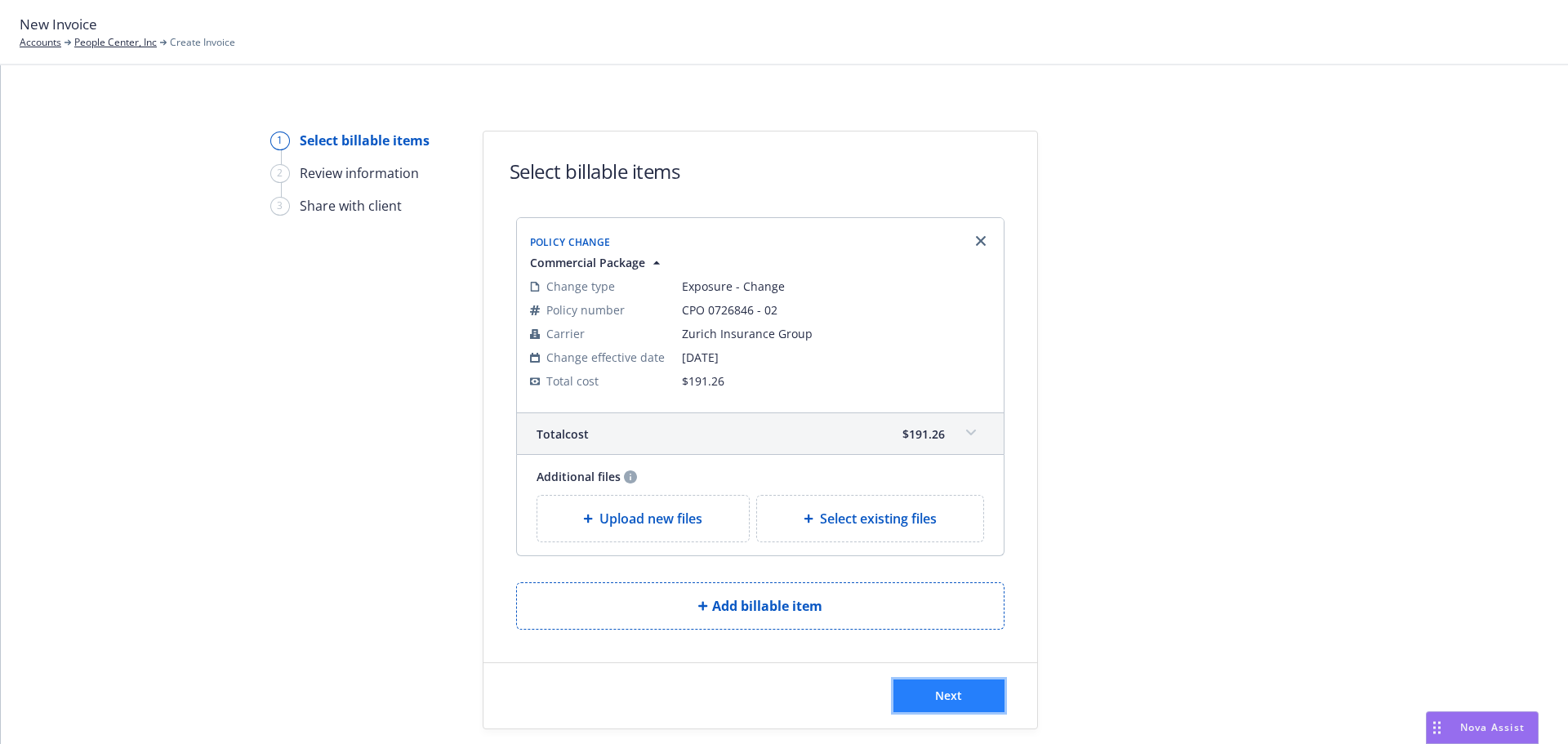
click at [903, 707] on button "Next" at bounding box center [949, 696] width 111 height 33
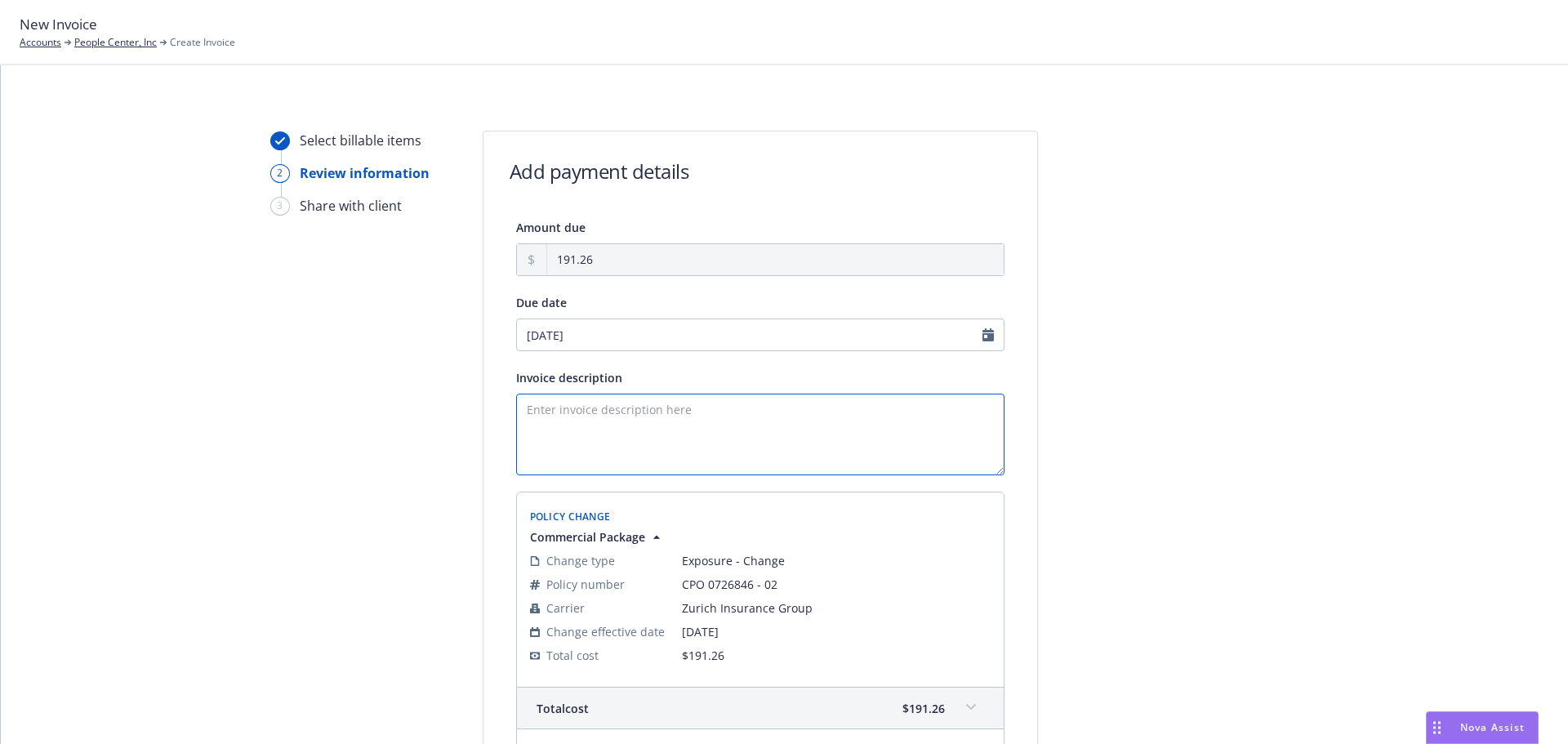
click at [677, 407] on textarea "Invoice description" at bounding box center [760, 434] width 488 height 82
paste textarea "Adjust Multiple Limits/Exposures, Property Locations, and Additional Insureds"
click at [833, 410] on textarea "Additional Premium owed to carrier for endorsement that Adjust Multiple Limits/…" at bounding box center [760, 434] width 488 height 82
type textarea "Additional Premium owed to carrier for endorsement that adjusts Multiple Limits…"
click at [1150, 438] on div at bounding box center [1185, 530] width 229 height 799
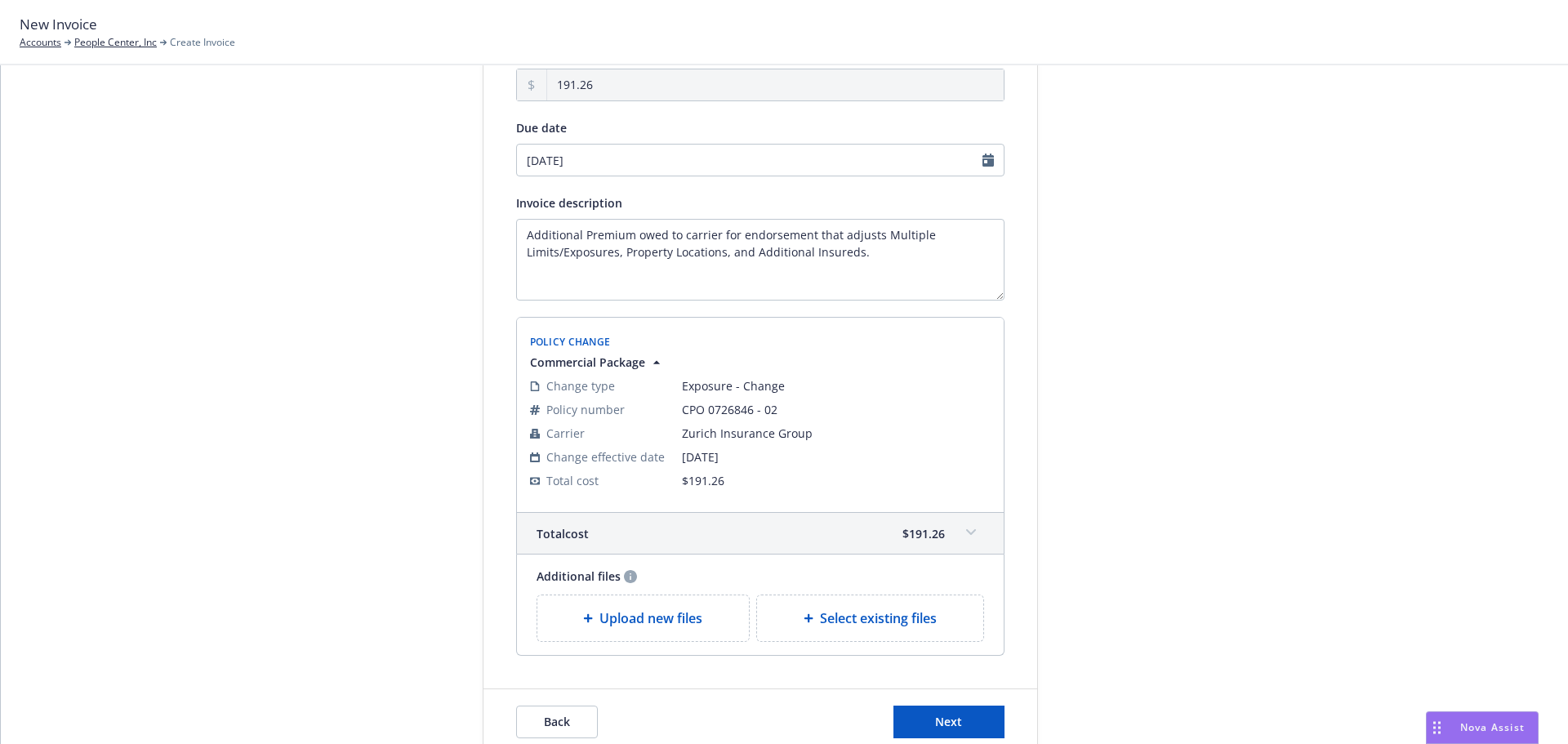
scroll to position [252, 0]
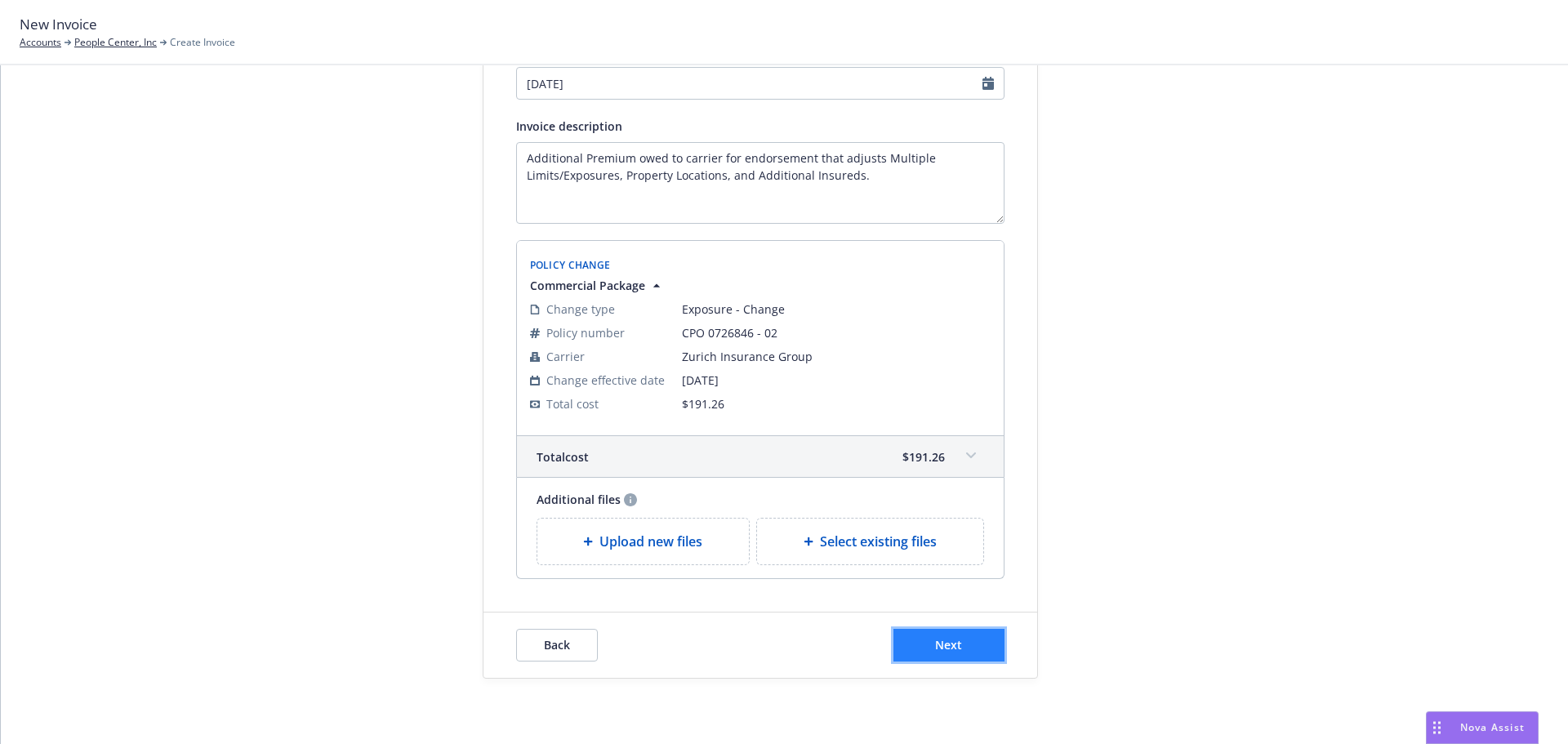
click at [955, 640] on span "Next" at bounding box center [948, 644] width 27 height 16
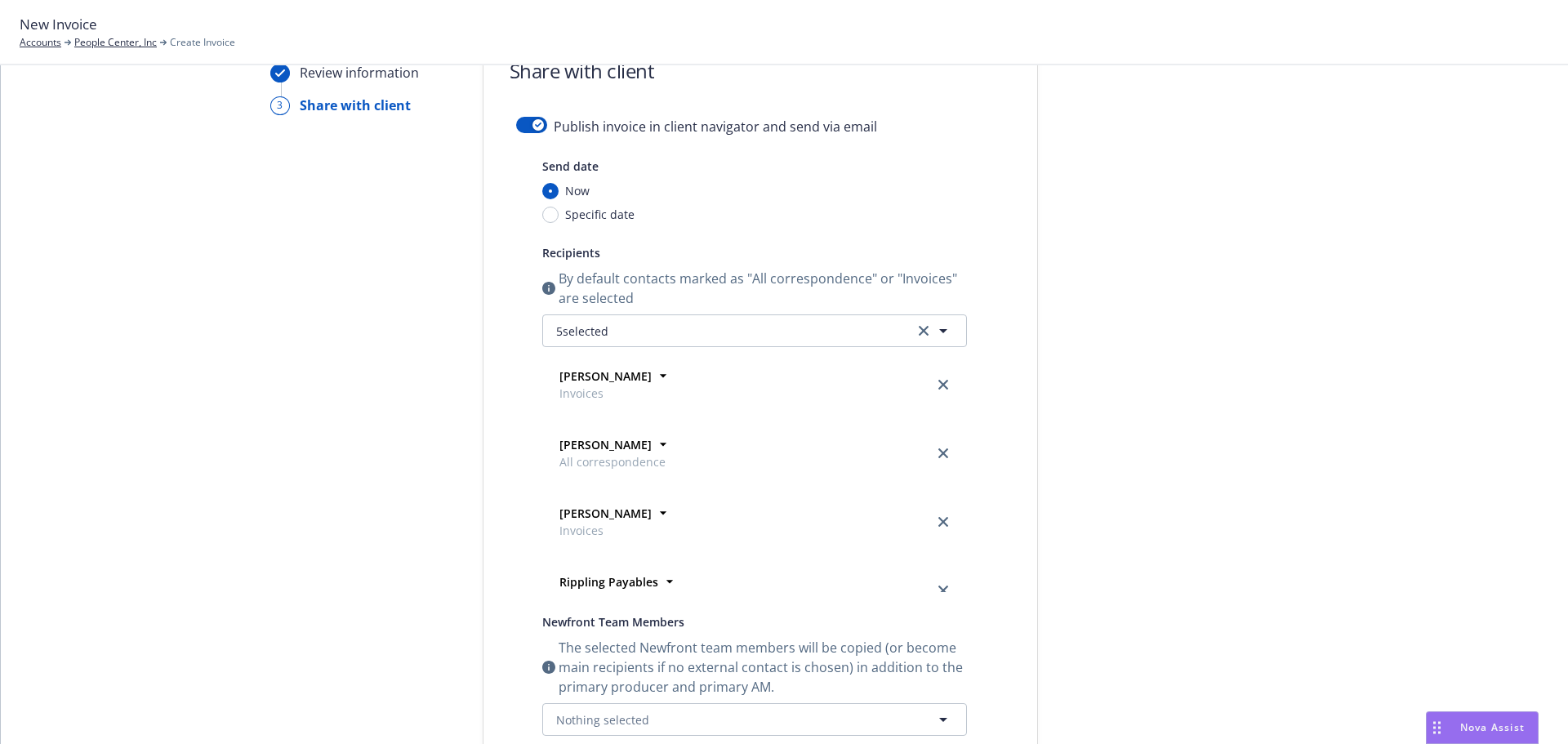
scroll to position [0, 0]
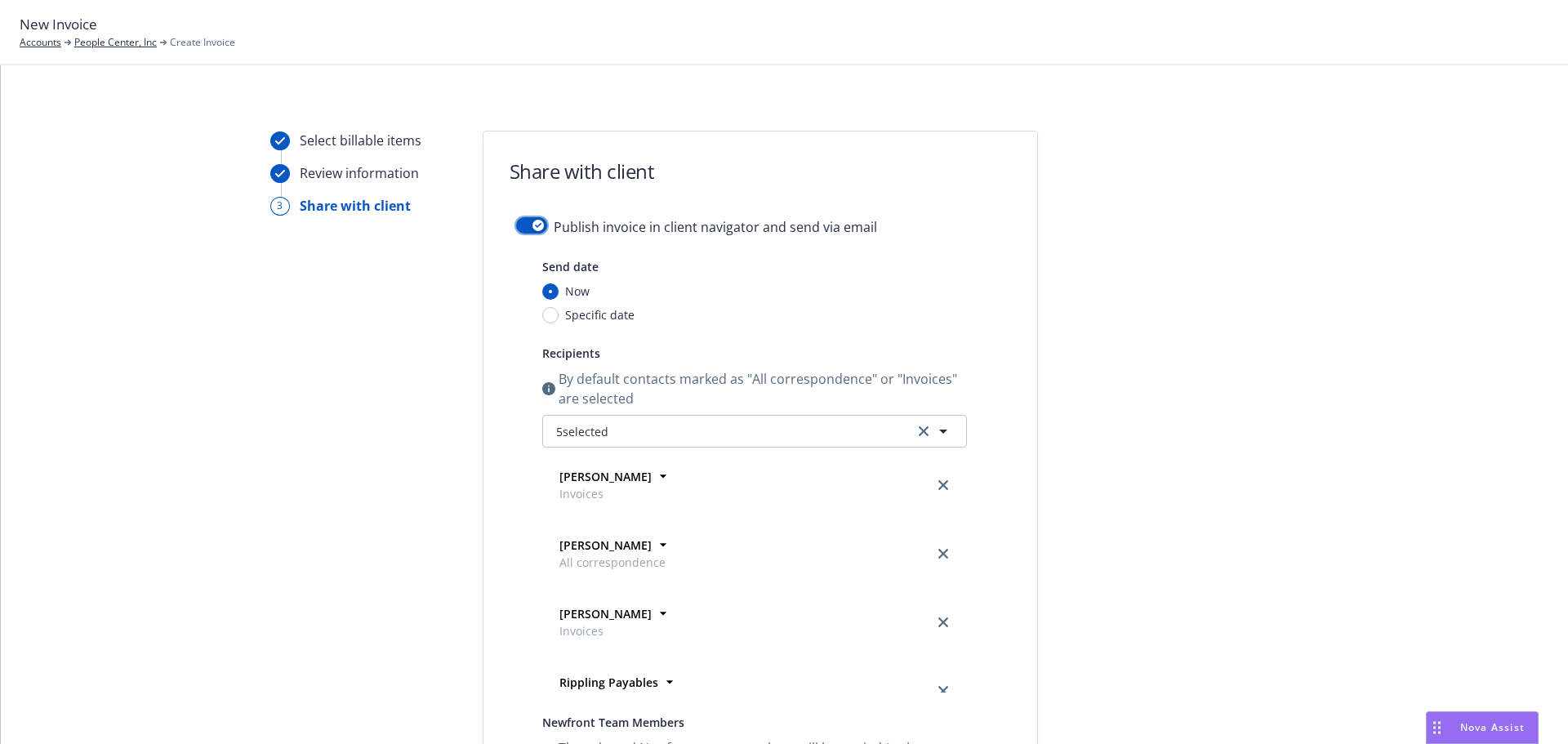
click at [521, 222] on button "button" at bounding box center [532, 225] width 31 height 17
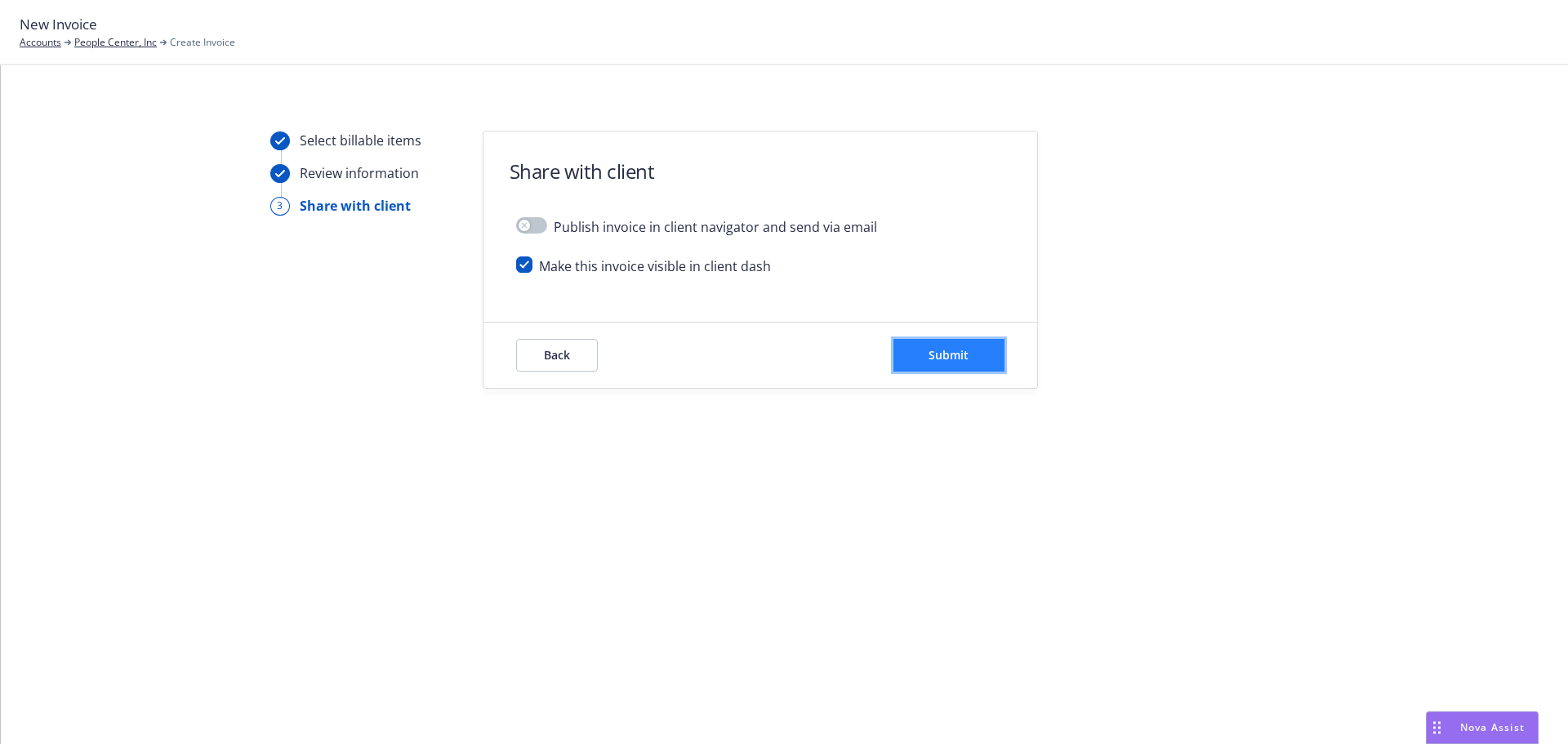
click at [943, 350] on span "Submit" at bounding box center [949, 354] width 40 height 16
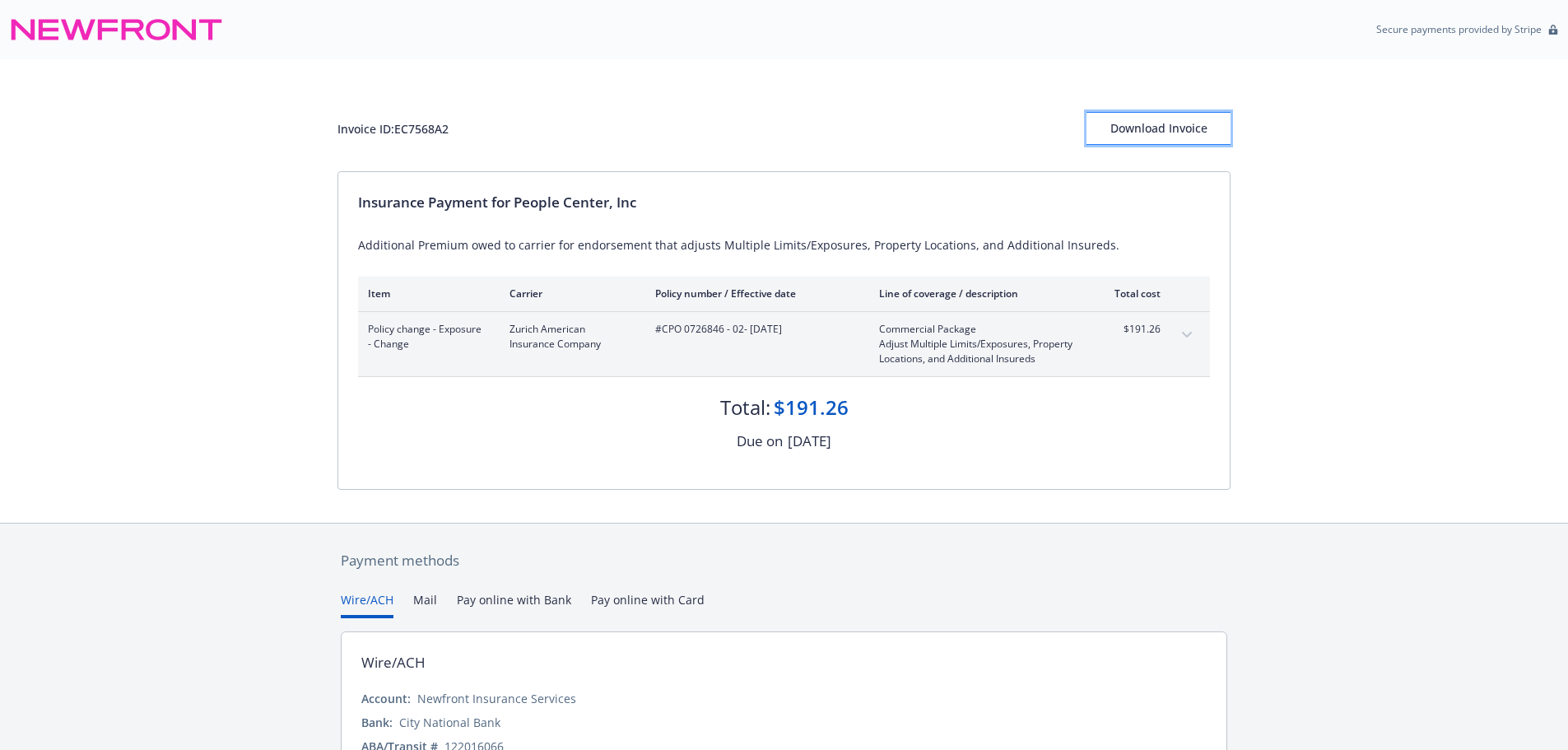
click at [1143, 127] on div "Download Invoice" at bounding box center [1159, 129] width 144 height 32
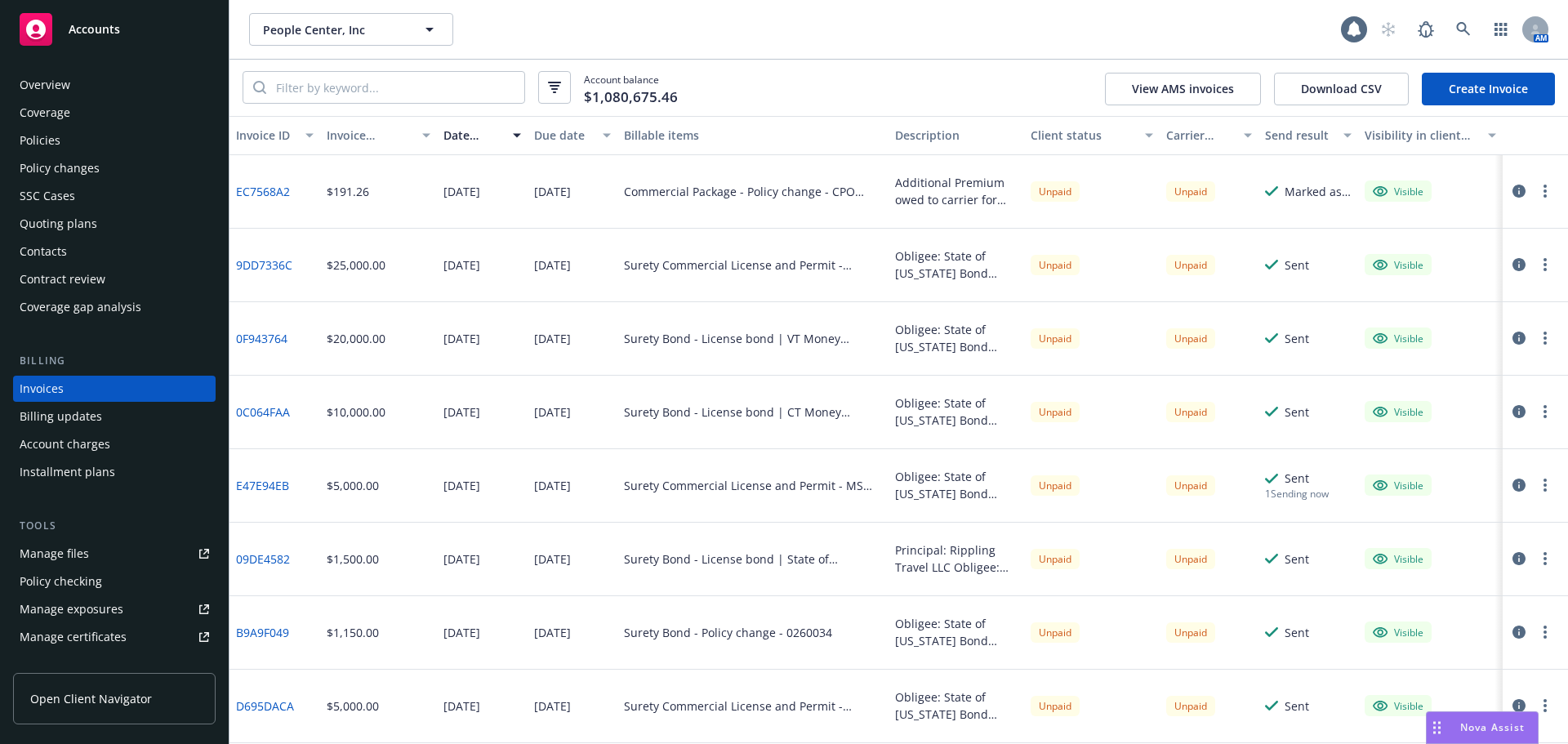
click at [96, 259] on div "Contacts" at bounding box center [114, 252] width 189 height 26
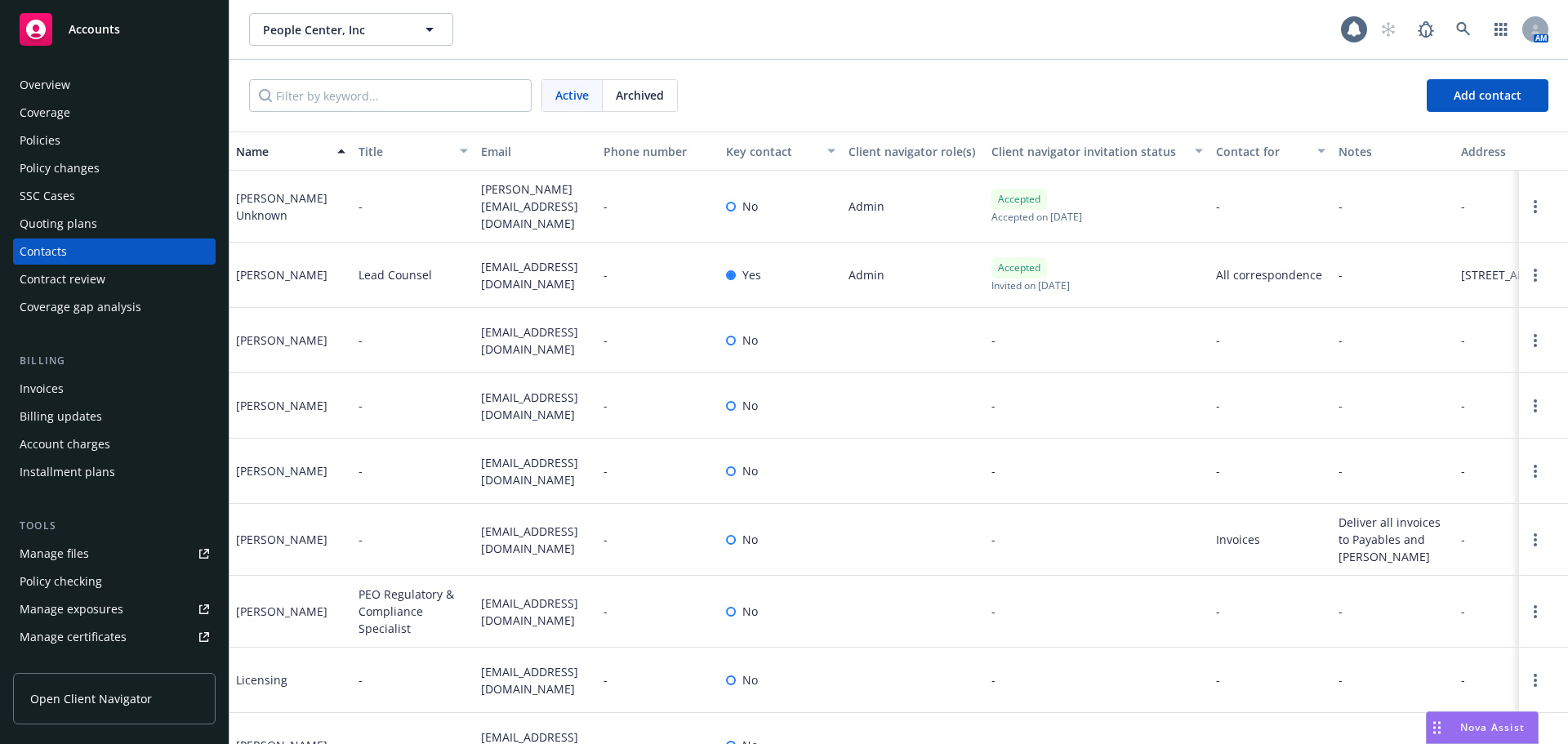
click at [126, 30] on div "Accounts" at bounding box center [114, 30] width 189 height 33
